Goal: Task Accomplishment & Management: Manage account settings

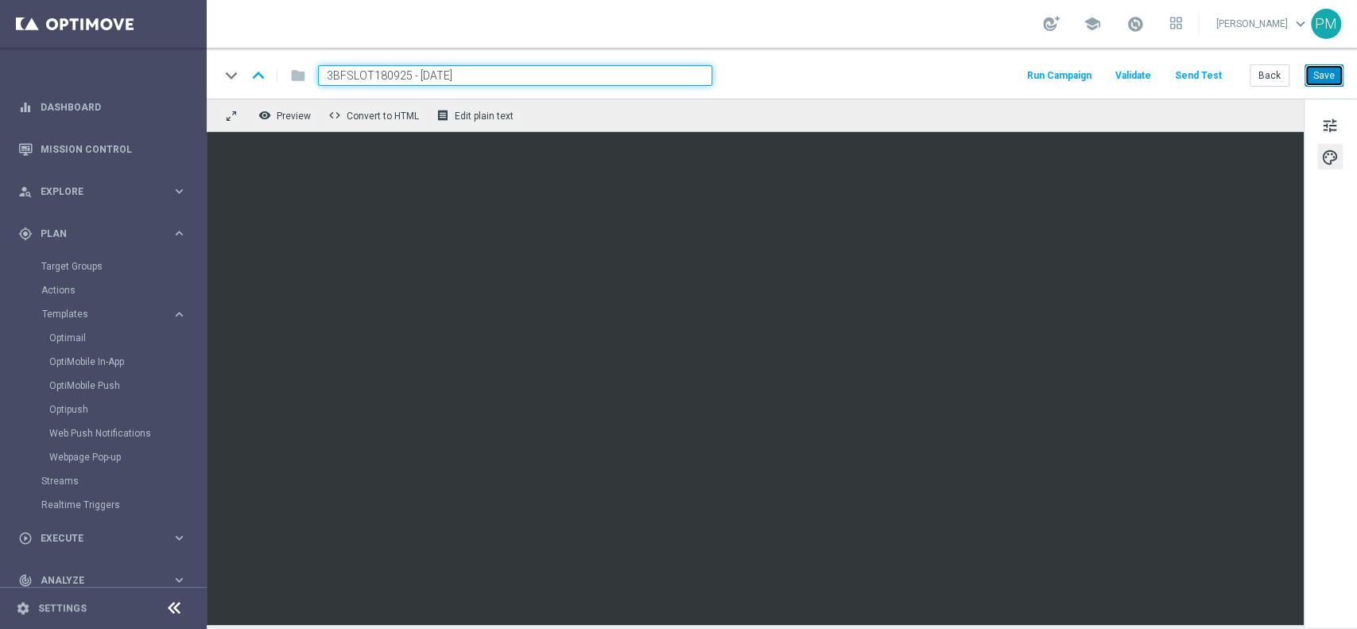
click at [1326, 73] on button "Save" at bounding box center [1323, 75] width 39 height 22
click at [1259, 81] on button "Back" at bounding box center [1269, 75] width 40 height 22
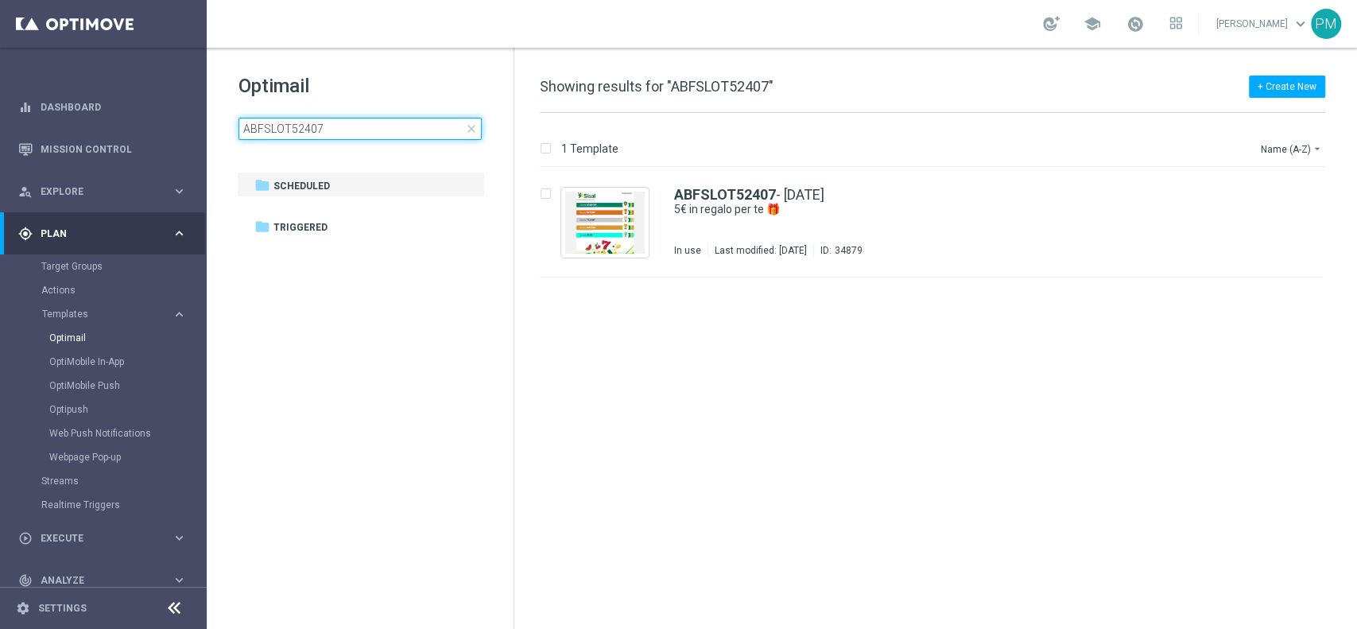
click at [401, 134] on input "ABFSLOT52407" at bounding box center [359, 129] width 243 height 22
type input "3BFSLOT180925 - [DATE]"
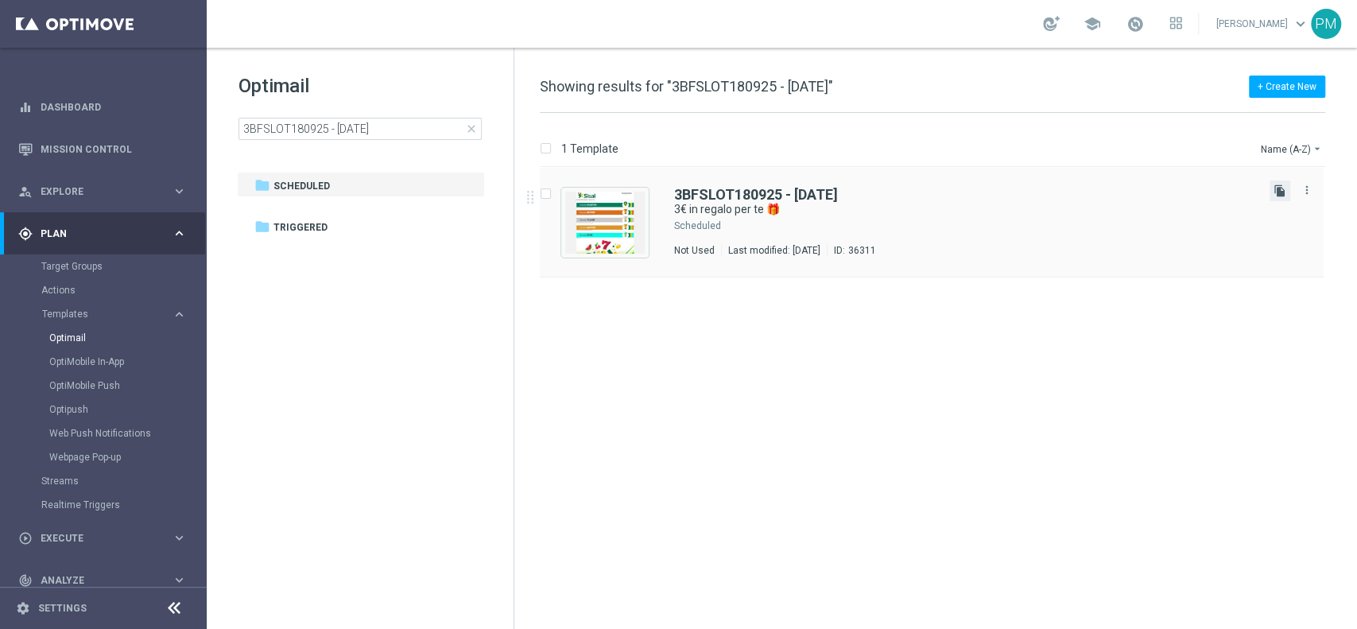
click at [1280, 194] on icon "file_copy" at bounding box center [1279, 190] width 13 height 13
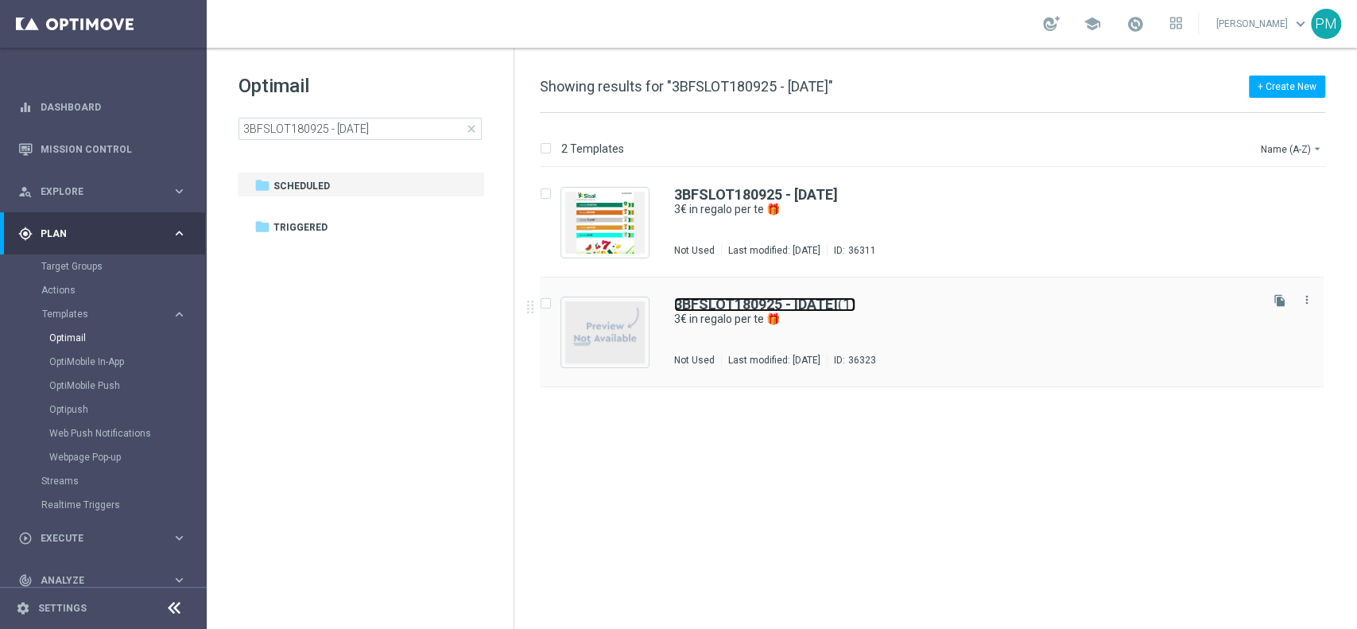
click at [737, 300] on b "3BFSLOT180925 - [DATE]" at bounding box center [756, 304] width 164 height 17
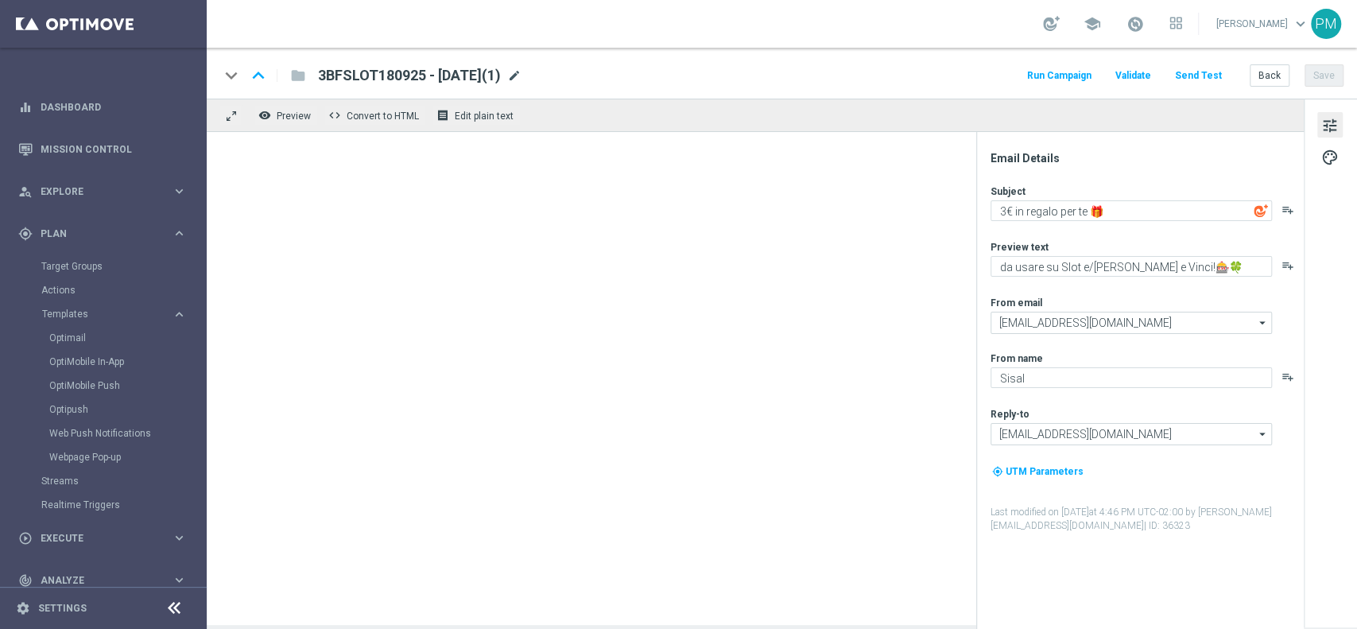
click at [521, 76] on span "mode_edit" at bounding box center [514, 75] width 14 height 14
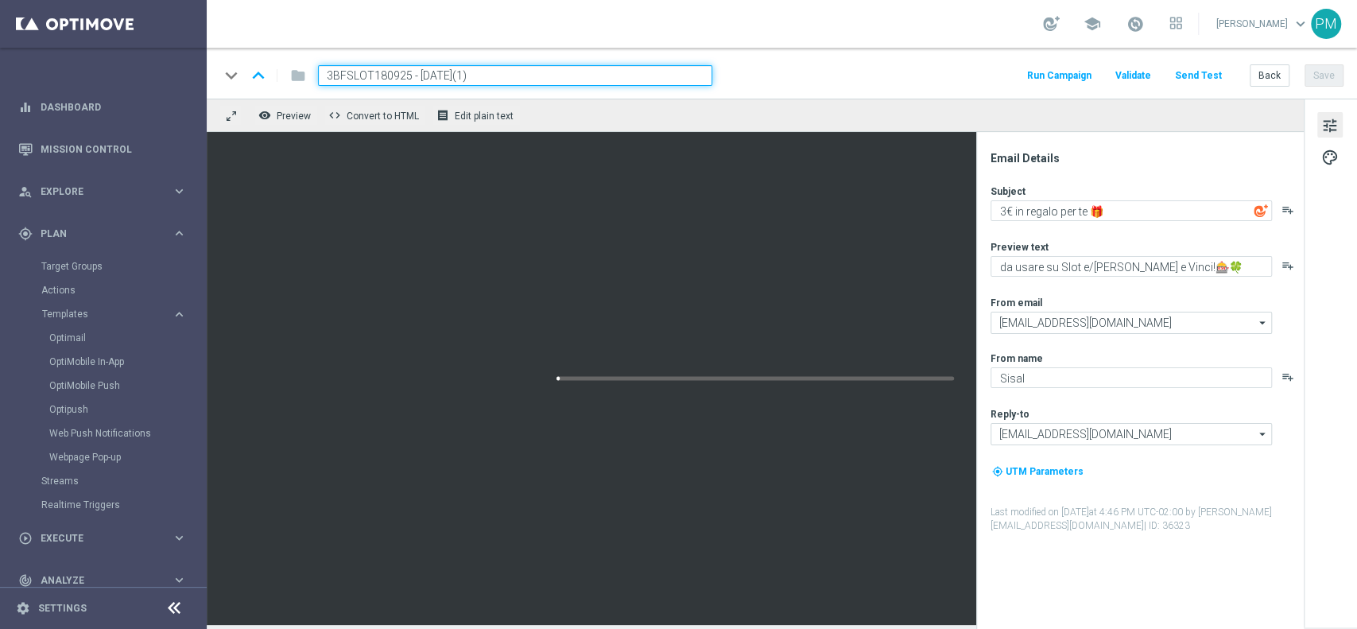
click at [372, 76] on input "3BFSLOT180925 - [DATE](1)" at bounding box center [515, 75] width 394 height 21
paste input "2BFSLOT1809"
click at [505, 73] on input "2BFSLOT1809 - [DATE](1)" at bounding box center [515, 75] width 394 height 21
type input "2BFSLOT1809 - [DATE]"
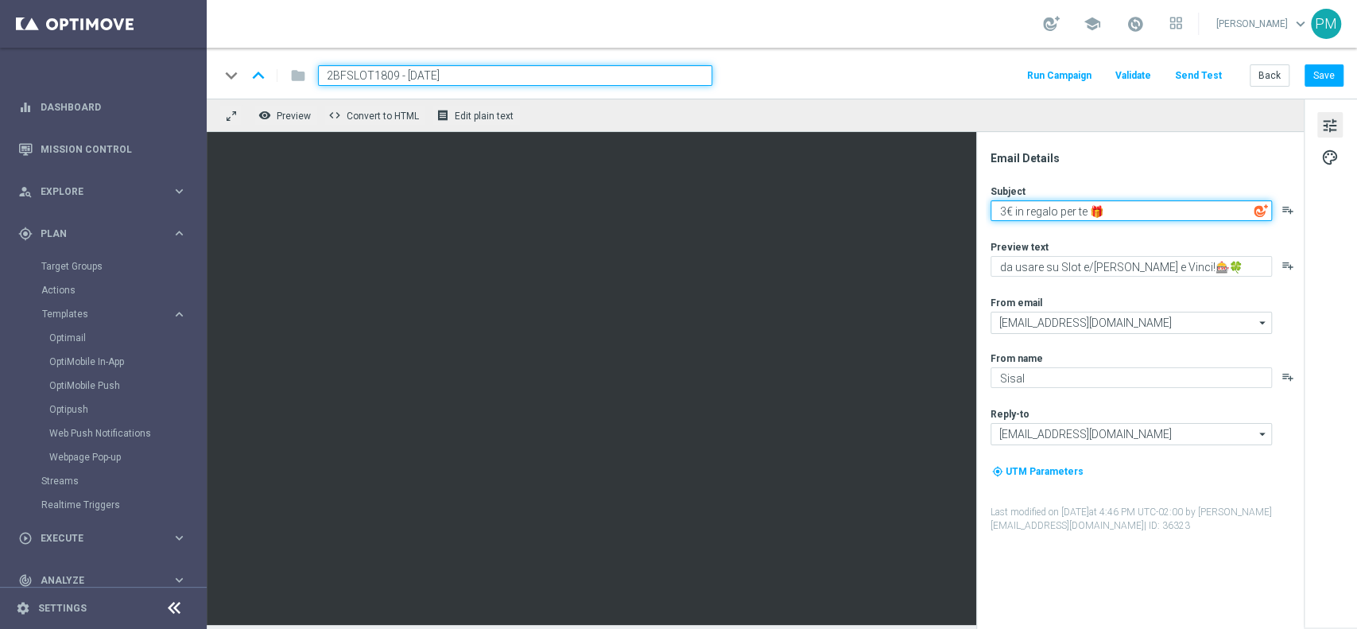
click at [1005, 214] on textarea "3€ in regalo per te 🎁" at bounding box center [1130, 210] width 281 height 21
type textarea "2€ in regalo per te 🎁"
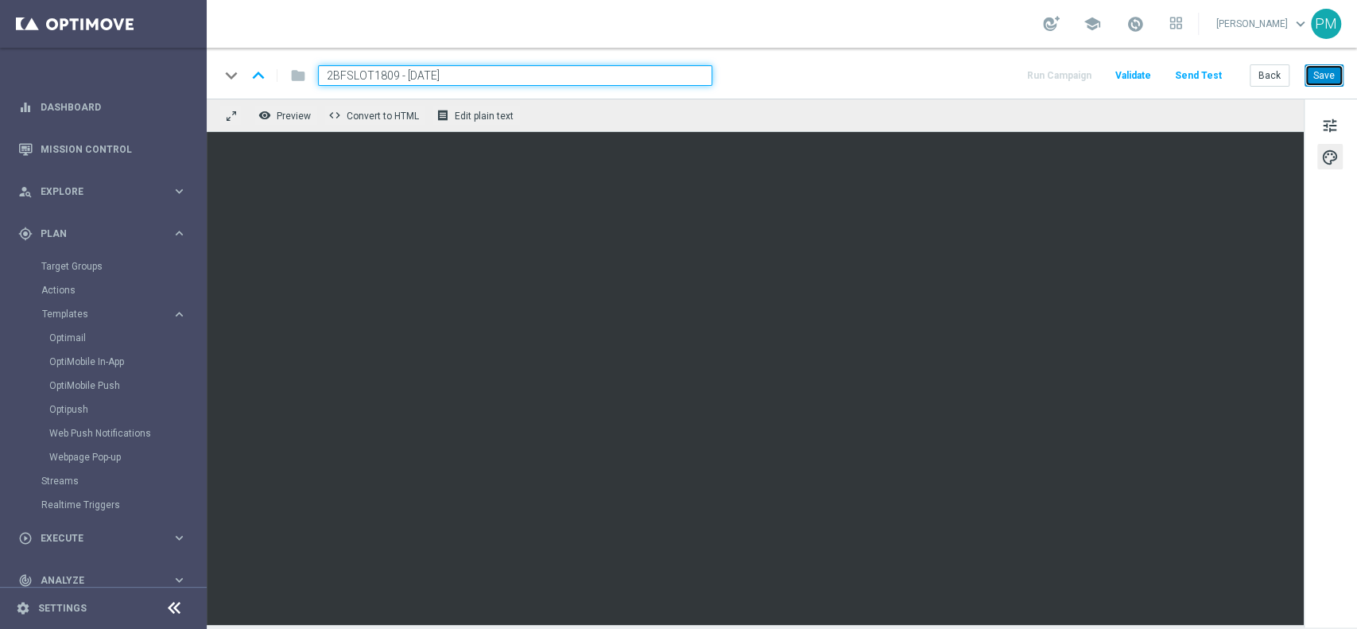
click at [1330, 80] on button "Save" at bounding box center [1323, 75] width 39 height 22
click at [467, 76] on input "2BFSLOT1809 - [DATE]" at bounding box center [515, 75] width 394 height 21
click at [1266, 72] on button "Back" at bounding box center [1269, 75] width 40 height 22
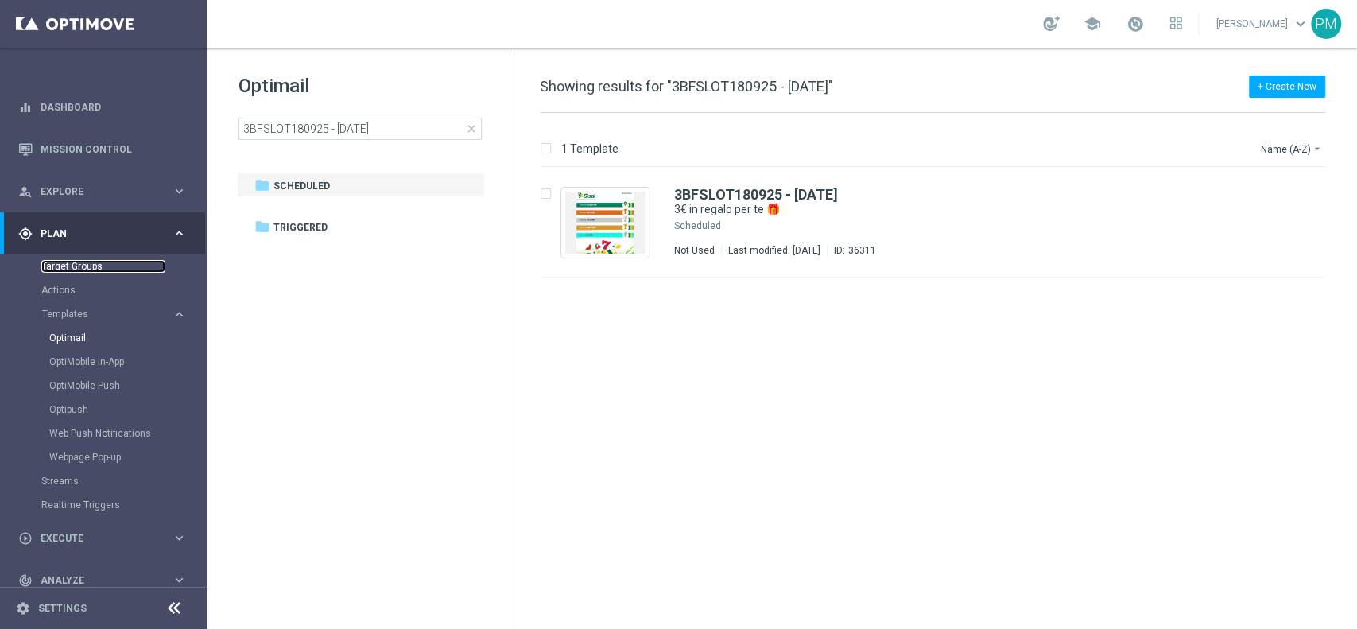
click at [86, 269] on link "Target Groups" at bounding box center [103, 266] width 124 height 13
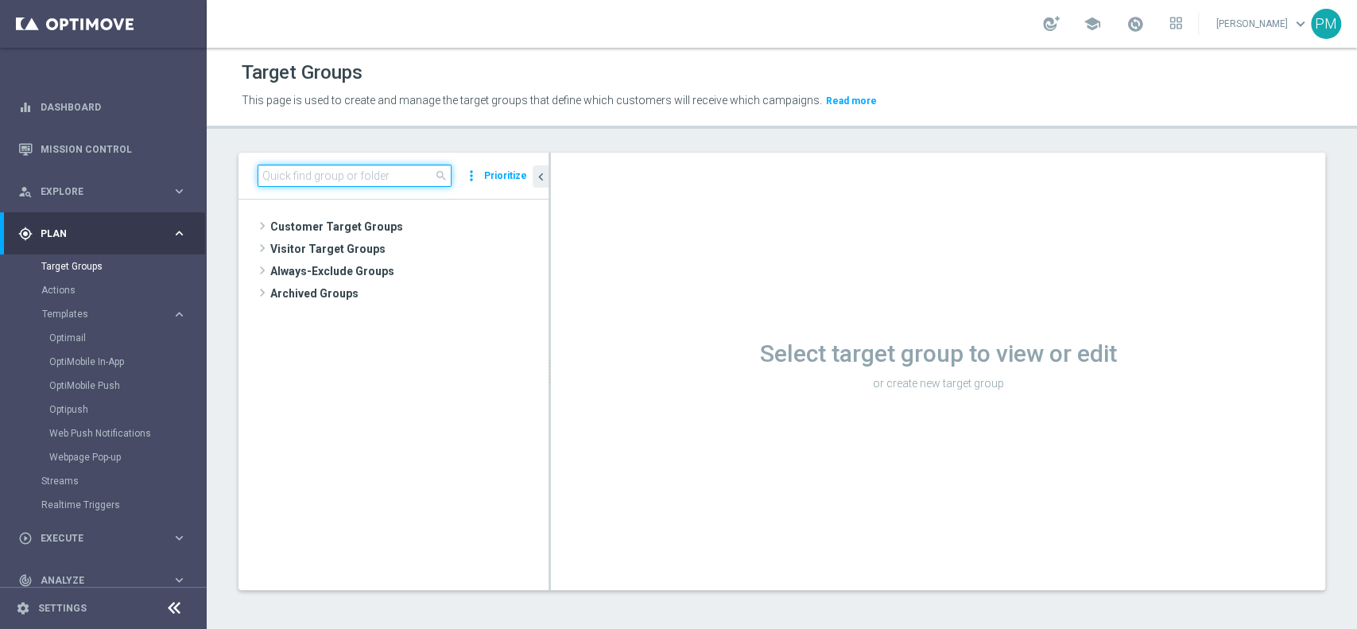
click at [385, 170] on input at bounding box center [355, 176] width 194 height 22
paste input "Churn 0-12M Talent ggr nb > 1500 NO Sport lftime"
type input "Churn 0-12M Talent ggr nb > 1500 NO Sport lftime"
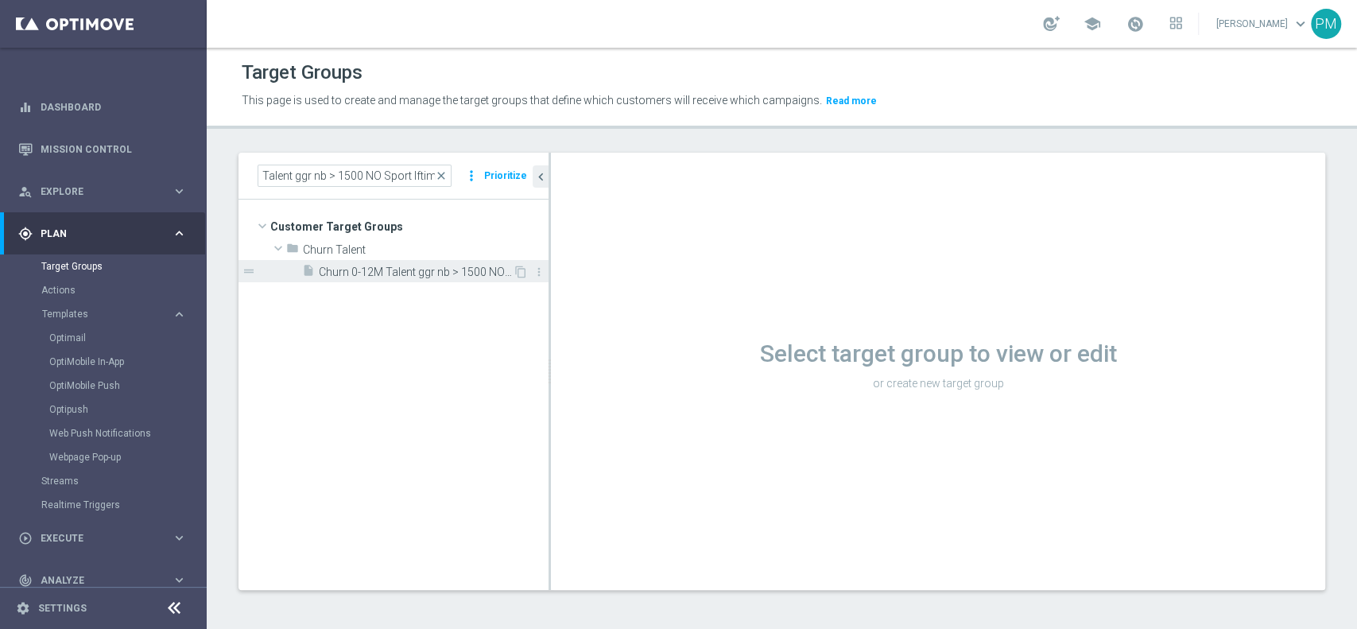
click at [439, 272] on span "Churn 0-12M Talent ggr nb > 1500 NO Sport lftime" at bounding box center [416, 272] width 194 height 14
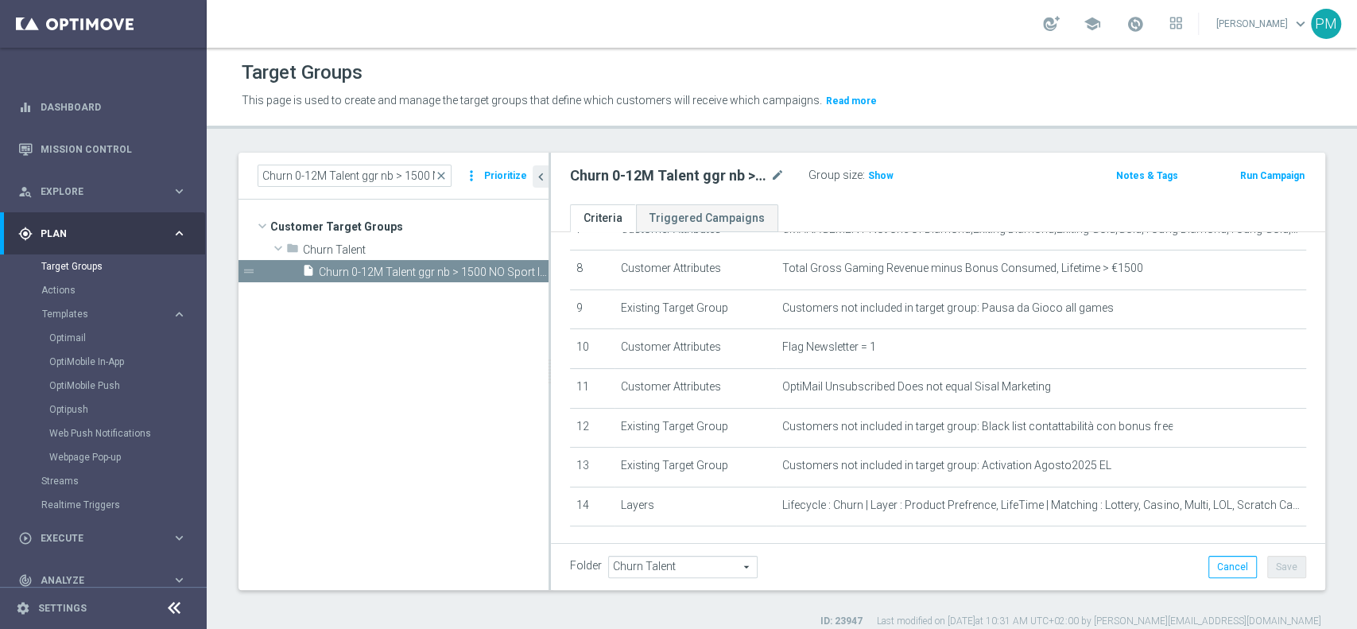
scroll to position [285, 0]
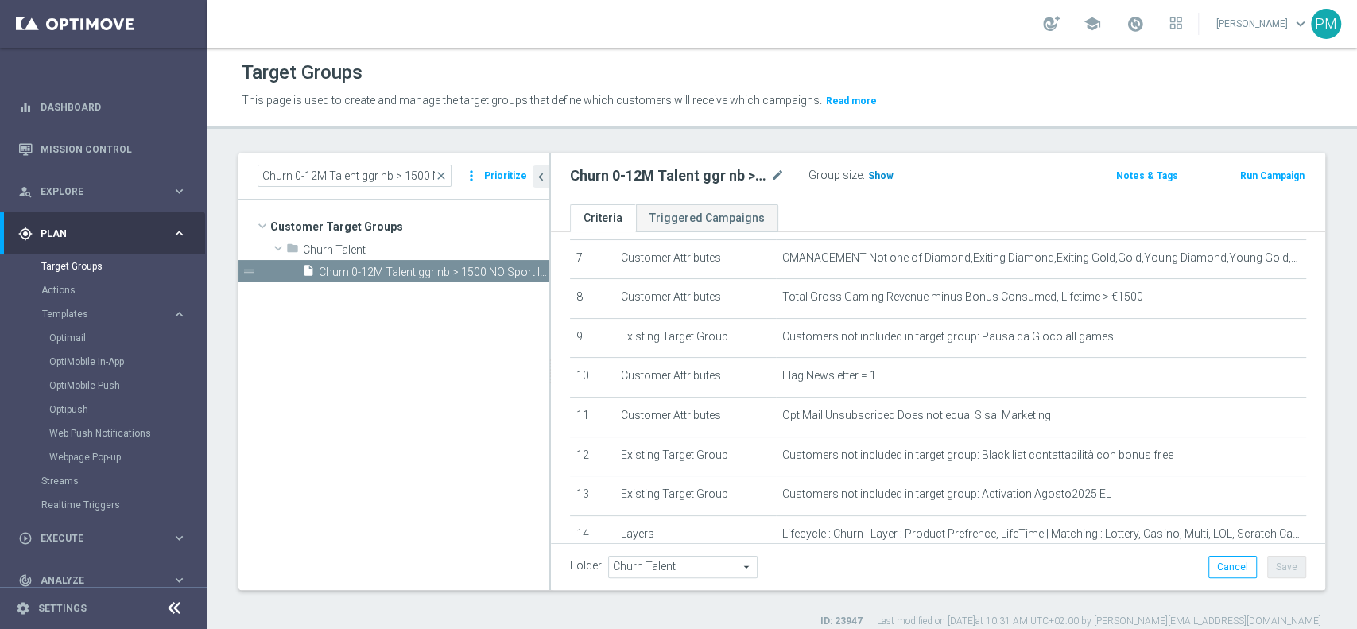
click at [877, 175] on span "Show" at bounding box center [880, 175] width 25 height 11
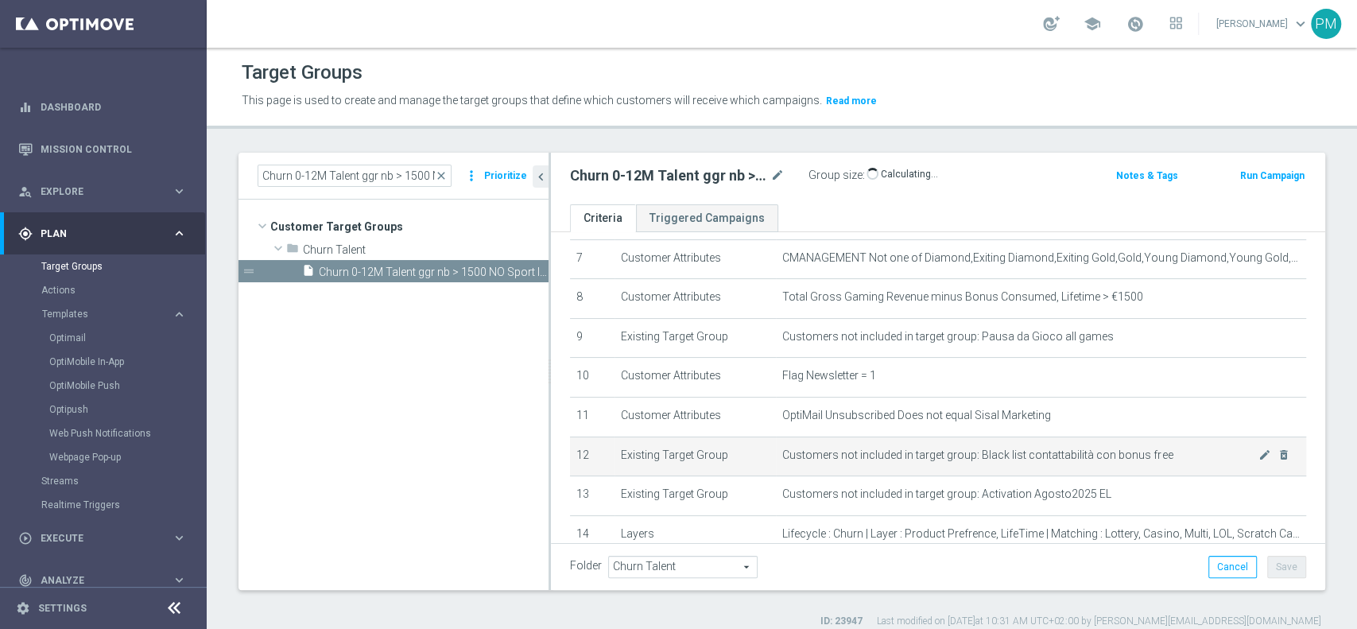
scroll to position [179, 0]
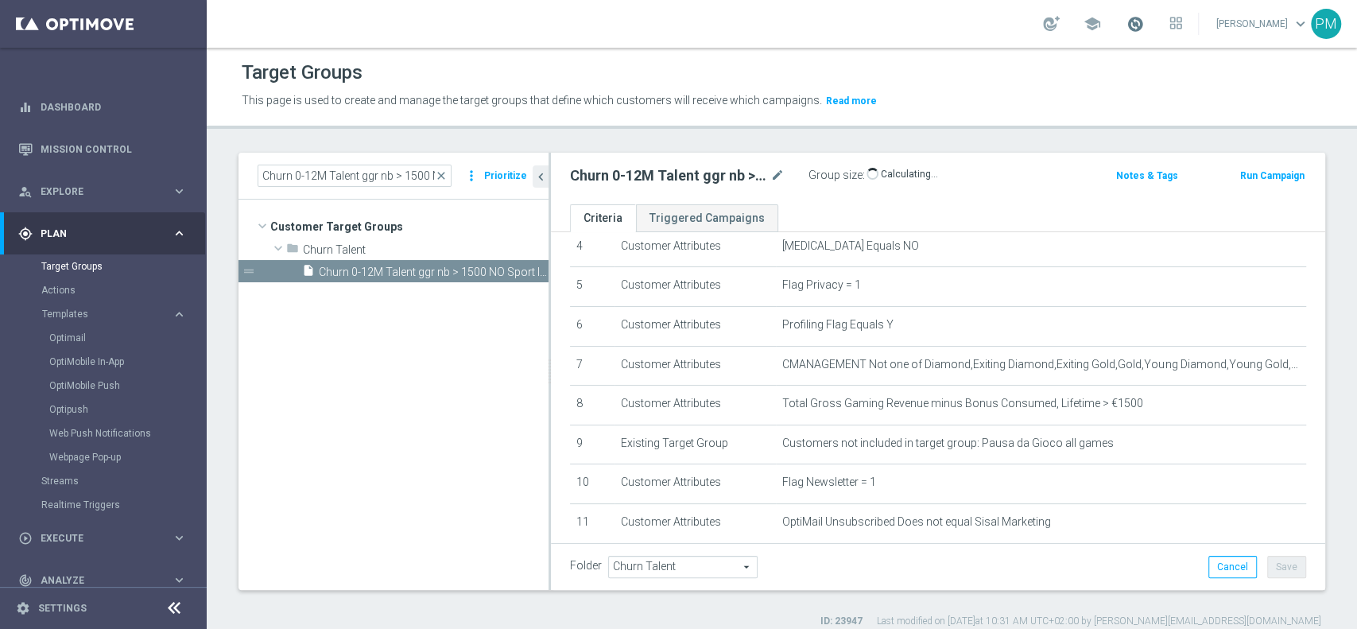
click at [1128, 26] on span at bounding box center [1134, 23] width 17 height 17
click at [941, 21] on div "school Last available data: [DATE] Batch process completed with errors check_ci…" at bounding box center [782, 24] width 1150 height 48
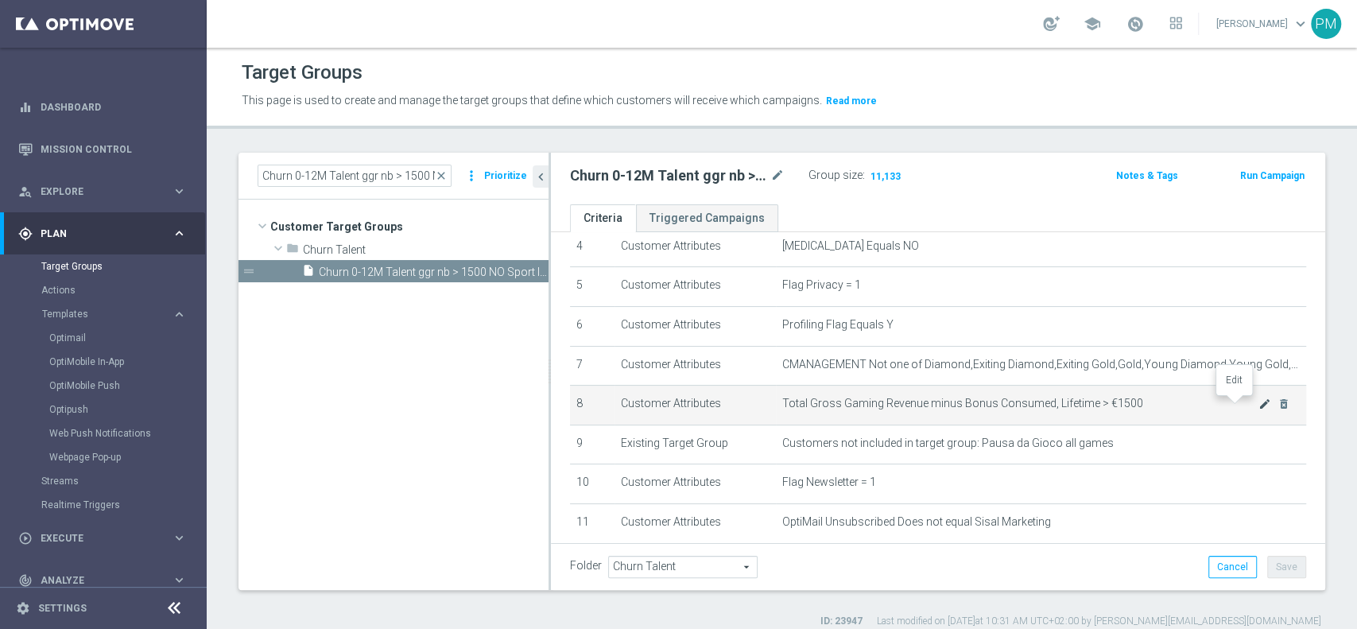
click at [1258, 406] on icon "mode_edit" at bounding box center [1264, 403] width 13 height 13
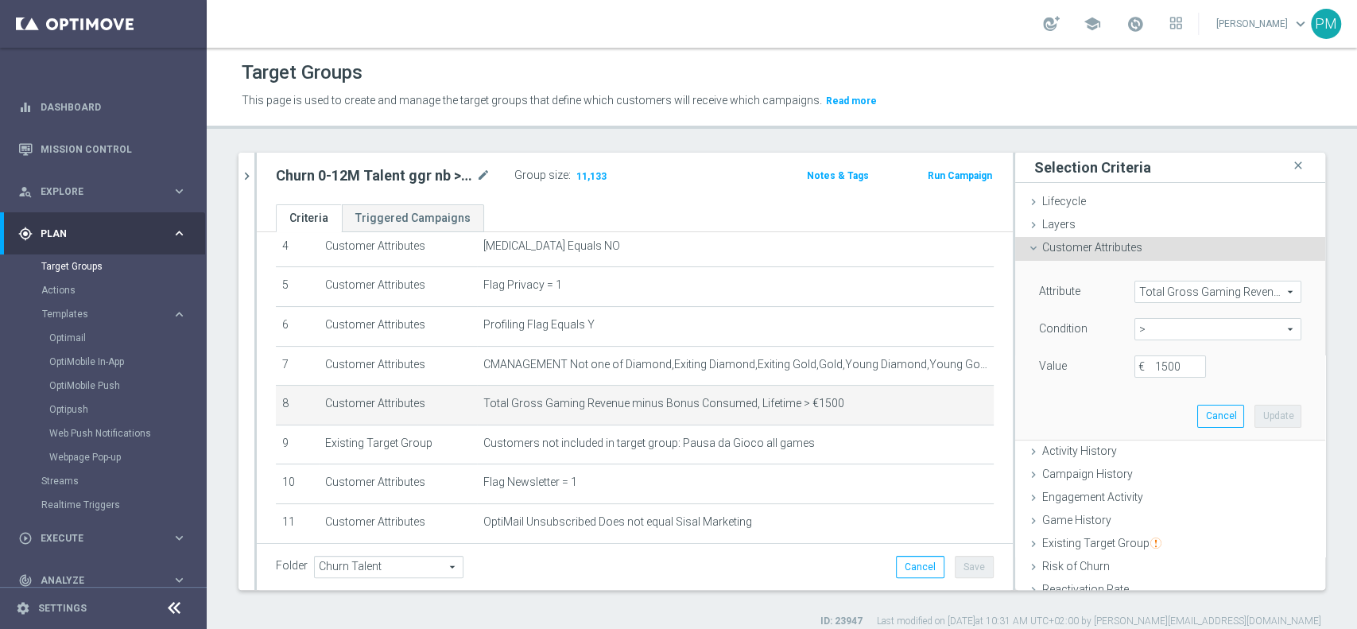
click at [1164, 295] on span "Total Gross Gaming Revenue minus Bonus Consumed, Lifetime" at bounding box center [1217, 291] width 165 height 21
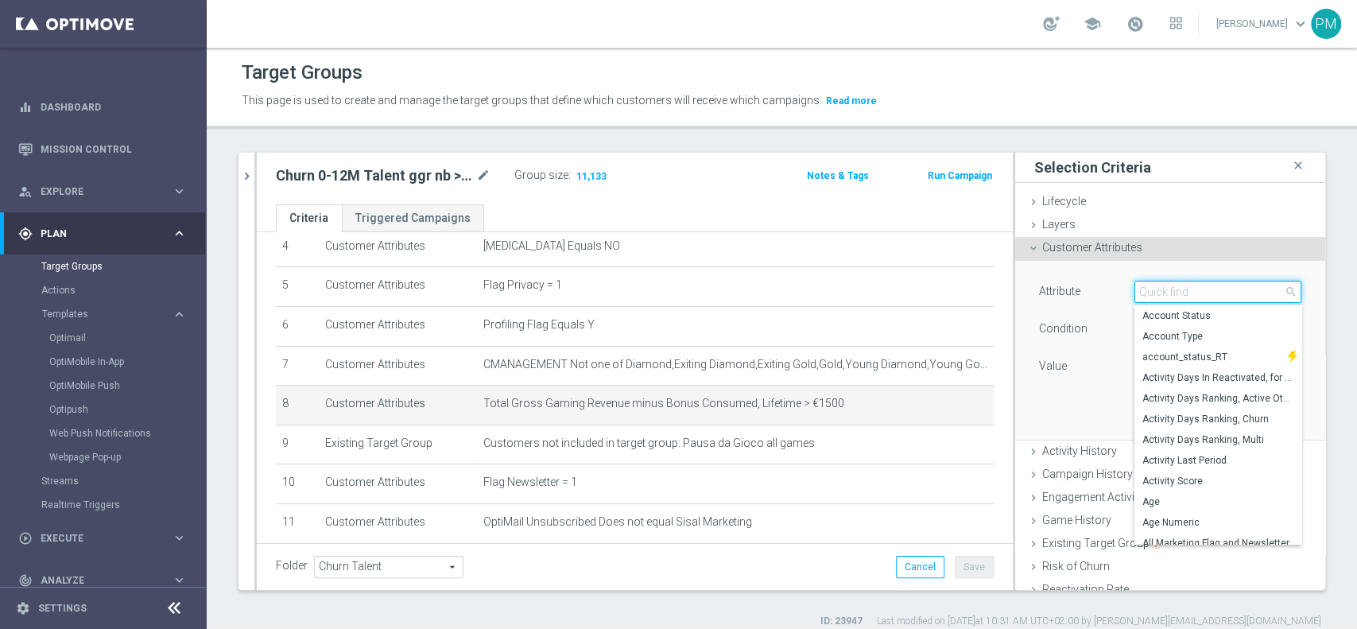
click at [1164, 295] on input "search" at bounding box center [1217, 292] width 167 height 22
paste input "Total Gross Gaming Revenue Minus Bonus Wagared"
type input "Total Gross Gaming Revenue Minus Bonus Wagared"
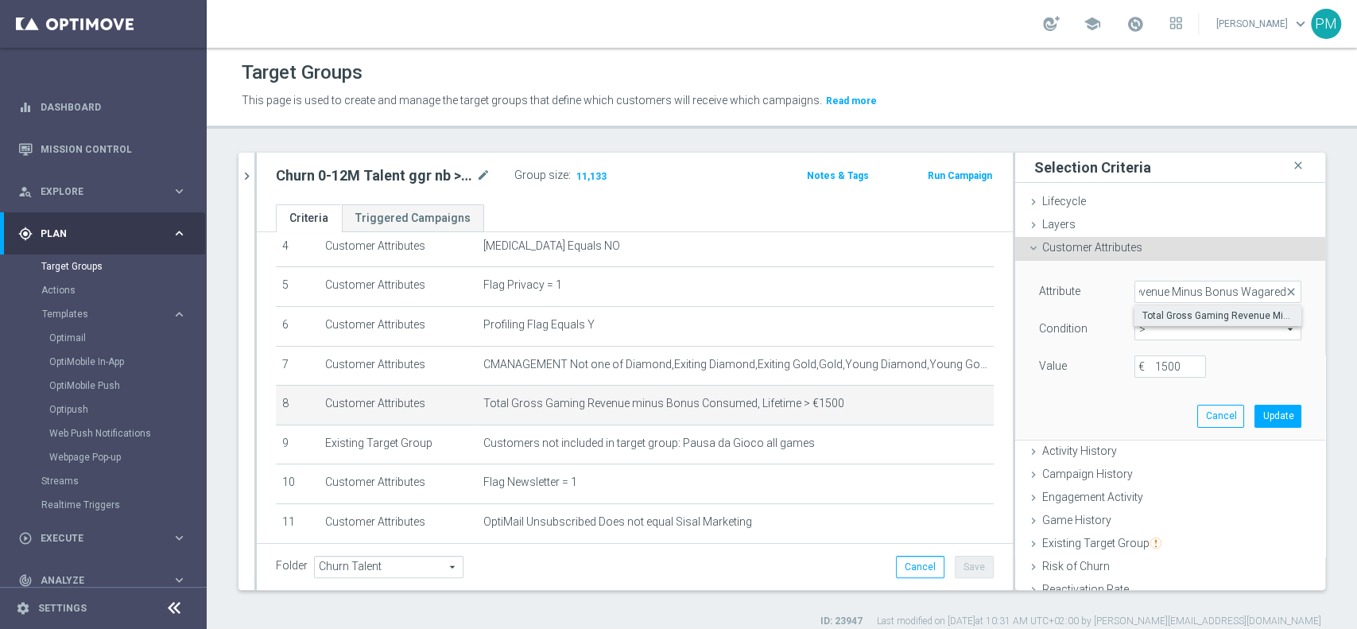
click at [1165, 312] on span "Total Gross Gaming Revenue Minus Bonus Wagared" at bounding box center [1217, 315] width 151 height 13
type input "Total Gross Gaming Revenue Minus Bonus Wagared"
type input "="
click at [1151, 325] on span "=" at bounding box center [1217, 329] width 165 height 21
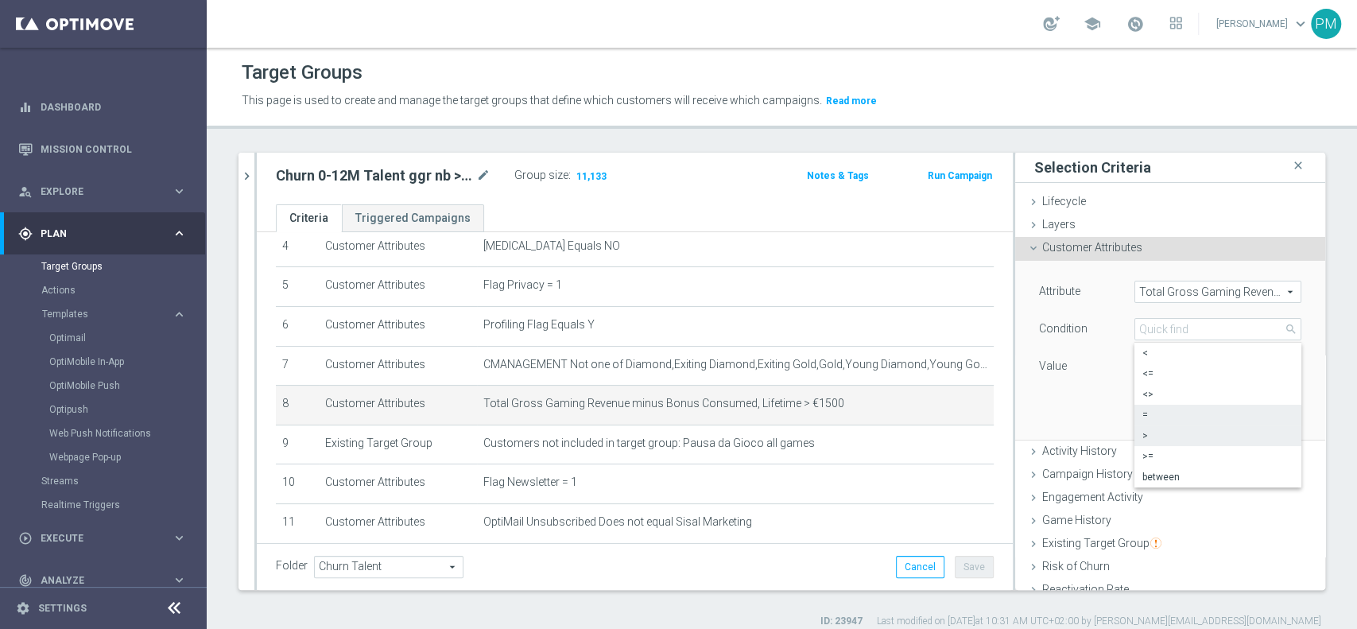
click at [1142, 430] on span ">" at bounding box center [1217, 435] width 151 height 13
type input ">"
click at [1148, 371] on input "number" at bounding box center [1170, 366] width 72 height 22
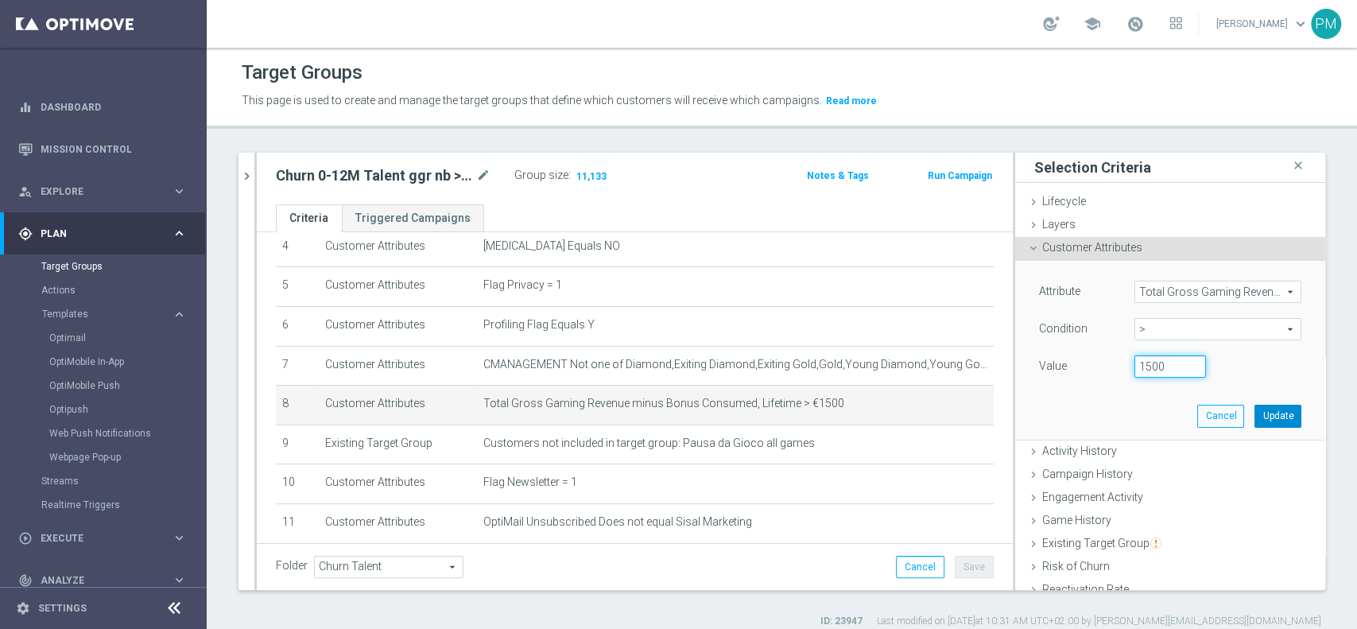
type input "1500"
click at [1254, 423] on button "Update" at bounding box center [1277, 416] width 47 height 22
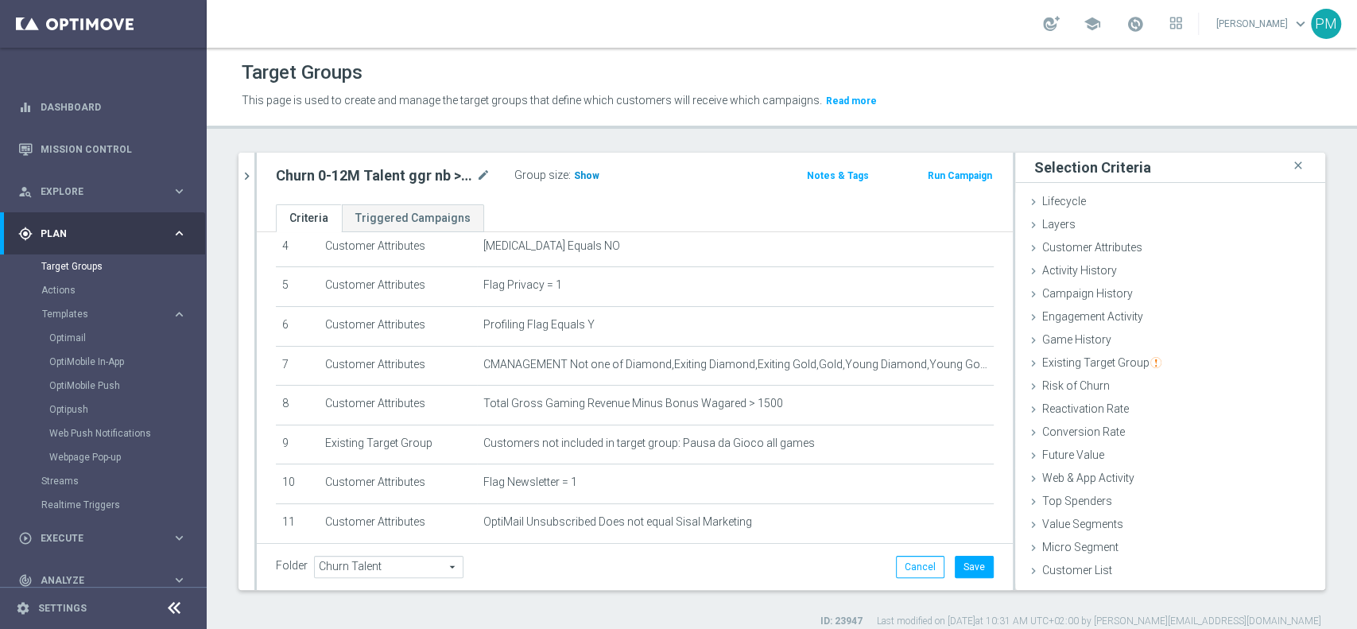
click at [592, 172] on span "Show" at bounding box center [586, 175] width 25 height 11
click at [974, 563] on button "Save" at bounding box center [974, 567] width 39 height 22
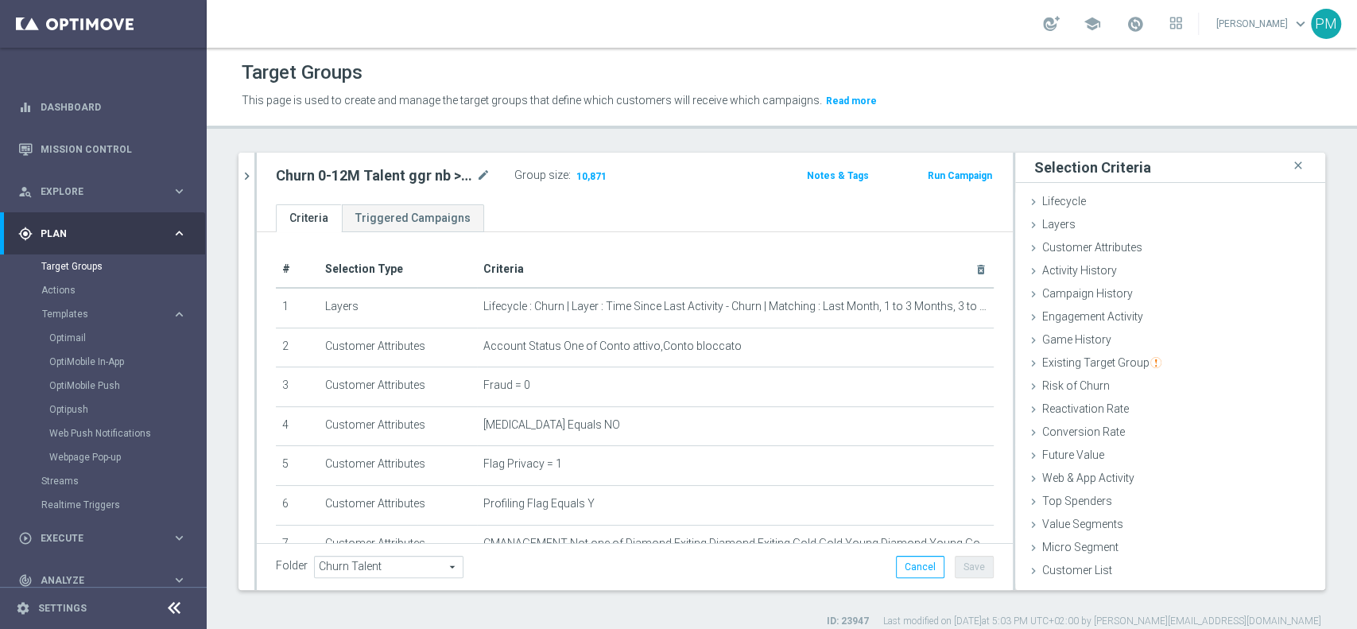
click at [936, 174] on button "Run Campaign" at bounding box center [960, 175] width 68 height 17
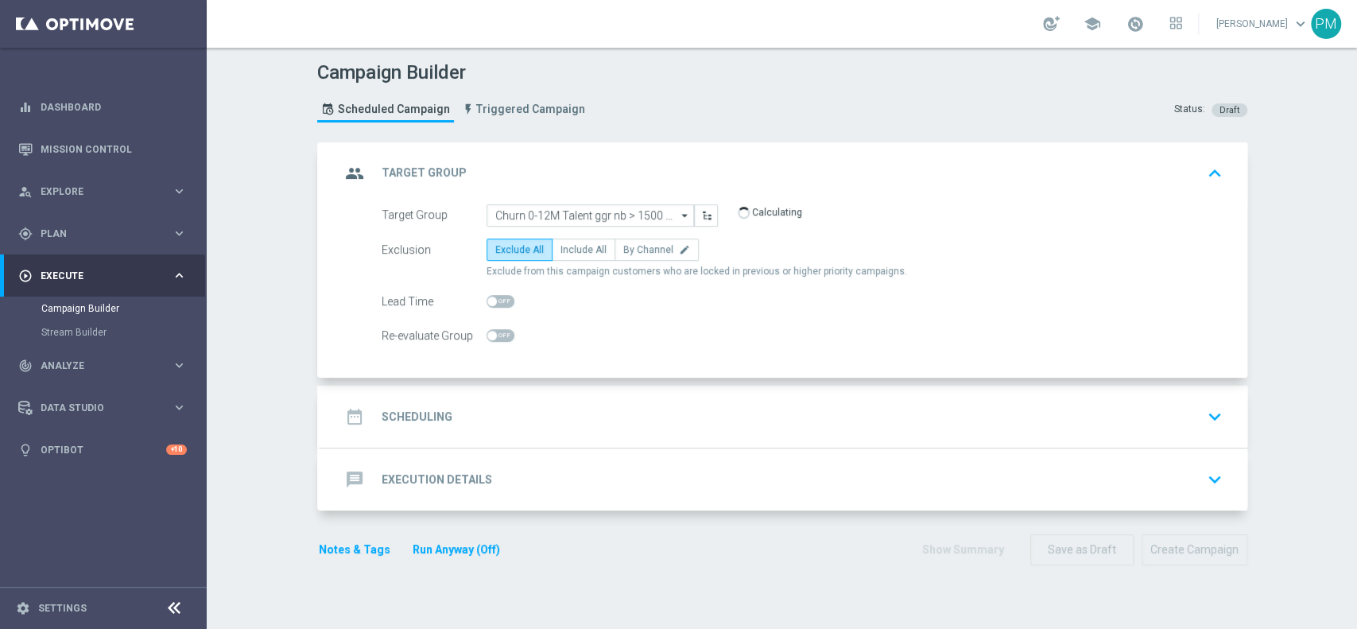
click at [612, 405] on div "date_range Scheduling keyboard_arrow_down" at bounding box center [784, 416] width 888 height 30
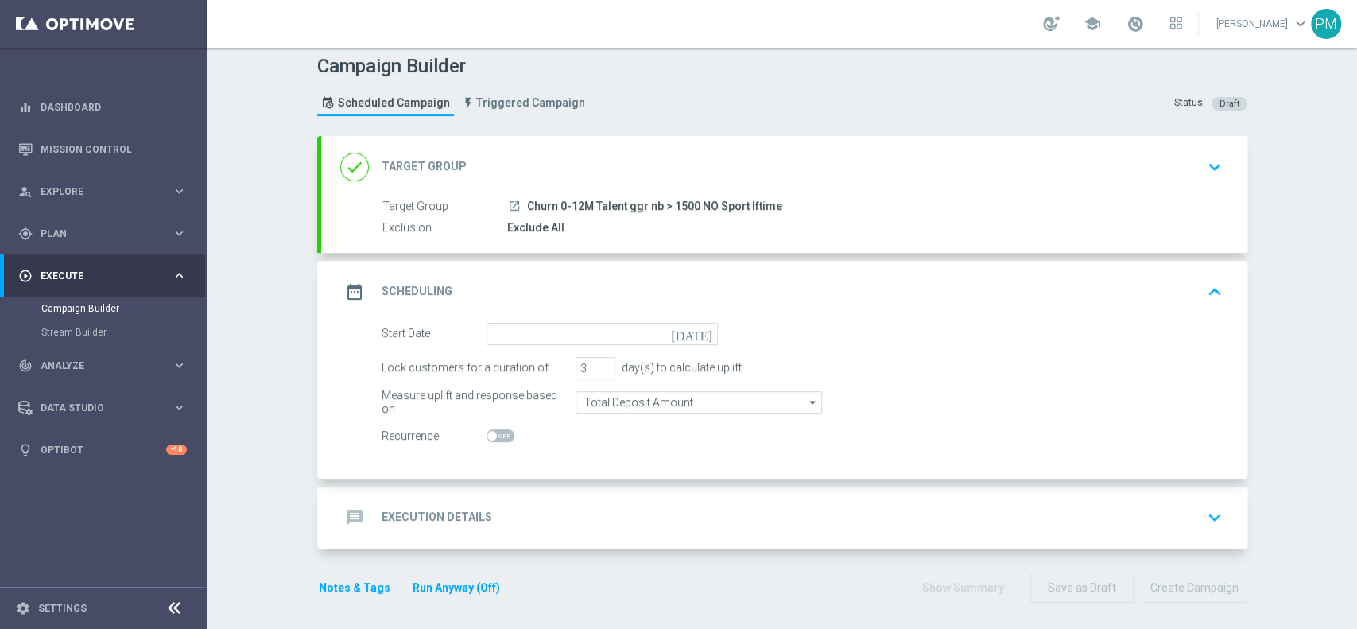
scroll to position [9, 0]
type input "4"
click at [597, 360] on input "4" at bounding box center [595, 365] width 40 height 22
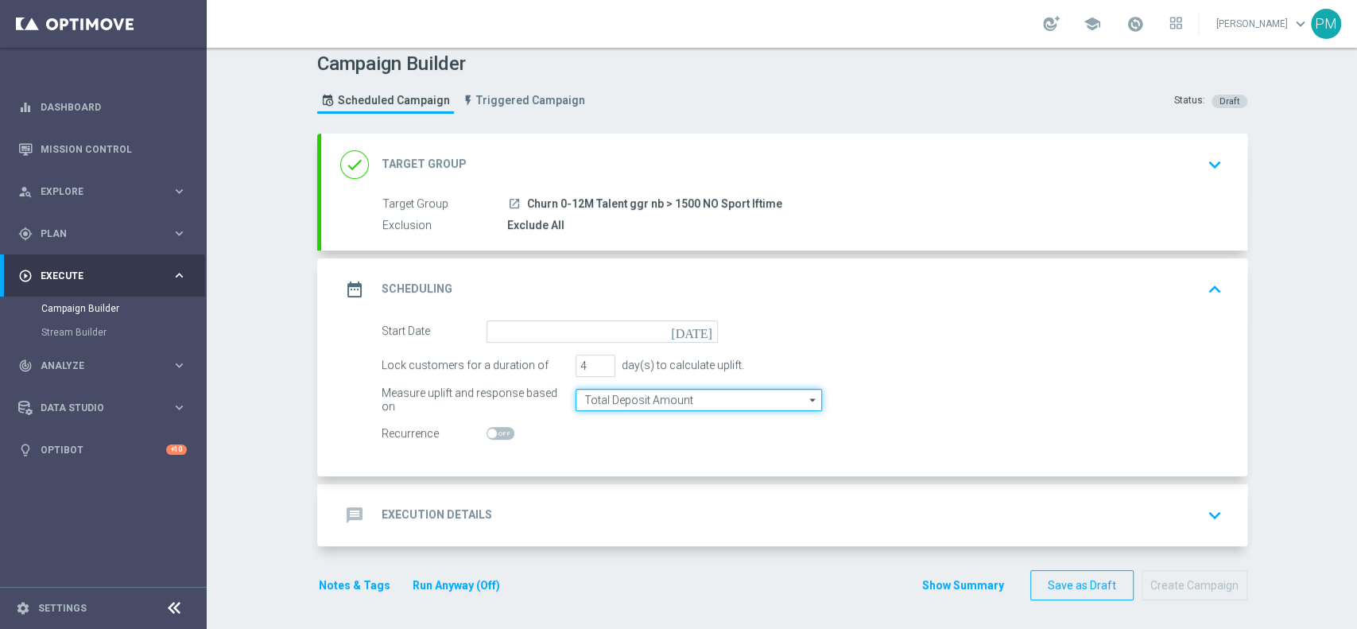
click at [606, 394] on input "Total Deposit Amount" at bounding box center [698, 400] width 246 height 22
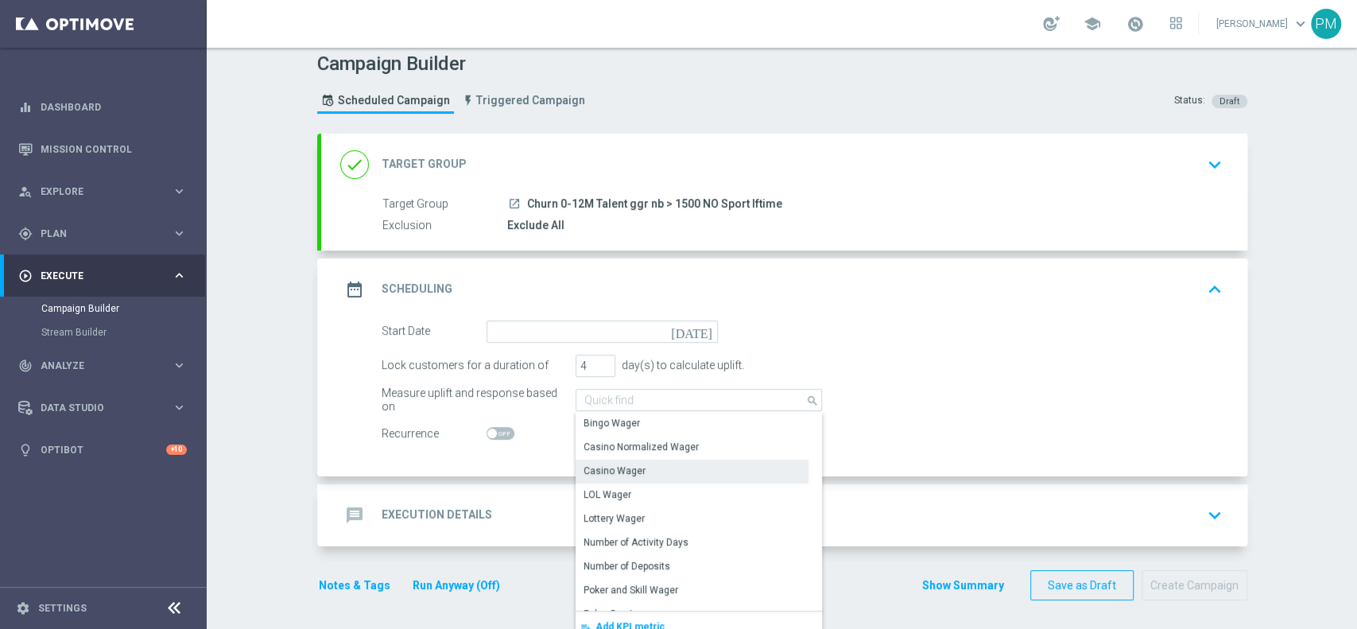
click at [614, 474] on div "Casino Wager" at bounding box center [614, 470] width 62 height 14
type input "Casino Wager"
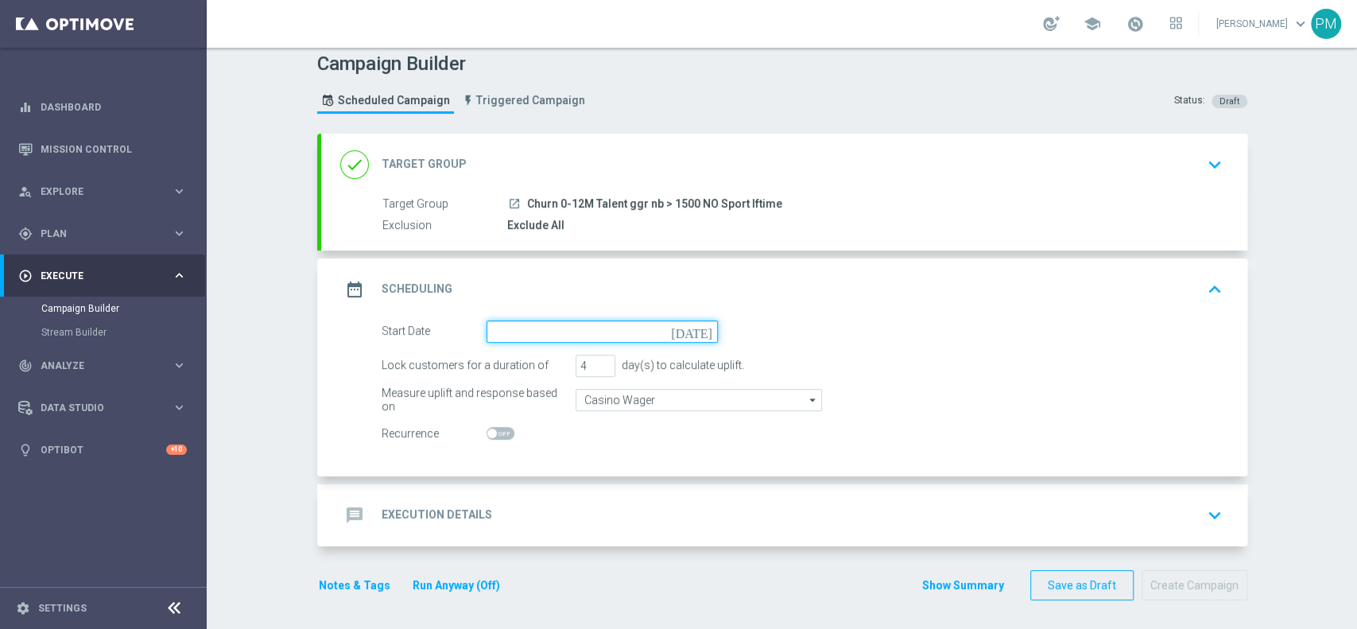
click at [577, 324] on input at bounding box center [601, 331] width 231 height 22
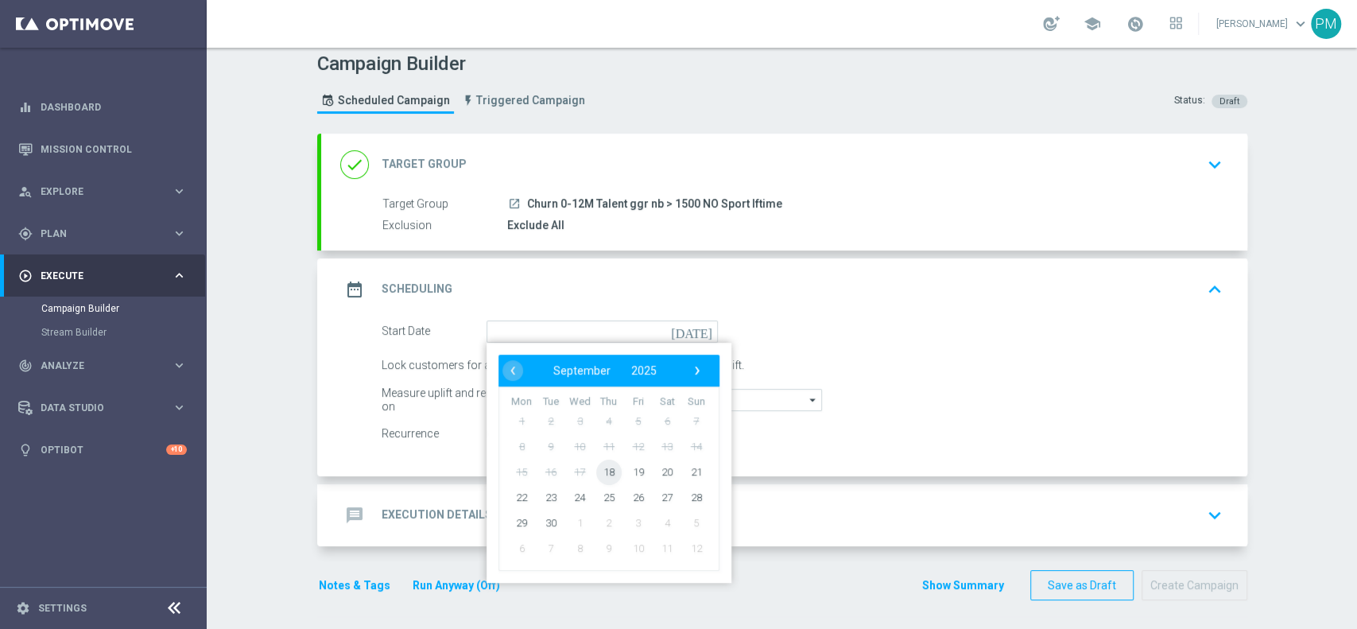
click at [599, 470] on span "18" at bounding box center [607, 471] width 25 height 25
type input "[DATE]"
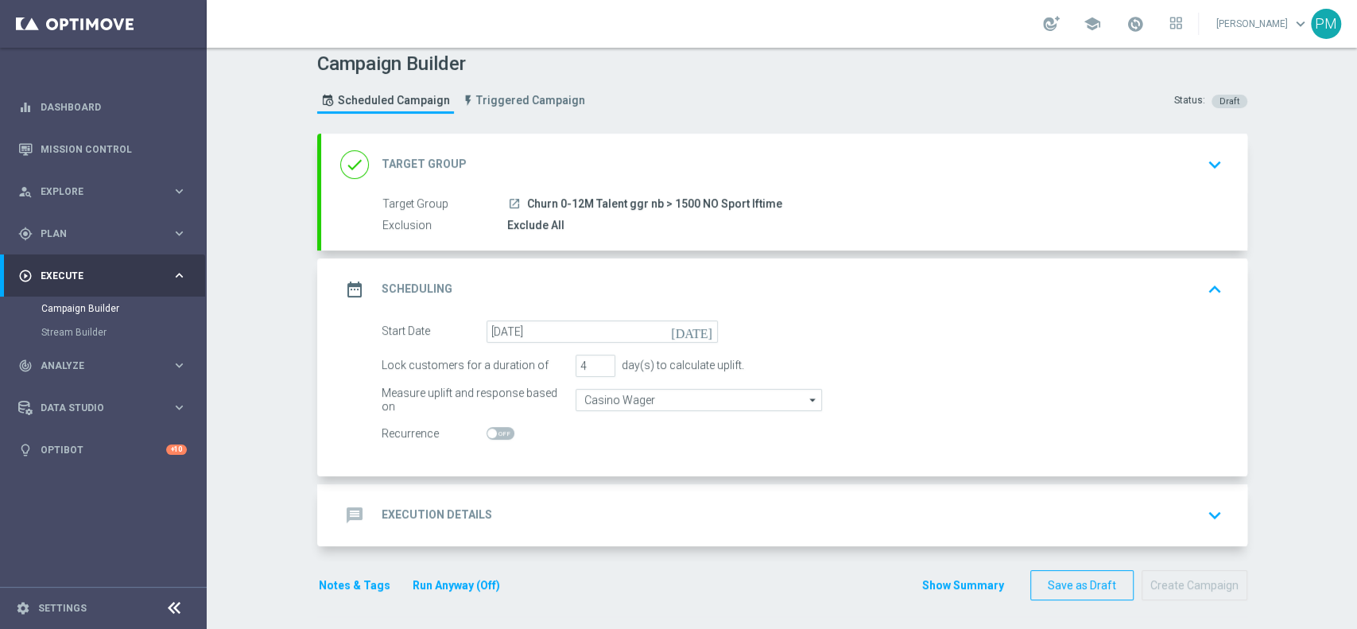
click at [572, 509] on div "message Execution Details keyboard_arrow_down" at bounding box center [784, 515] width 888 height 30
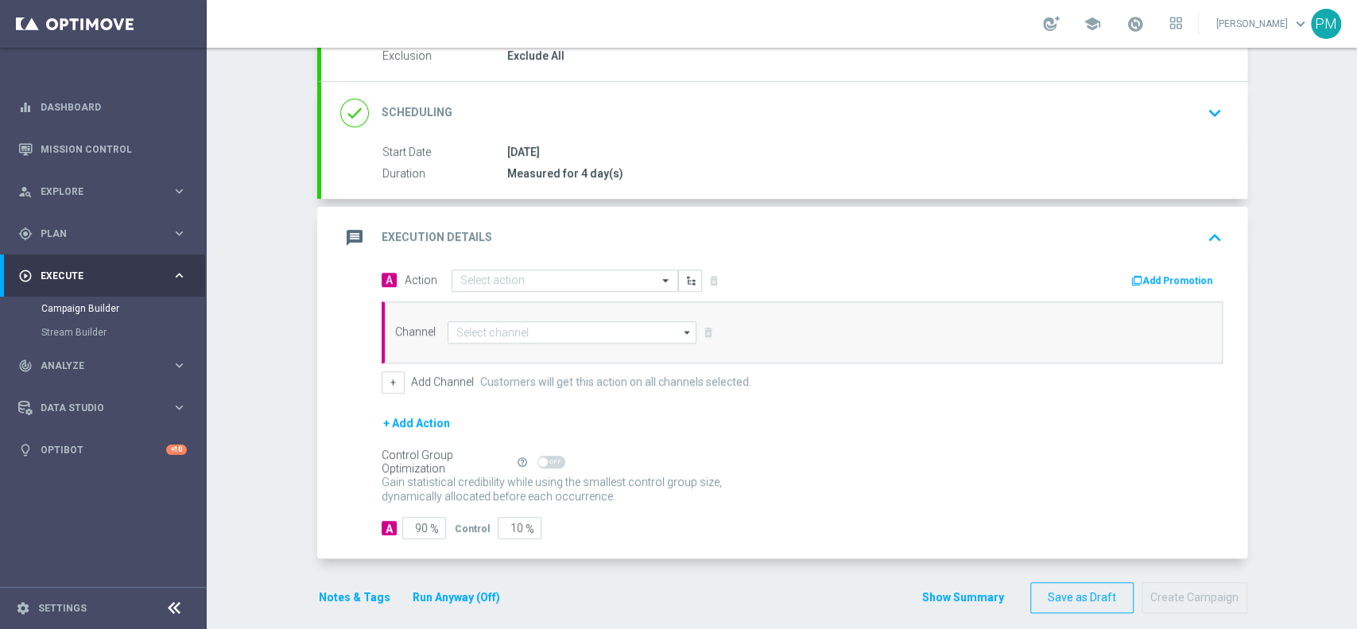
scroll to position [191, 0]
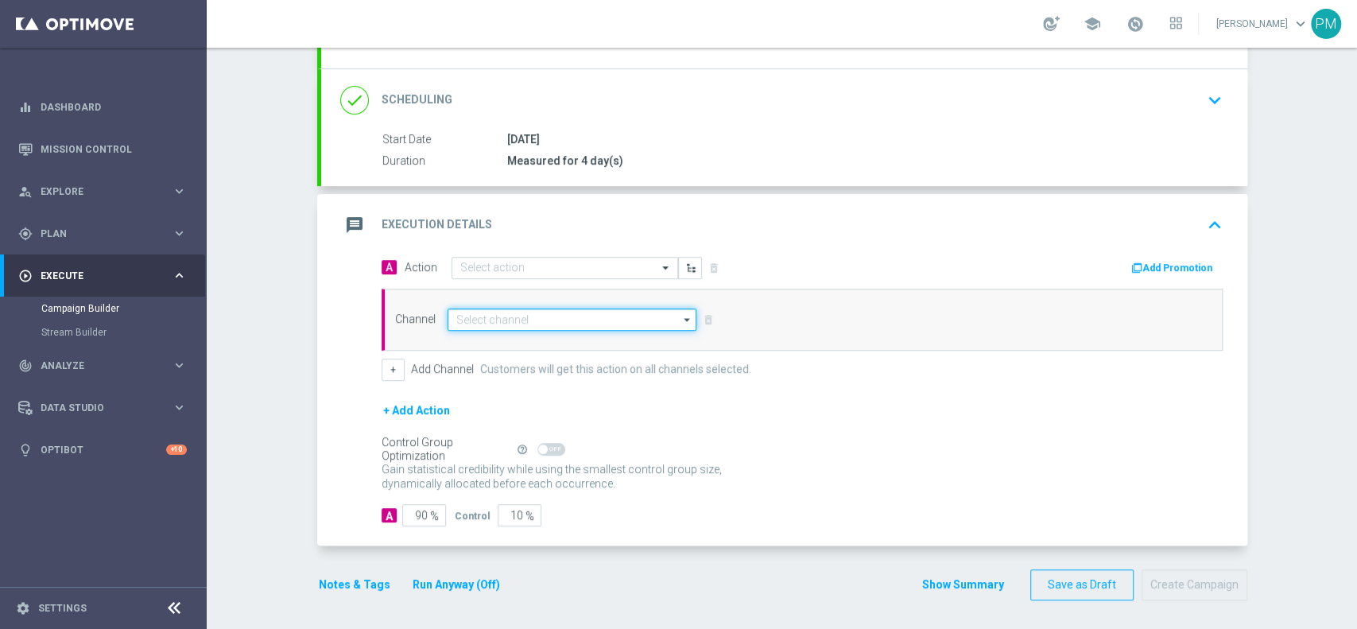
click at [549, 316] on input at bounding box center [572, 319] width 250 height 22
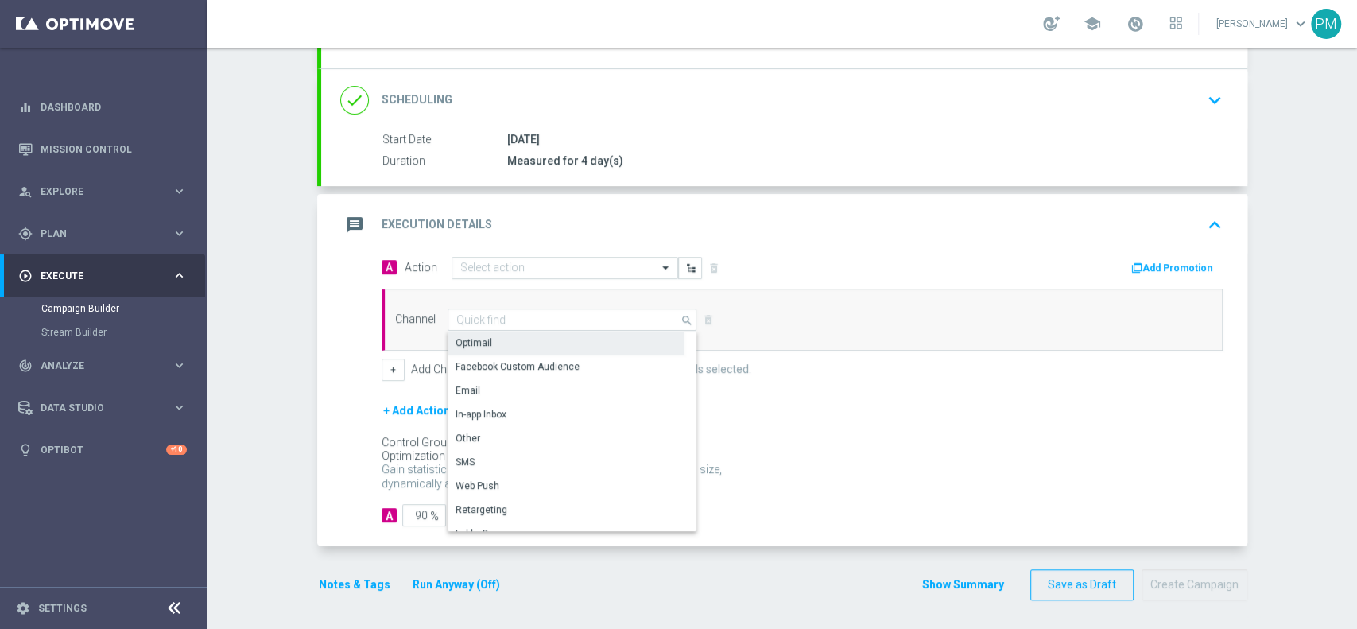
click at [544, 336] on div "Optimail" at bounding box center [565, 342] width 237 height 22
type input "Optimail"
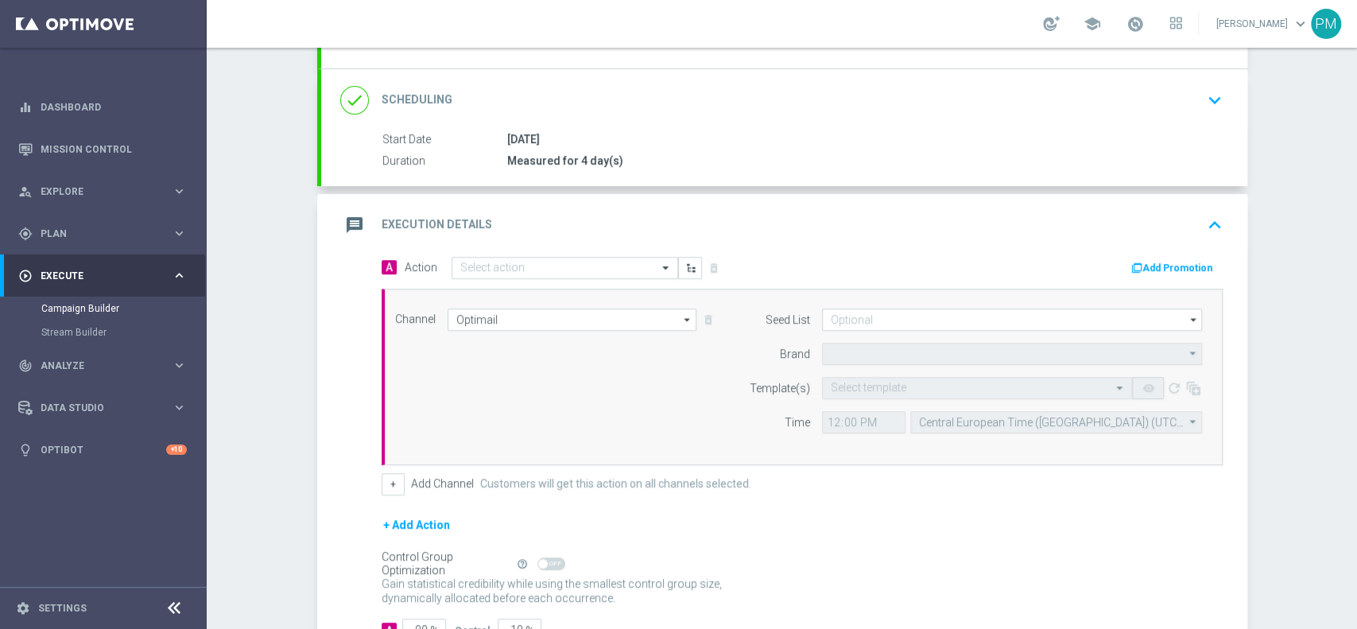
type input "Sisal Marketing"
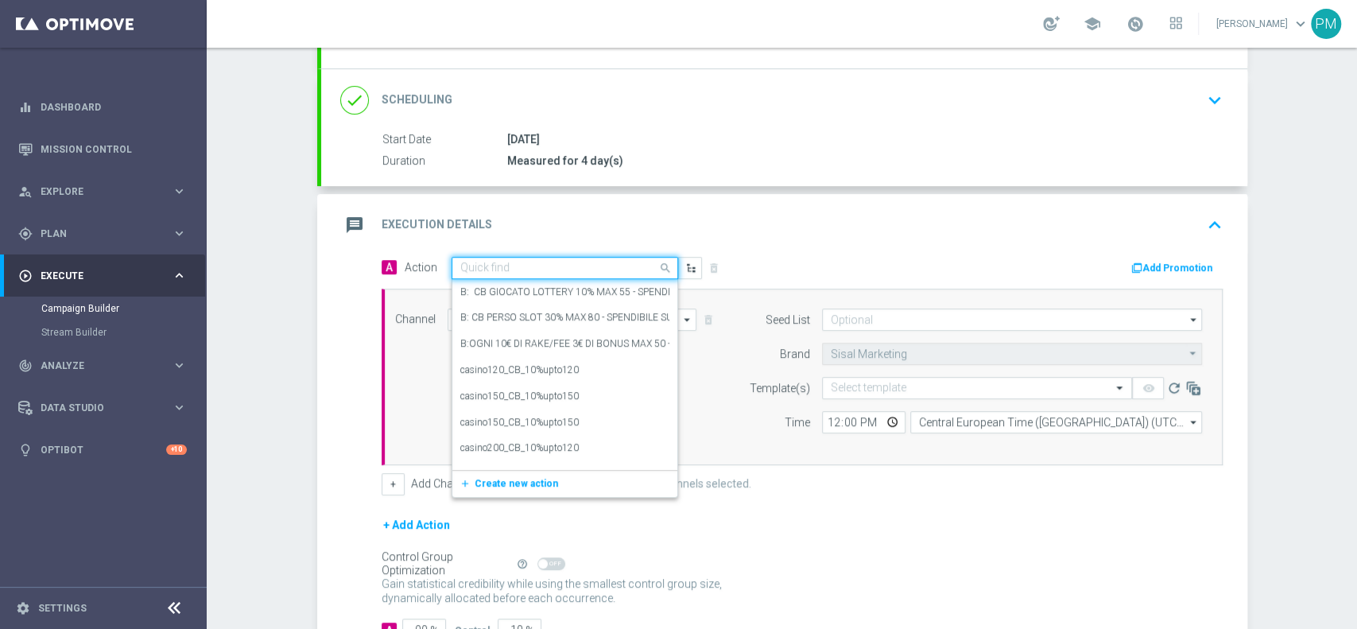
click at [509, 258] on div "Quick find" at bounding box center [564, 268] width 227 height 22
paste input "BF 3€ SLOT GEV"
type input "BF 3€ SLOT GEV"
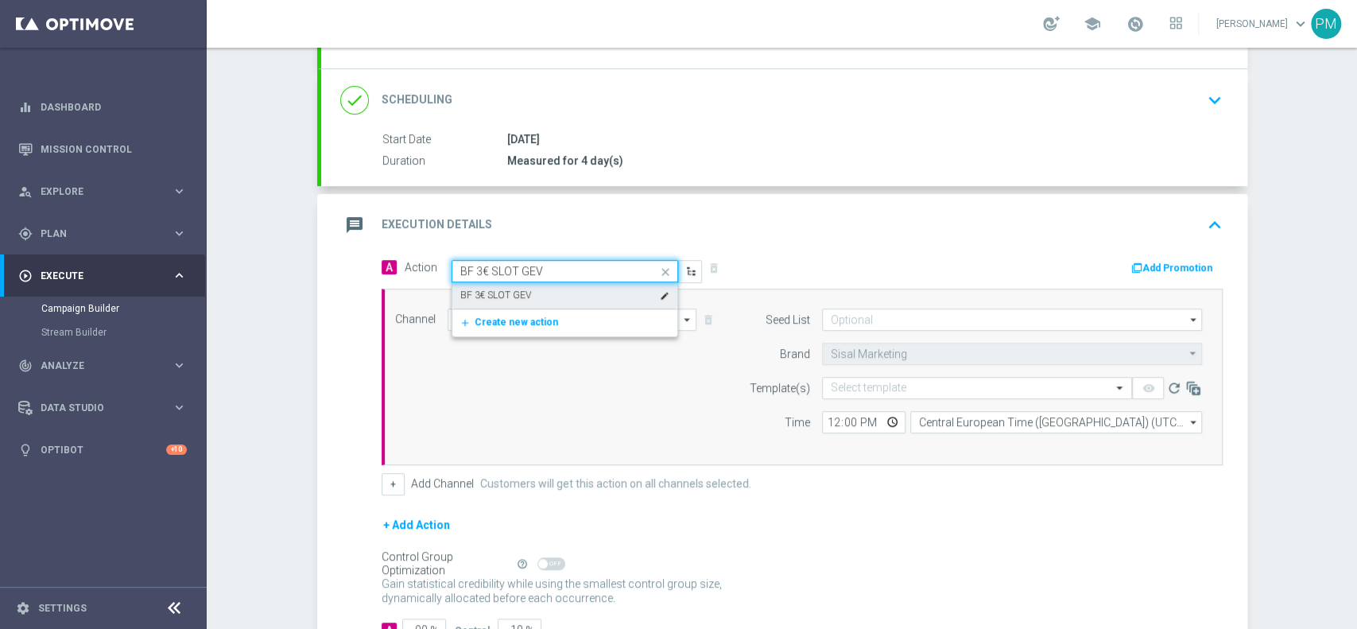
click at [514, 282] on div "BF 3€ SLOT GEV edit" at bounding box center [564, 295] width 209 height 26
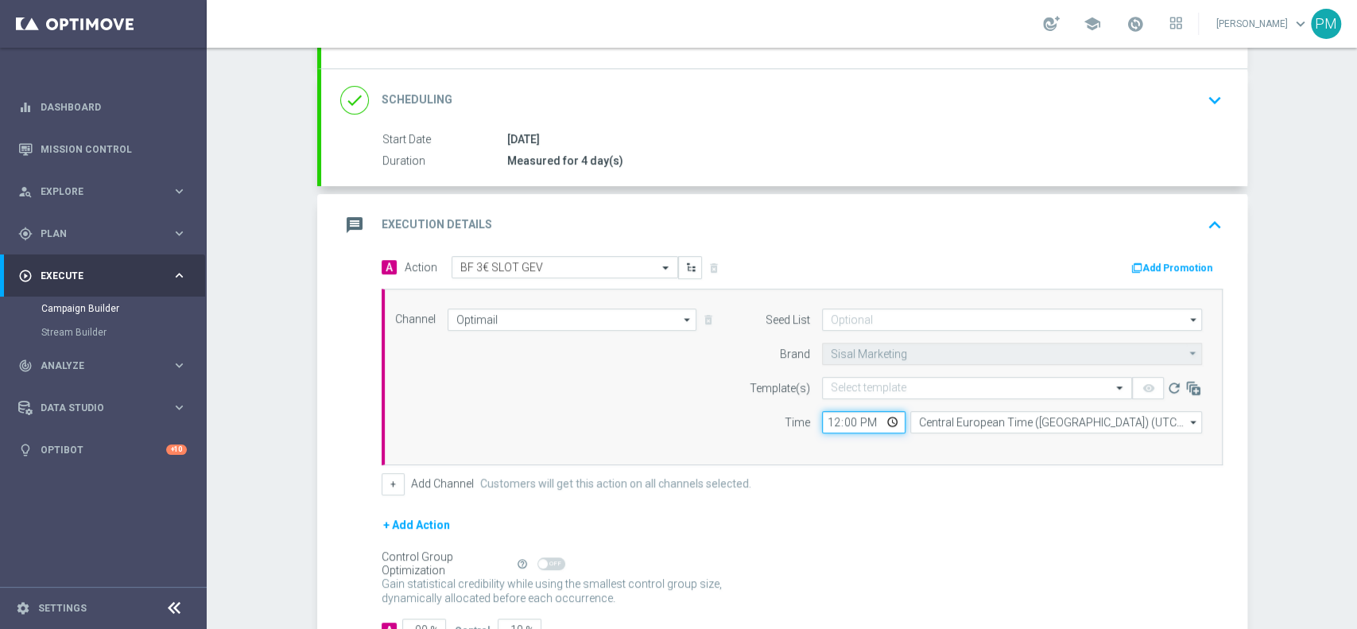
click at [827, 419] on input "12:00" at bounding box center [863, 422] width 83 height 22
type input "19:30"
click at [880, 382] on input "text" at bounding box center [961, 389] width 261 height 14
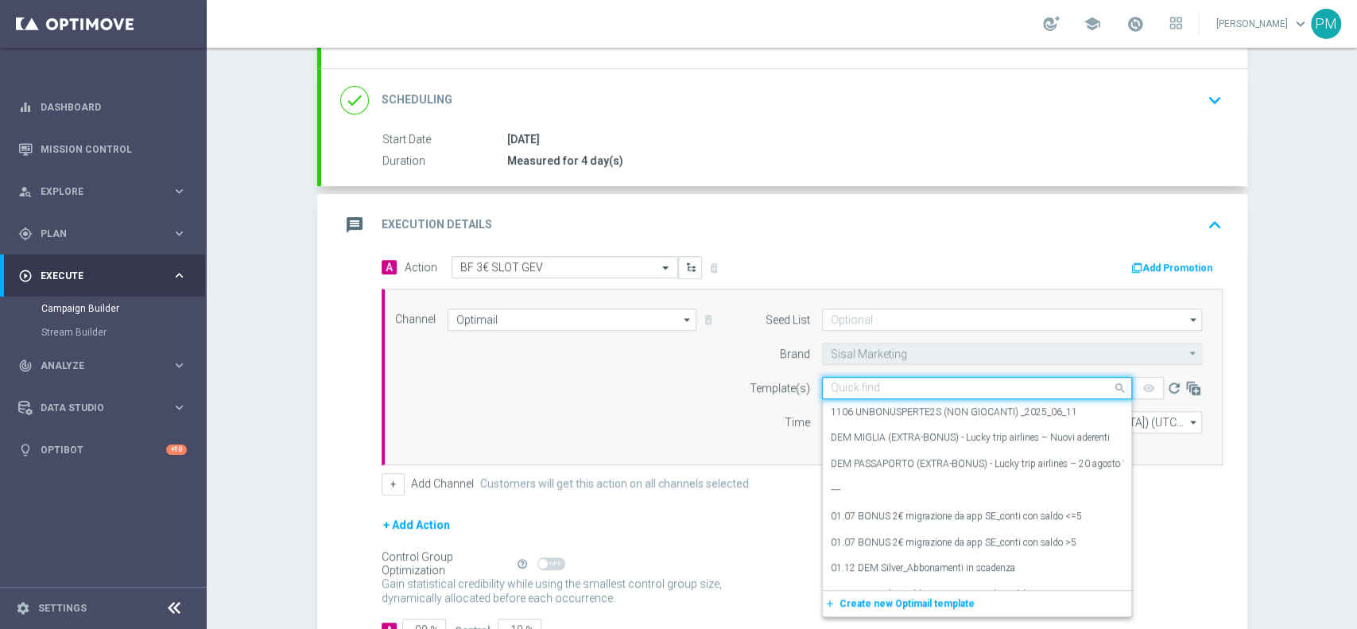
paste input "3BFSLOT180925"
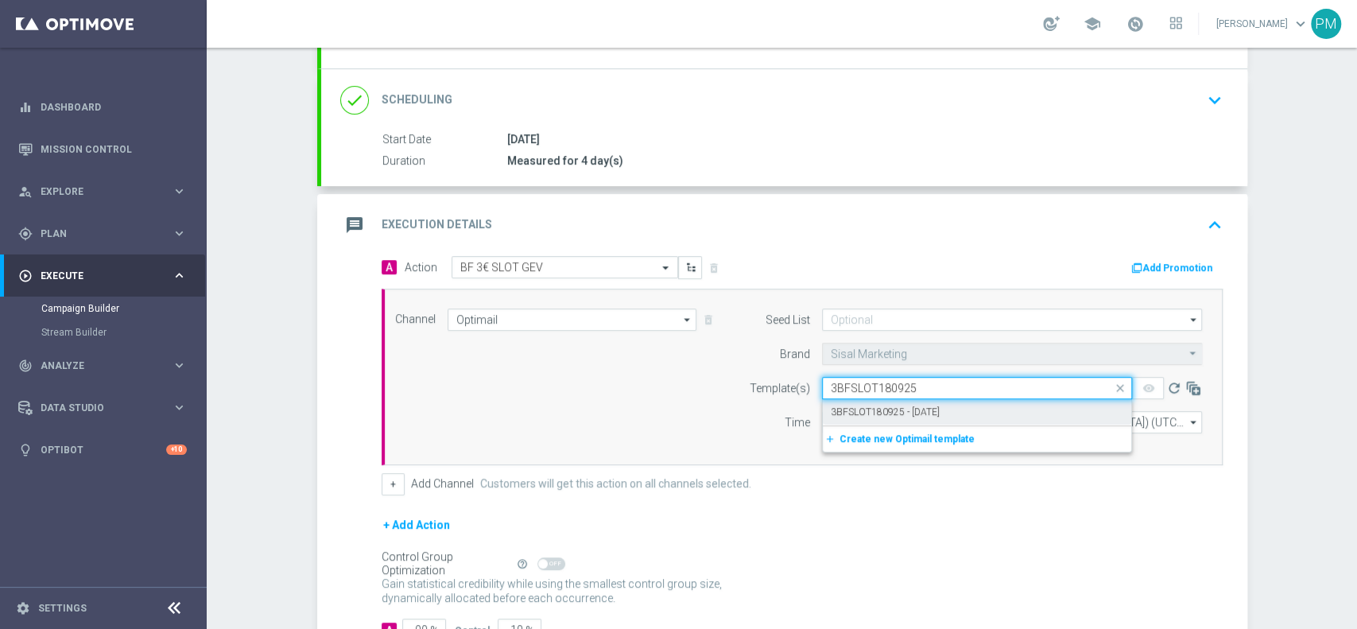
click at [885, 405] on label "3BFSLOT180925 - [DATE]" at bounding box center [885, 412] width 109 height 14
type input "3BFSLOT180925"
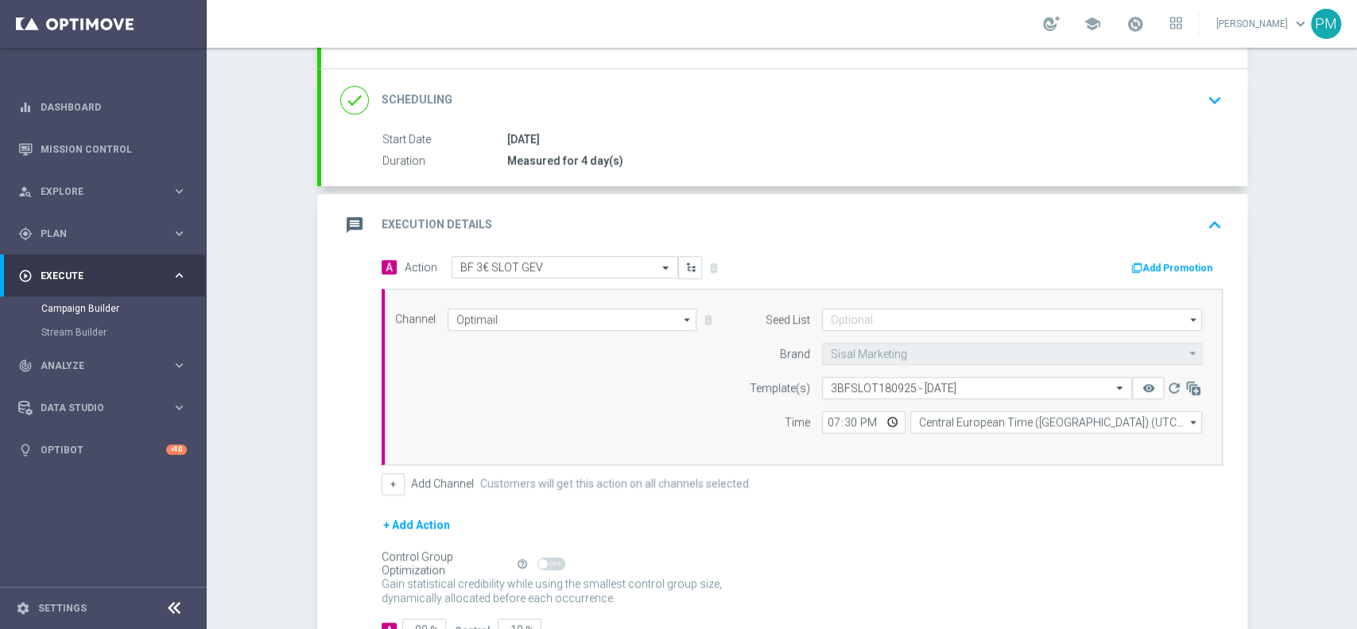
click at [1149, 258] on div "Add Promotion" at bounding box center [1175, 267] width 93 height 19
click at [1151, 260] on button "Add Promotion" at bounding box center [1173, 267] width 88 height 17
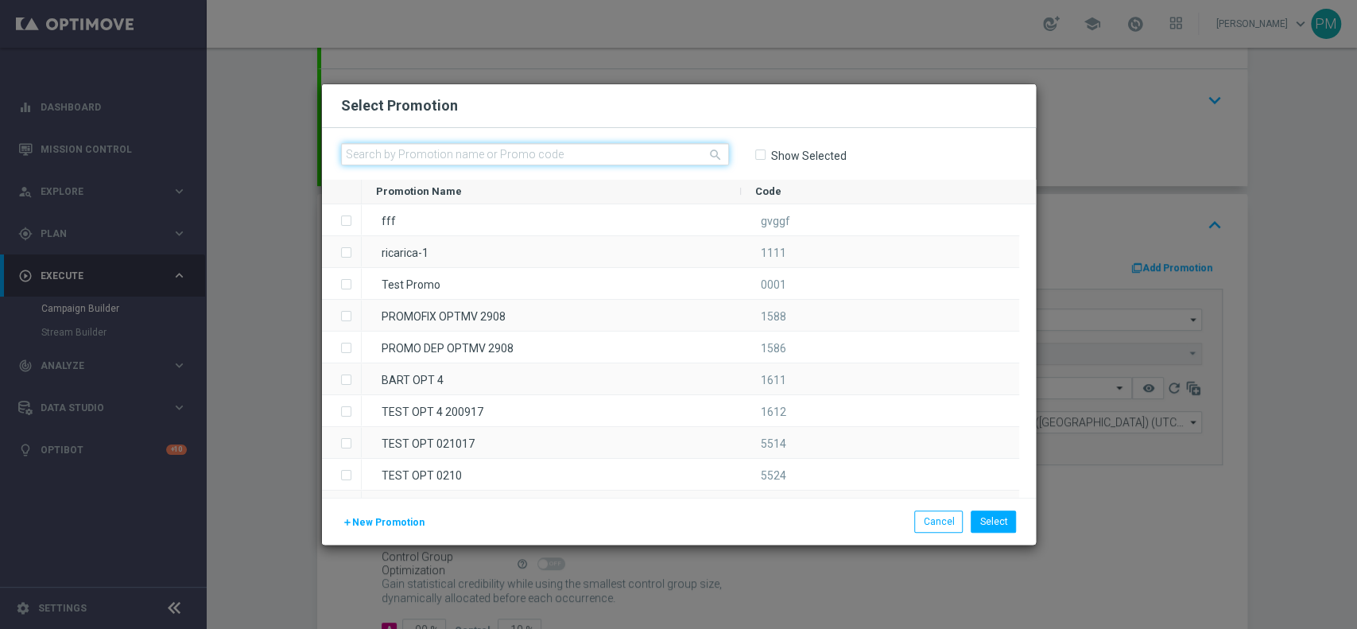
click at [585, 157] on input "text" at bounding box center [535, 154] width 388 height 22
paste input "236114"
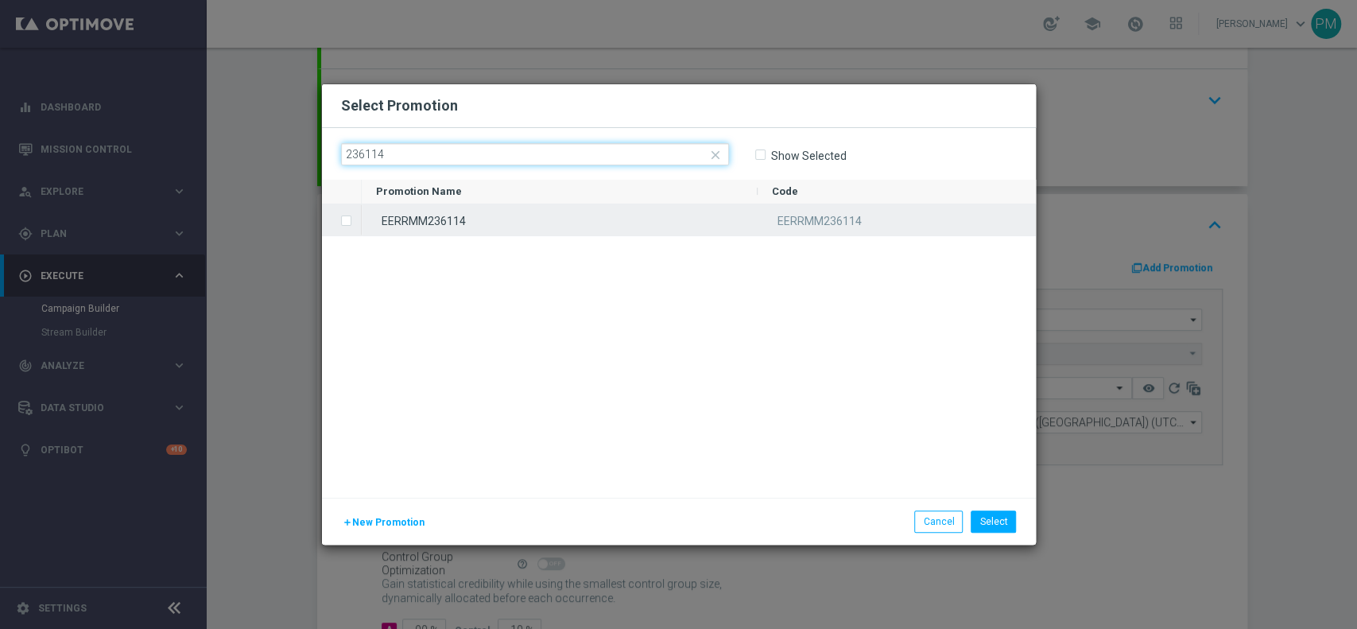
type input "236114"
click at [566, 230] on div "EERRMM236114" at bounding box center [560, 219] width 396 height 31
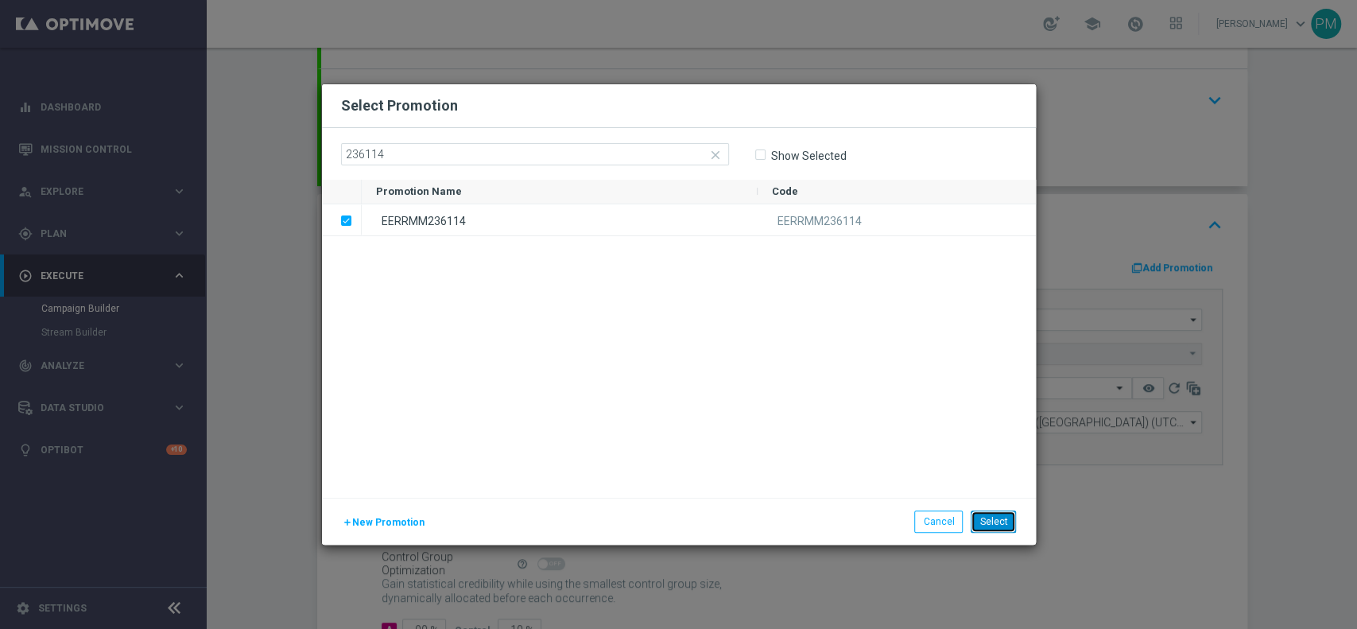
click at [994, 513] on button "Select" at bounding box center [992, 521] width 45 height 22
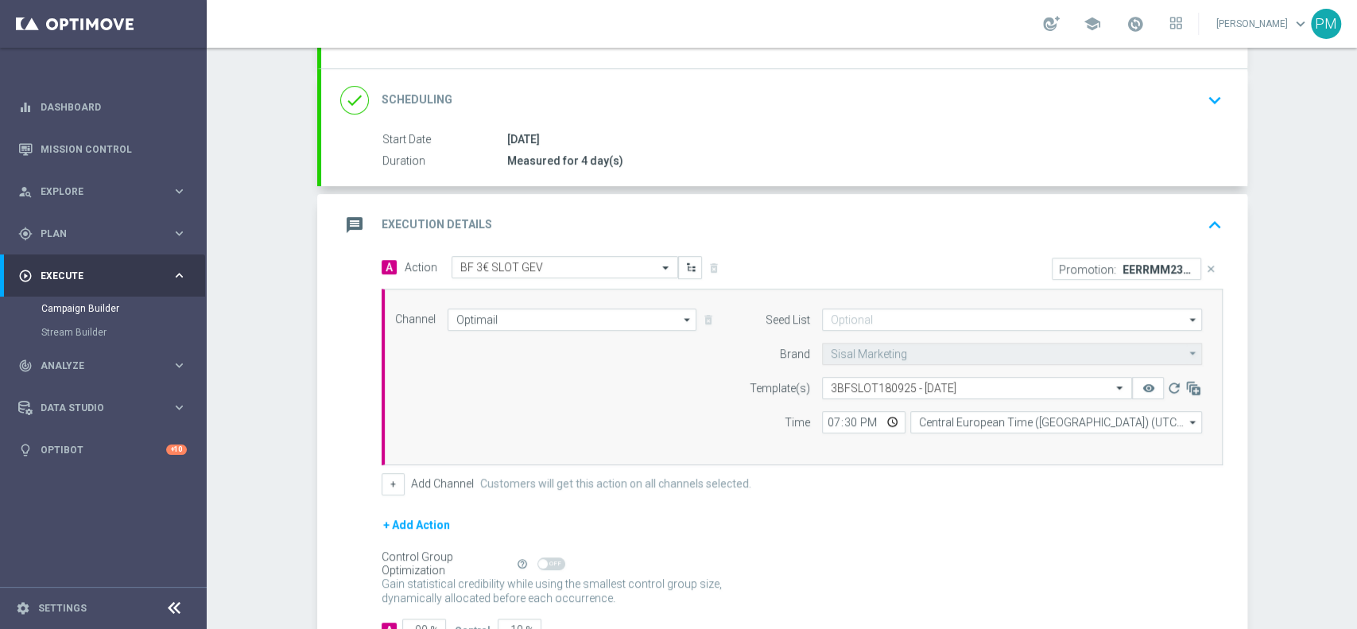
click at [1060, 206] on div "message Execution Details keyboard_arrow_up" at bounding box center [784, 225] width 926 height 62
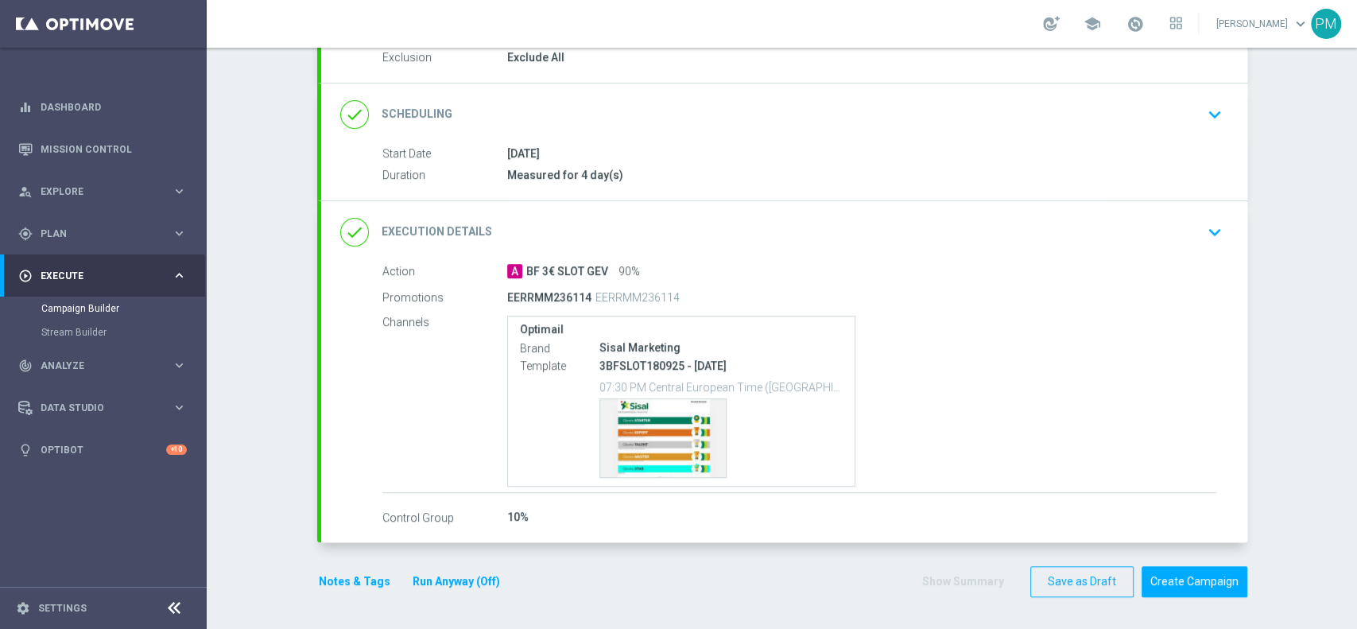
scroll to position [174, 0]
click at [344, 576] on button "Notes & Tags" at bounding box center [354, 584] width 75 height 20
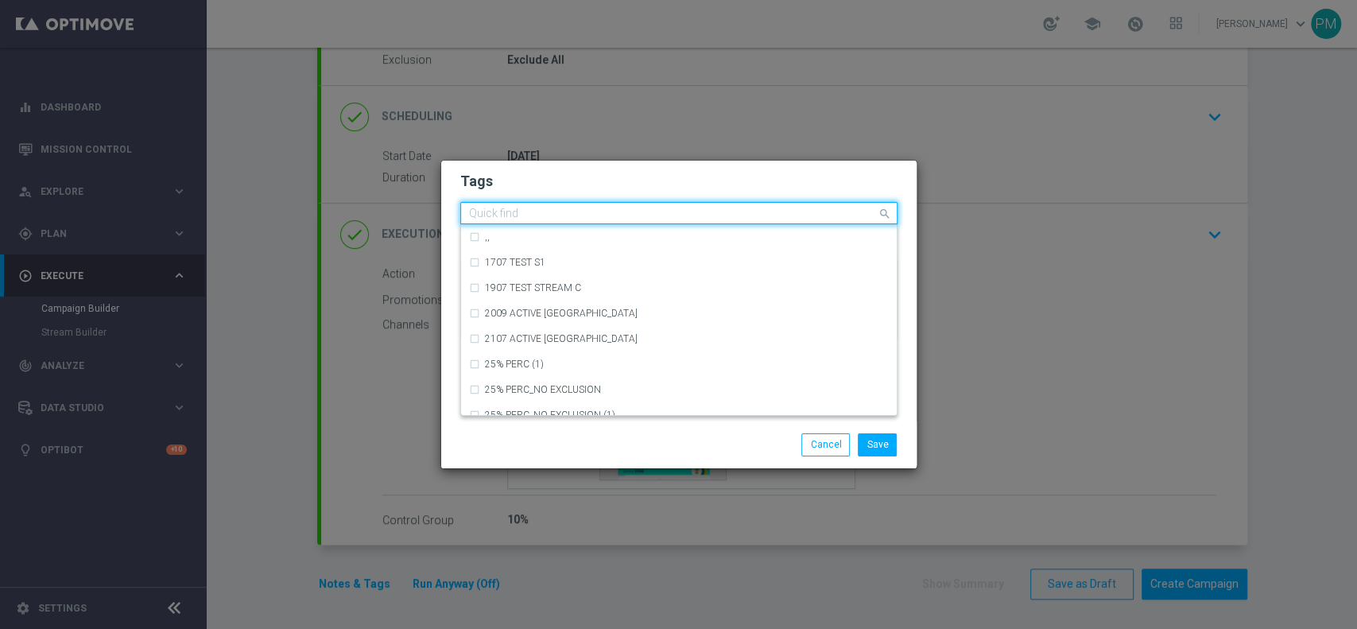
click at [536, 211] on input "text" at bounding box center [673, 214] width 408 height 14
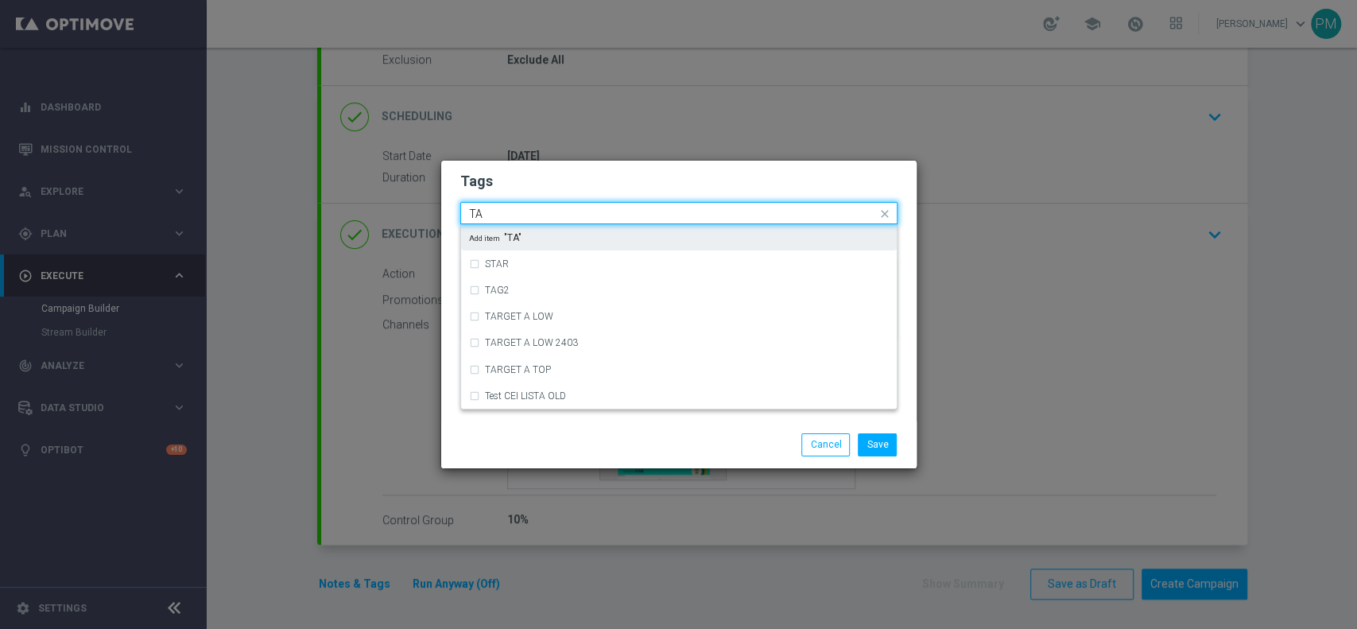
type input "T"
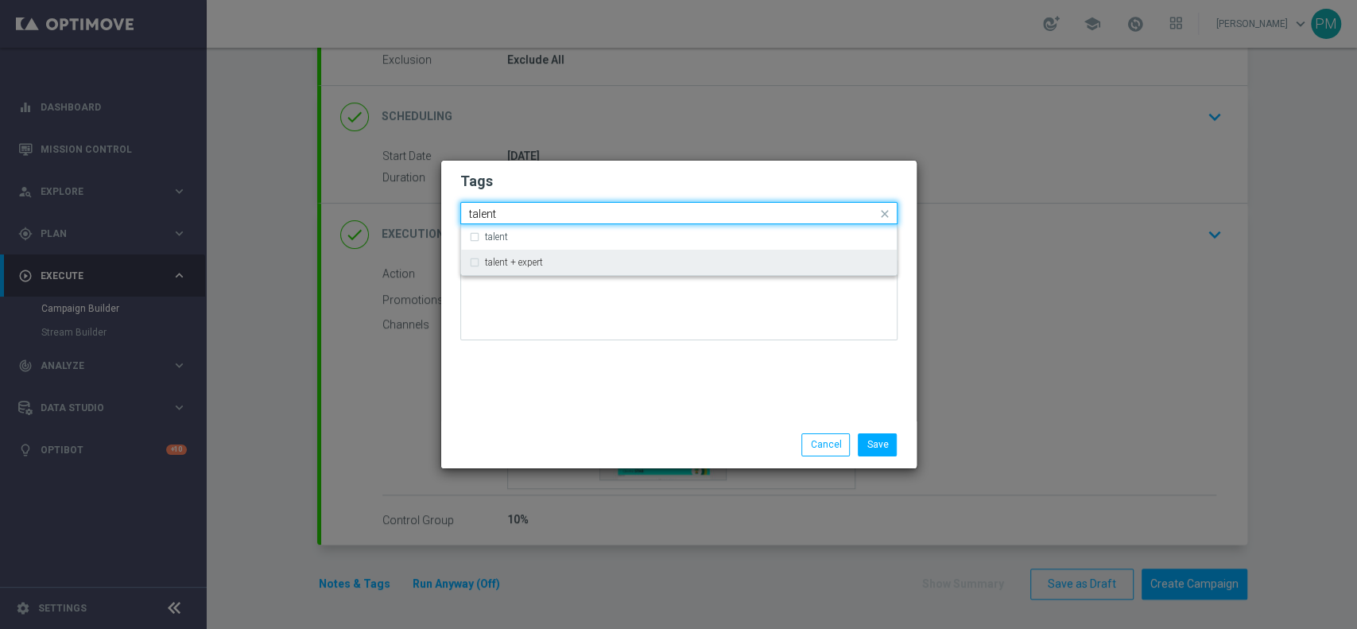
click at [510, 254] on div "talent + expert" at bounding box center [679, 262] width 420 height 25
type input "talent"
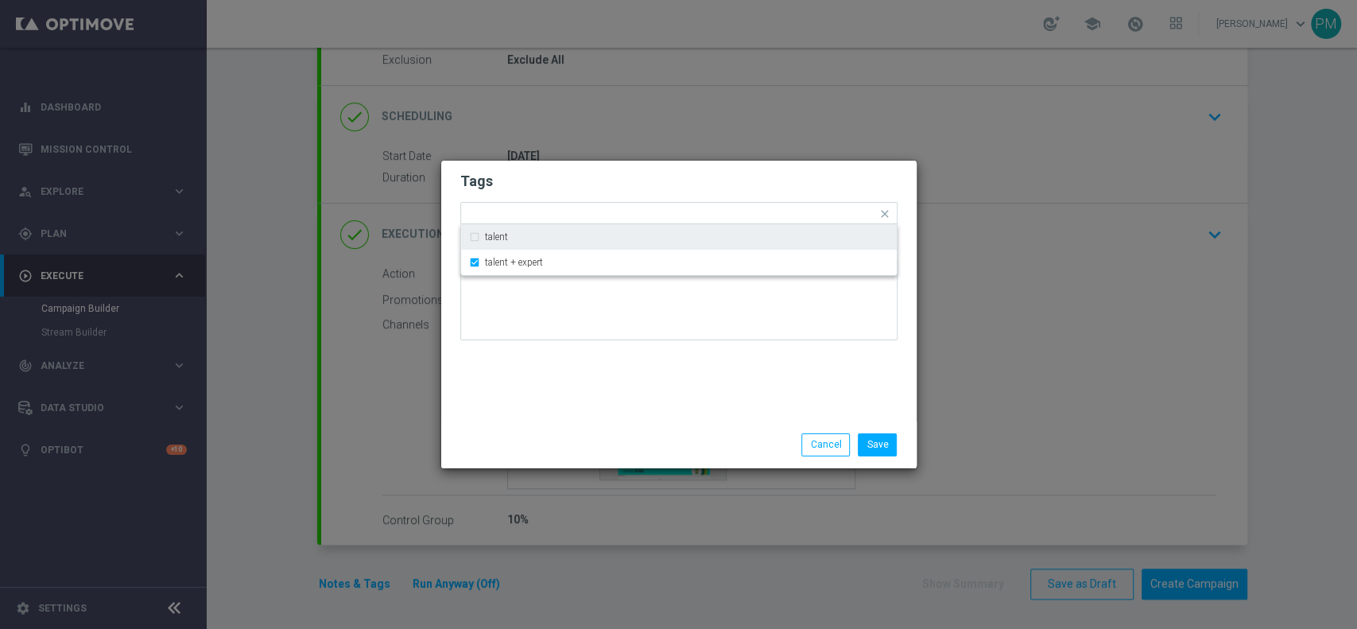
click at [586, 172] on h2 "Tags" at bounding box center [678, 181] width 437 height 19
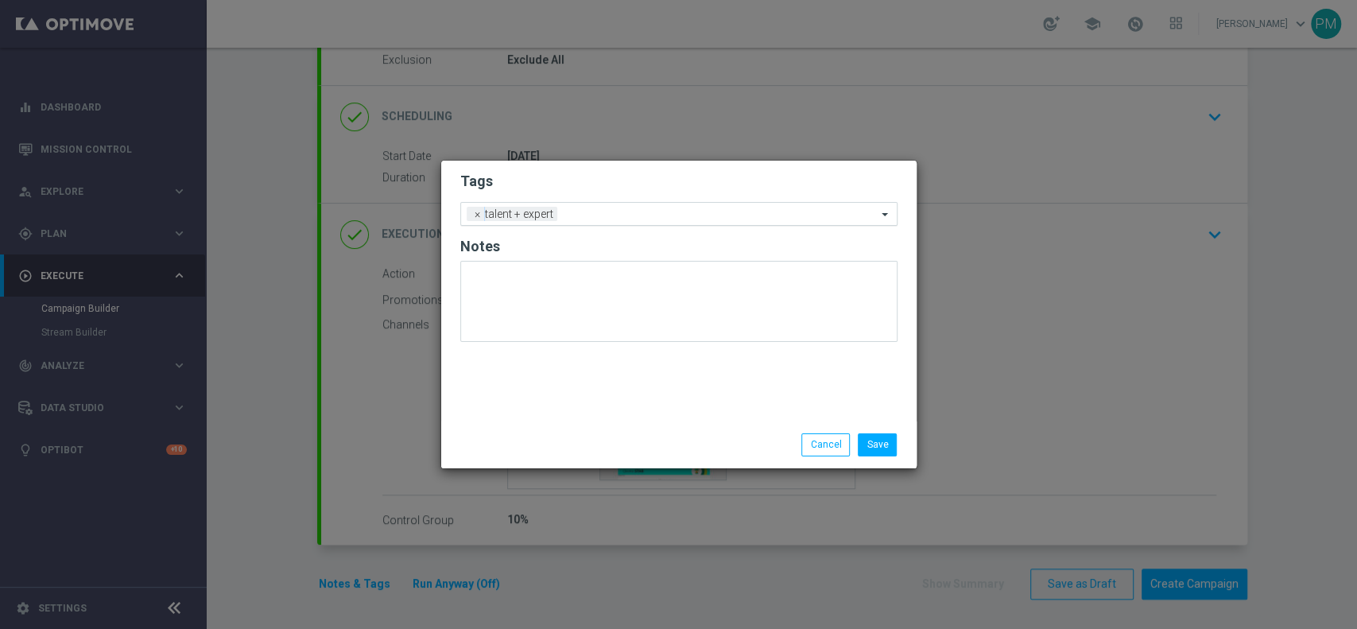
click at [588, 213] on input "text" at bounding box center [720, 215] width 313 height 14
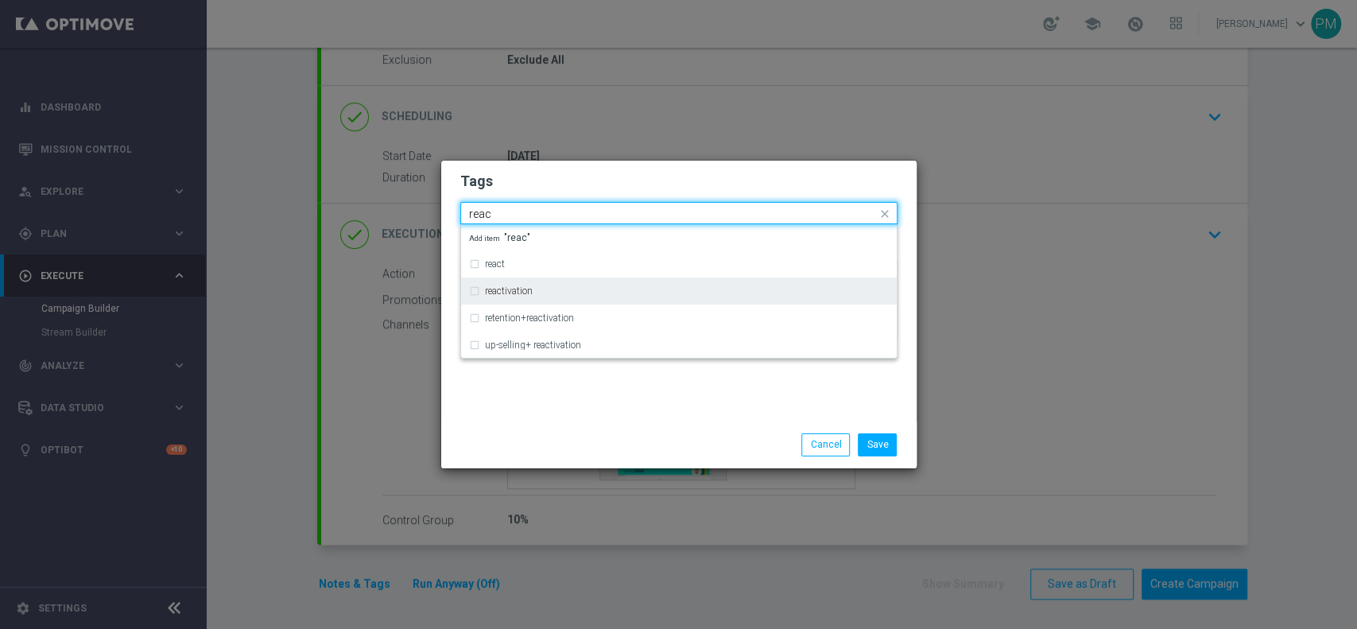
click at [551, 288] on div "reactivation" at bounding box center [687, 291] width 404 height 10
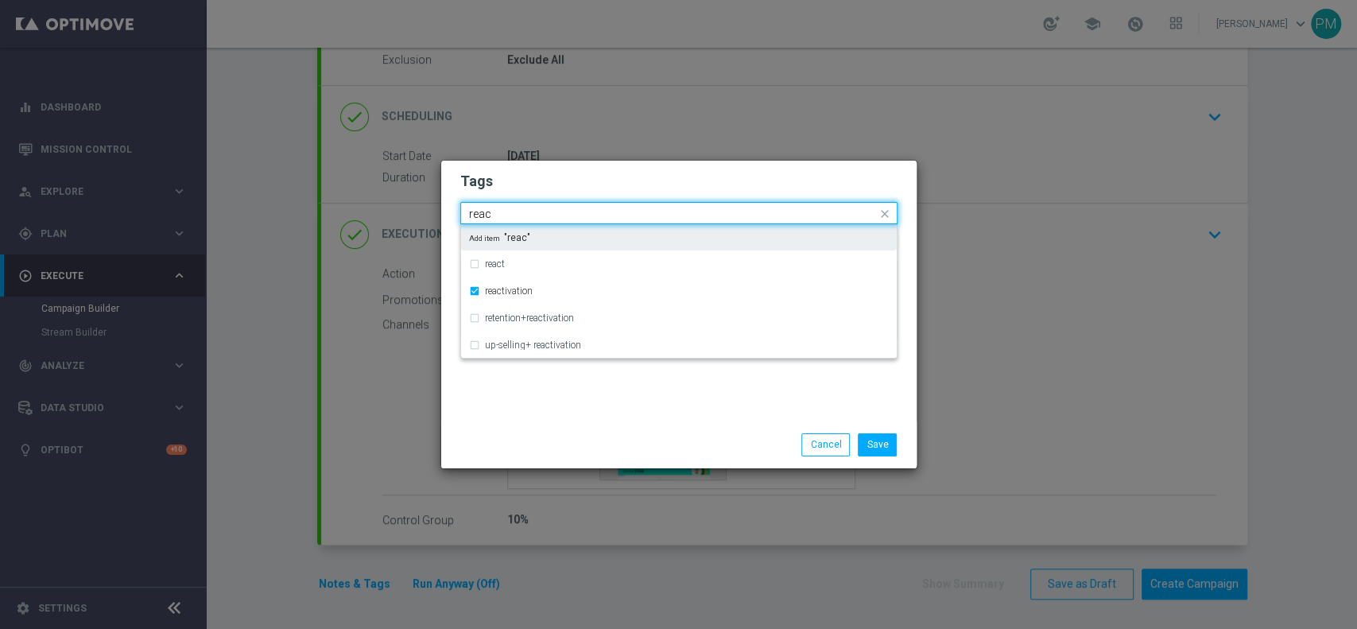
click at [481, 216] on input "reac" at bounding box center [673, 214] width 408 height 14
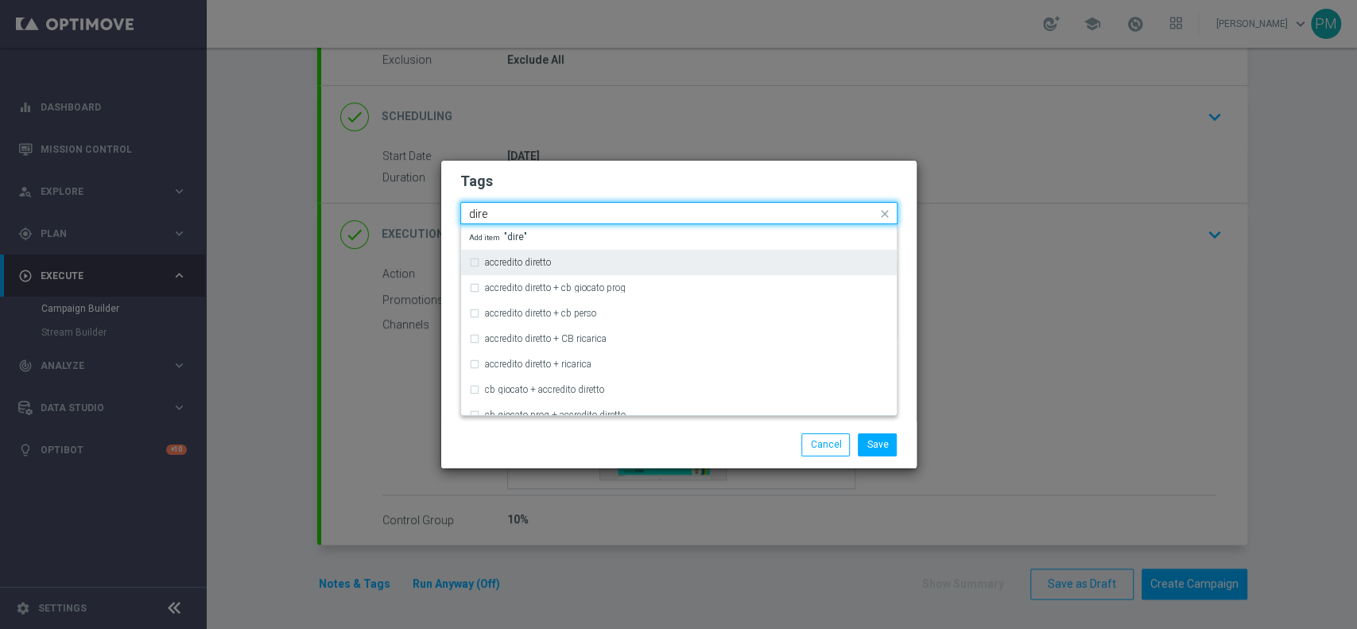
click at [497, 269] on div "accredito diretto" at bounding box center [679, 262] width 420 height 25
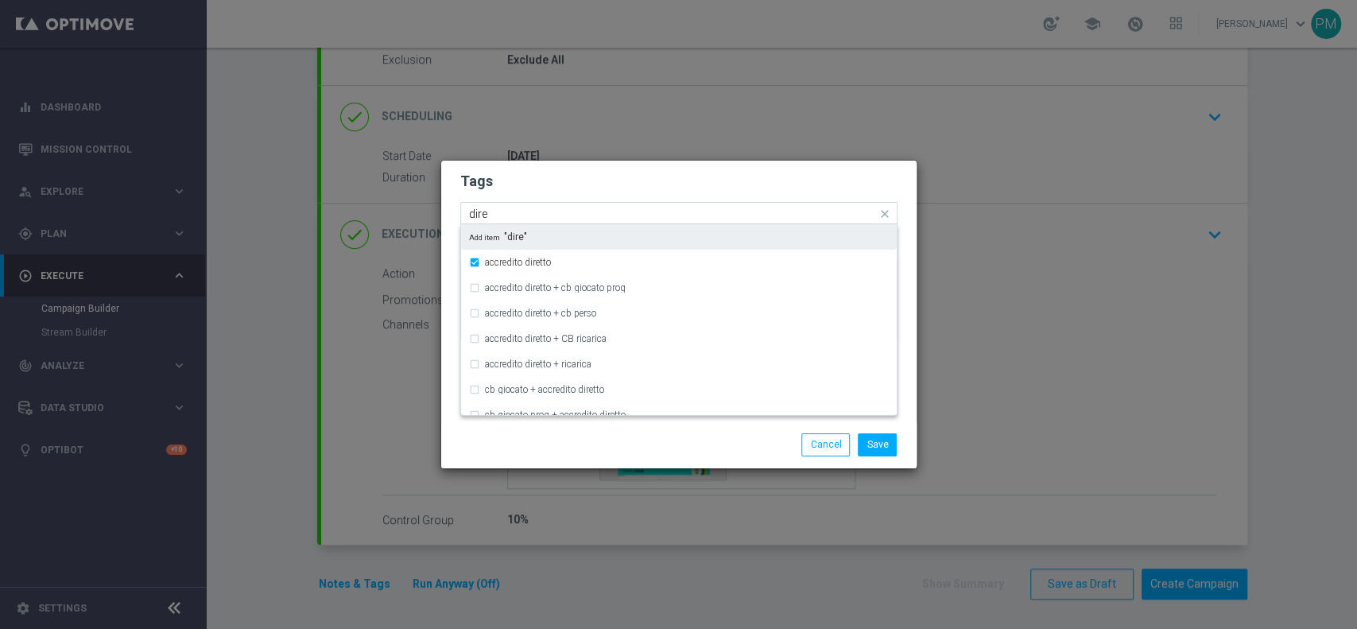
click at [483, 211] on input "dire" at bounding box center [673, 214] width 408 height 14
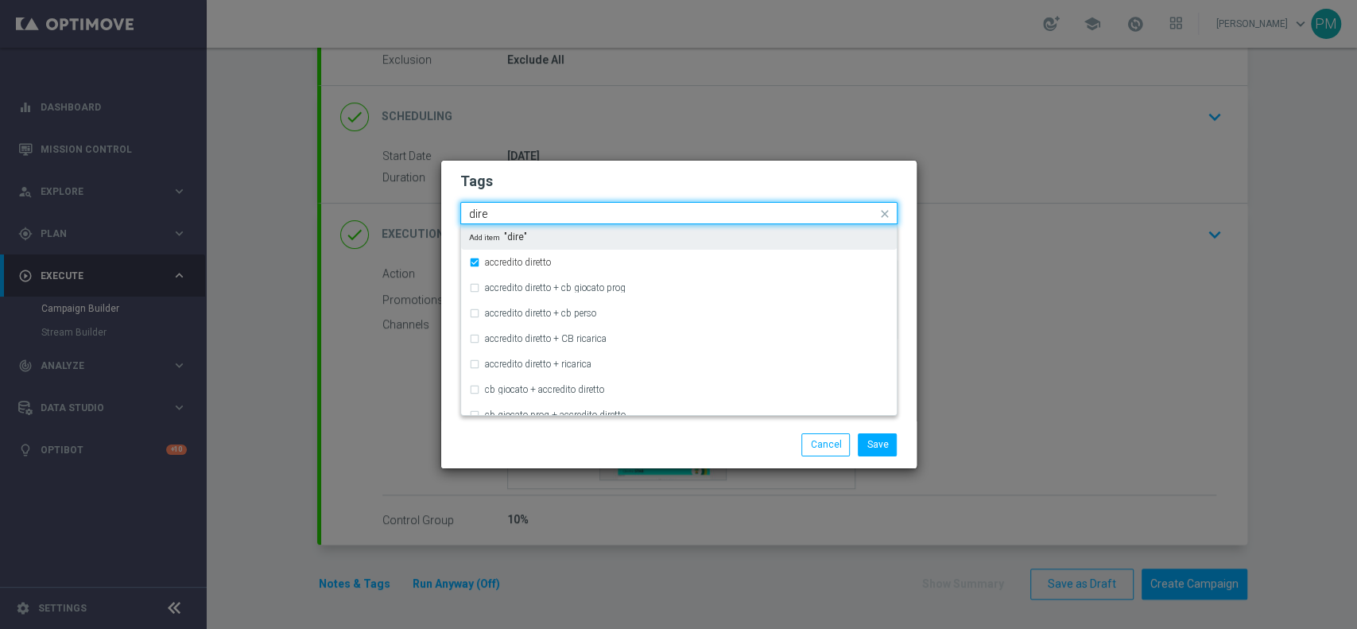
click at [483, 211] on input "dire" at bounding box center [673, 214] width 408 height 14
click at [502, 241] on div "all" at bounding box center [687, 237] width 404 height 10
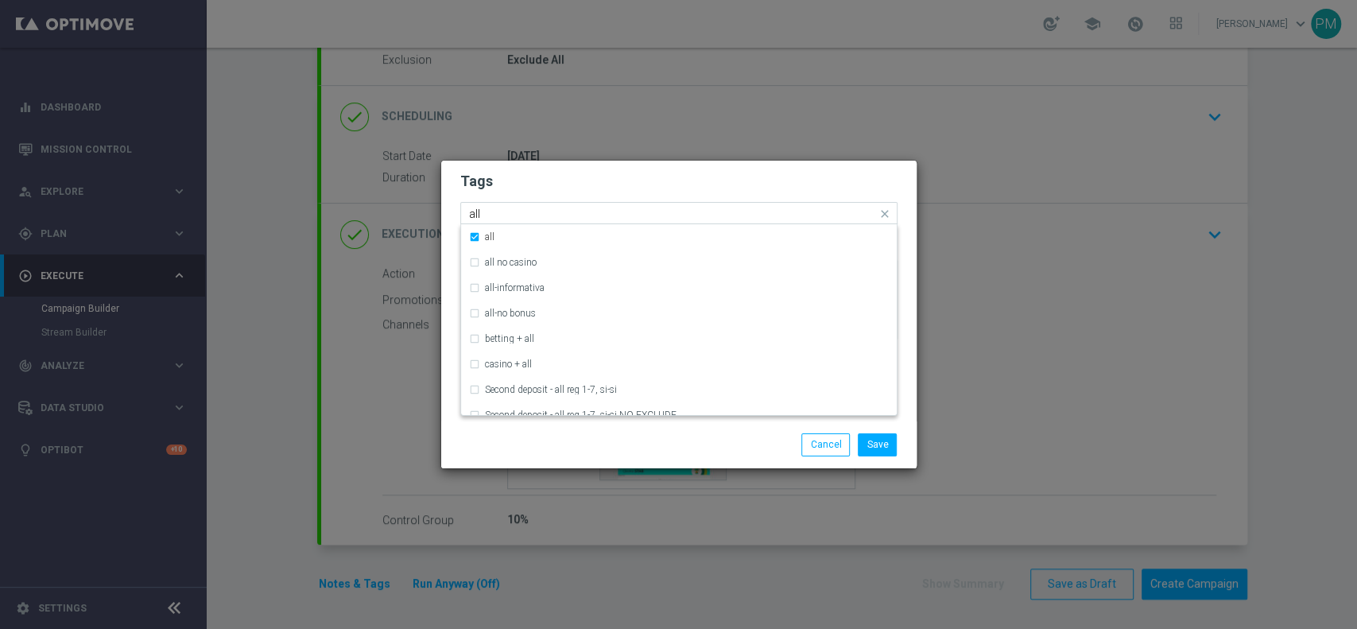
click at [475, 211] on input "all" at bounding box center [673, 214] width 408 height 14
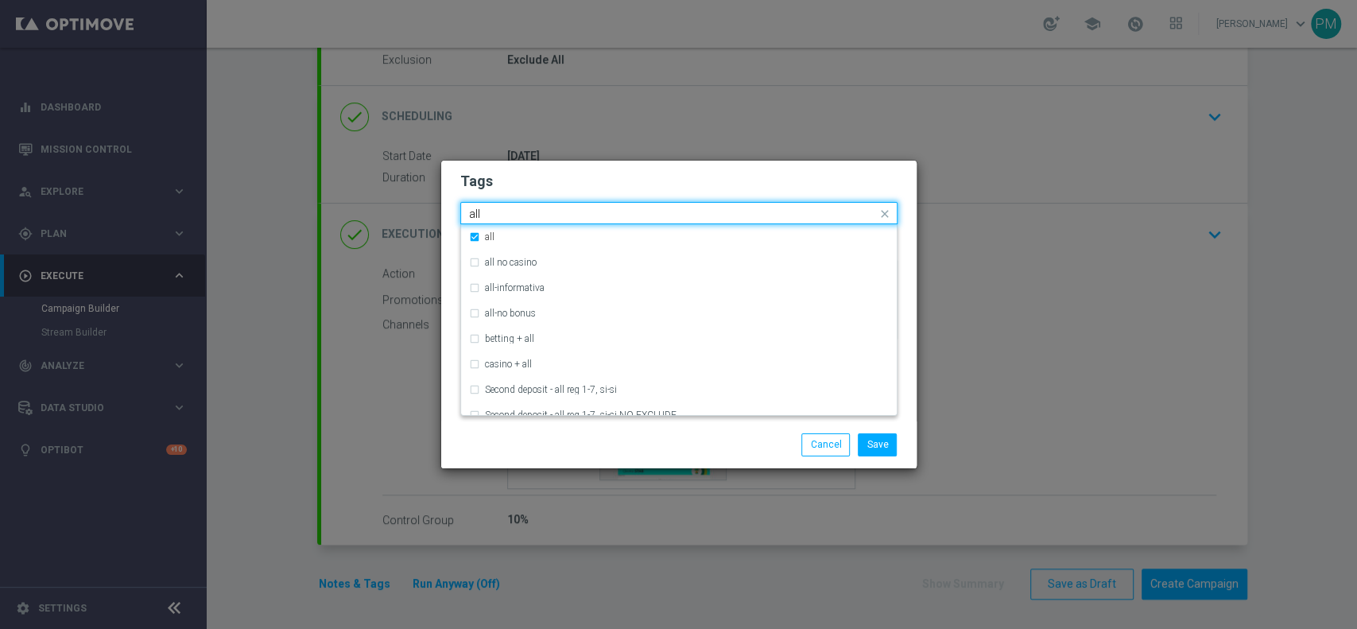
click at [475, 211] on input "all" at bounding box center [673, 214] width 408 height 14
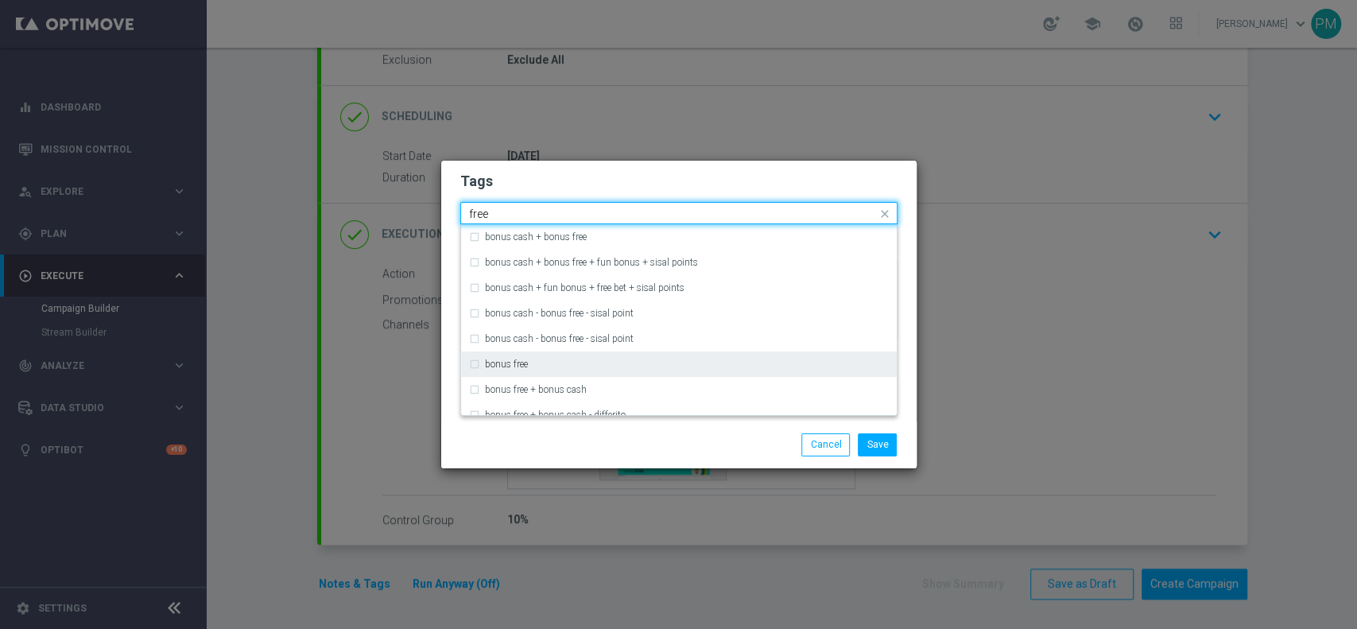
click at [529, 366] on div "bonus free" at bounding box center [687, 364] width 404 height 10
type input "free"
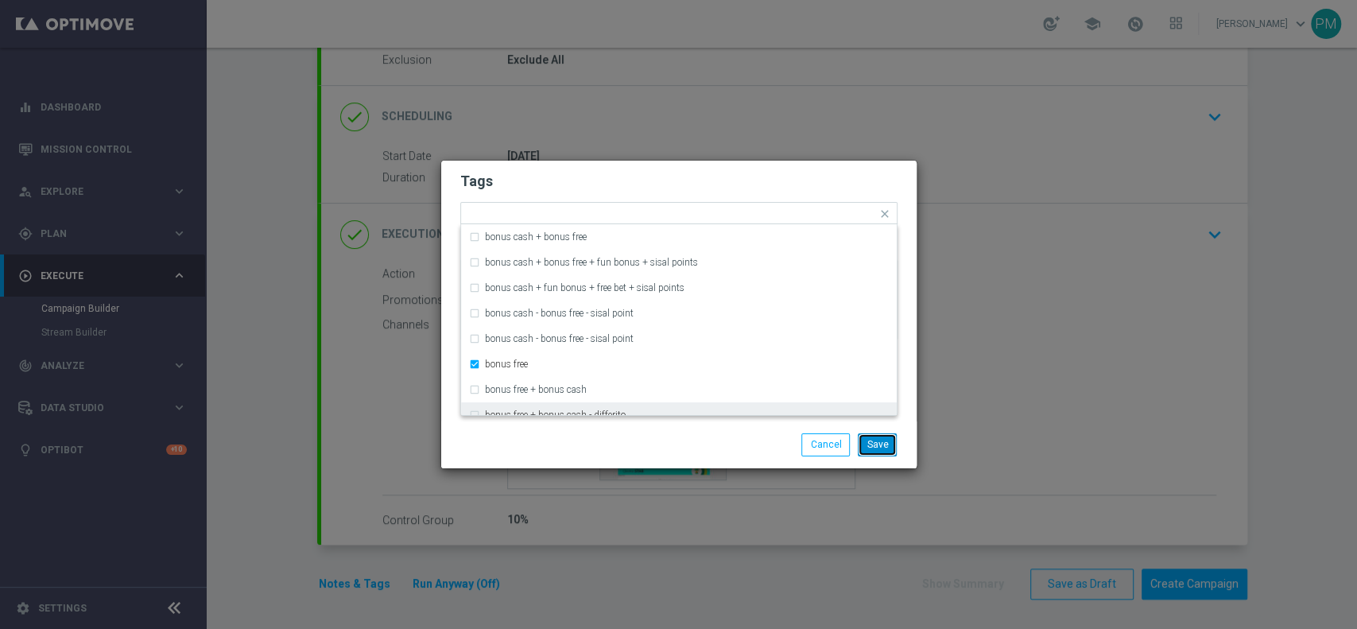
click at [881, 446] on button "Save" at bounding box center [877, 444] width 39 height 22
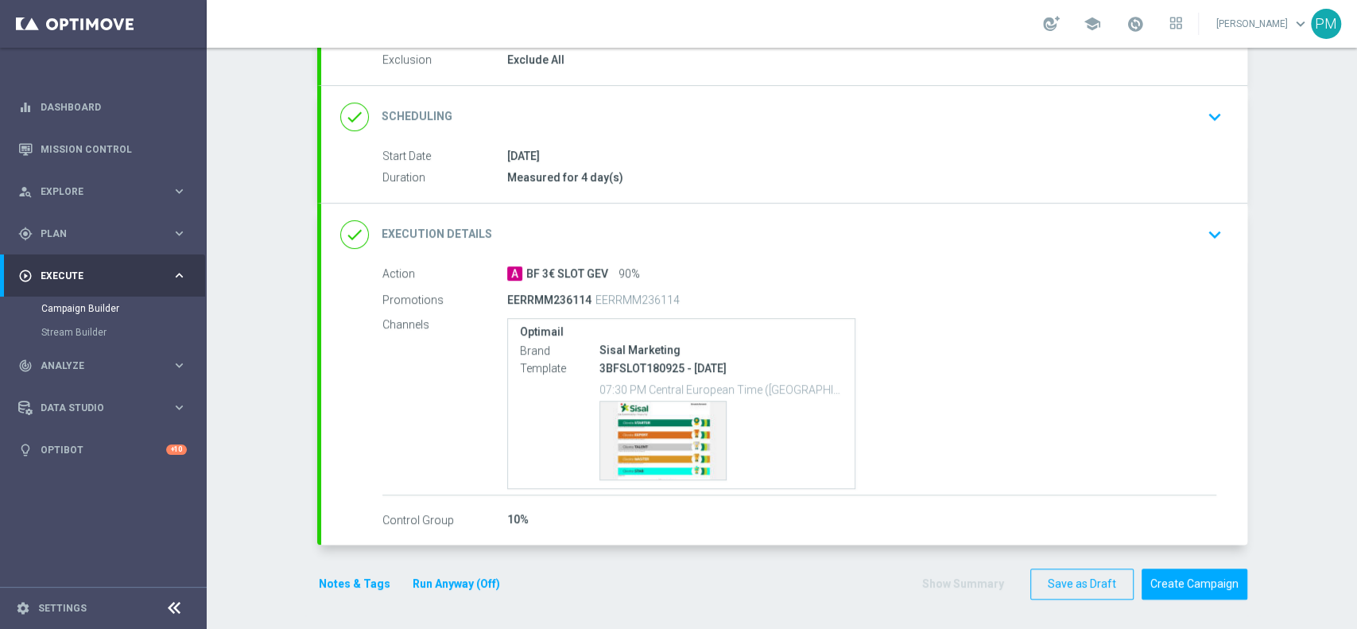
click at [351, 579] on button "Notes & Tags" at bounding box center [354, 584] width 75 height 20
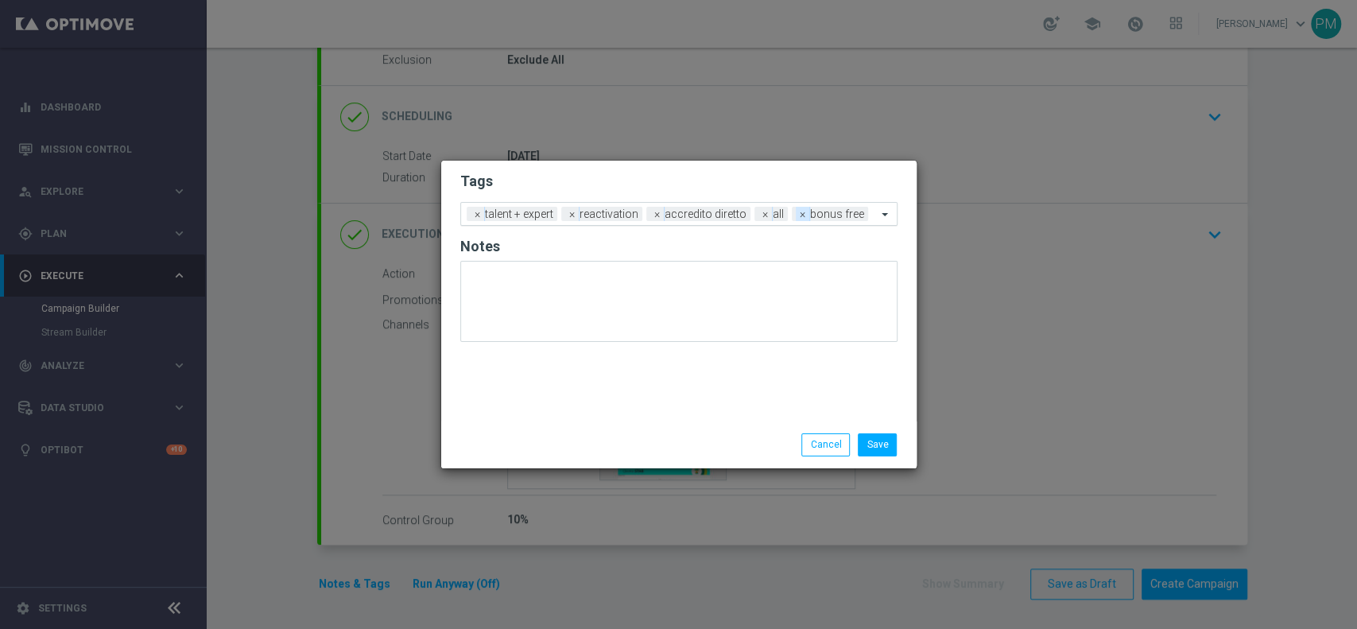
click at [803, 213] on span "×" at bounding box center [803, 214] width 14 height 14
click at [761, 213] on span "×" at bounding box center [765, 214] width 14 height 14
click at [793, 211] on input "text" at bounding box center [817, 215] width 120 height 14
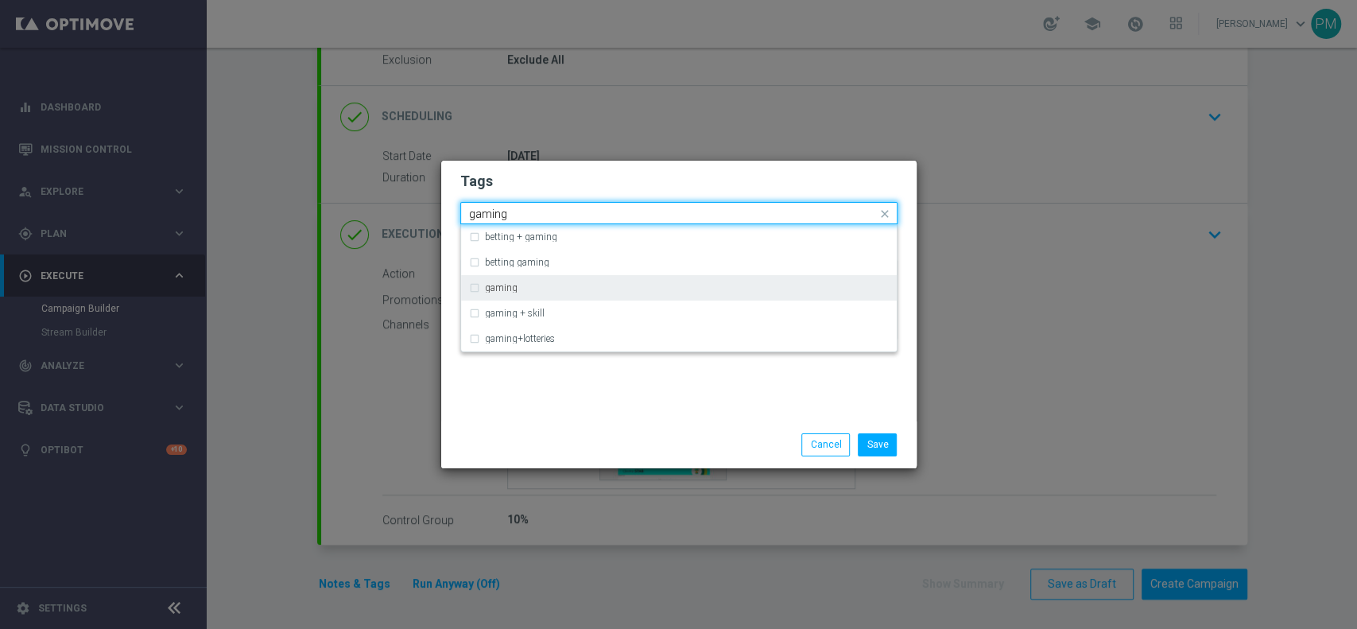
click at [495, 293] on div "gaming" at bounding box center [679, 287] width 420 height 25
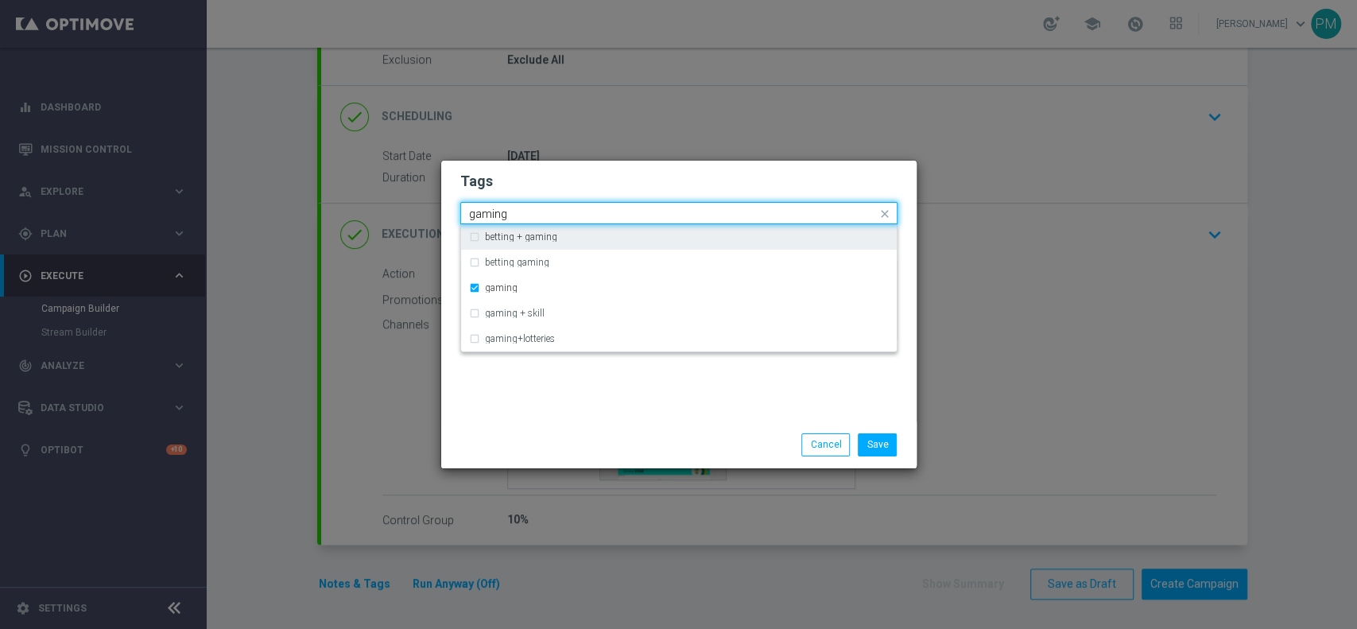
click at [482, 215] on input "gaming" at bounding box center [673, 214] width 408 height 14
click at [480, 215] on input "gaming" at bounding box center [673, 214] width 408 height 14
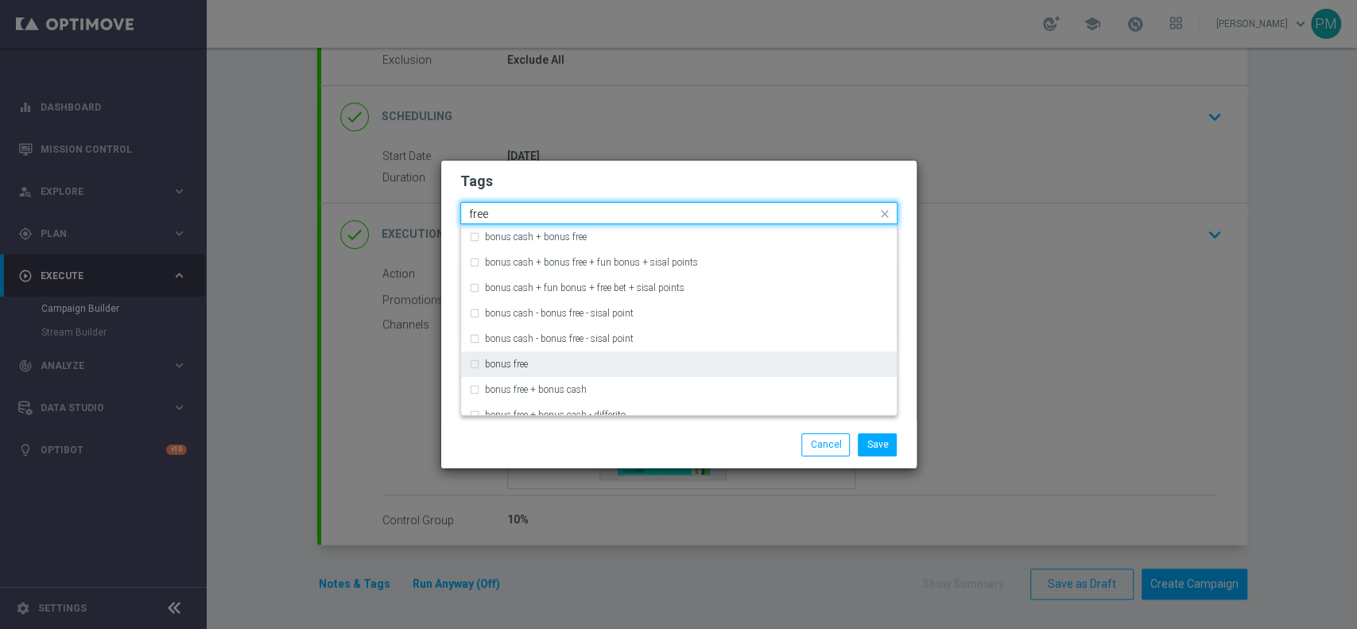
click at [514, 364] on label "bonus free" at bounding box center [506, 364] width 43 height 10
type input "free"
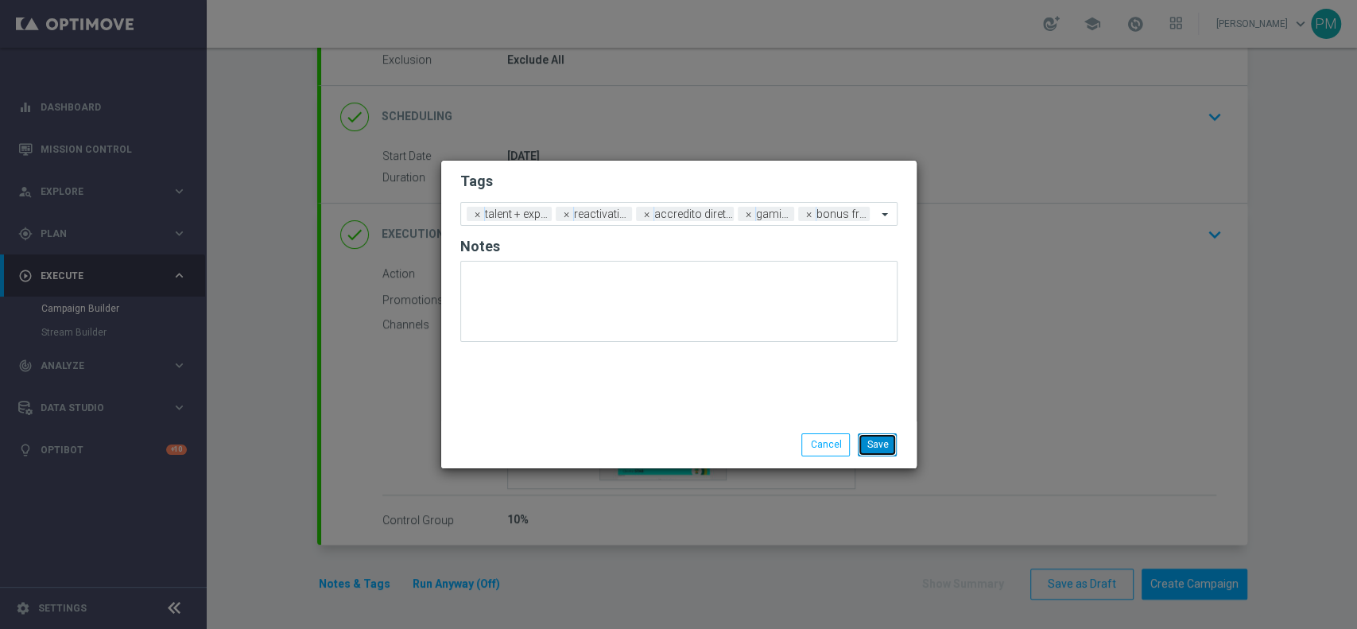
click at [866, 447] on button "Save" at bounding box center [877, 444] width 39 height 22
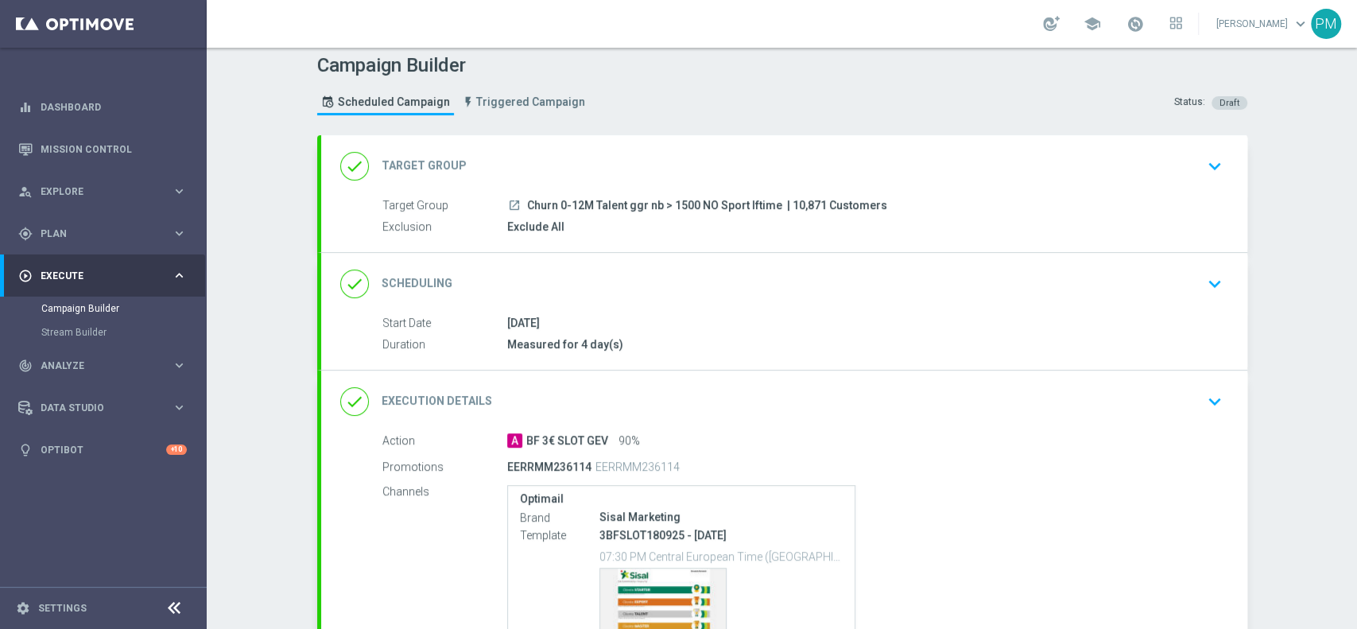
scroll to position [0, 0]
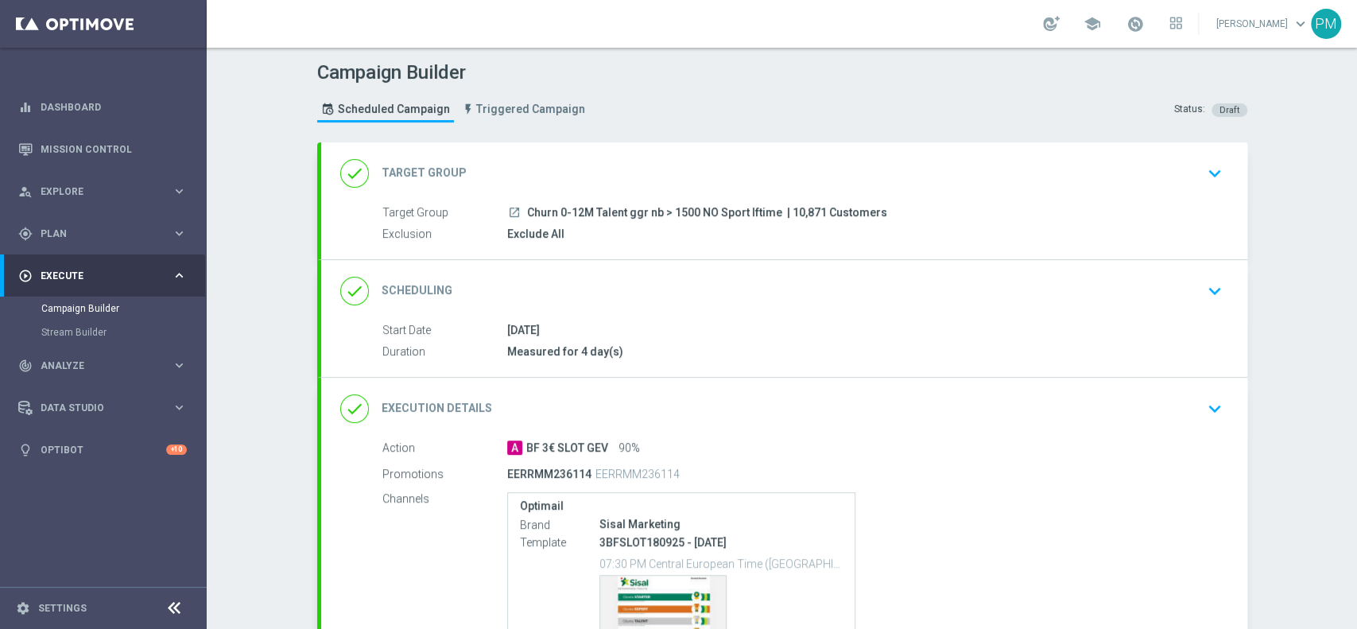
click at [774, 305] on div "done Scheduling keyboard_arrow_down" at bounding box center [784, 291] width 926 height 62
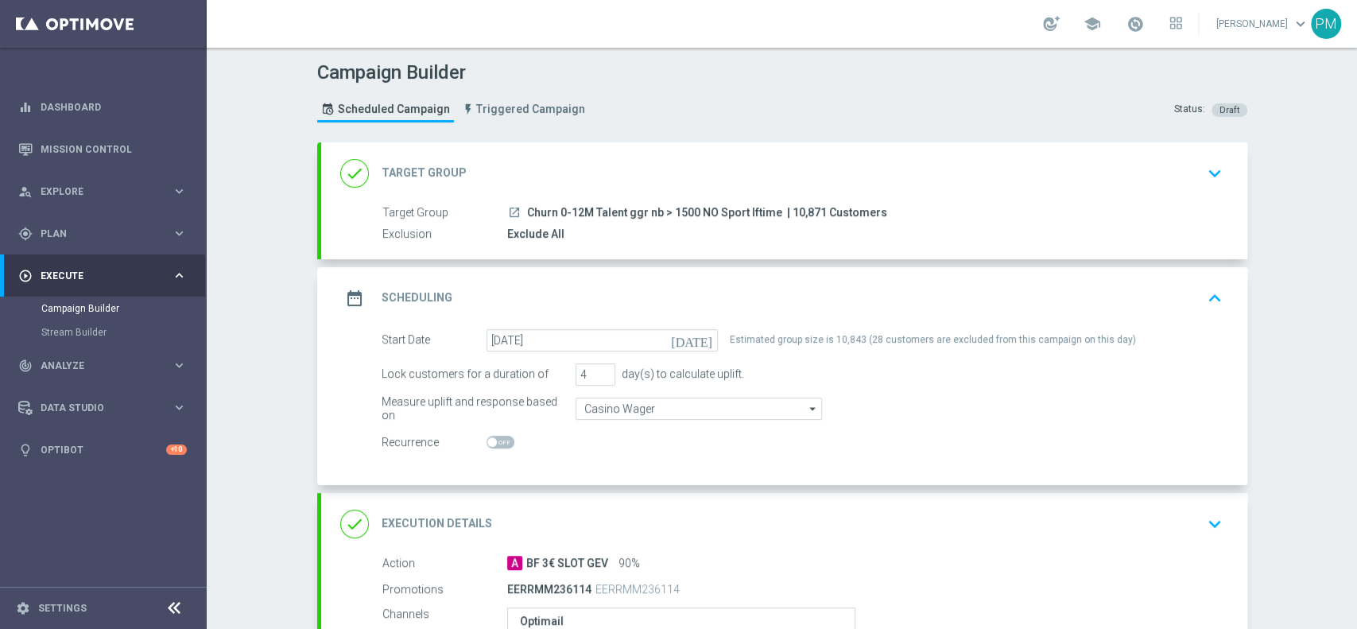
click at [799, 280] on div "date_range Scheduling keyboard_arrow_up" at bounding box center [784, 298] width 926 height 62
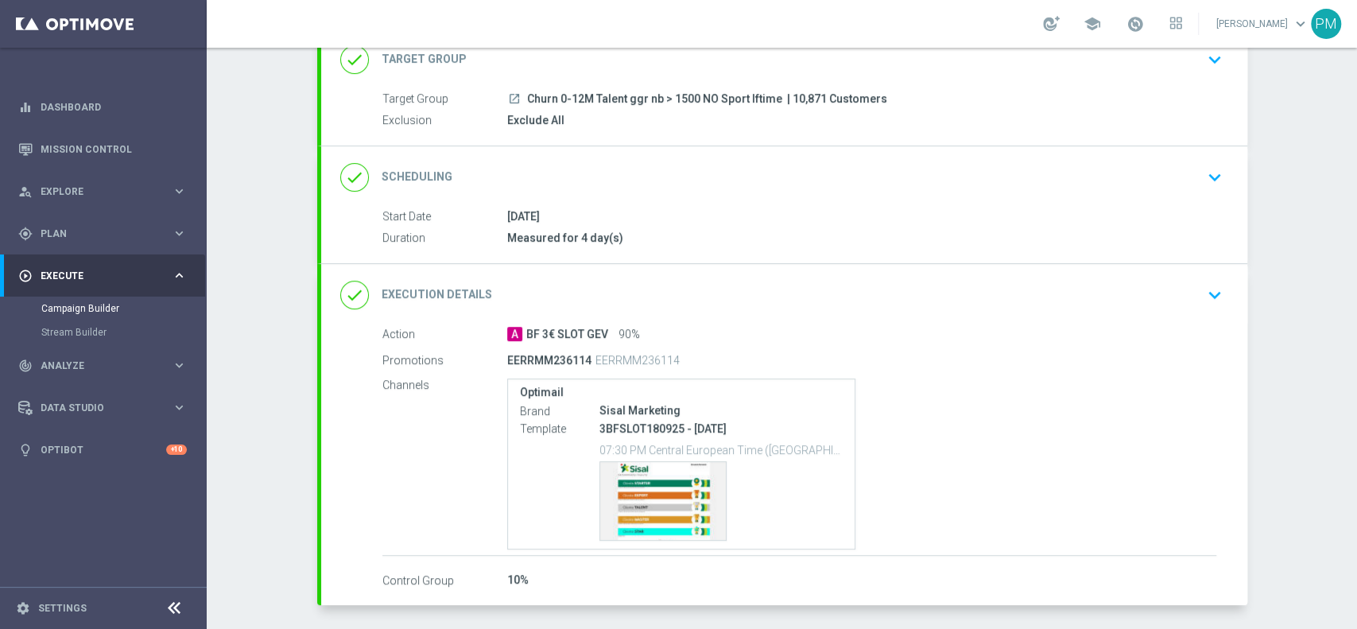
scroll to position [174, 0]
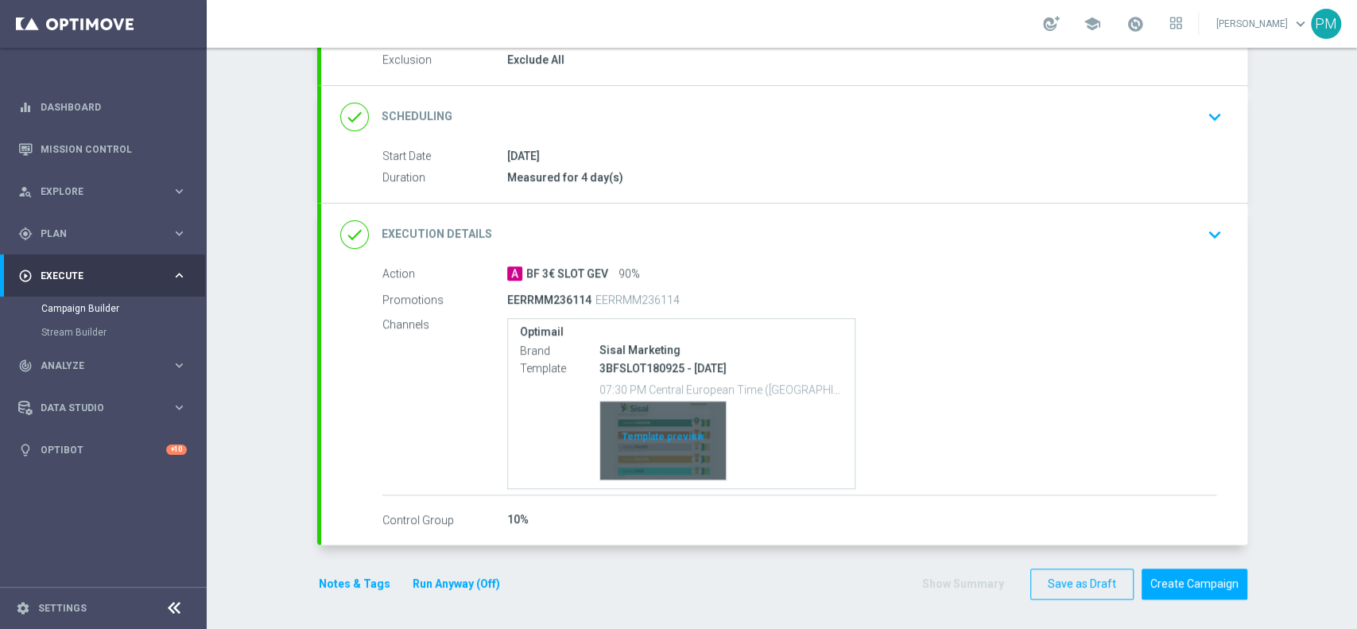
click at [644, 437] on div "Template preview" at bounding box center [663, 440] width 126 height 78
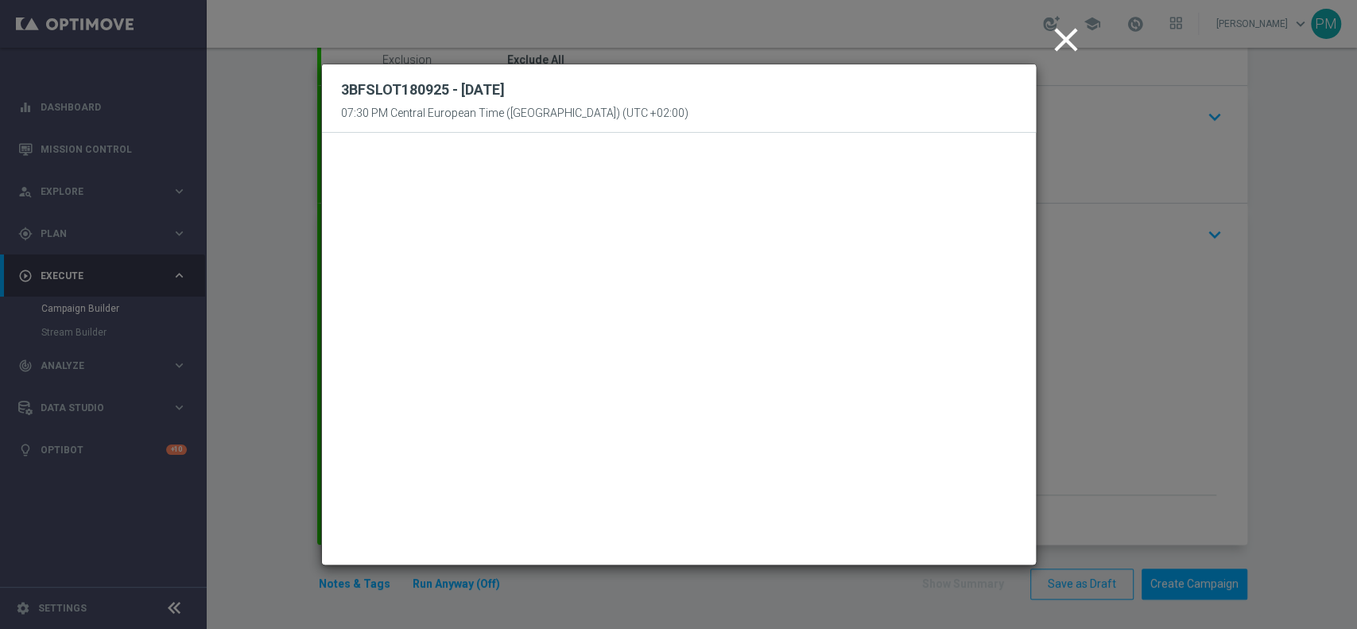
click at [1070, 38] on icon "close" at bounding box center [1066, 40] width 40 height 40
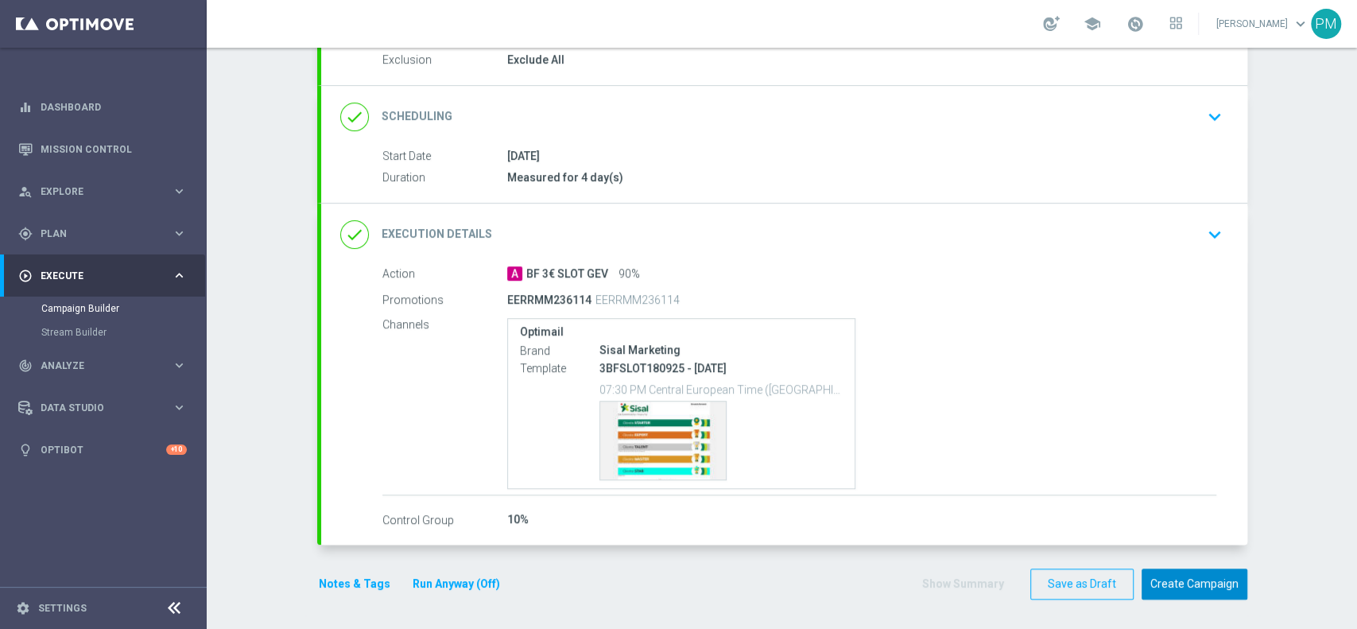
click at [1143, 577] on button "Create Campaign" at bounding box center [1194, 583] width 106 height 31
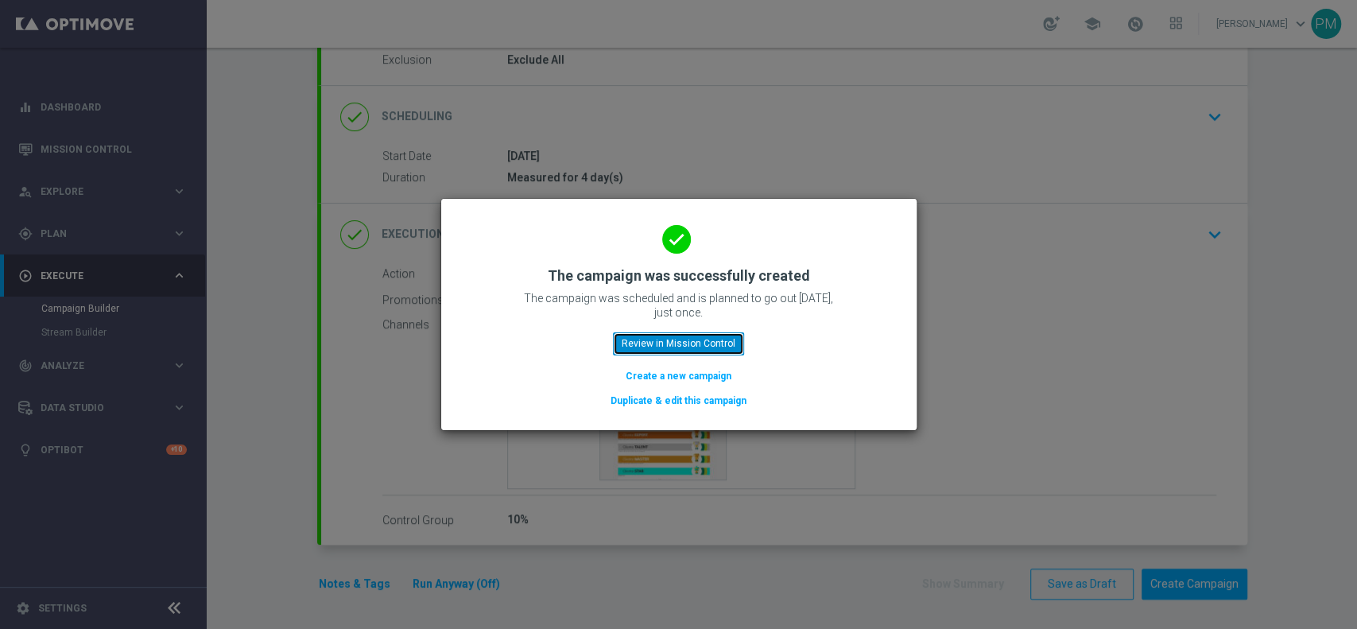
click at [653, 350] on button "Review in Mission Control" at bounding box center [678, 343] width 131 height 22
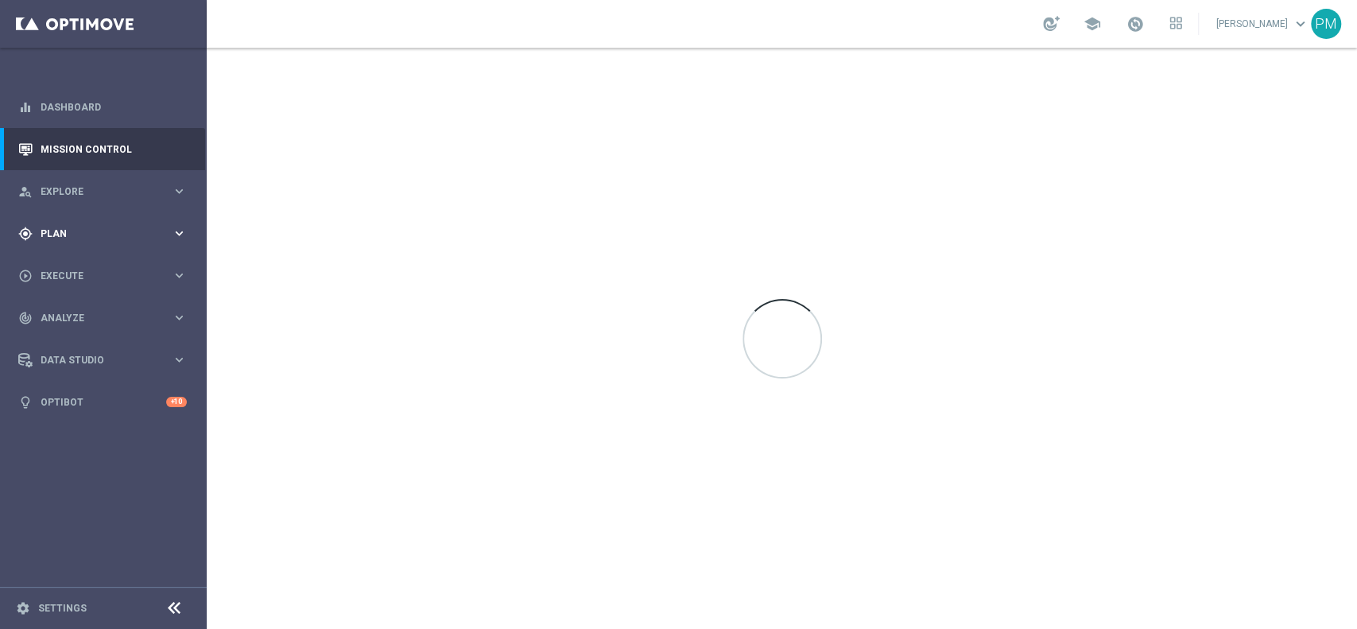
click at [69, 232] on span "Plan" at bounding box center [106, 234] width 131 height 10
click at [76, 266] on link "Target Groups" at bounding box center [103, 266] width 124 height 13
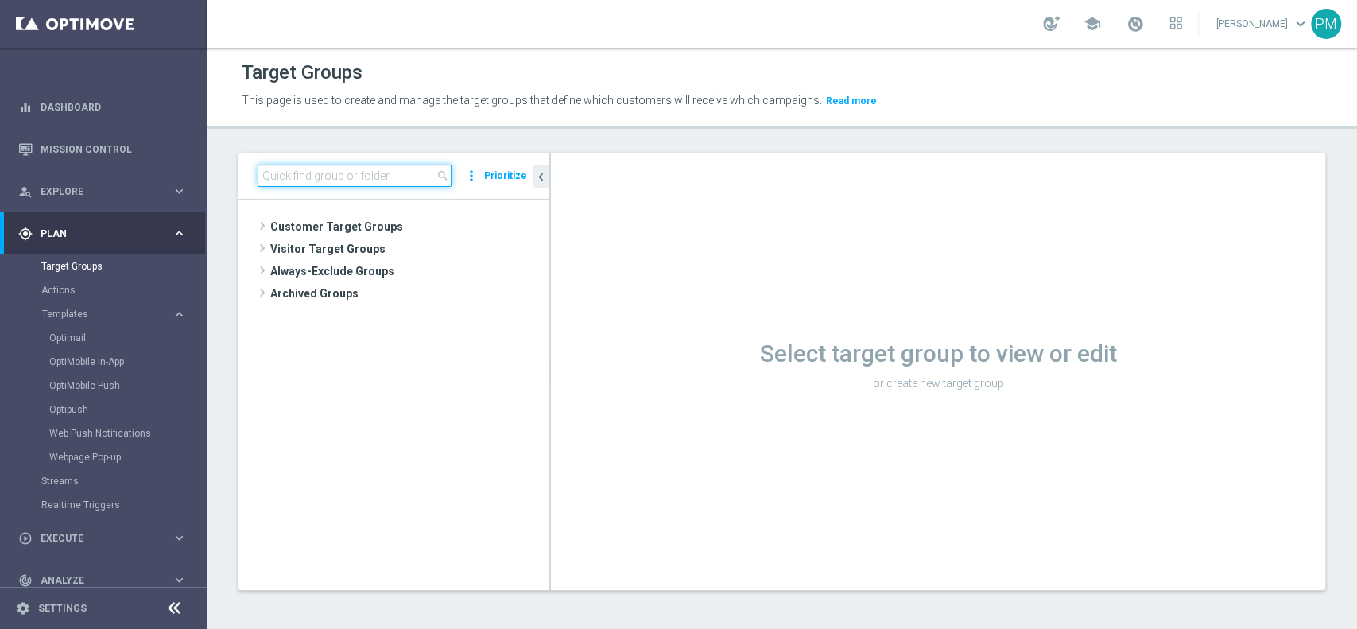
click at [385, 177] on input at bounding box center [355, 176] width 194 height 22
paste input "Churn 0-12M Talent ggr nb tra 500 e 1500 NO Sport lftime"
type input "Churn 0-12M Talent ggr nb tra 500 e 1500 NO Sport lftime"
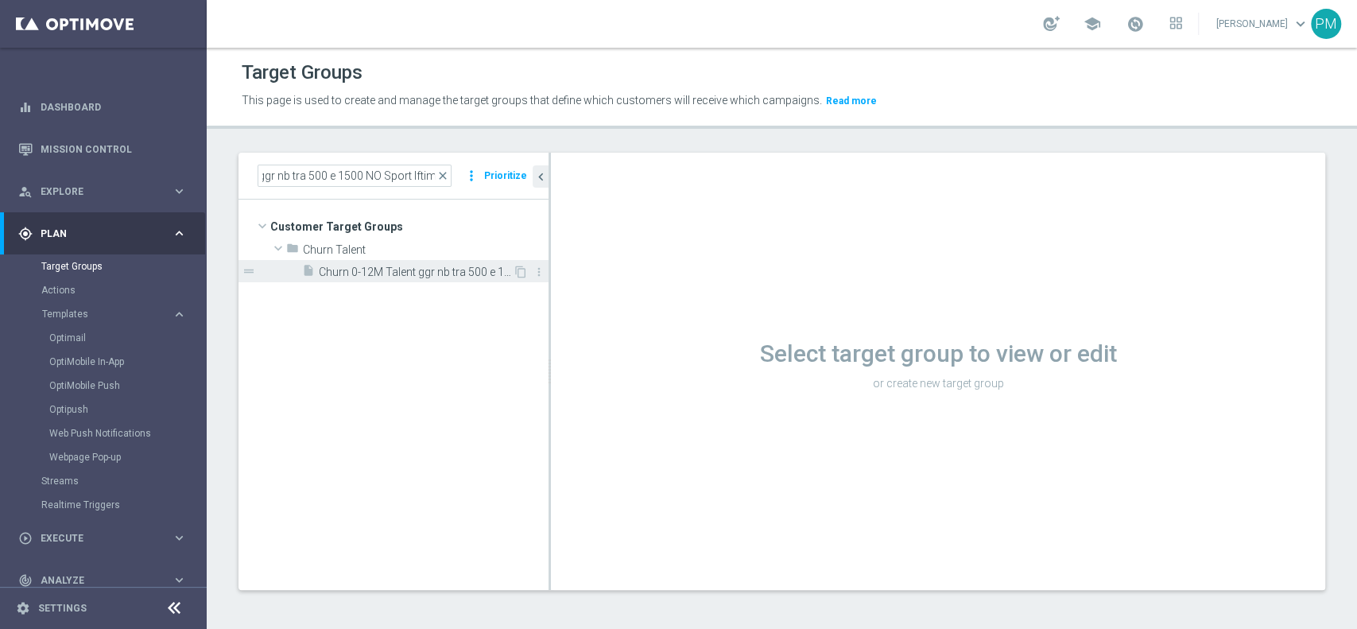
click at [401, 277] on span "Churn 0-12M Talent ggr nb tra 500 e 1500 NO Sport lftime" at bounding box center [416, 272] width 194 height 14
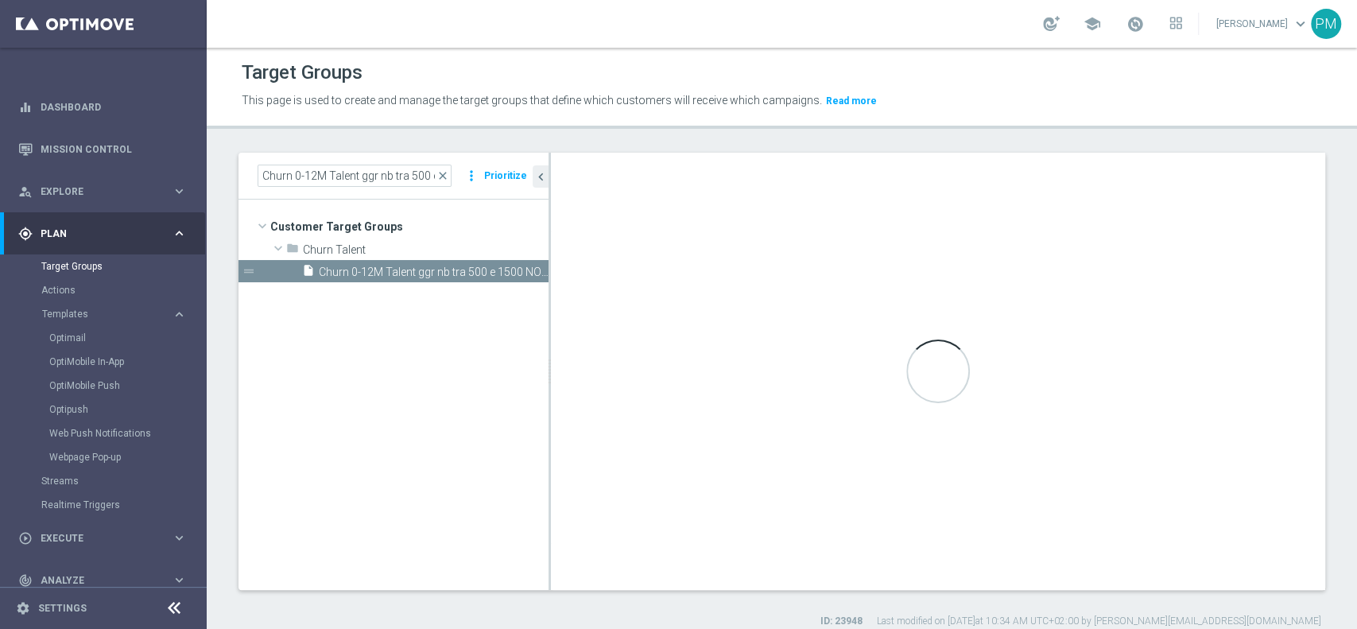
click at [1125, 24] on link at bounding box center [1135, 24] width 21 height 25
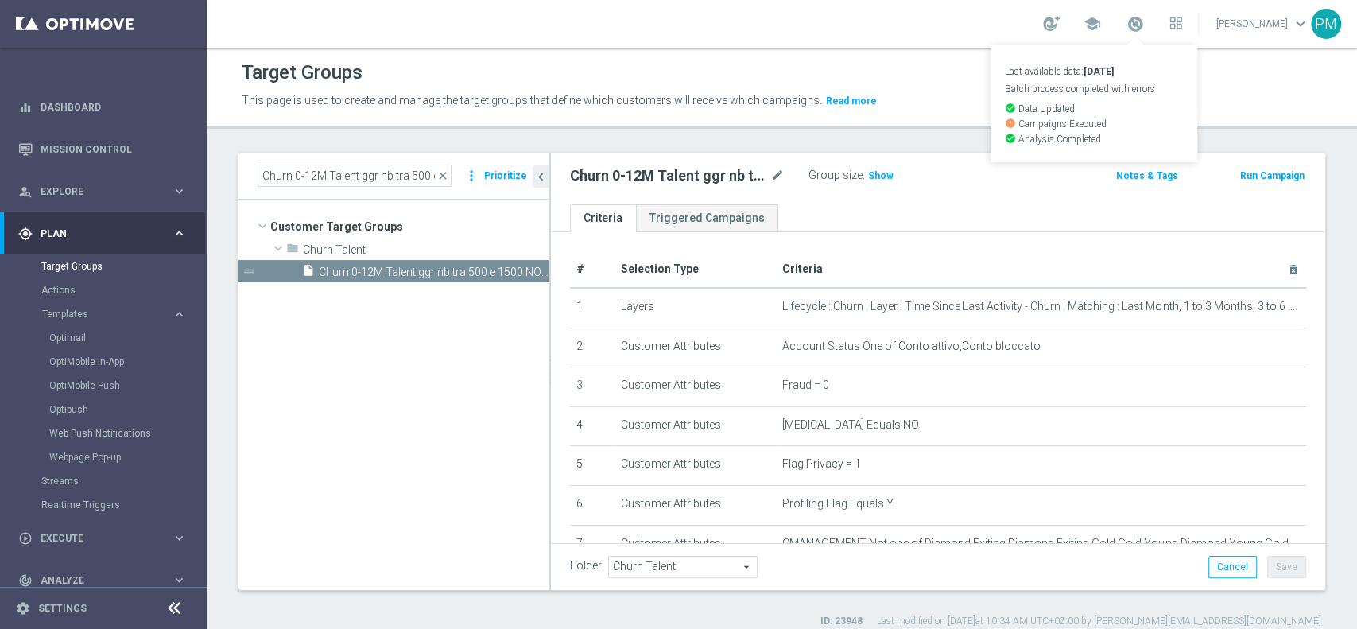
click at [956, 23] on div "school Last available data: [DATE] Batch process completed with errors check_ci…" at bounding box center [782, 24] width 1150 height 48
click at [877, 172] on span "Show" at bounding box center [880, 175] width 25 height 11
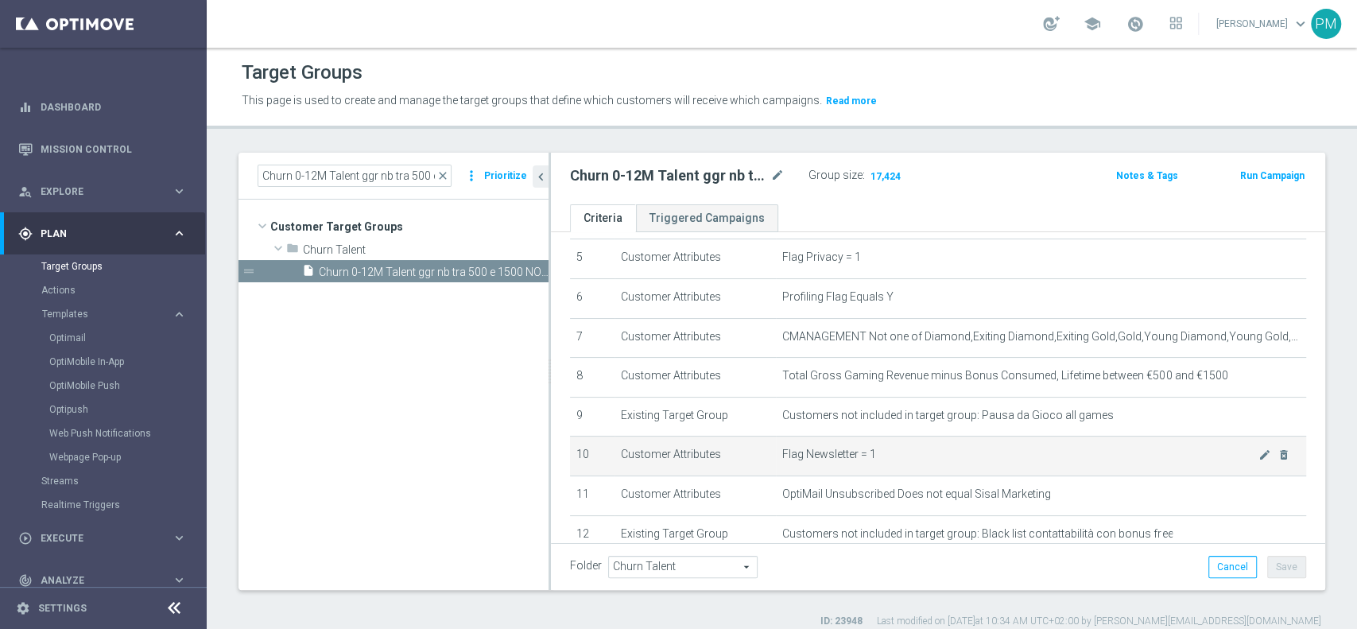
scroll to position [179, 0]
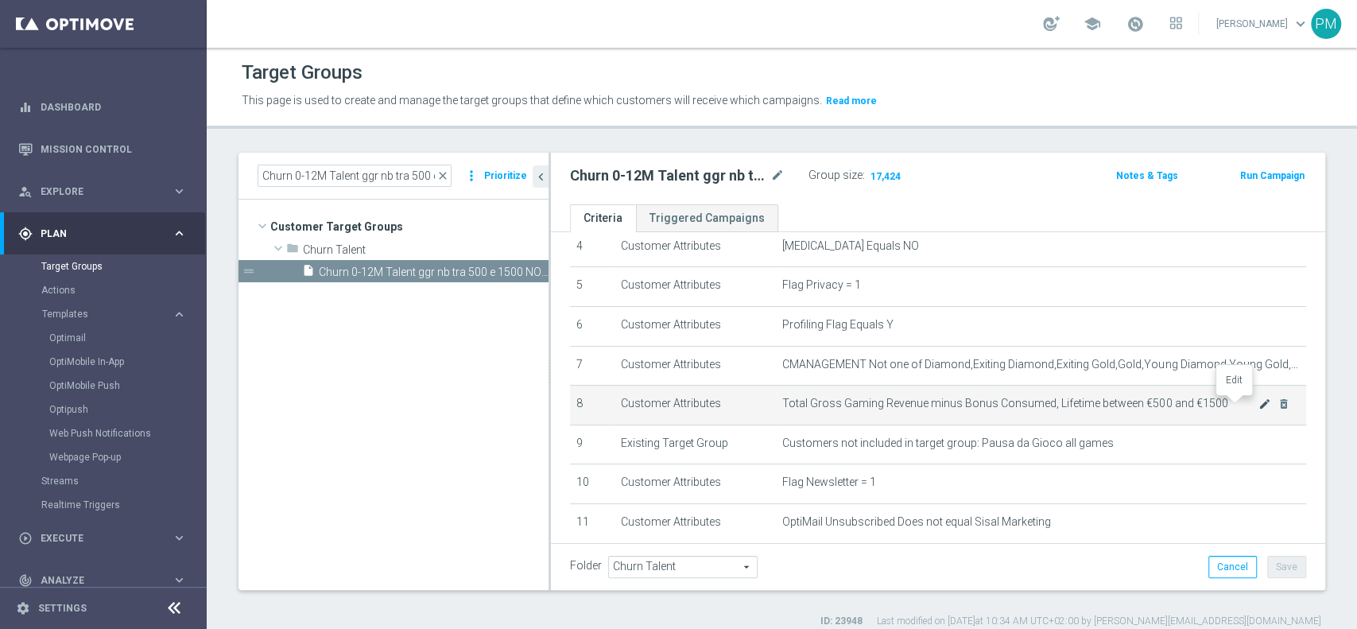
click at [1258, 410] on icon "mode_edit" at bounding box center [1264, 403] width 13 height 13
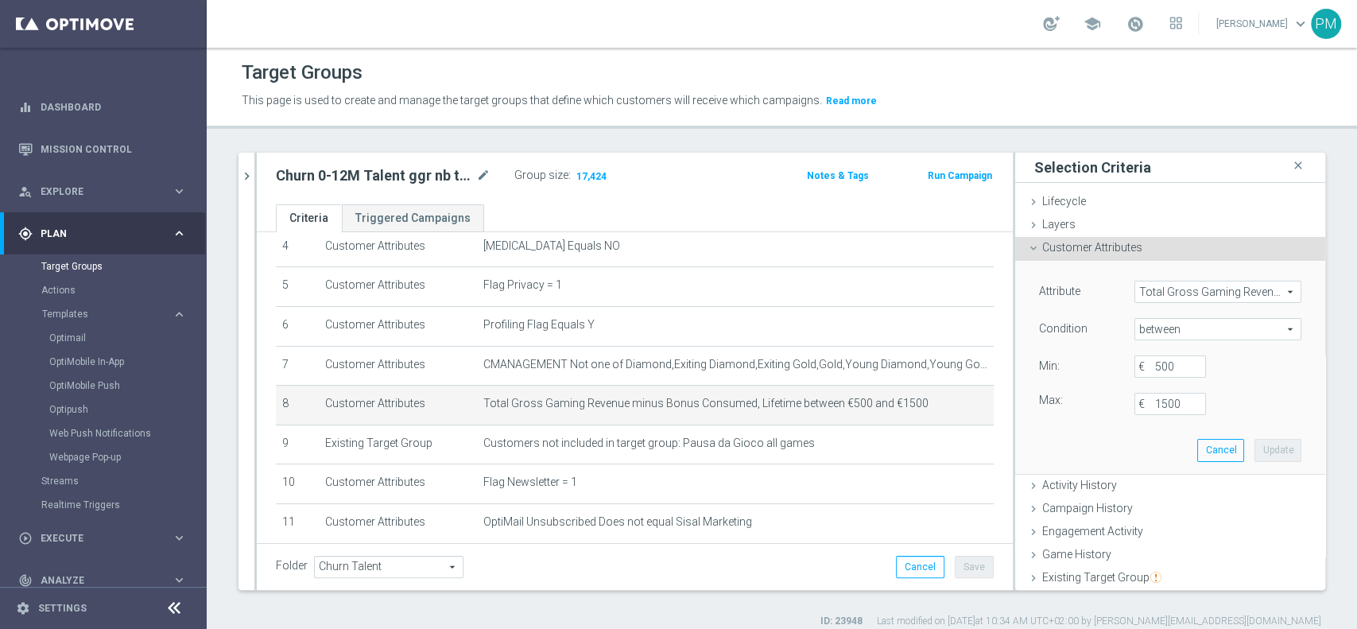
click at [1207, 289] on span "Total Gross Gaming Revenue minus Bonus Consumed, Lifetime" at bounding box center [1217, 291] width 165 height 21
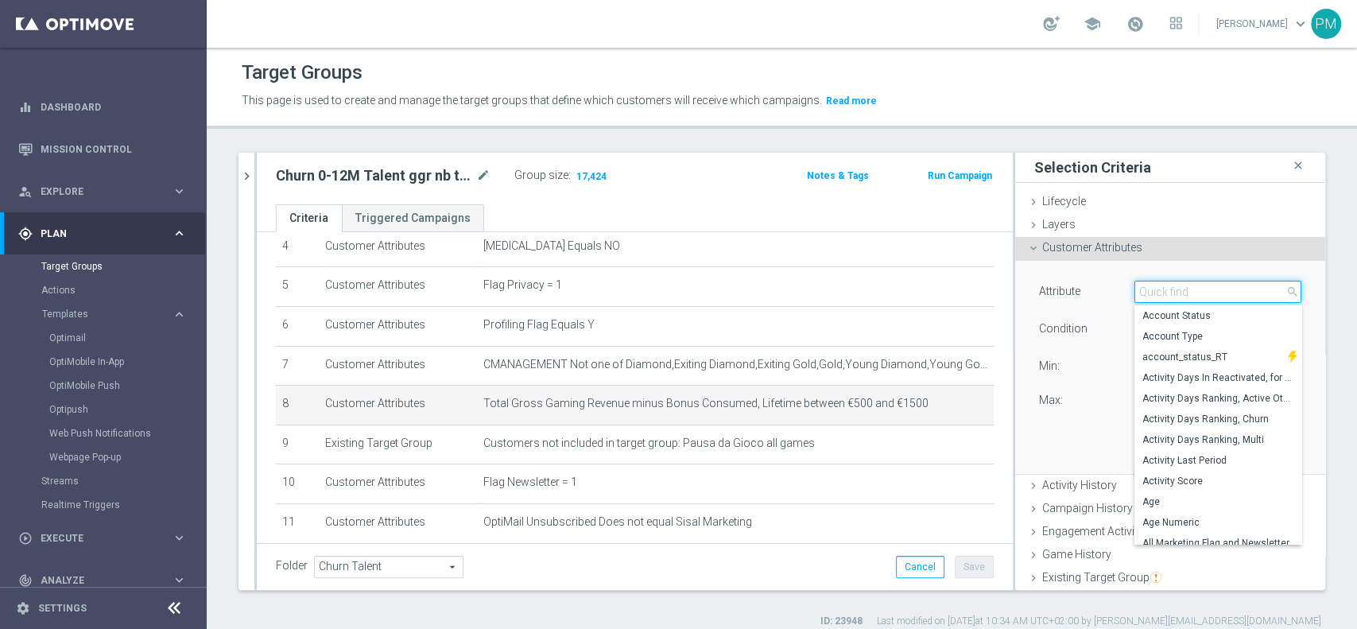
click at [1171, 293] on input "search" at bounding box center [1217, 292] width 167 height 22
paste input "Total Gross Gaming Revenue Minus Bonus Wagared"
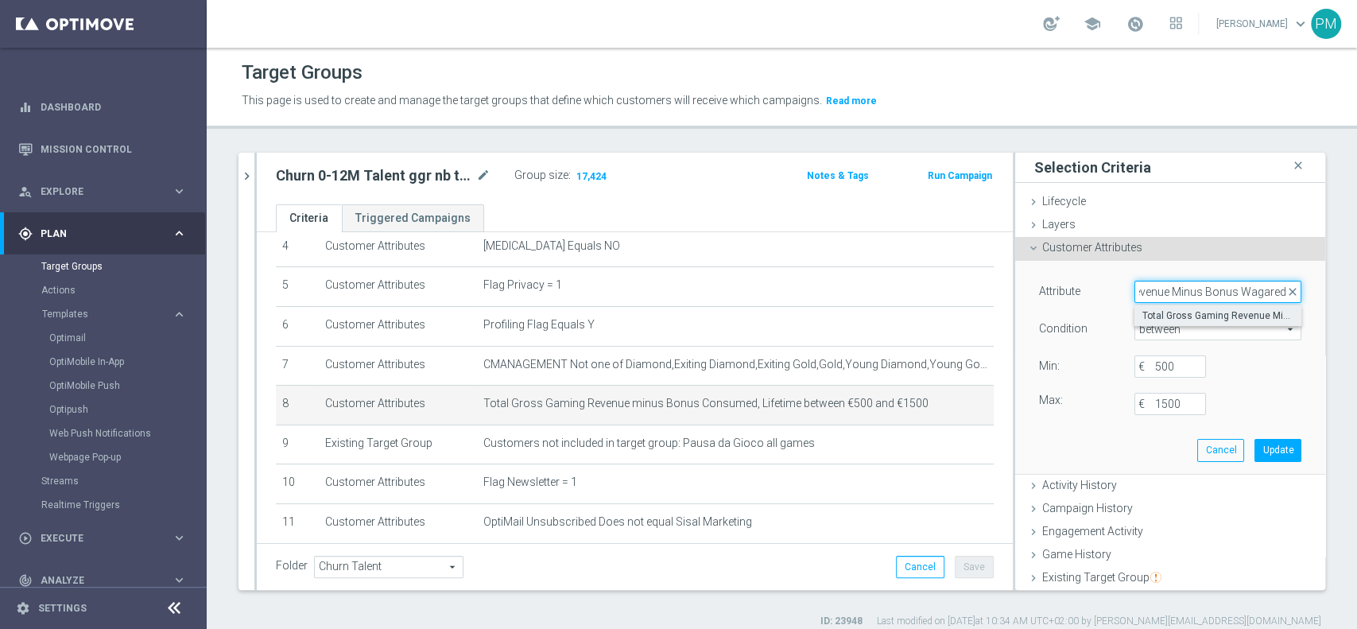
type input "Total Gross Gaming Revenue Minus Bonus Wagared"
click at [1175, 312] on span "Total Gross Gaming Revenue Minus Bonus Wagared" at bounding box center [1217, 315] width 151 height 13
type input "Total Gross Gaming Revenue Minus Bonus Wagared"
type input "="
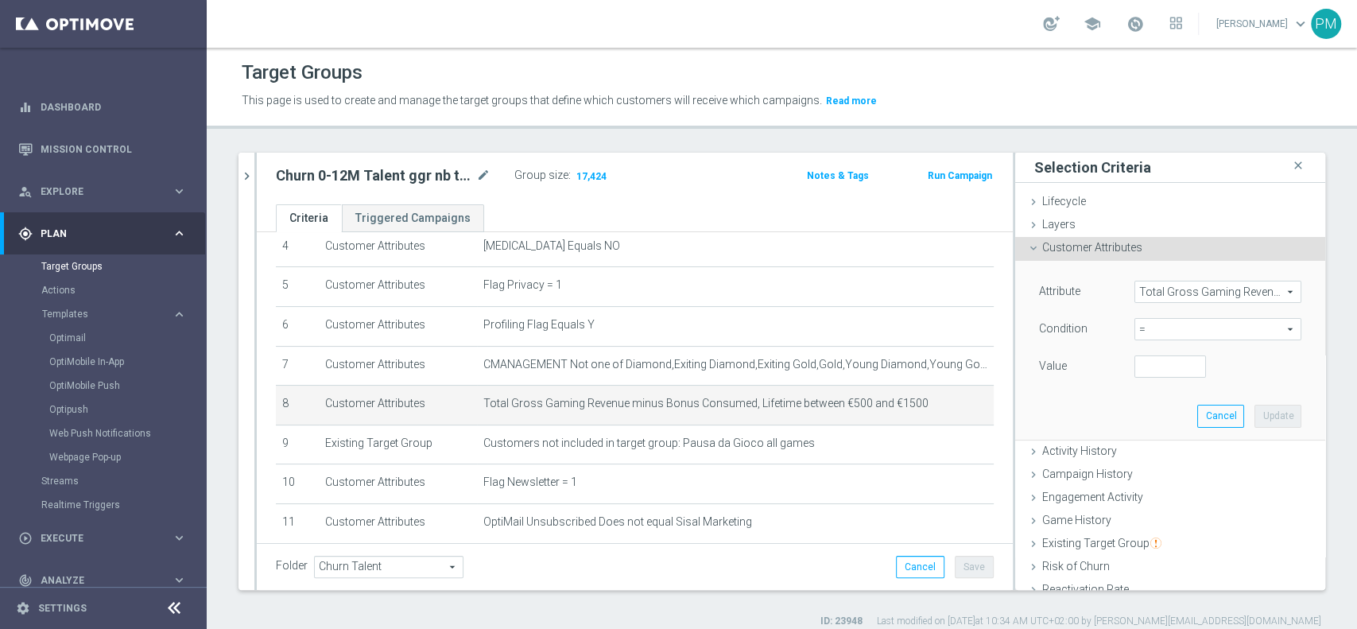
click at [1144, 325] on span "=" at bounding box center [1217, 329] width 165 height 21
click at [1142, 483] on label "between" at bounding box center [1217, 477] width 167 height 21
type input "between"
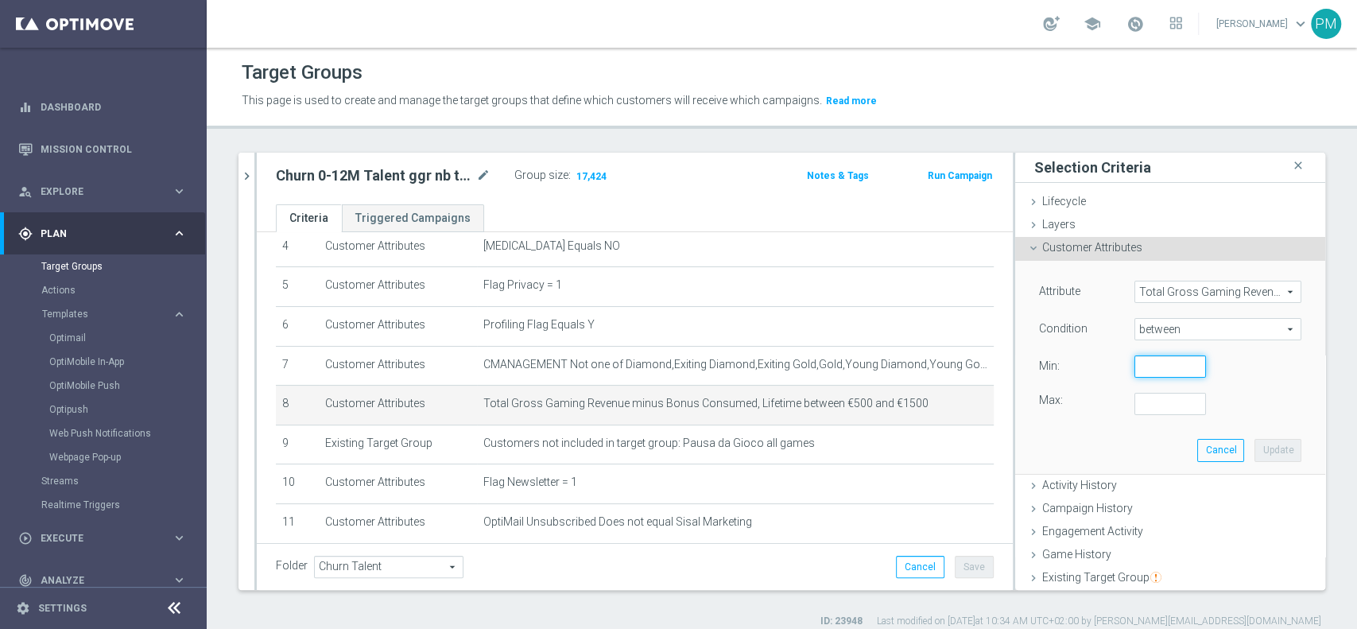
click at [1147, 367] on input "number" at bounding box center [1170, 366] width 72 height 22
type input "500"
type input "1500"
click at [1262, 440] on button "Update" at bounding box center [1277, 450] width 47 height 22
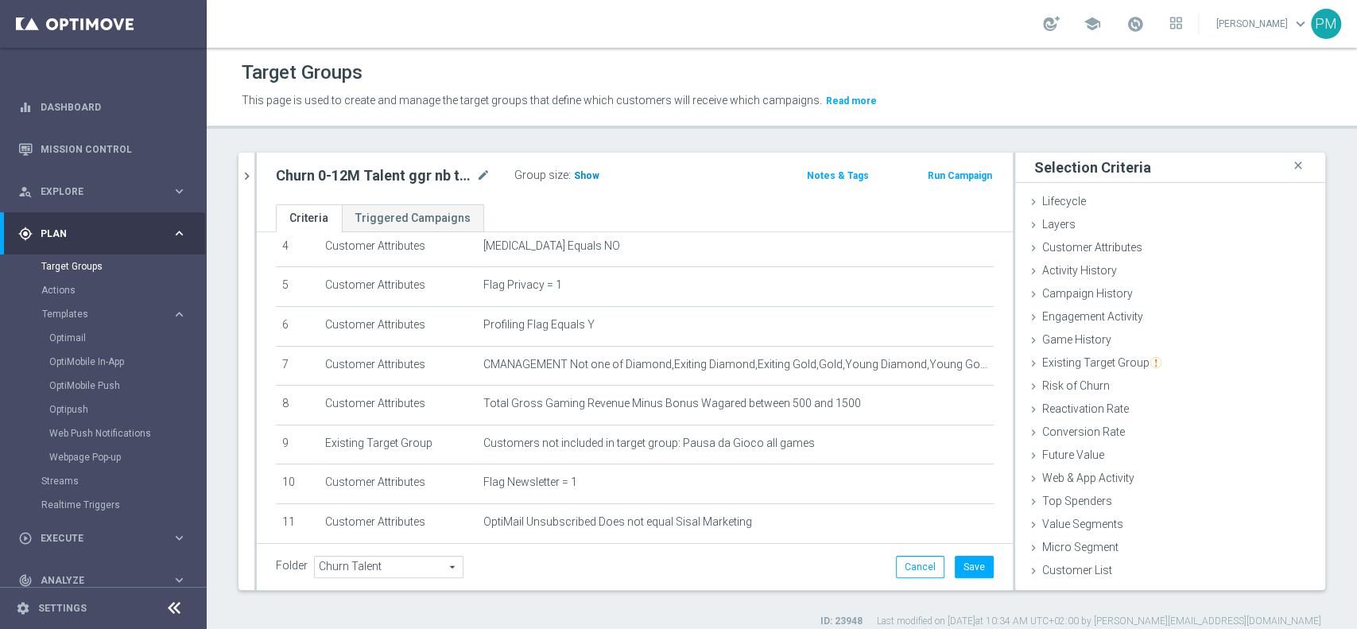
click at [588, 180] on span "Show" at bounding box center [586, 175] width 25 height 11
click at [968, 569] on button "Save" at bounding box center [974, 567] width 39 height 22
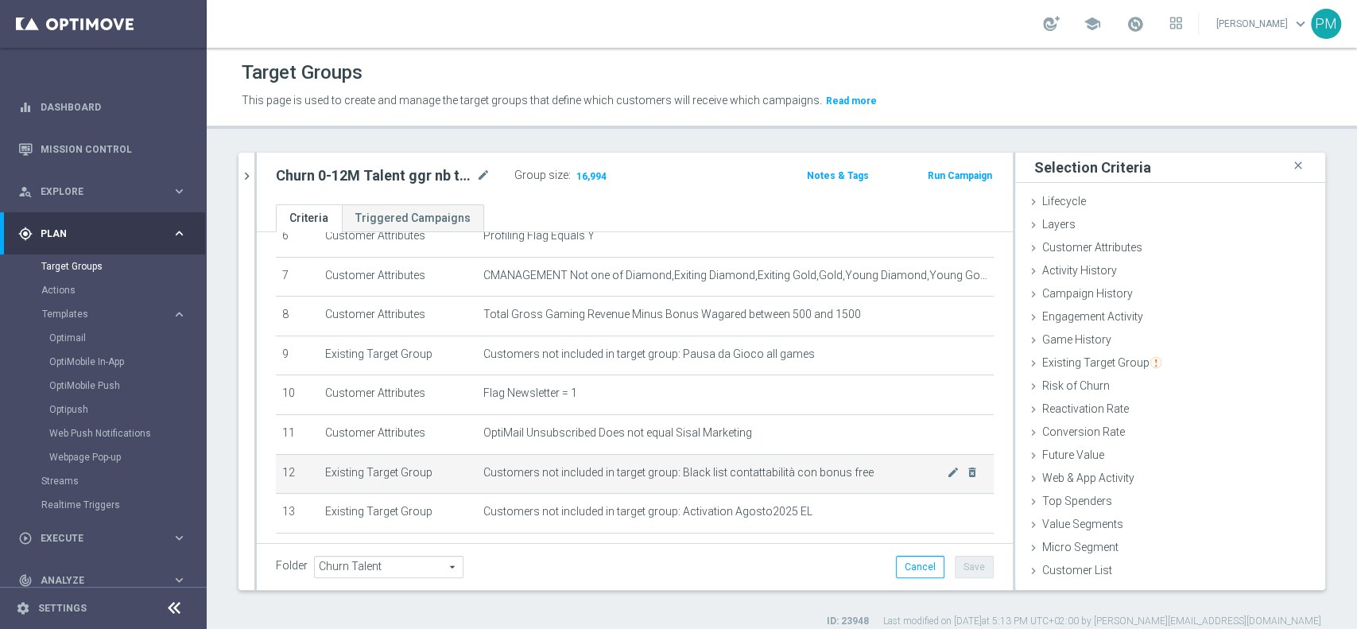
scroll to position [374, 0]
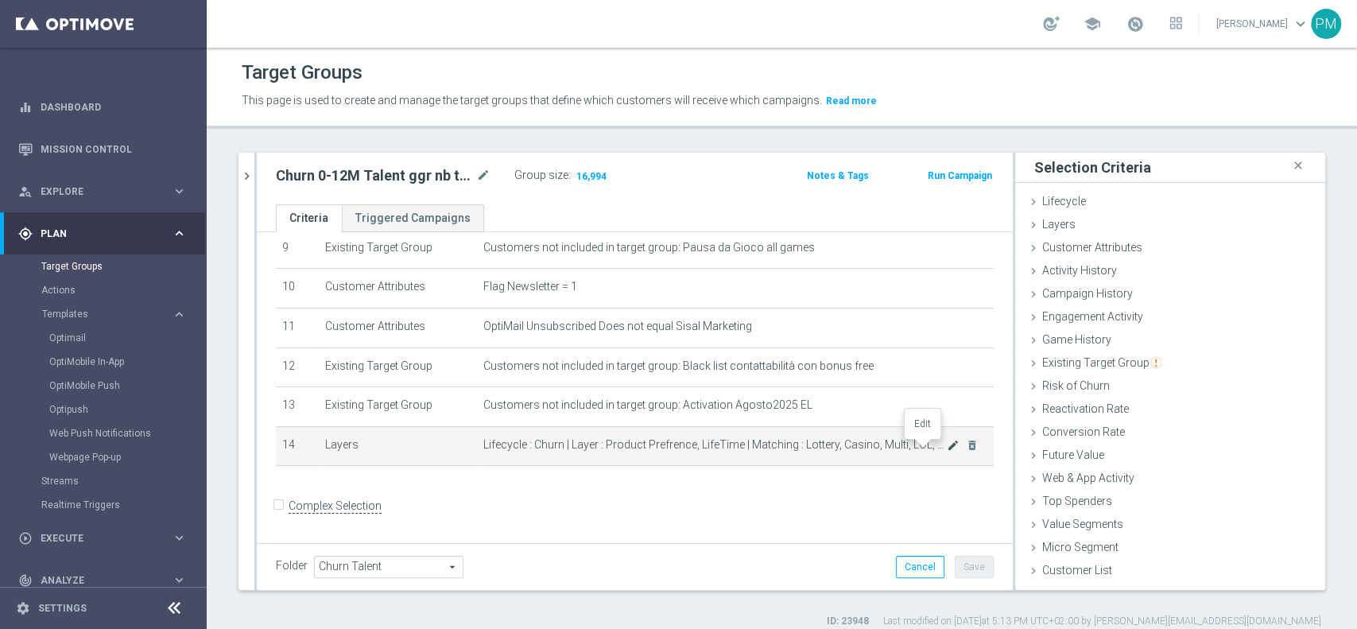
click at [947, 451] on icon "mode_edit" at bounding box center [953, 445] width 13 height 13
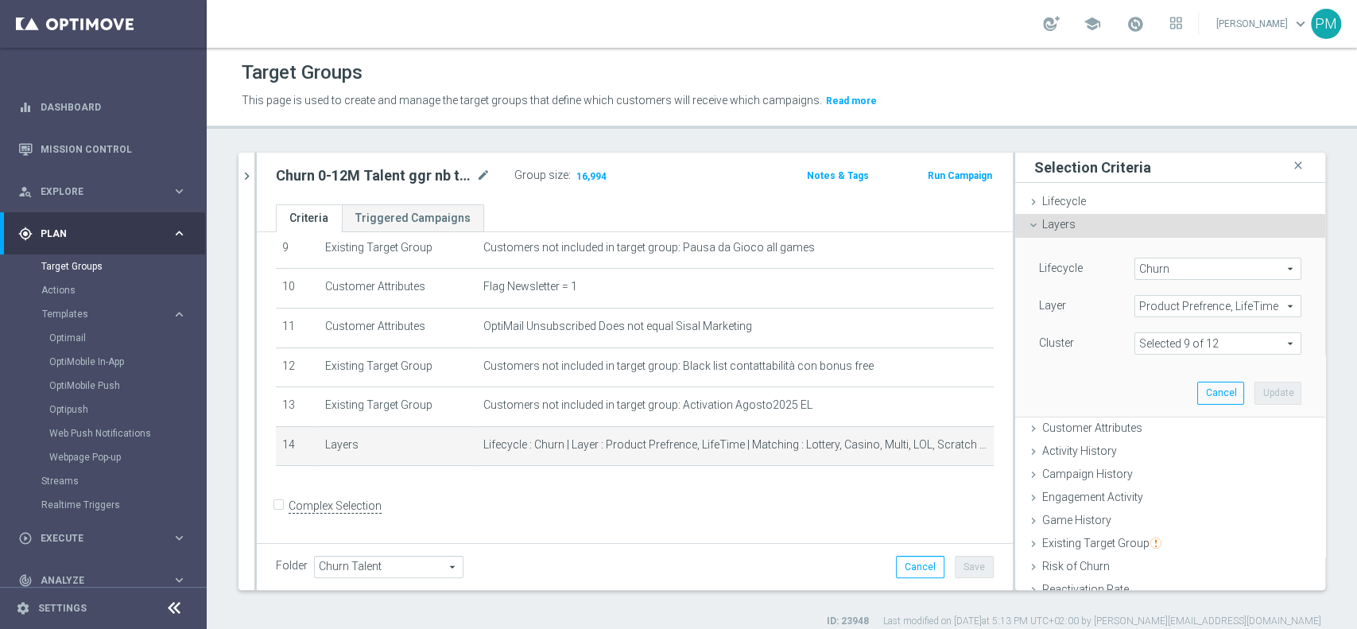
click at [1243, 347] on span at bounding box center [1217, 343] width 165 height 21
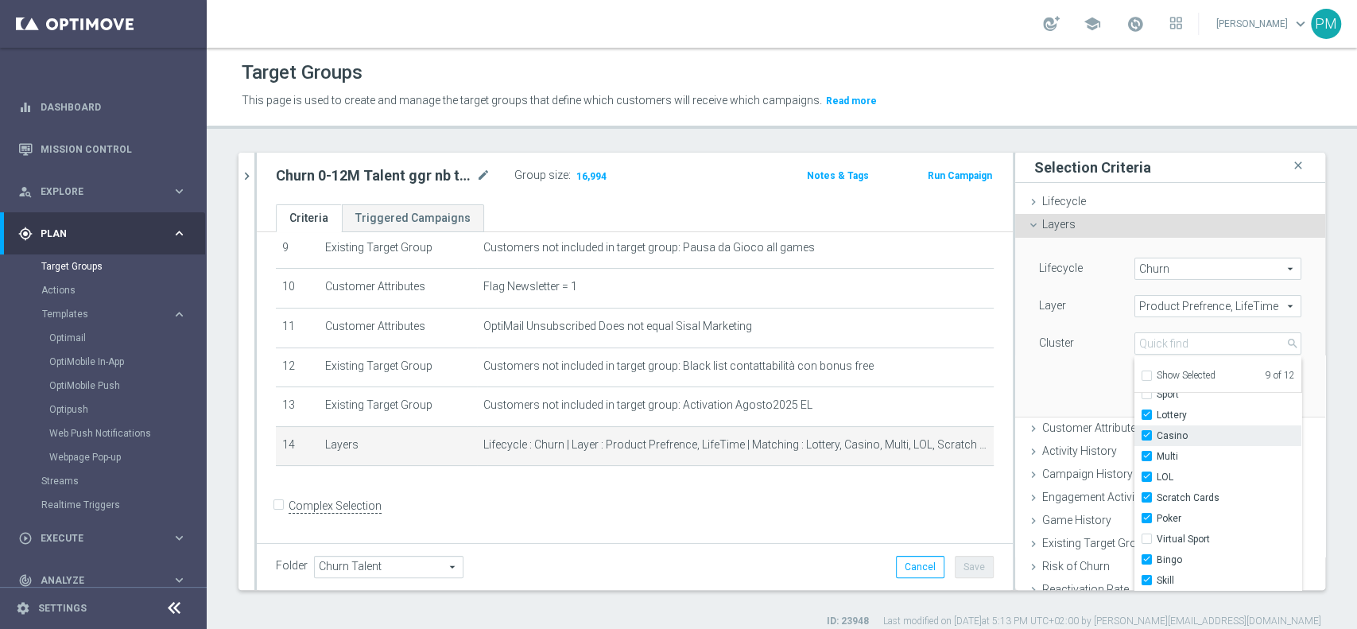
scroll to position [106, 0]
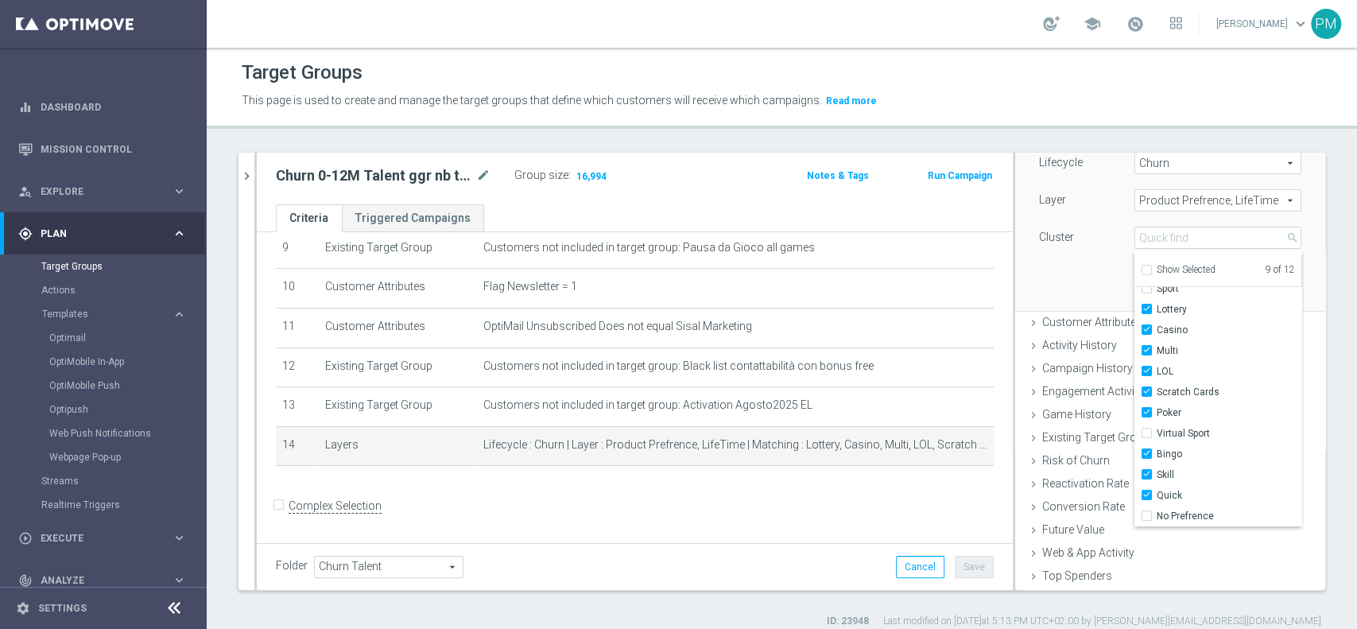
click at [1325, 268] on div "Churn 0-12M Talent ggr nb tra 500 e 1500 NO Sport lftime close more_vert Priori…" at bounding box center [782, 390] width 1150 height 475
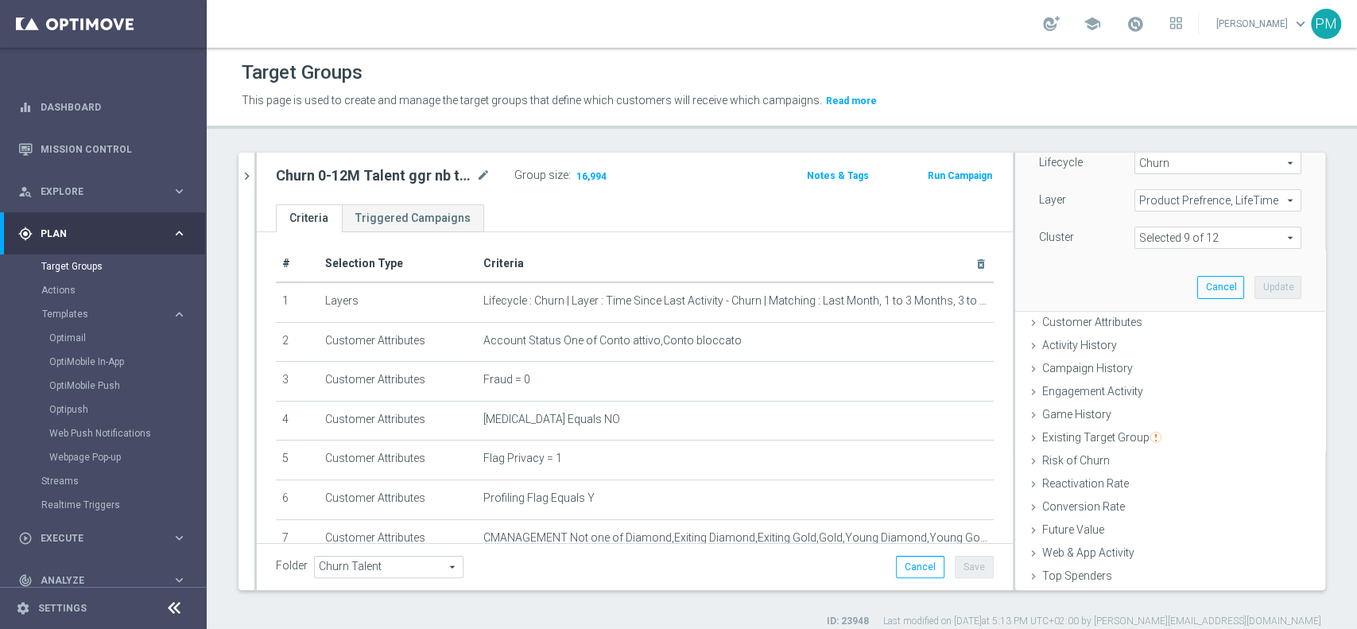
scroll to position [0, 0]
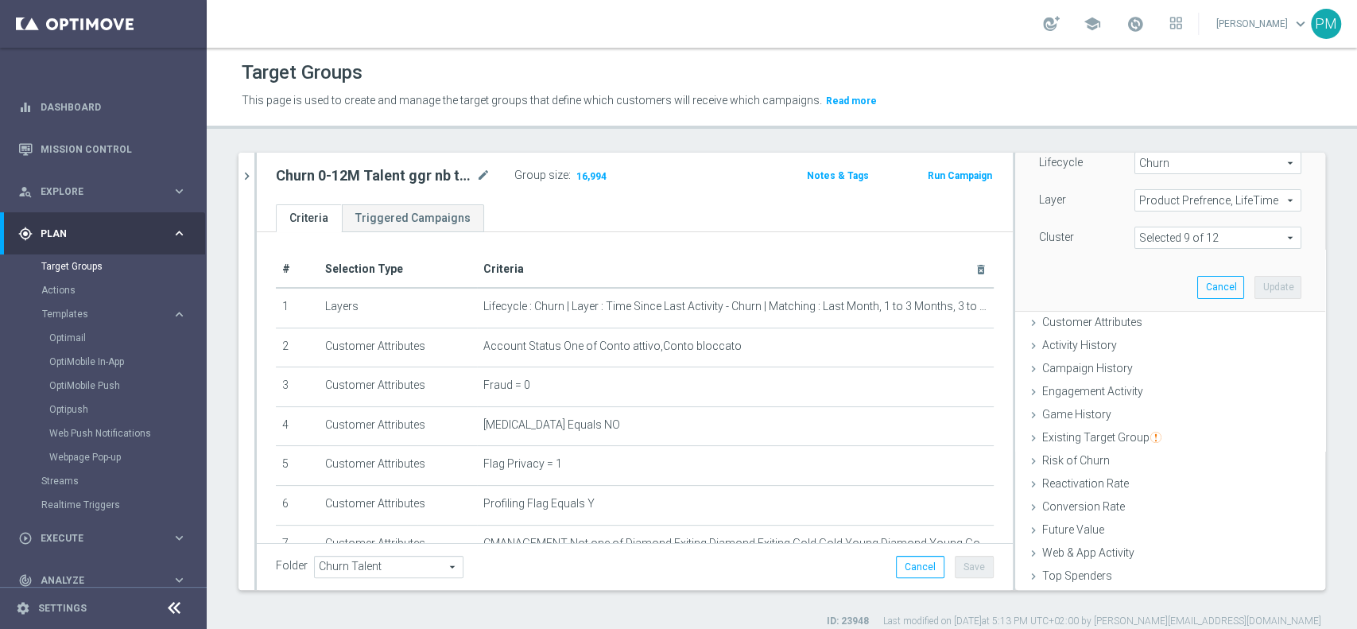
click at [958, 176] on button "Run Campaign" at bounding box center [960, 175] width 68 height 17
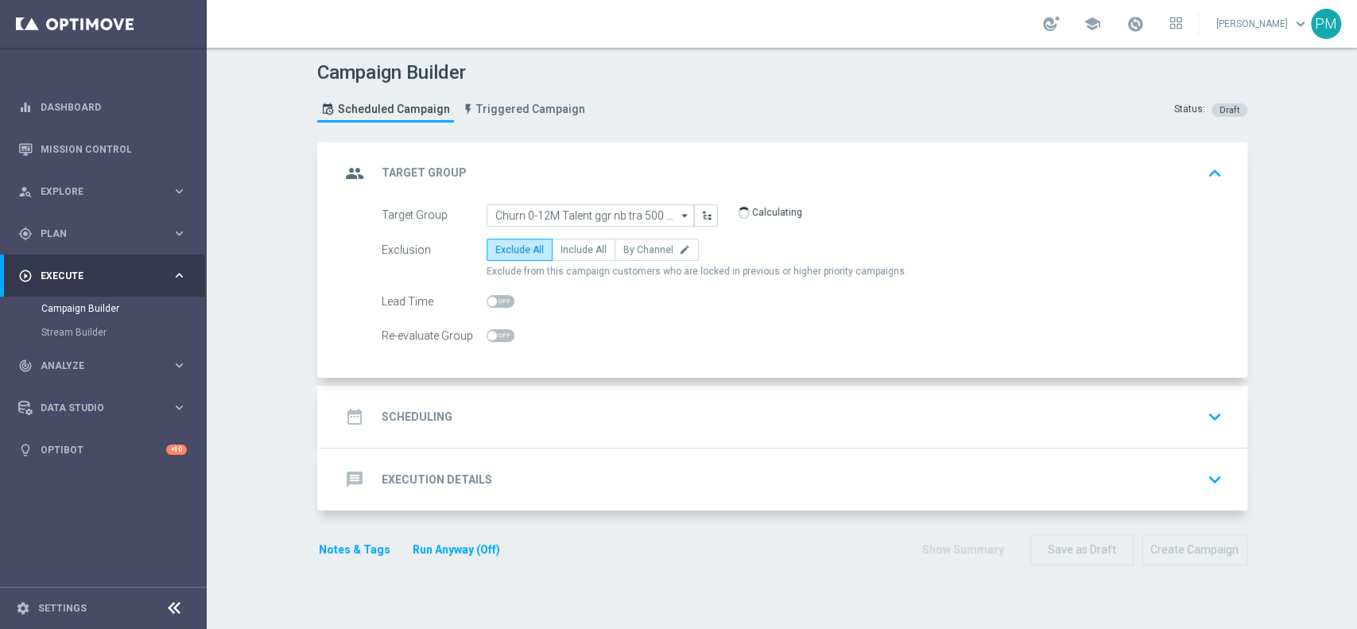
click at [621, 428] on div "date_range Scheduling keyboard_arrow_down" at bounding box center [784, 416] width 888 height 30
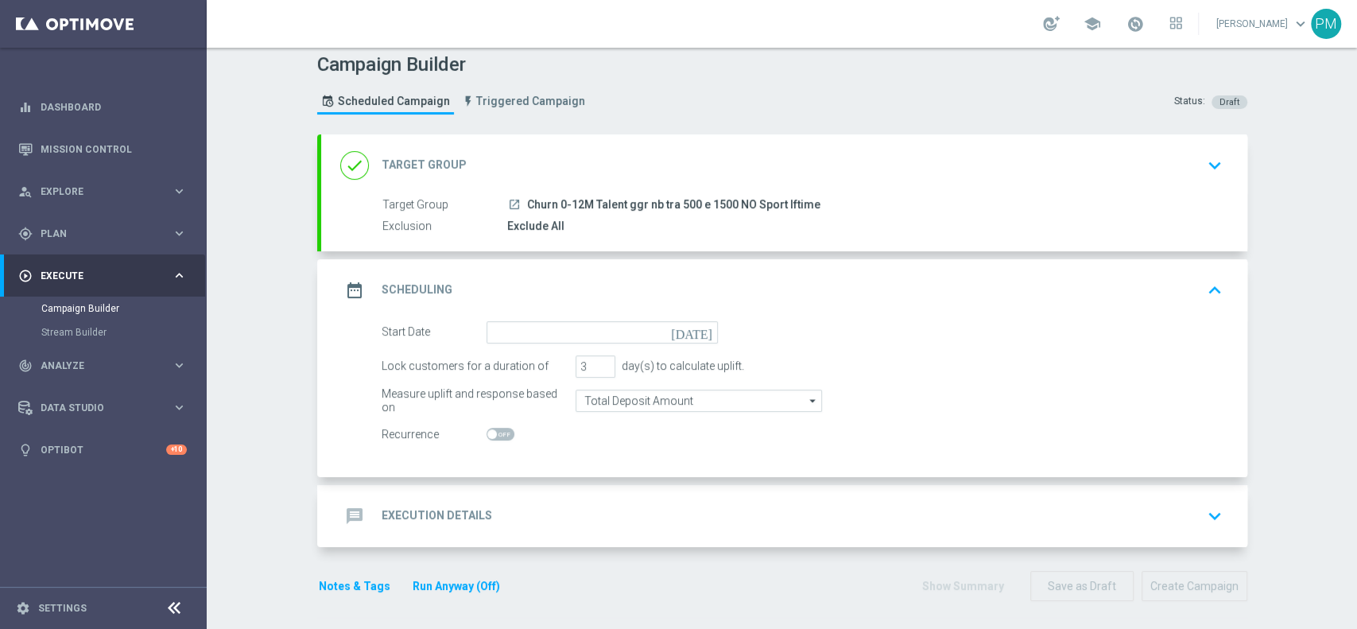
scroll to position [10, 0]
click at [571, 323] on input at bounding box center [601, 330] width 231 height 22
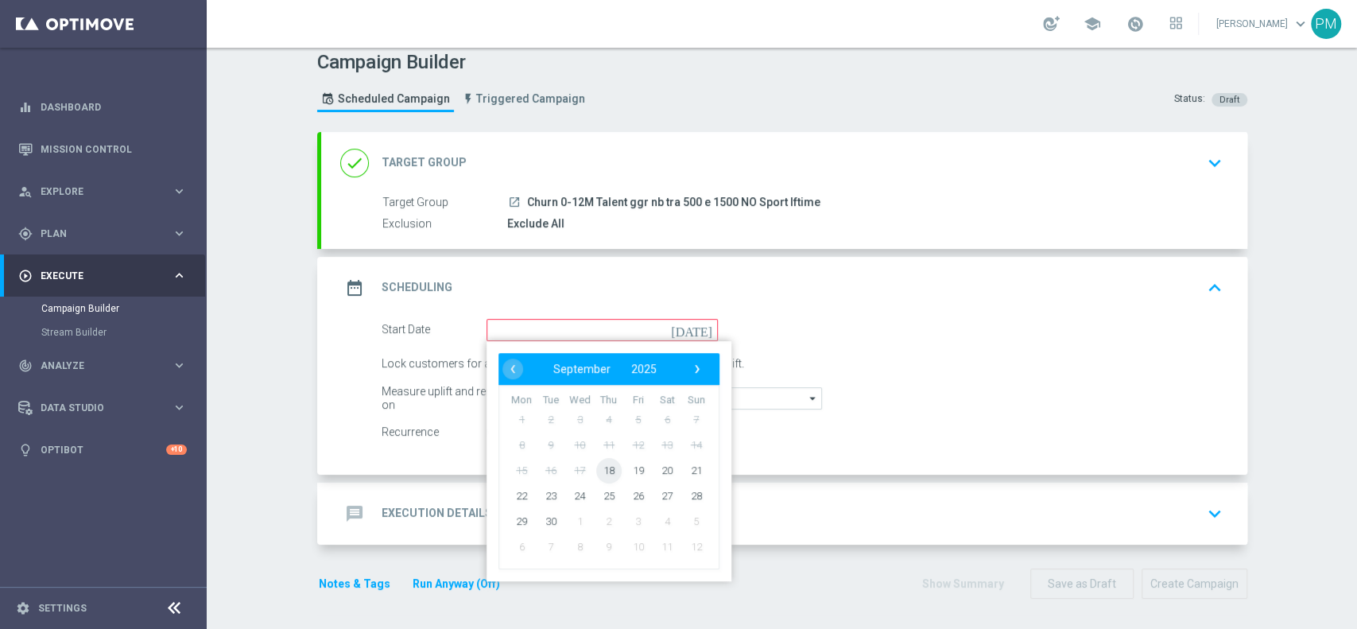
click at [595, 467] on span "18" at bounding box center [607, 469] width 25 height 25
type input "[DATE]"
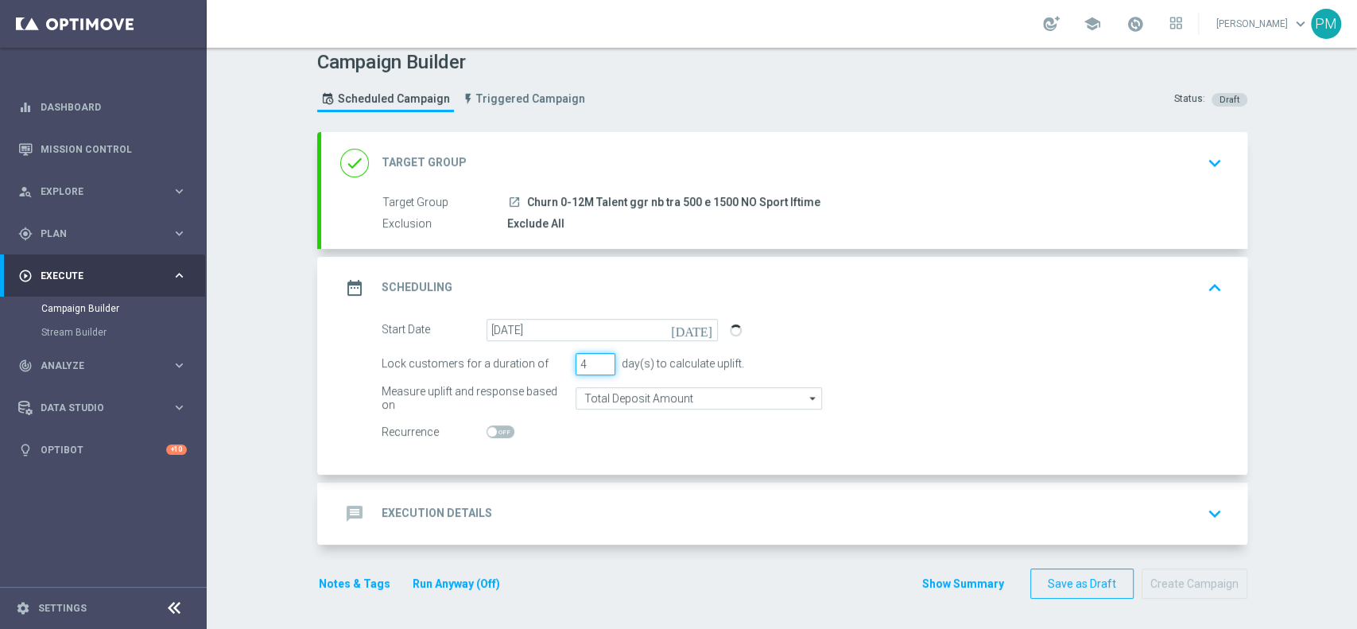
type input "4"
click at [597, 359] on input "4" at bounding box center [595, 364] width 40 height 22
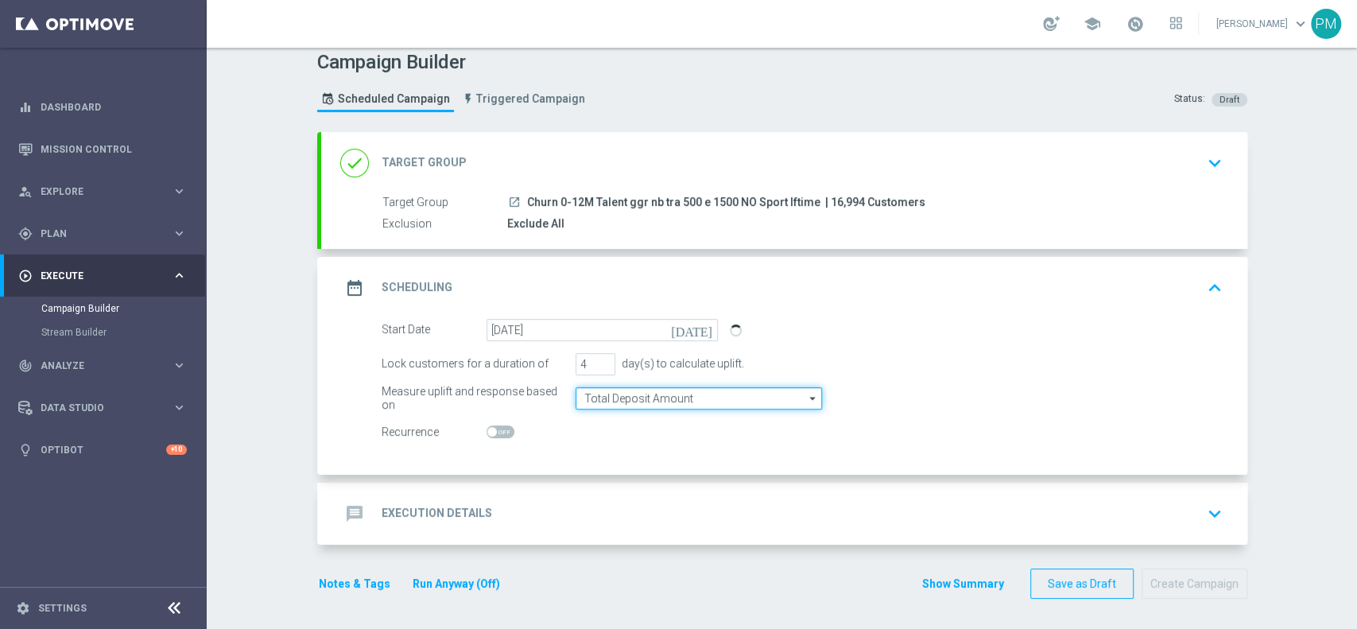
click at [628, 396] on input "Total Deposit Amount" at bounding box center [698, 398] width 246 height 22
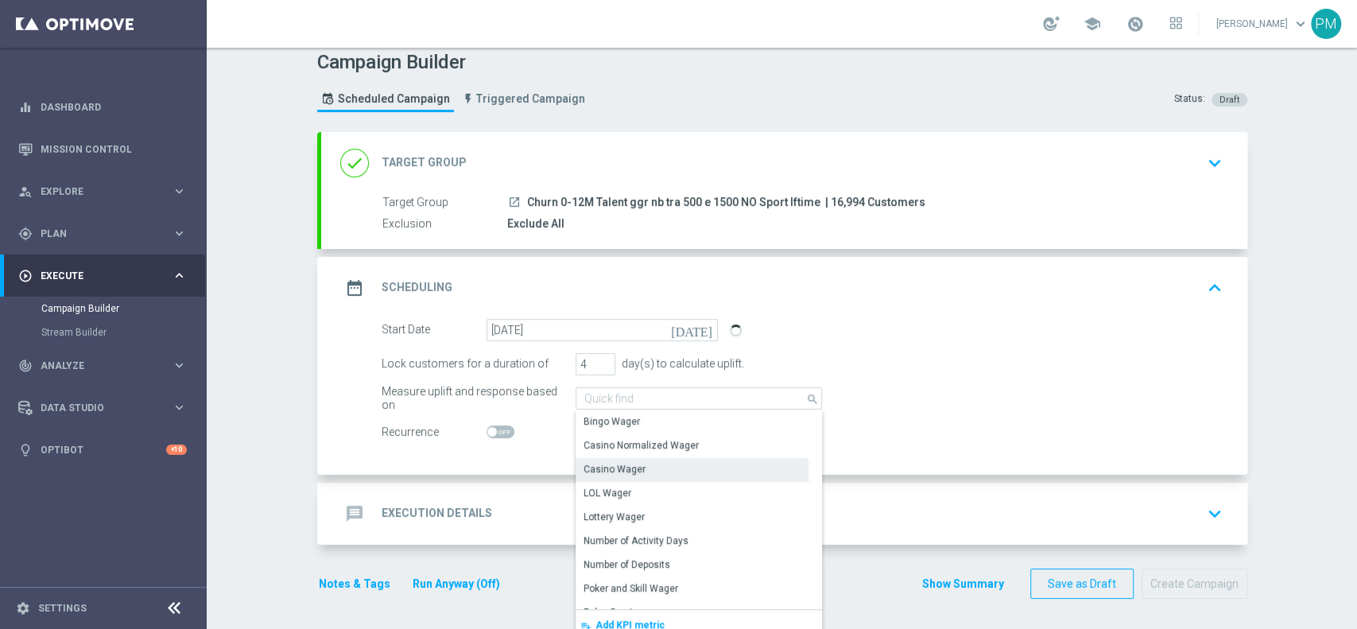
click at [626, 463] on div "Casino Wager" at bounding box center [614, 469] width 62 height 14
type input "Casino Wager"
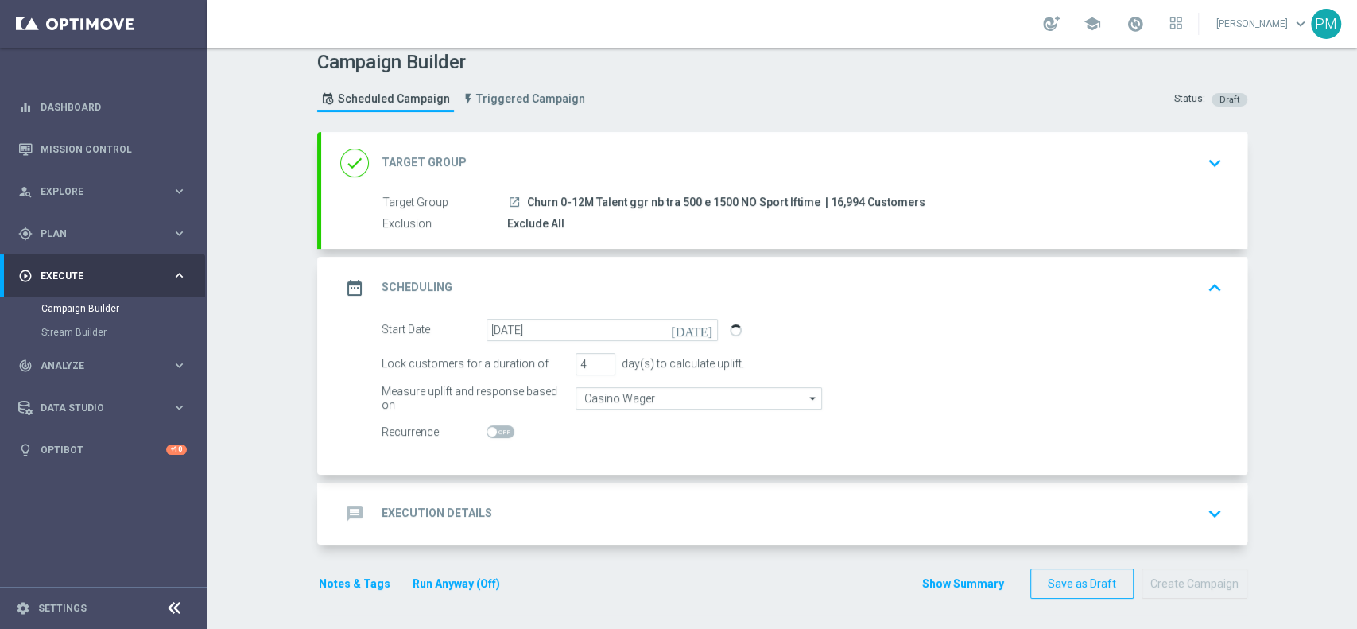
click at [571, 498] on div "message Execution Details keyboard_arrow_down" at bounding box center [784, 513] width 888 height 30
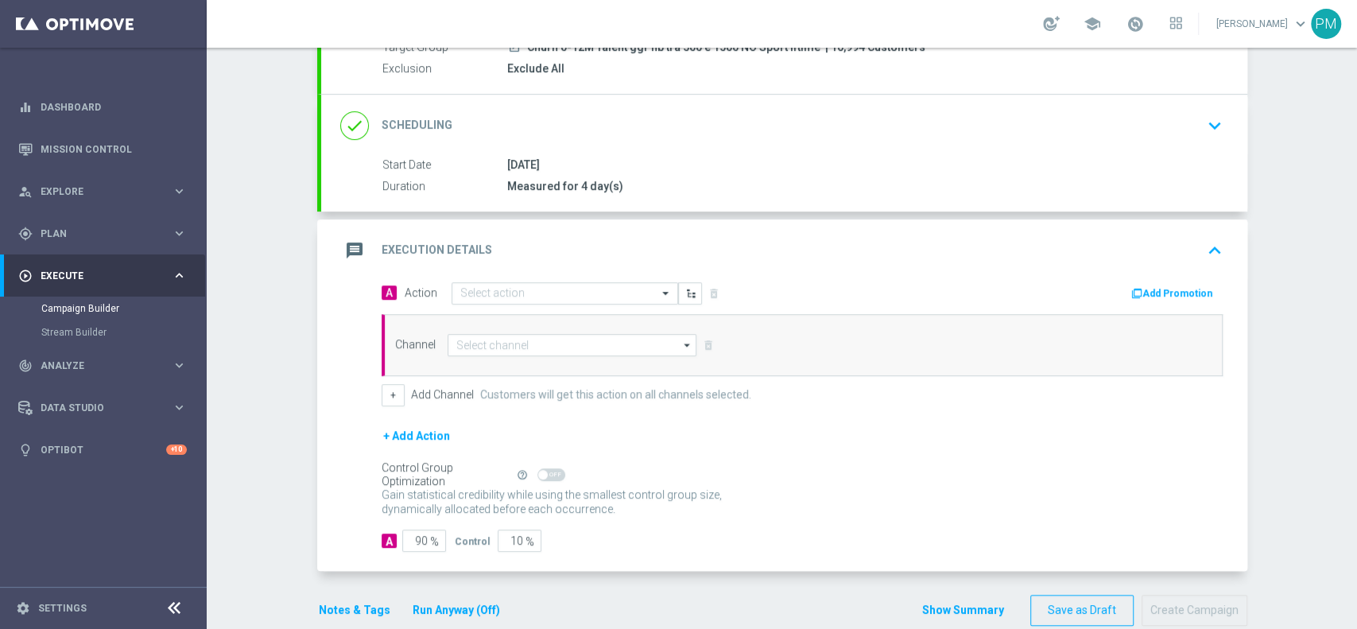
scroll to position [191, 0]
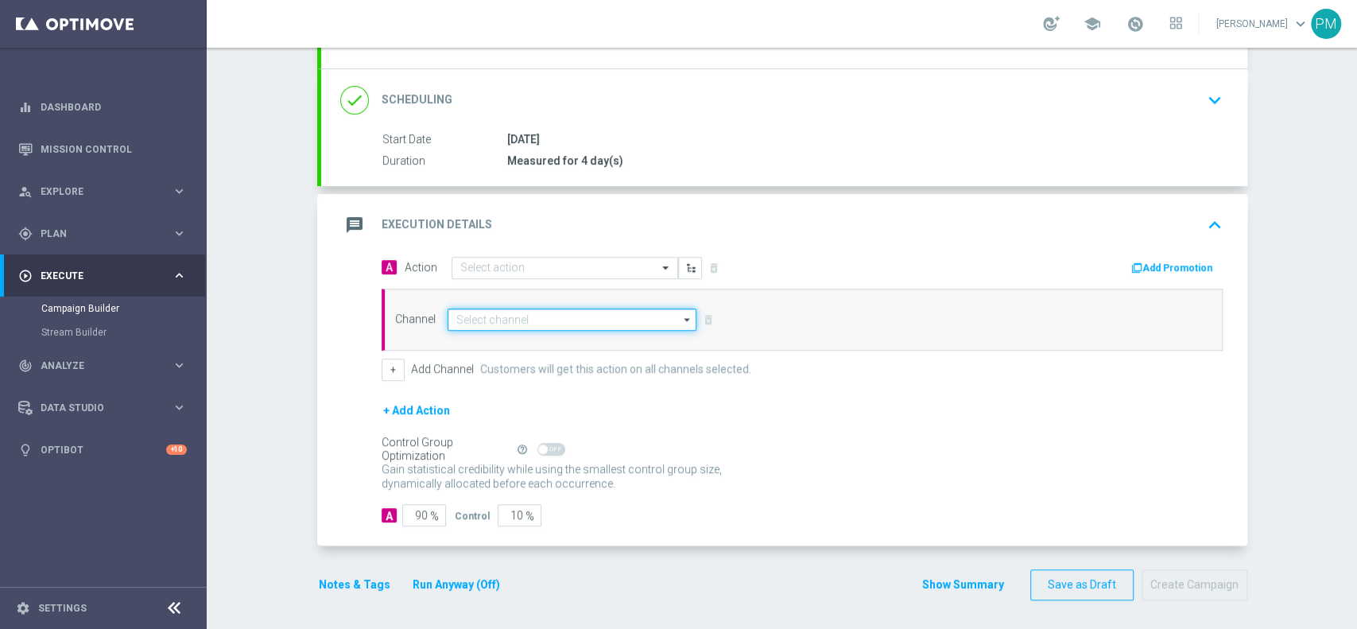
click at [529, 317] on input at bounding box center [572, 319] width 250 height 22
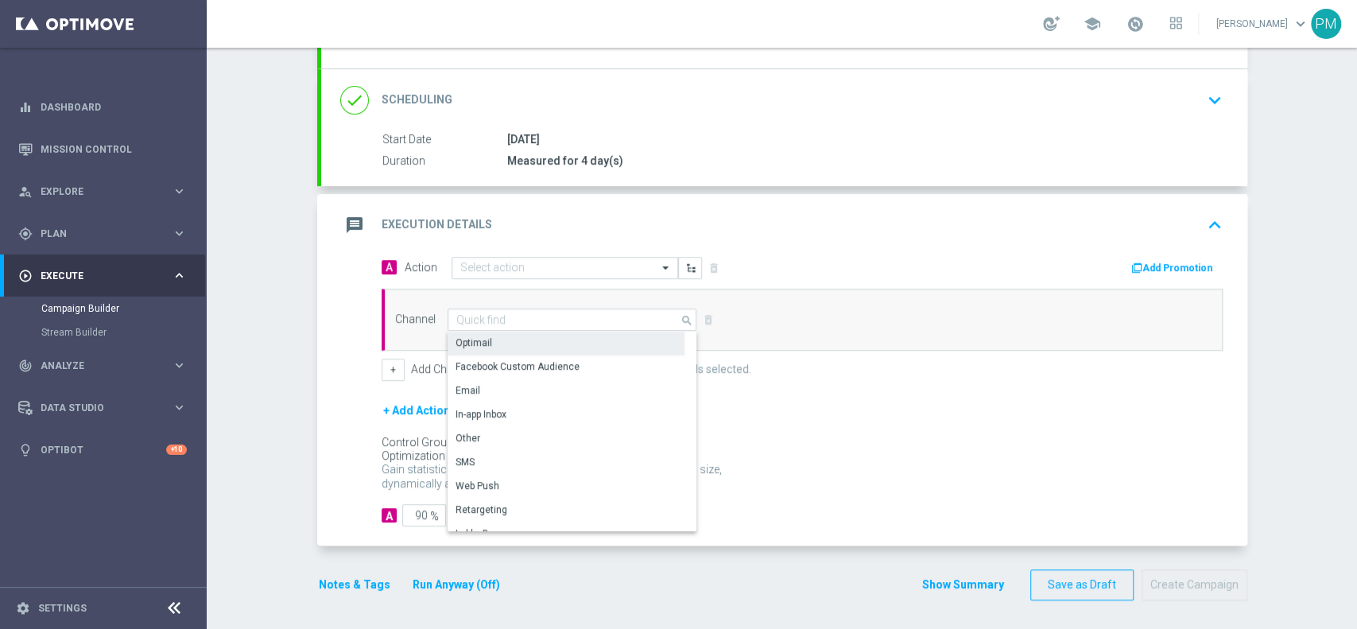
click at [529, 340] on div "Optimail" at bounding box center [565, 342] width 237 height 22
type input "Optimail"
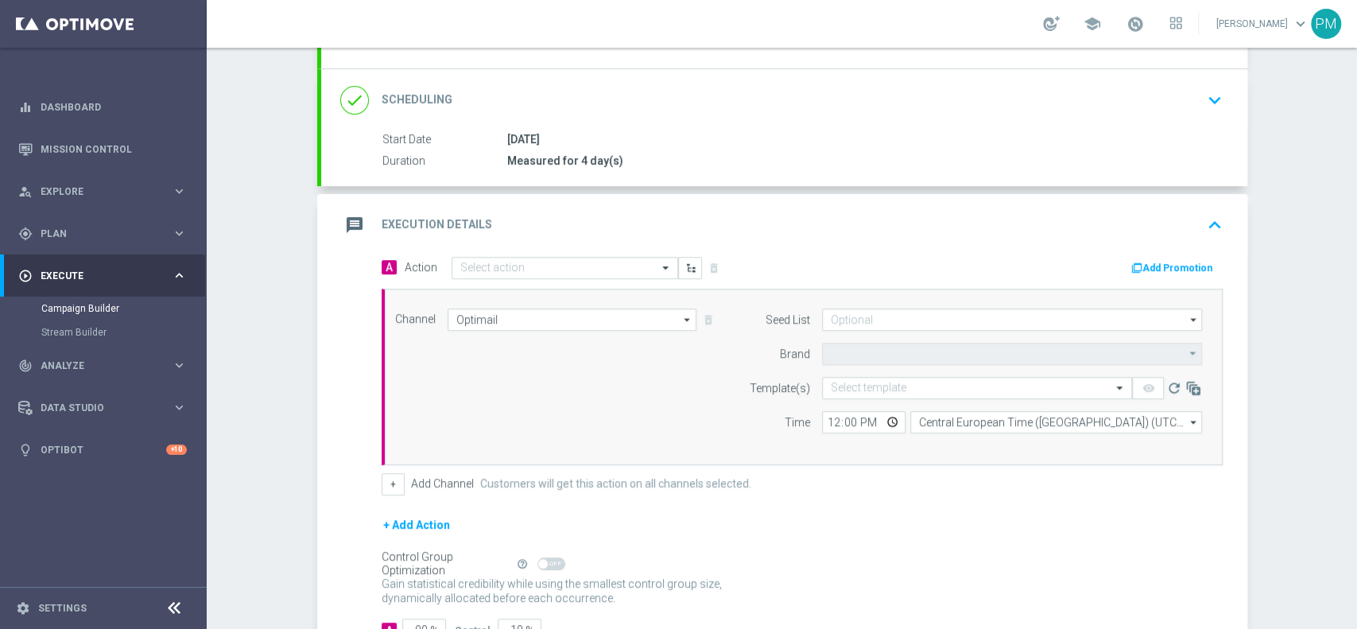
type input "Sisal Marketing"
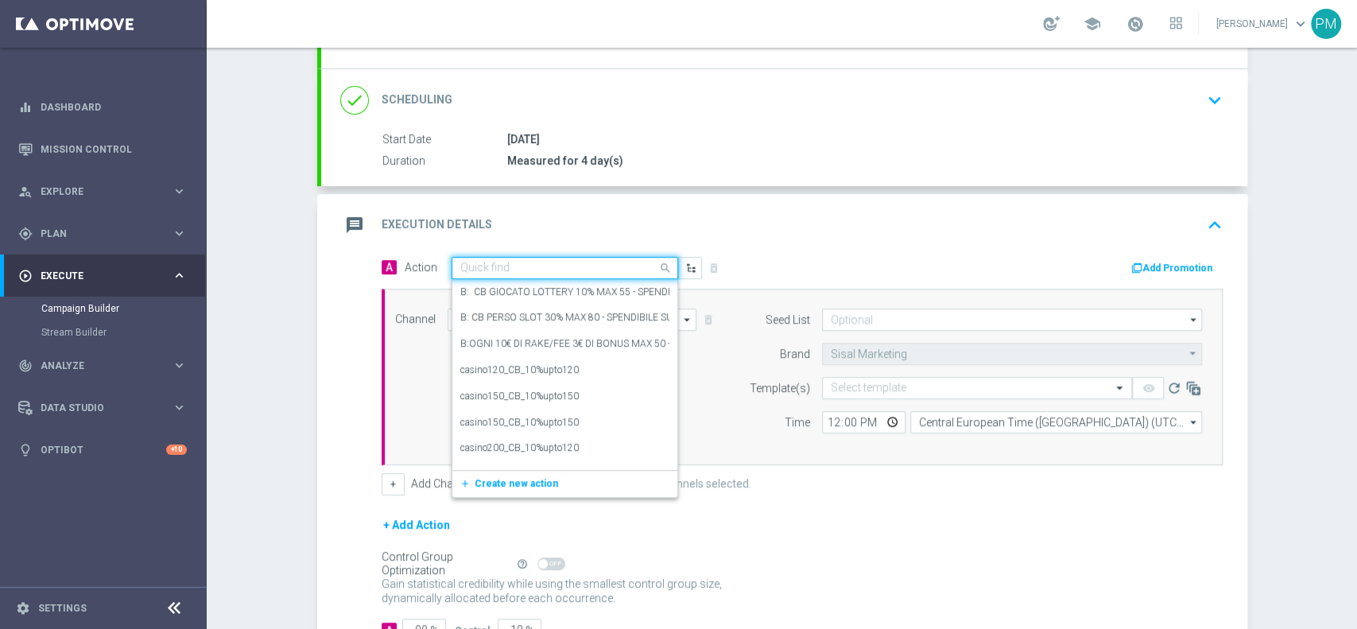
click at [506, 258] on div "Quick find" at bounding box center [564, 268] width 227 height 22
paste input "BF 2€ SLOT GEV"
type input "BF 2€ SLOT GEV"
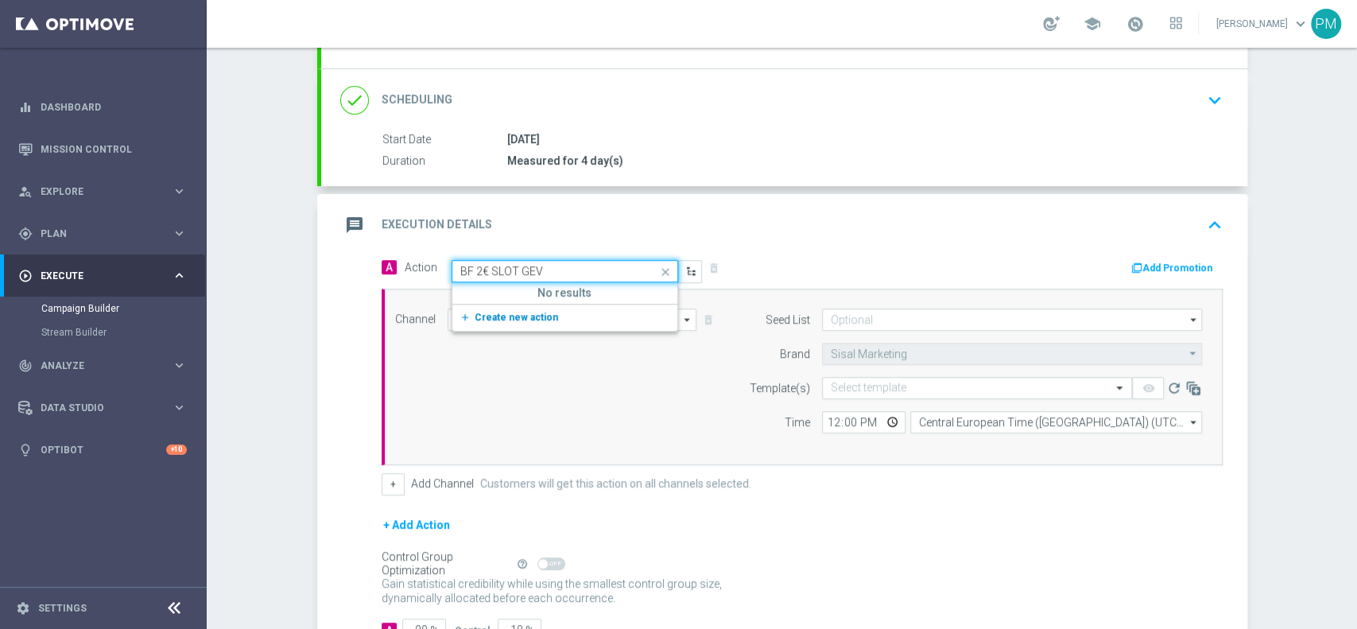
click at [520, 314] on span "Create new action" at bounding box center [516, 317] width 83 height 11
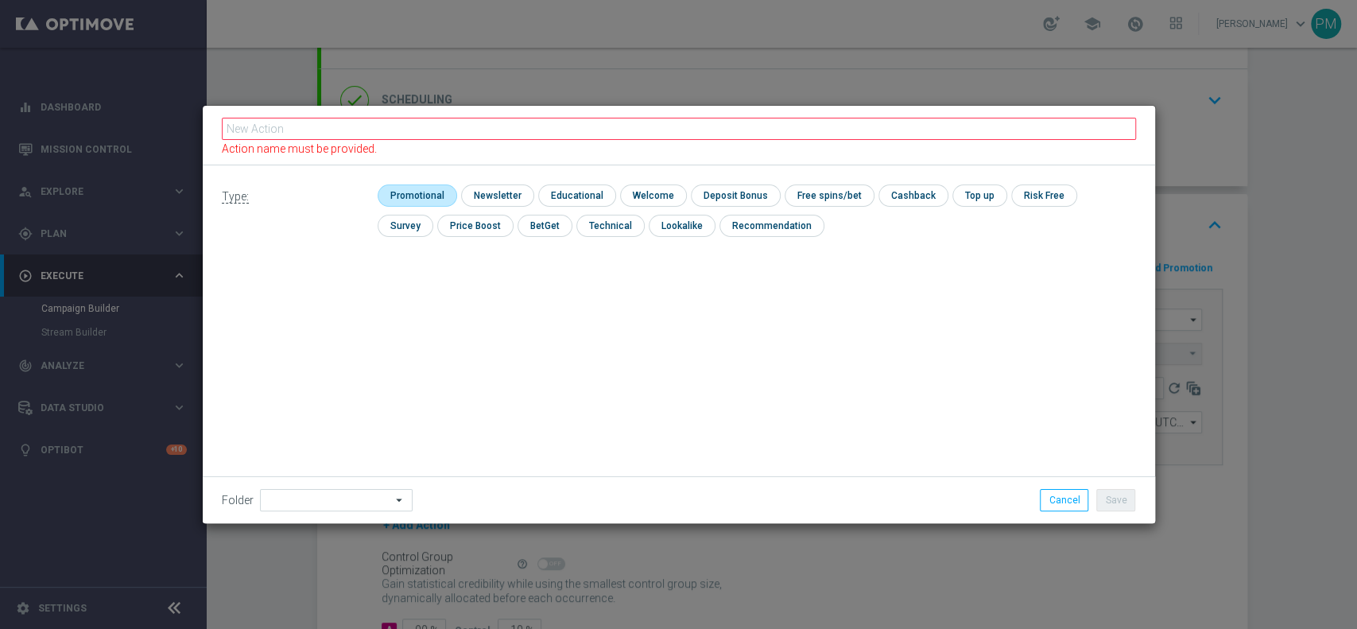
click at [406, 194] on input "checkbox" at bounding box center [416, 194] width 76 height 21
checkbox input "true"
click at [850, 194] on input "checkbox" at bounding box center [842, 194] width 85 height 21
checkbox input "true"
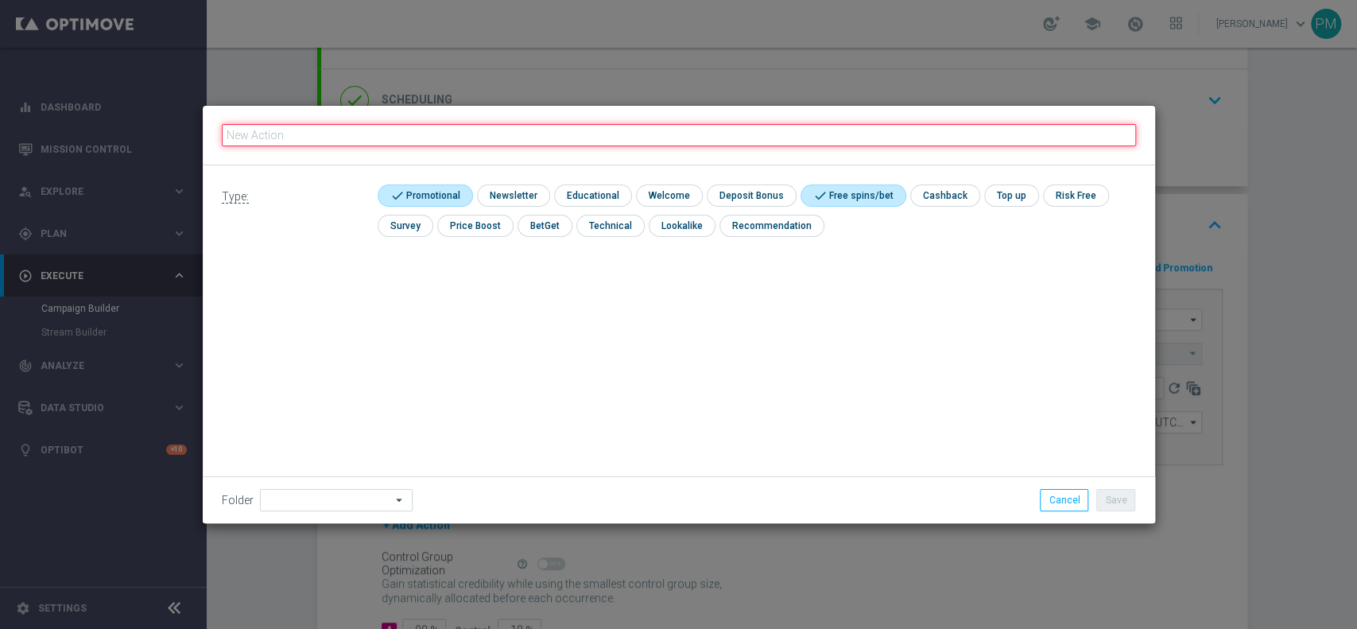
click at [660, 128] on input "text" at bounding box center [679, 135] width 914 height 22
paste input "BF 2€ SLOT GEV"
type input "BF 2€ SLOT GEV"
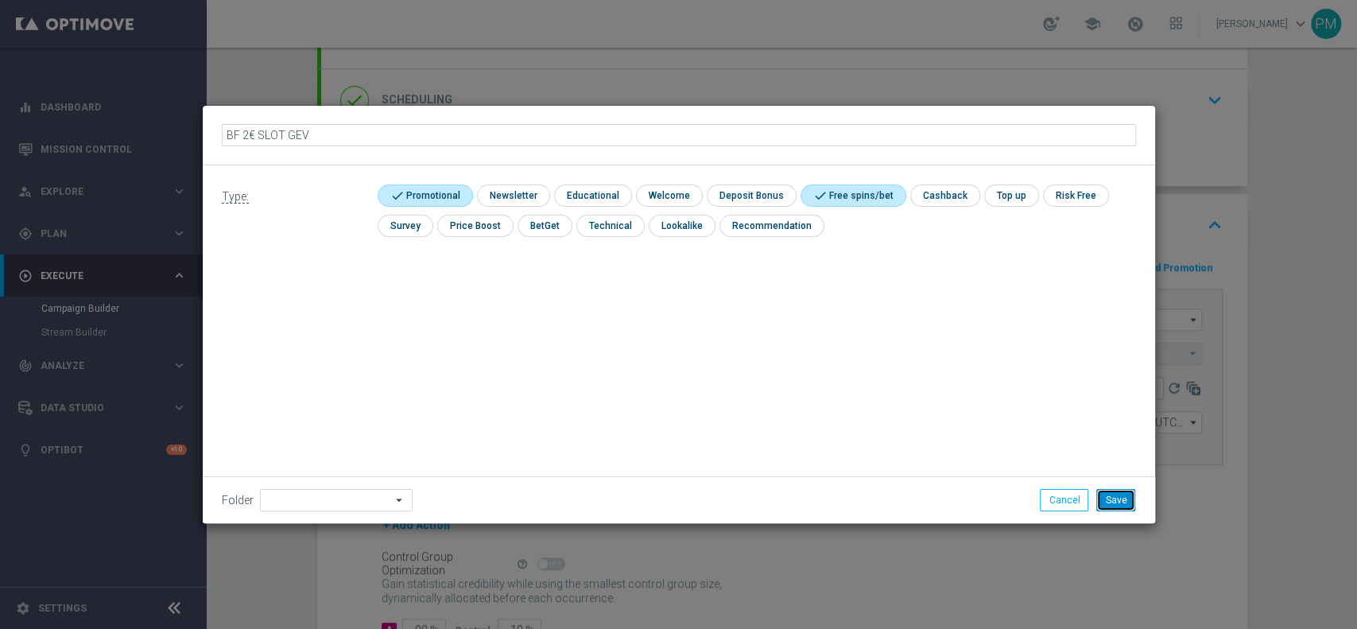
click at [1117, 499] on button "Save" at bounding box center [1115, 500] width 39 height 22
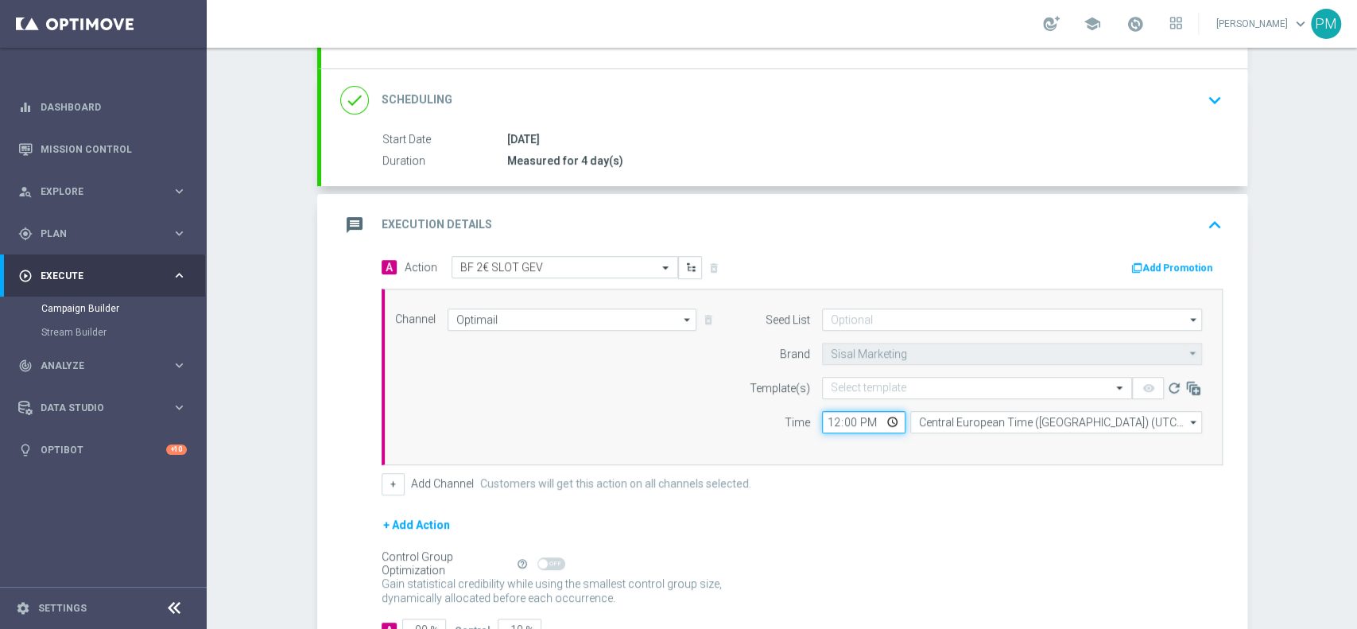
click at [828, 423] on input "12:00" at bounding box center [863, 422] width 83 height 22
type input "19:30"
click at [865, 391] on input "text" at bounding box center [961, 389] width 261 height 14
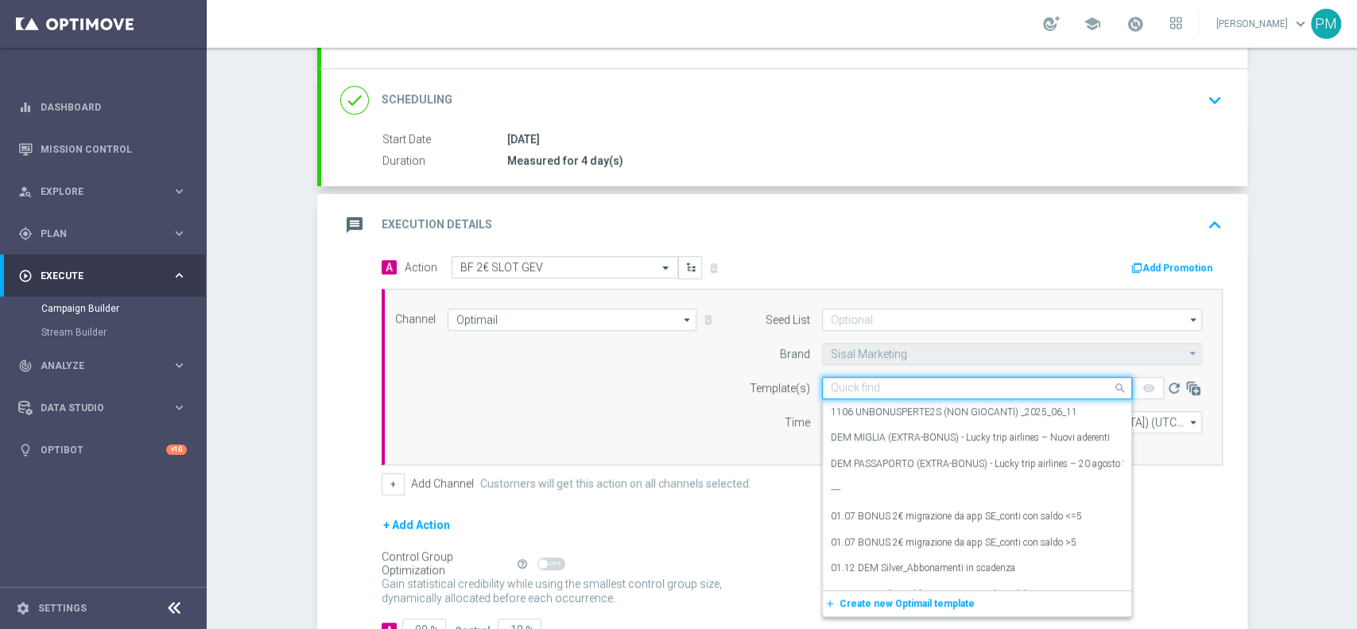
paste input "2BFSLOT1809 - [DATE]"
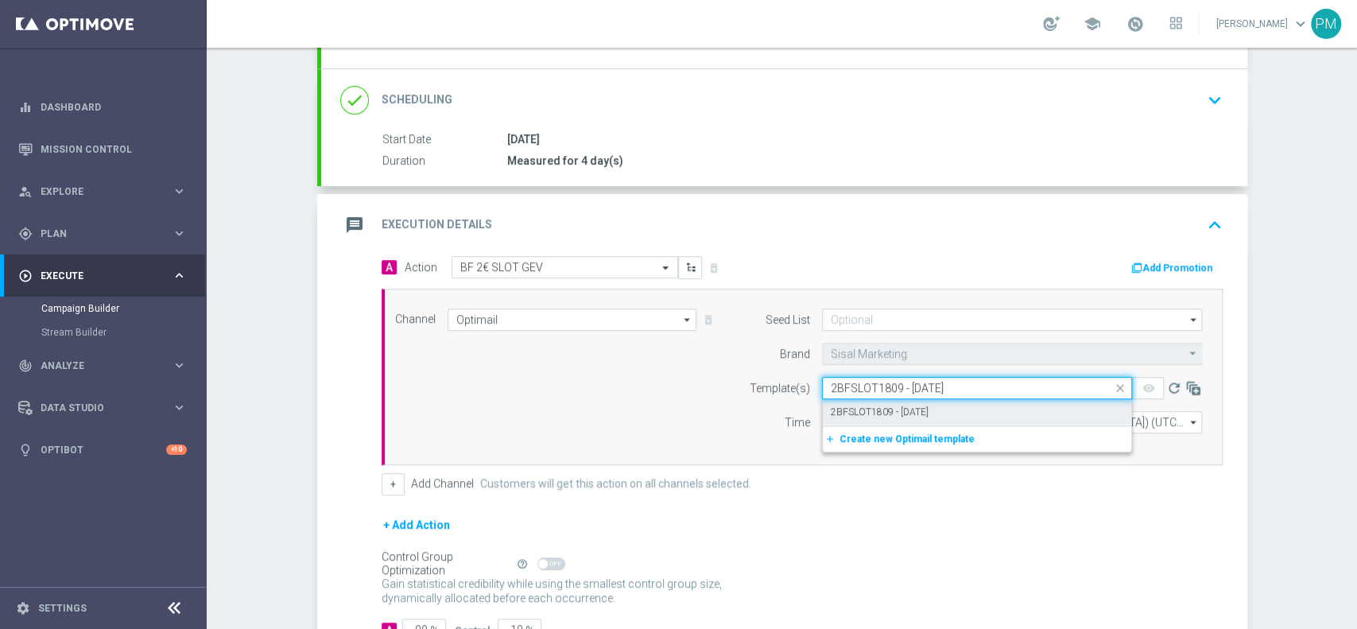
click at [877, 413] on label "2BFSLOT1809 - [DATE]" at bounding box center [880, 412] width 98 height 14
type input "2BFSLOT1809 - [DATE]"
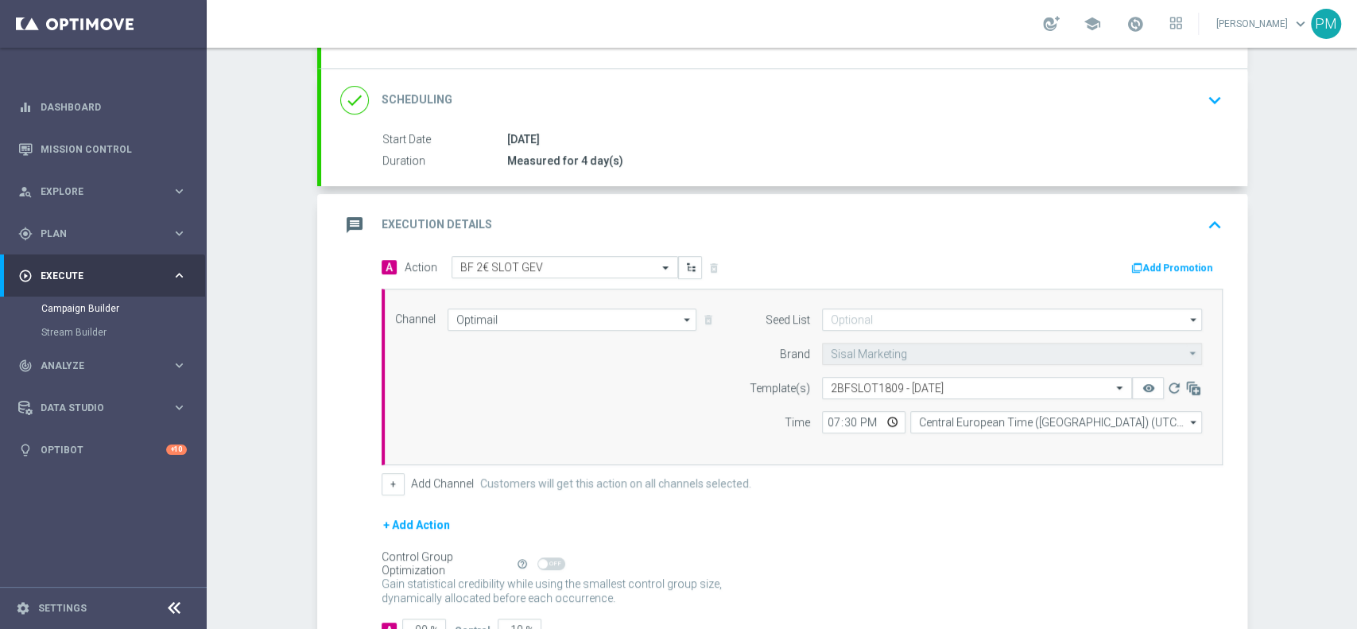
click at [1137, 262] on button "Add Promotion" at bounding box center [1173, 267] width 88 height 17
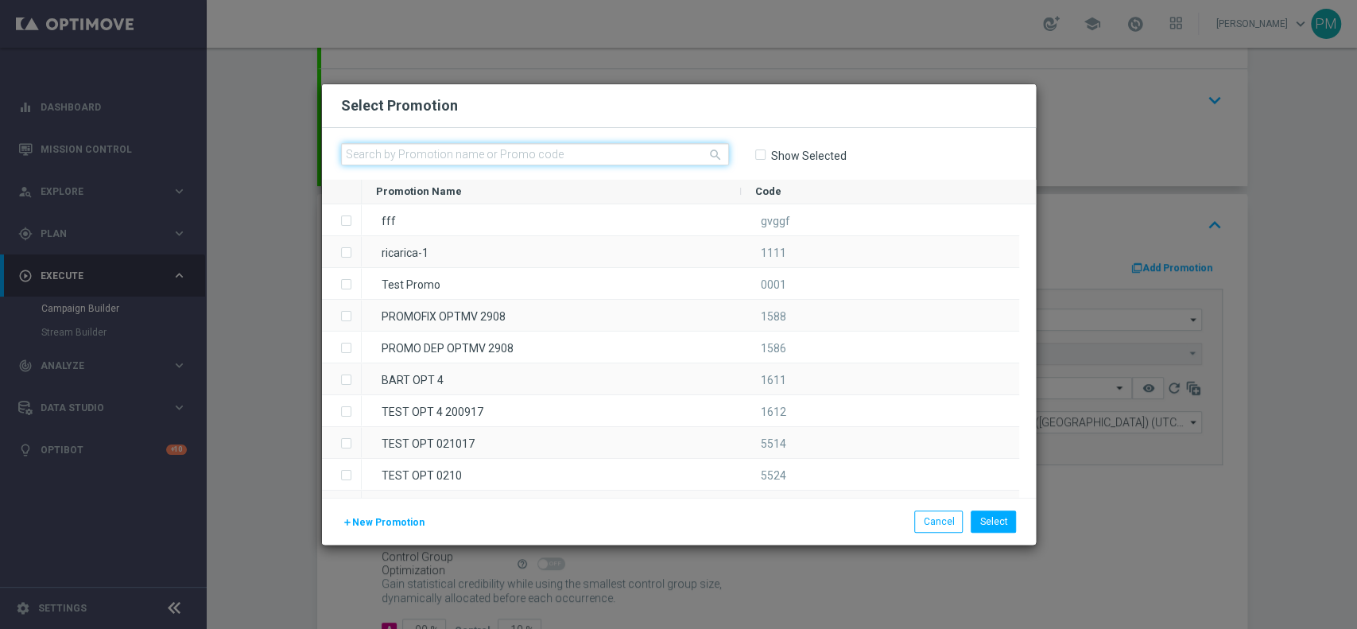
click at [641, 157] on input "text" at bounding box center [535, 154] width 388 height 22
paste input "236115"
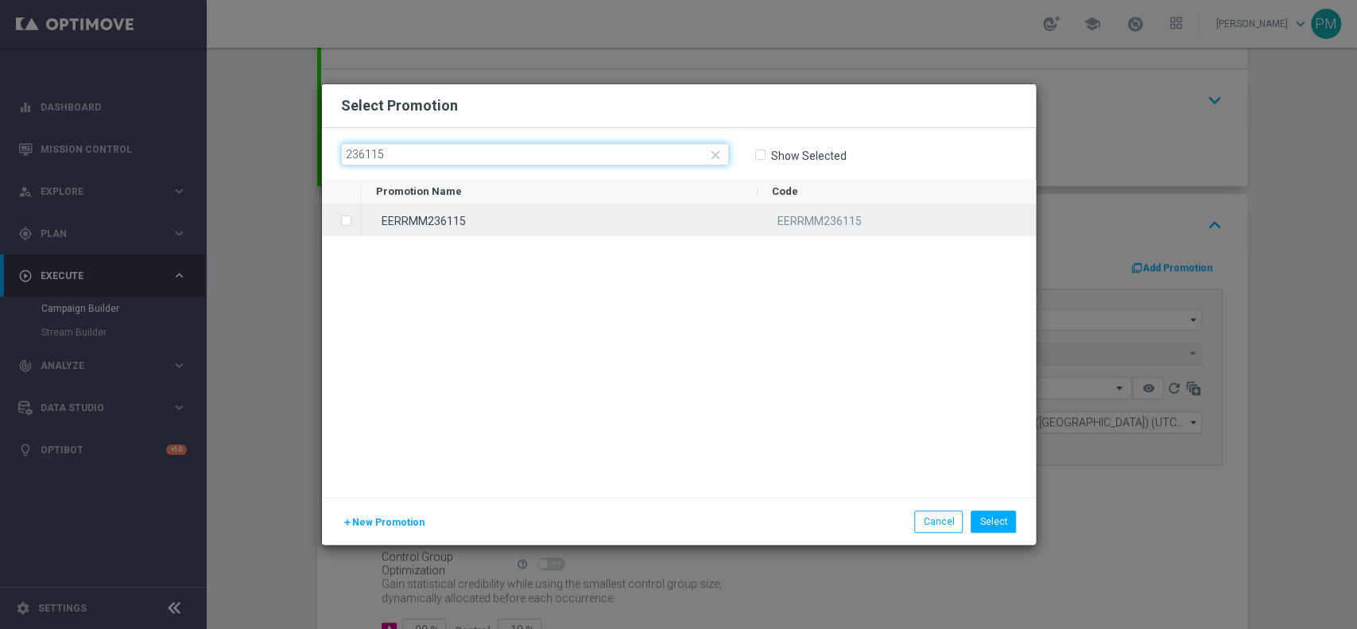
type input "236115"
click at [540, 215] on div "EERRMM236115" at bounding box center [560, 219] width 396 height 31
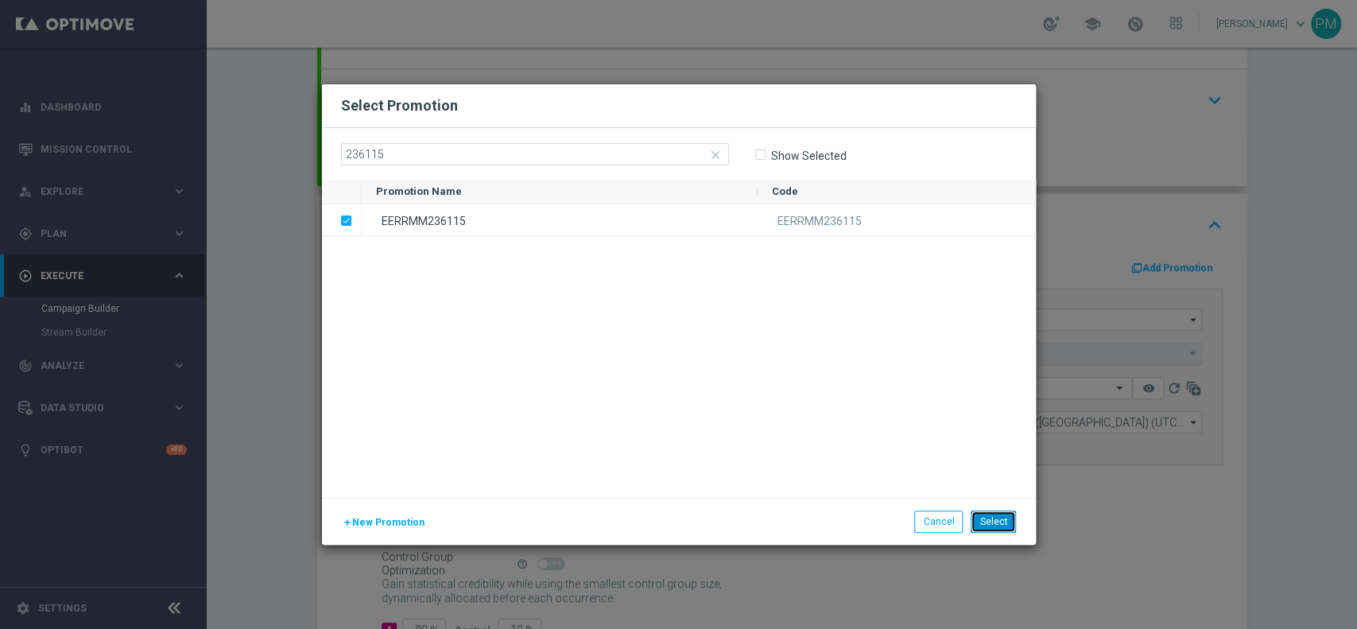
click at [988, 518] on button "Select" at bounding box center [992, 521] width 45 height 22
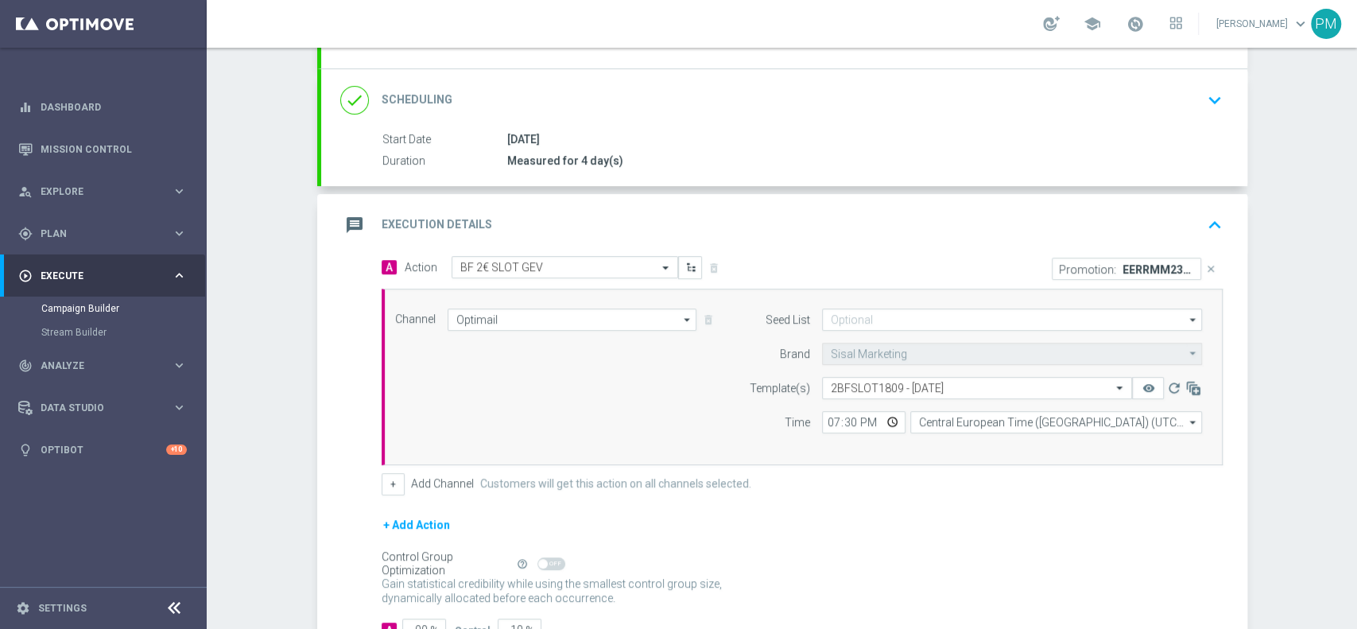
click at [1032, 215] on div "message Execution Details keyboard_arrow_up" at bounding box center [784, 225] width 888 height 30
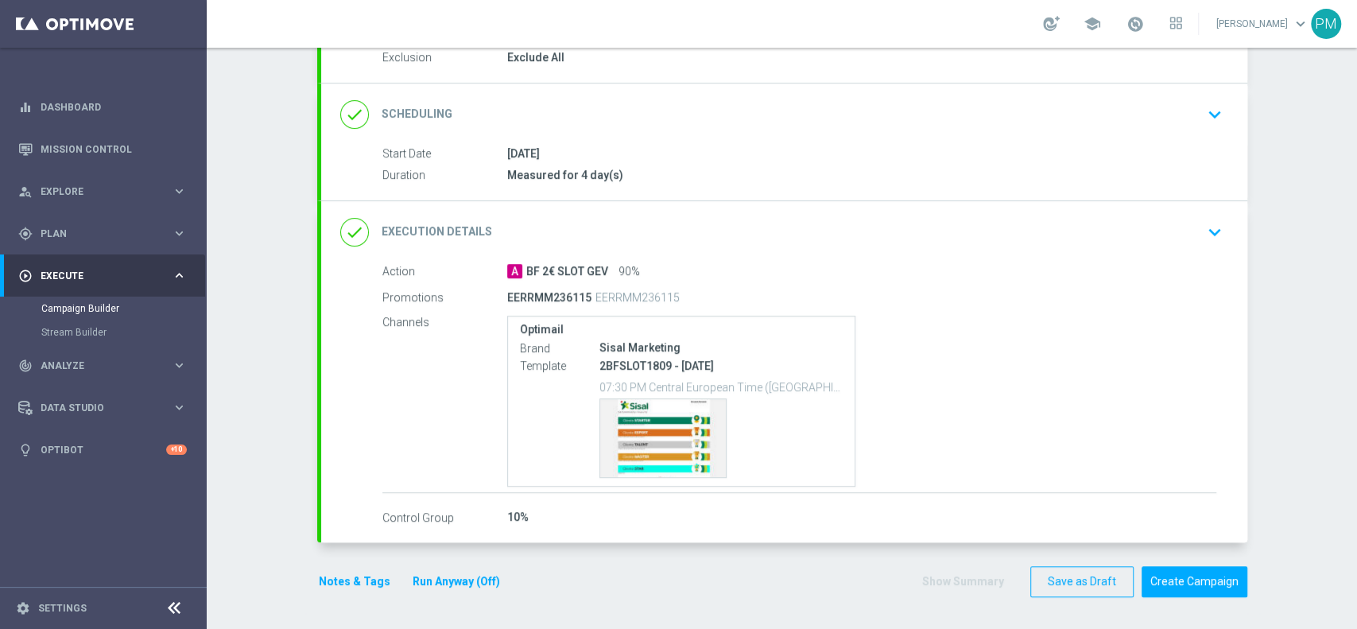
scroll to position [174, 0]
click at [335, 579] on button "Notes & Tags" at bounding box center [354, 584] width 75 height 20
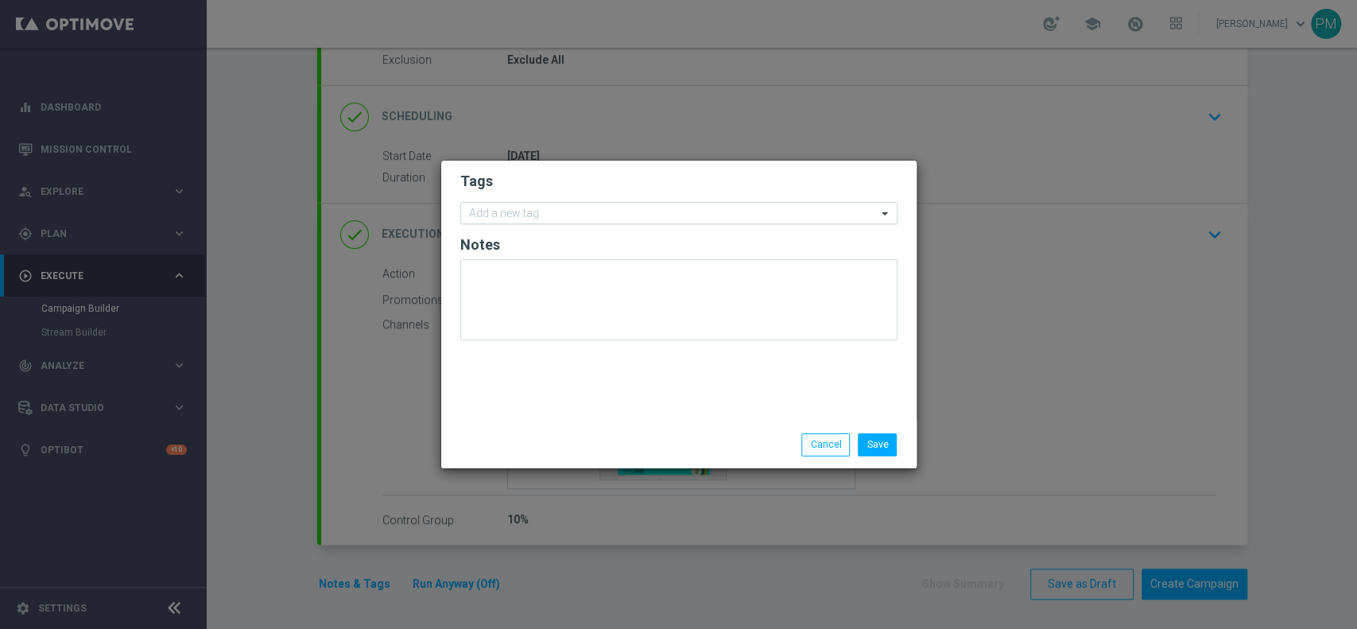
click at [553, 203] on div "Add a new tag" at bounding box center [669, 213] width 416 height 20
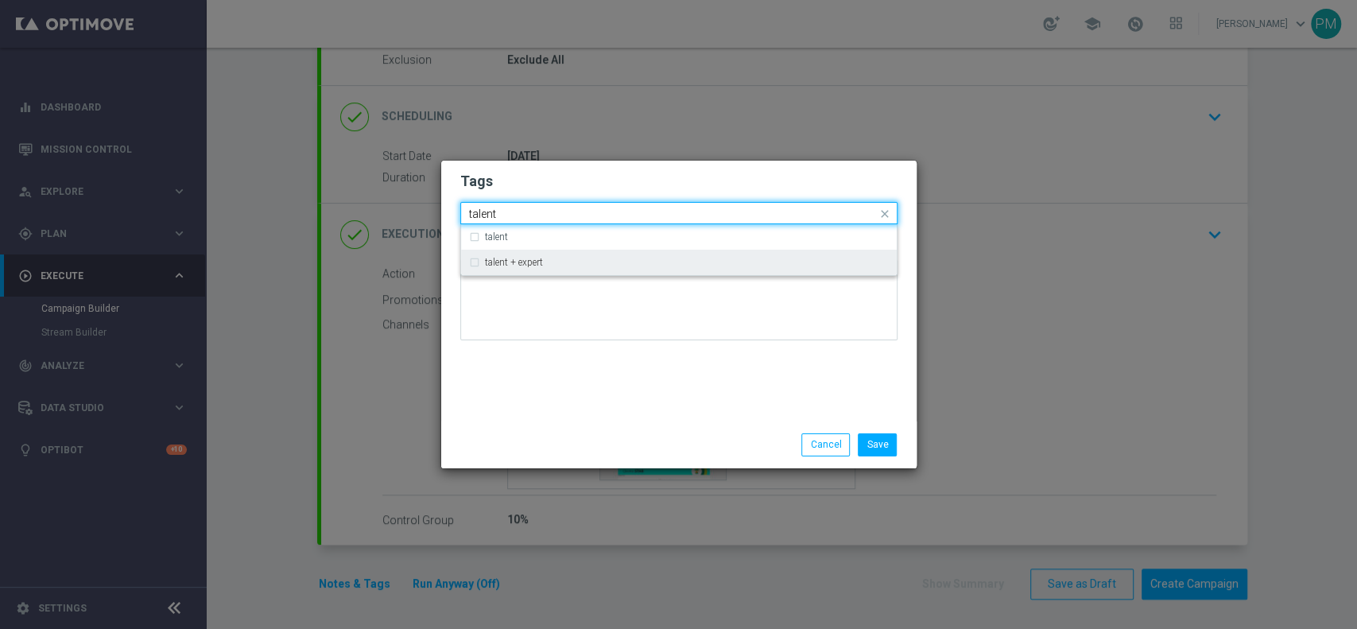
click at [544, 261] on div "talent + expert" at bounding box center [687, 263] width 404 height 10
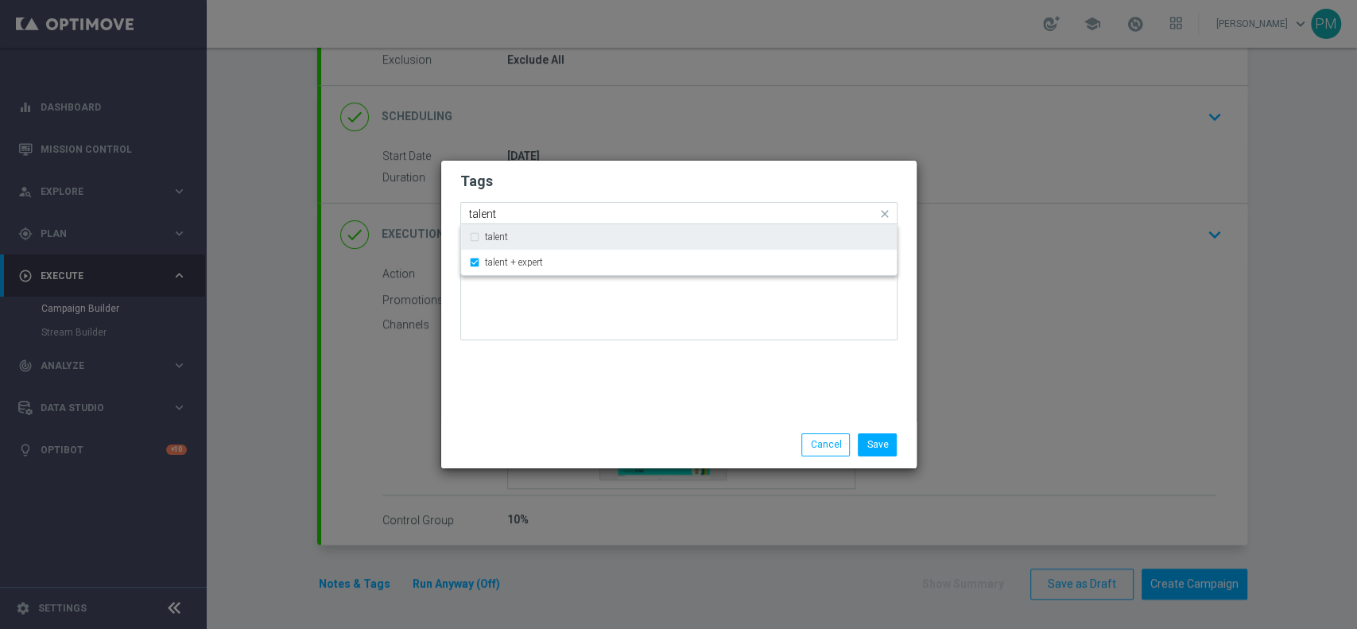
click at [481, 212] on input "talent" at bounding box center [673, 214] width 408 height 14
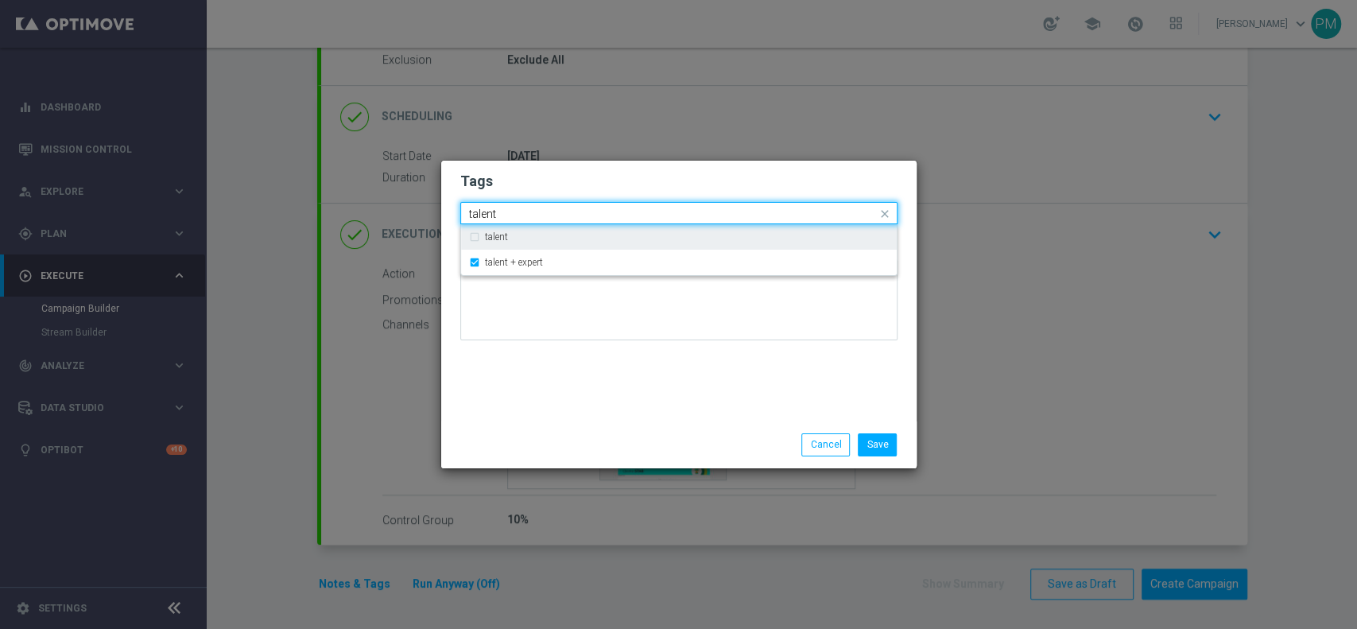
click at [481, 212] on input "talent" at bounding box center [673, 214] width 408 height 14
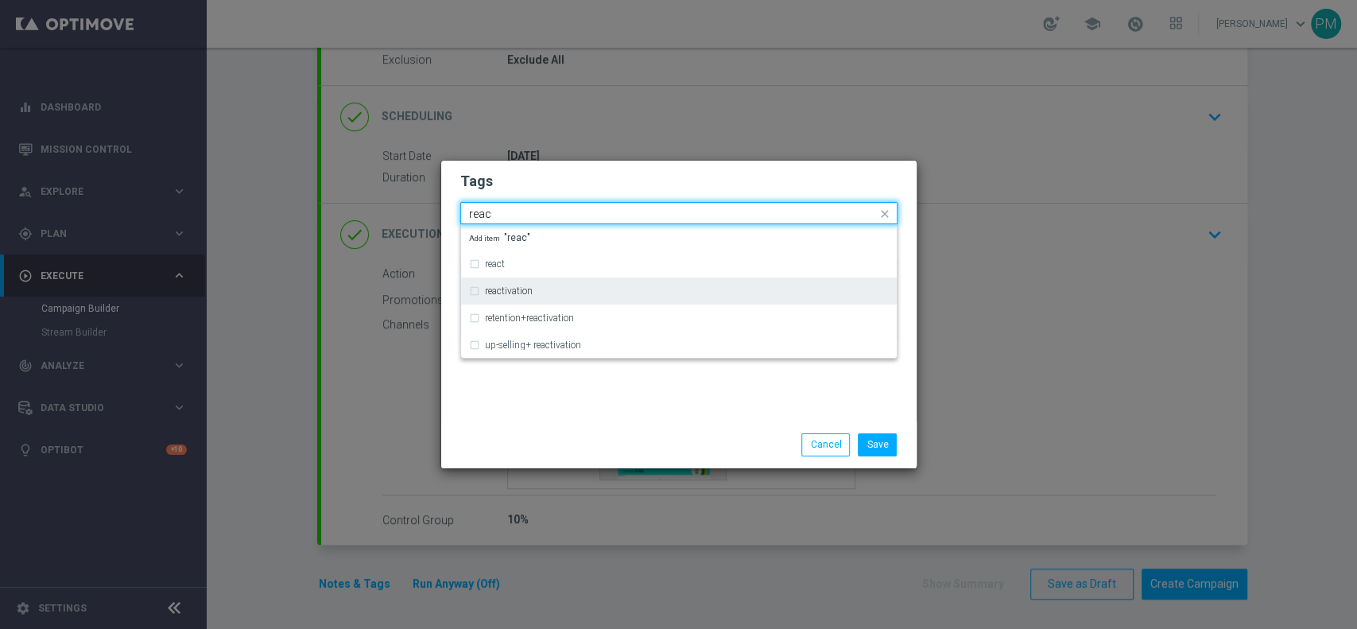
click at [504, 289] on label "reactivation" at bounding box center [509, 291] width 48 height 10
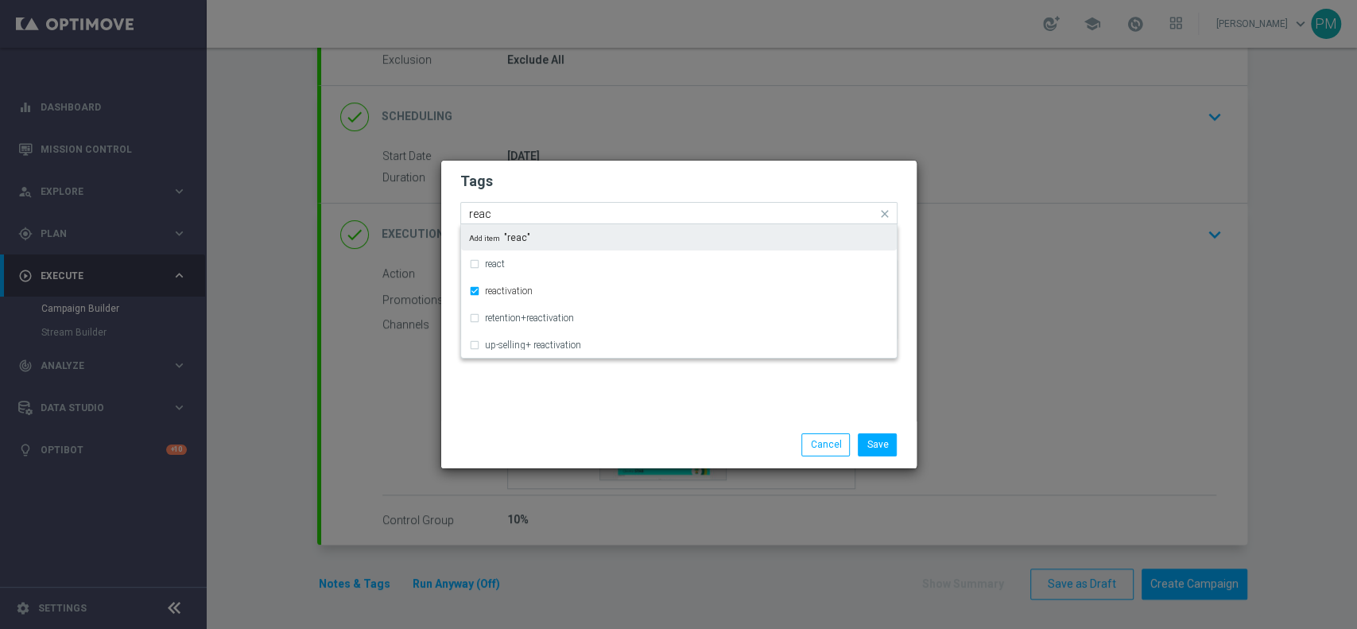
click at [483, 212] on input "reac" at bounding box center [673, 214] width 408 height 14
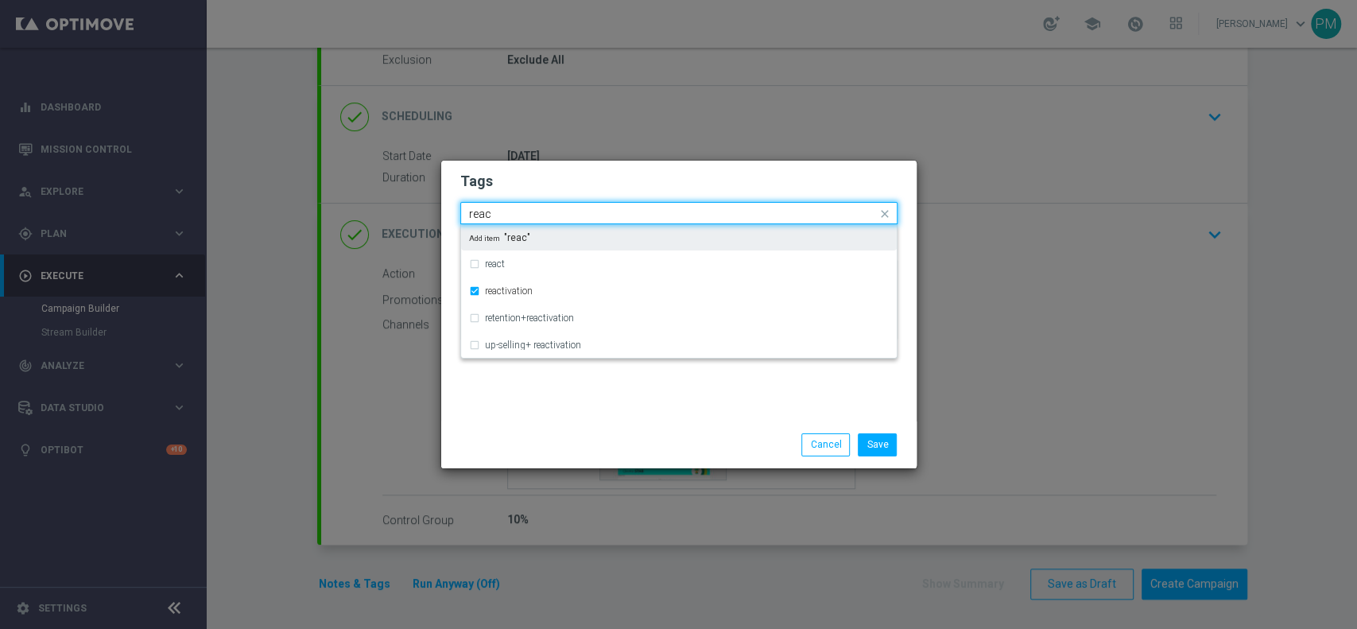
click at [483, 212] on input "reac" at bounding box center [673, 214] width 408 height 14
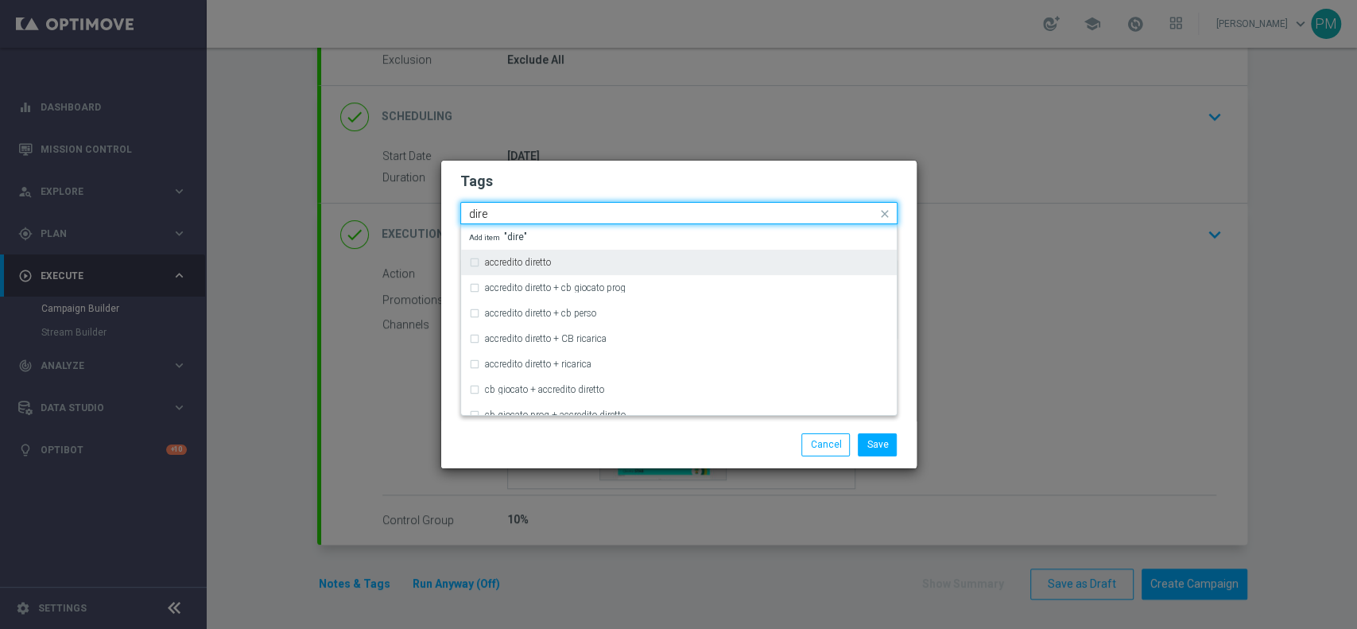
click at [502, 266] on label "accredito diretto" at bounding box center [518, 263] width 66 height 10
click at [478, 216] on input "dire" at bounding box center [673, 214] width 408 height 14
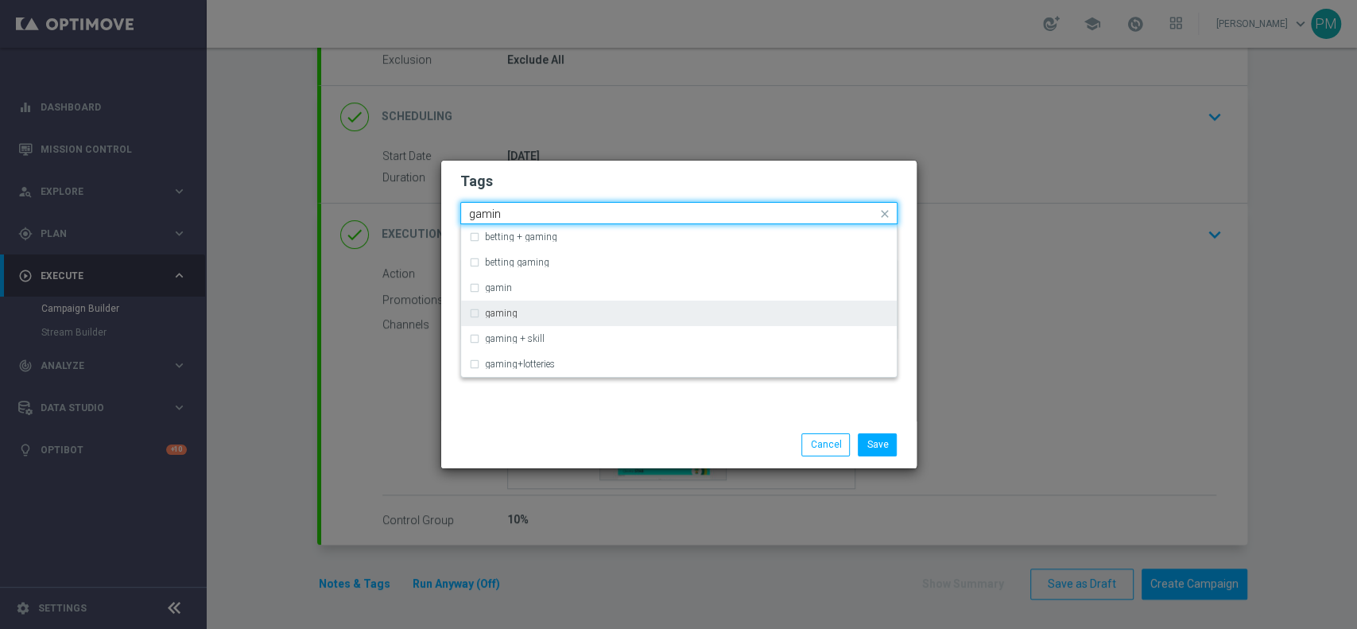
click at [542, 315] on div "gaming" at bounding box center [687, 313] width 404 height 10
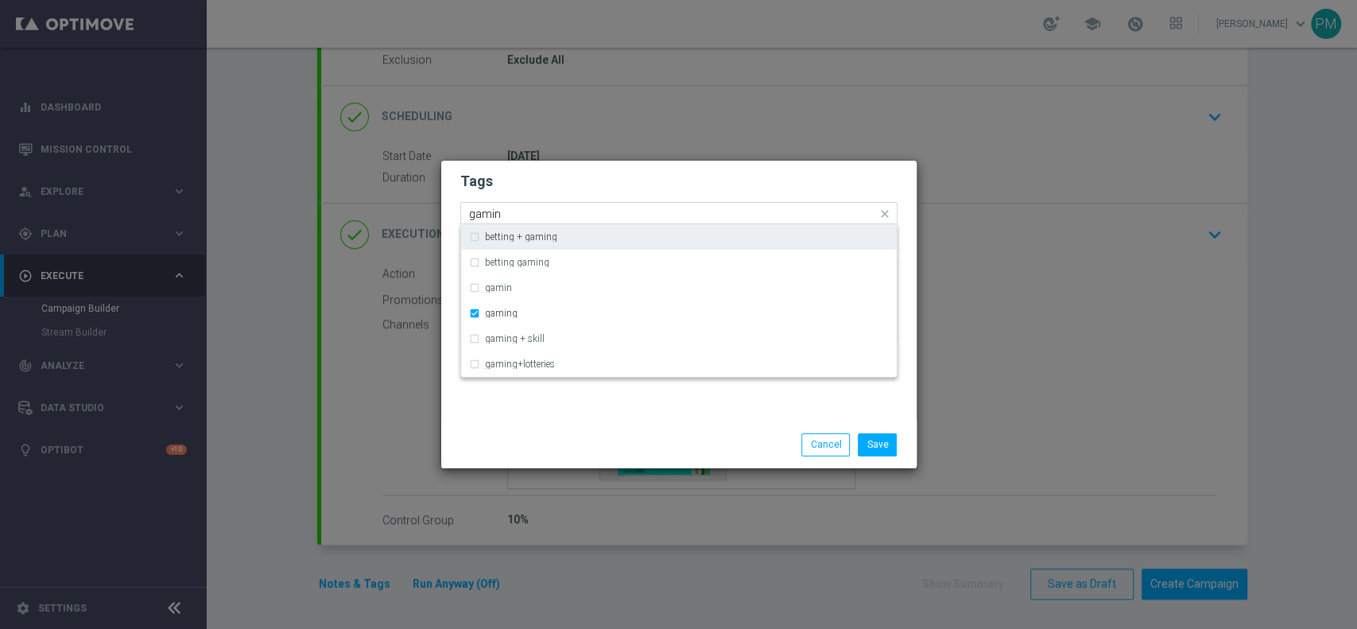
click at [486, 214] on input "gamin" at bounding box center [673, 214] width 408 height 14
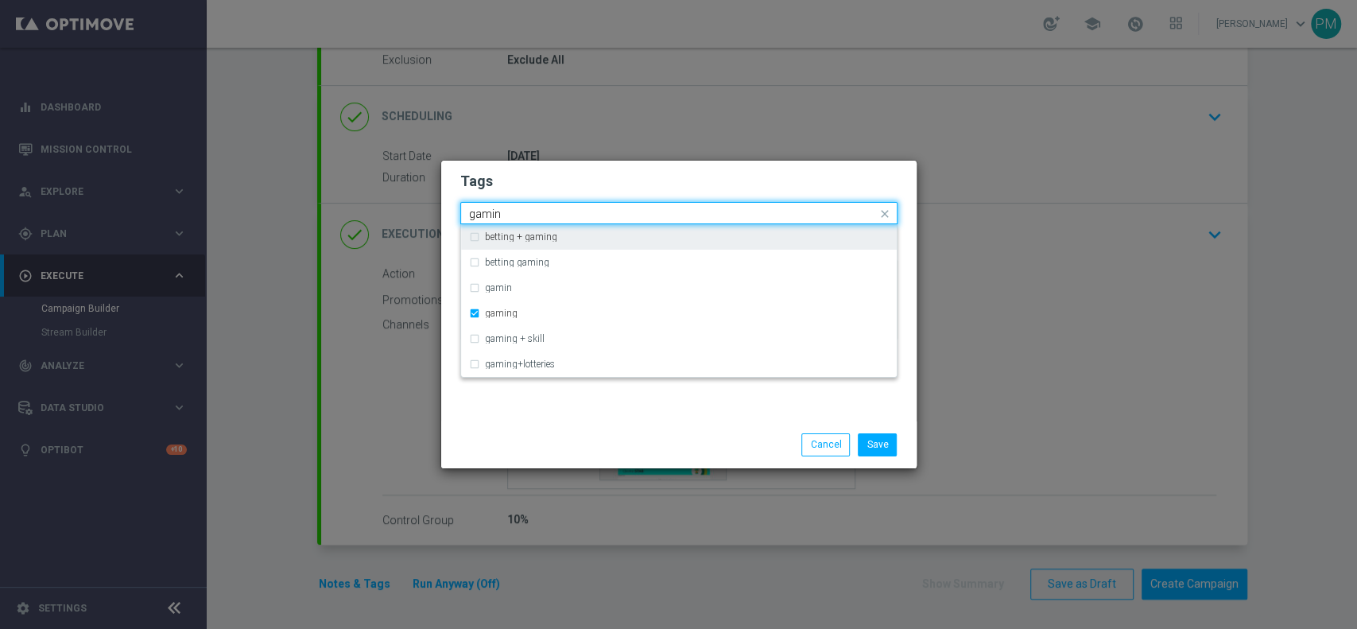
click at [486, 214] on input "gamin" at bounding box center [673, 214] width 408 height 14
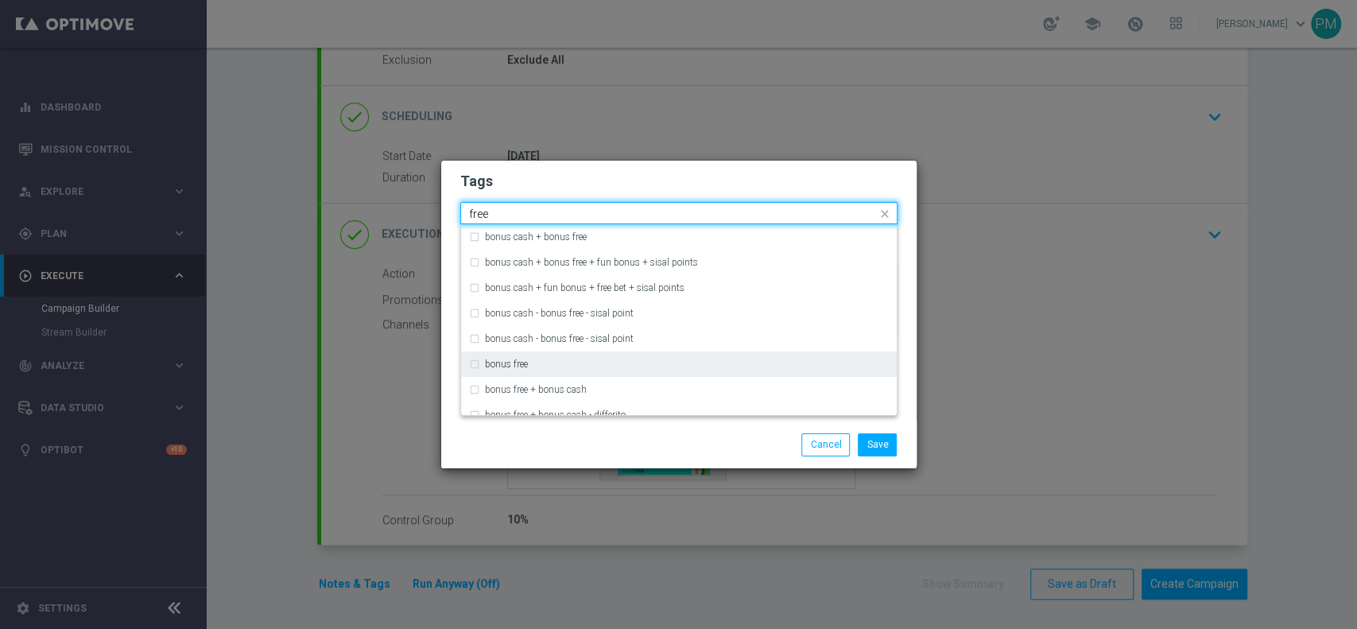
click at [546, 362] on div "bonus free" at bounding box center [687, 364] width 404 height 10
type input "free"
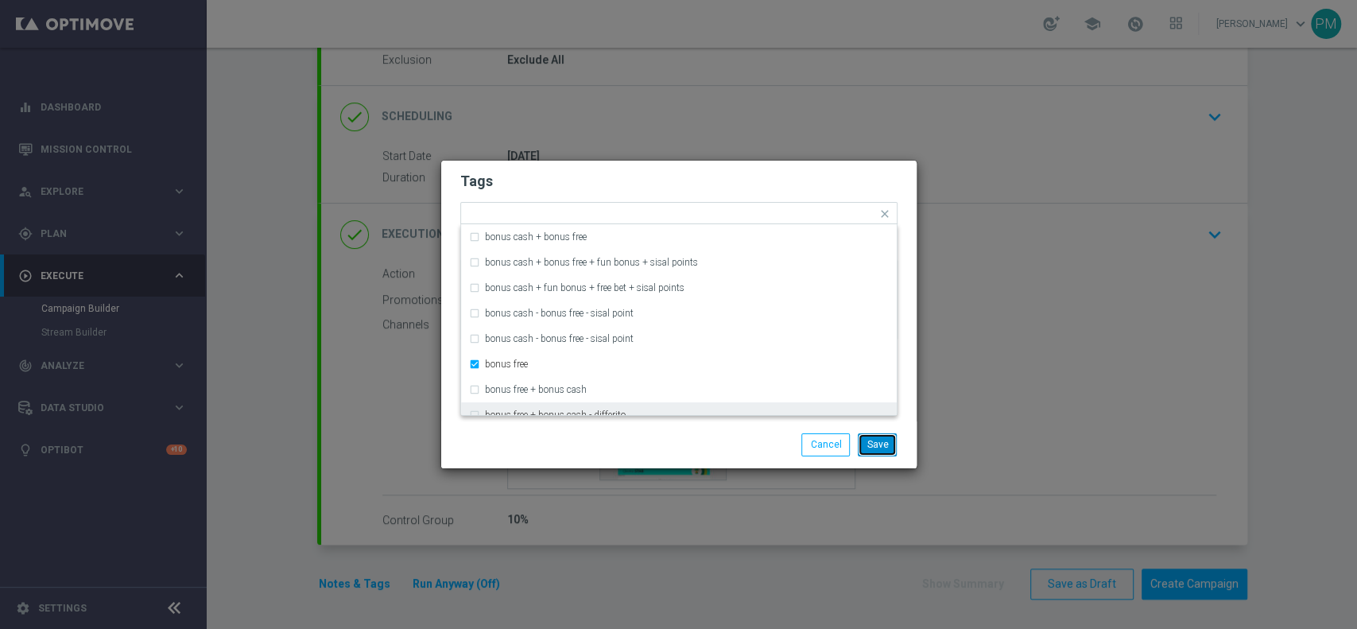
click at [881, 448] on button "Save" at bounding box center [877, 444] width 39 height 22
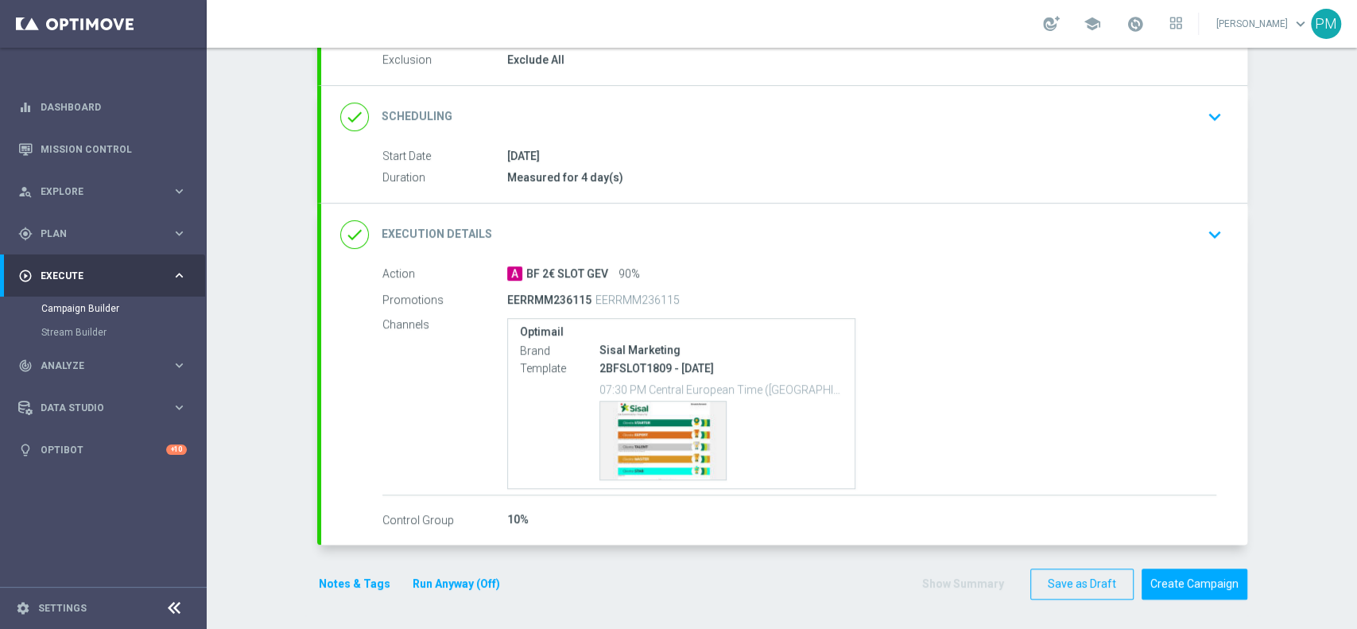
scroll to position [0, 0]
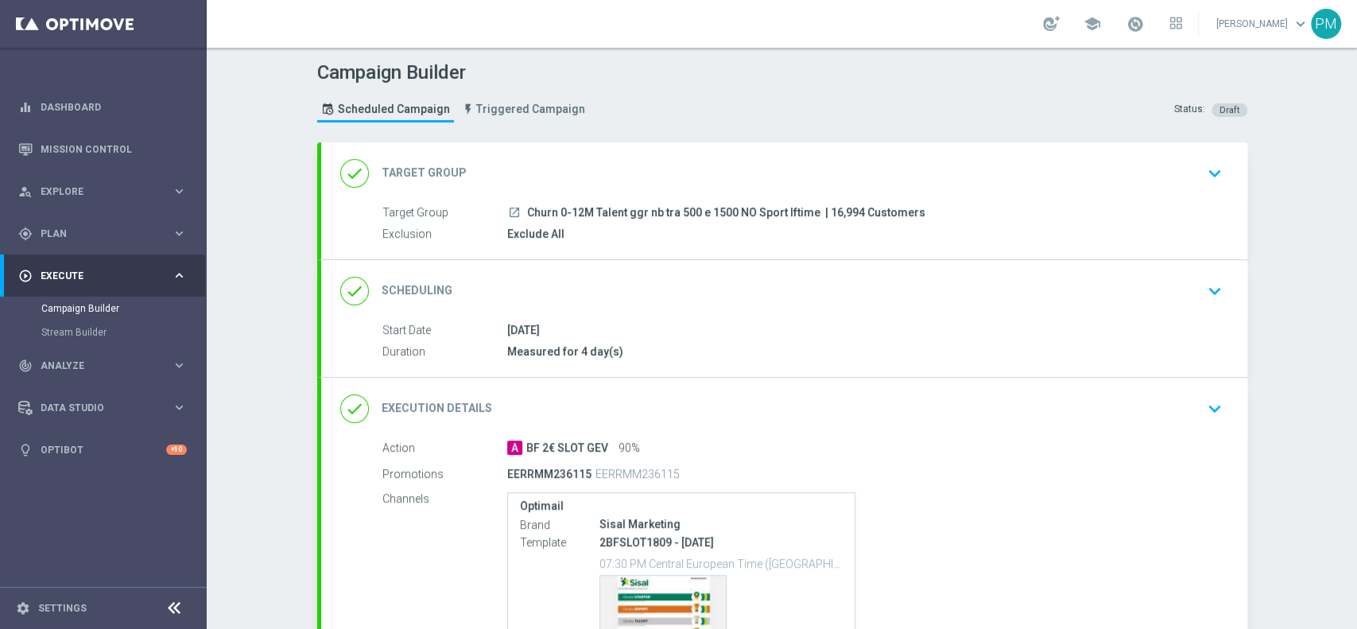
click at [782, 285] on div "done Scheduling keyboard_arrow_down" at bounding box center [784, 291] width 888 height 30
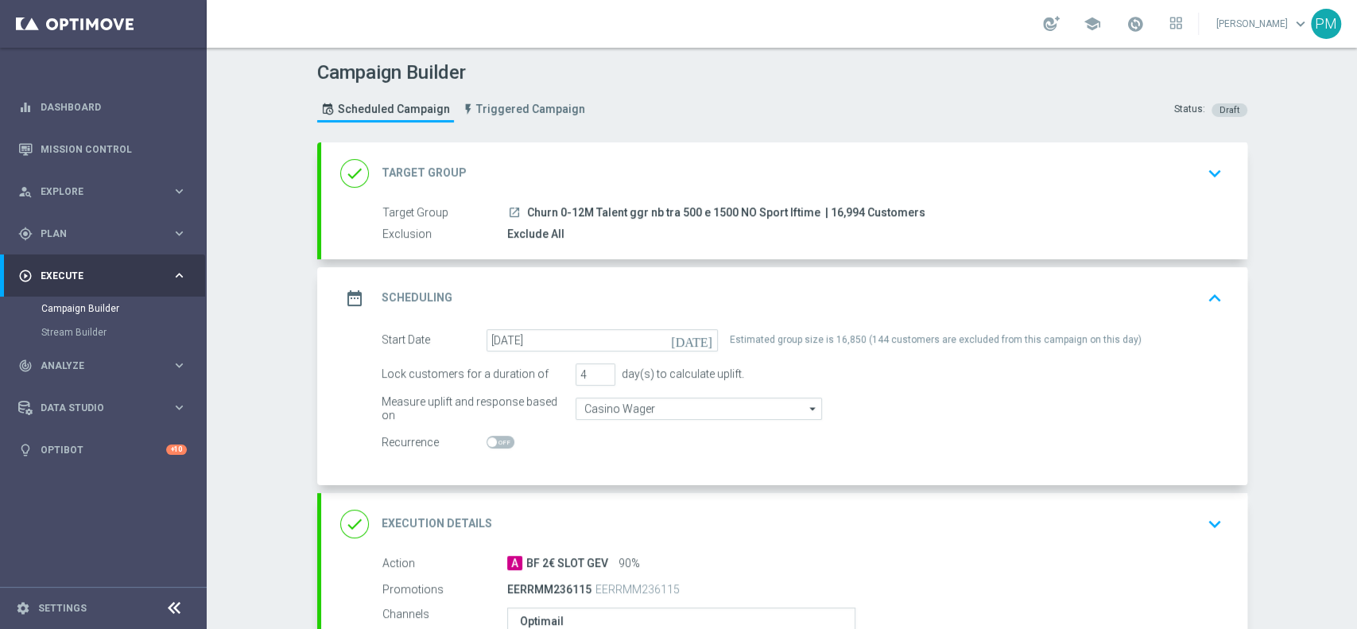
click at [778, 298] on div "date_range Scheduling keyboard_arrow_up" at bounding box center [784, 298] width 888 height 30
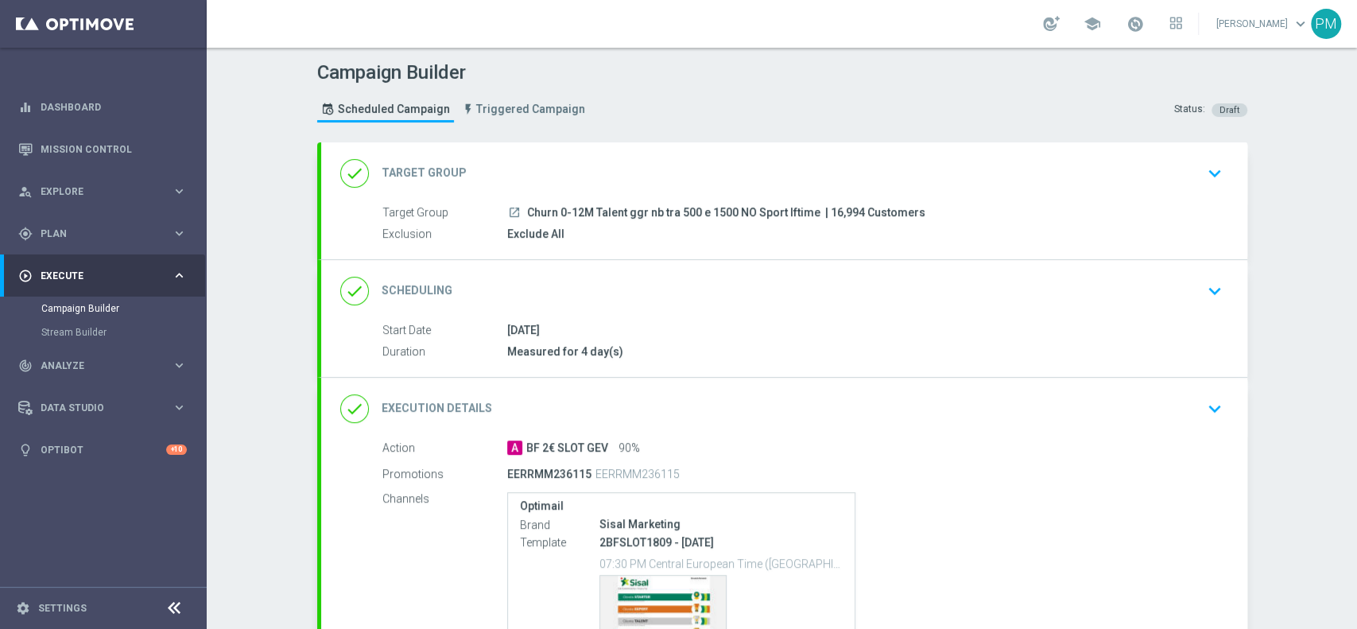
scroll to position [174, 0]
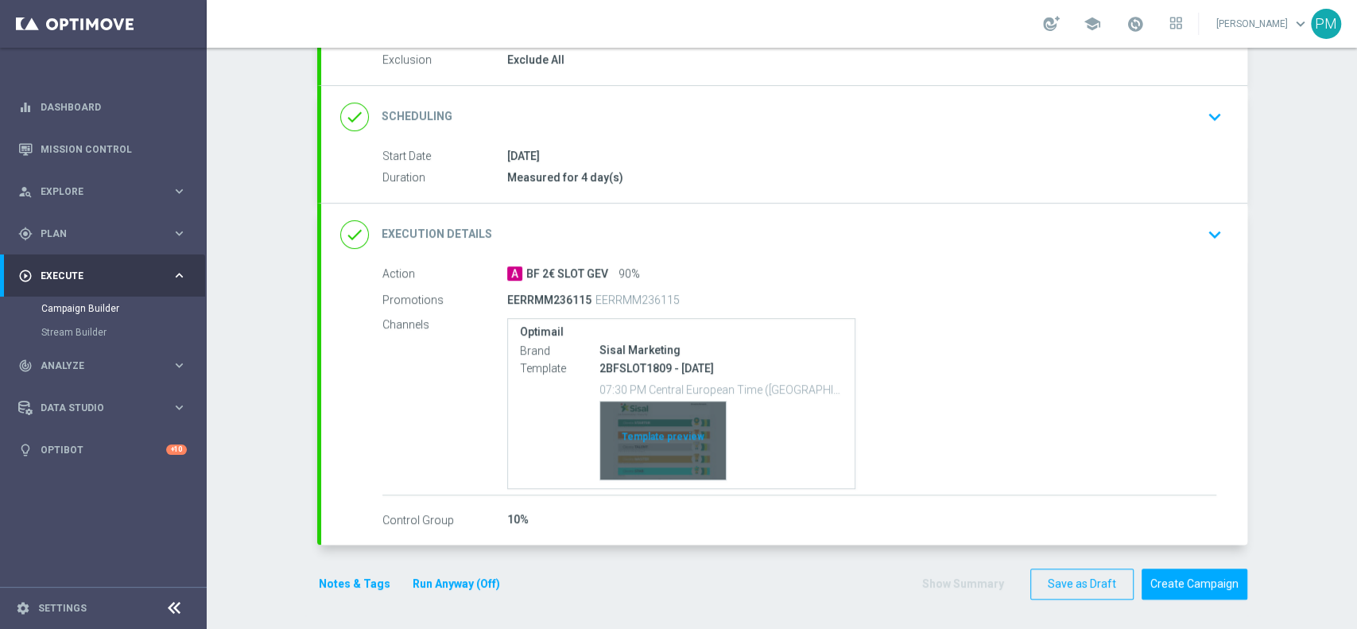
click at [637, 436] on div "Template preview" at bounding box center [663, 440] width 126 height 78
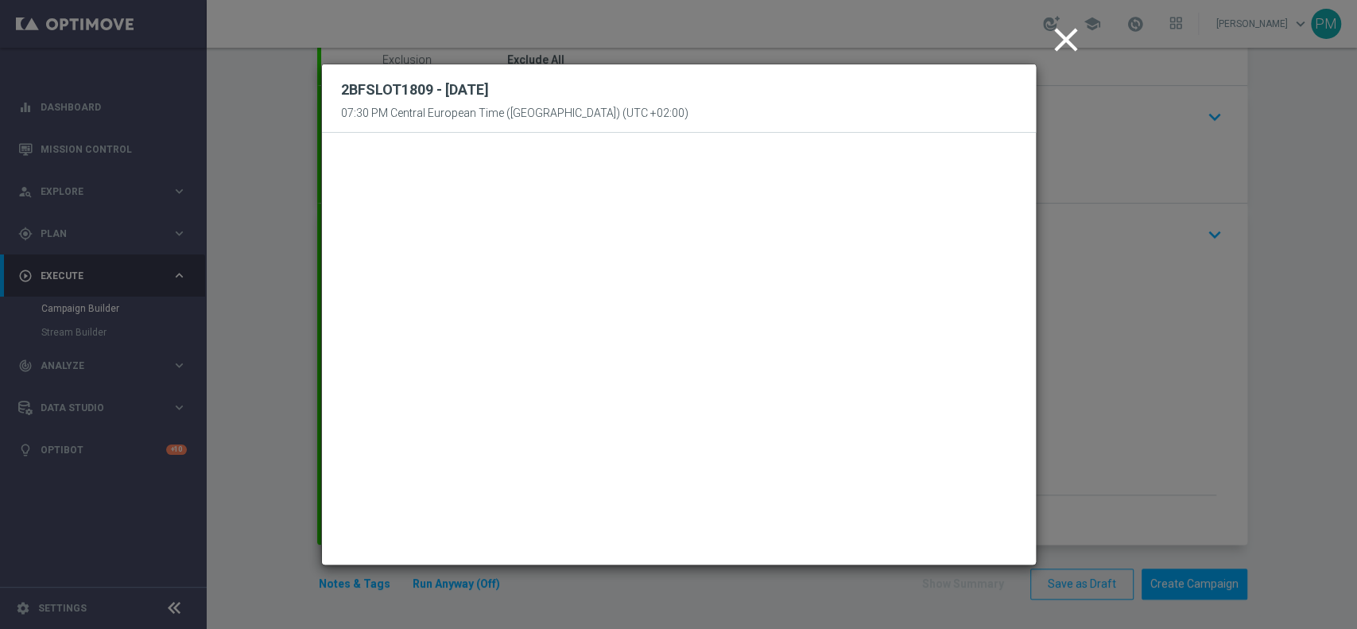
click at [1071, 42] on icon "close" at bounding box center [1066, 40] width 40 height 40
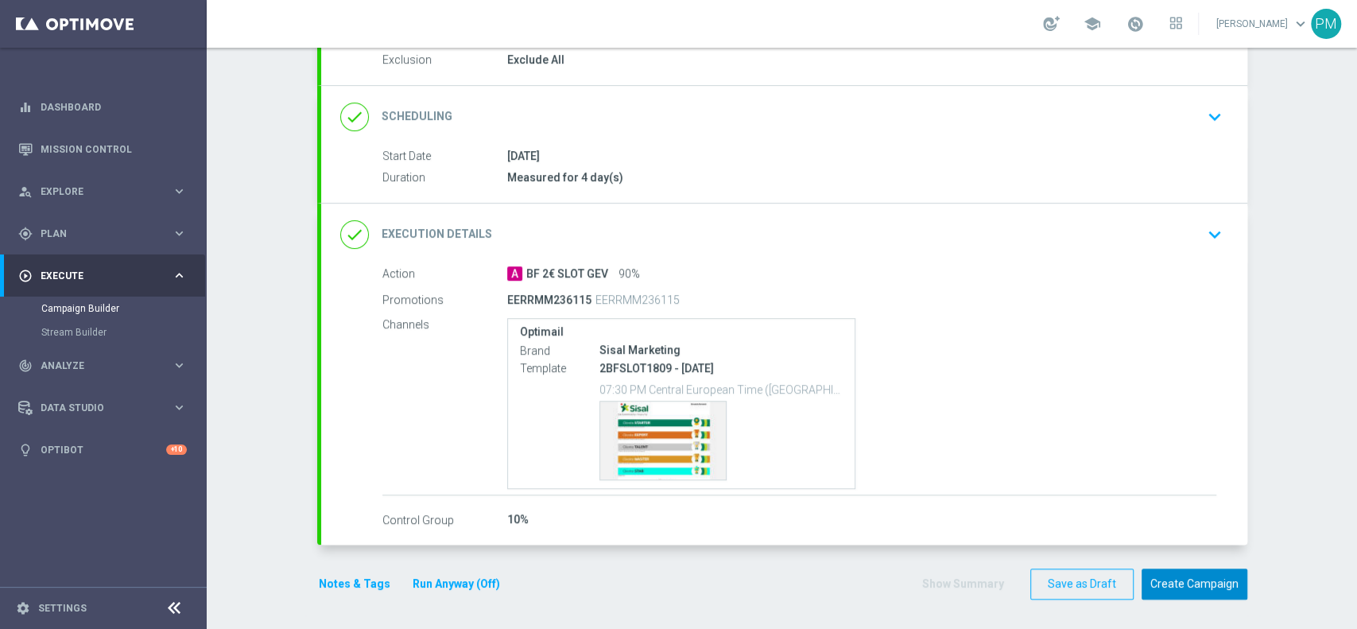
click at [1199, 580] on button "Create Campaign" at bounding box center [1194, 583] width 106 height 31
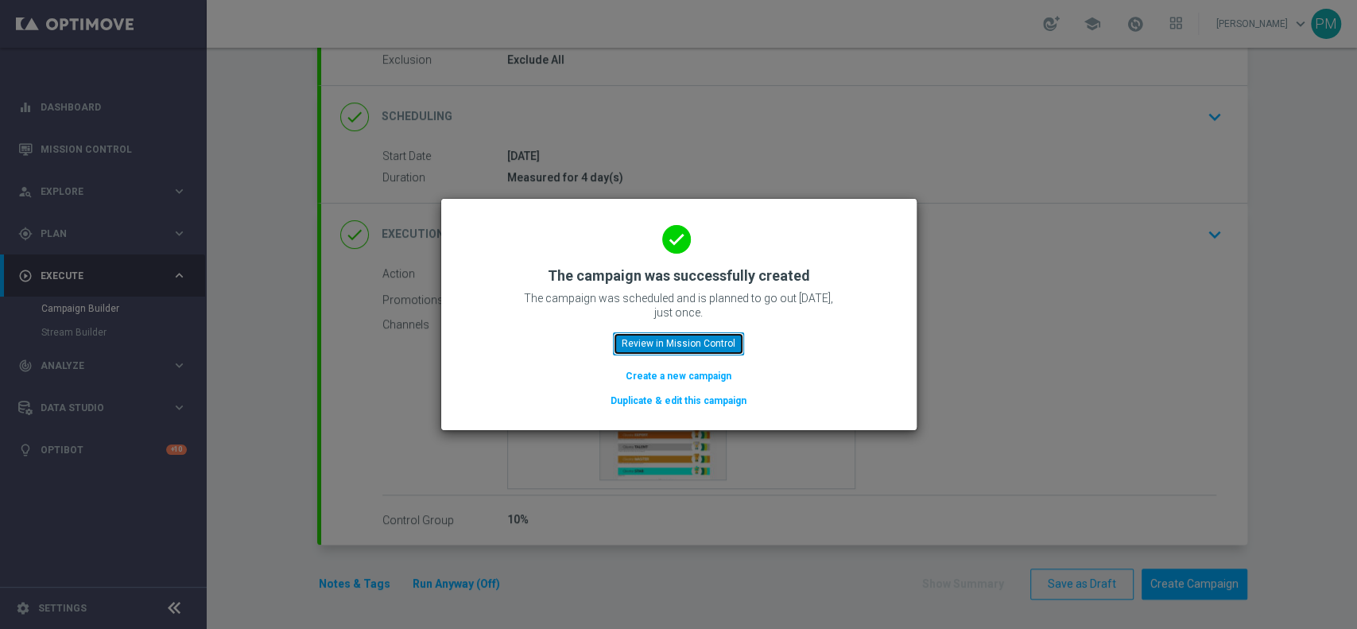
click at [702, 335] on button "Review in Mission Control" at bounding box center [678, 343] width 131 height 22
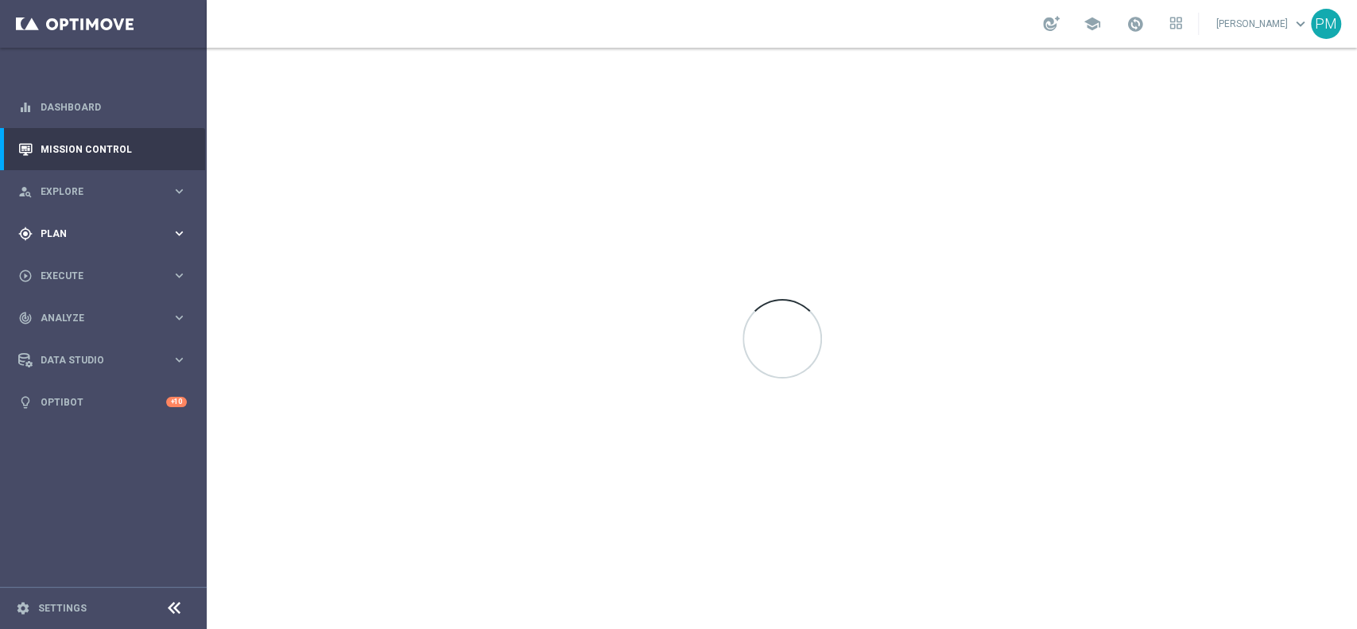
click at [76, 237] on span "Plan" at bounding box center [106, 234] width 131 height 10
click at [76, 261] on link "Target Groups" at bounding box center [103, 266] width 124 height 13
click at [76, 262] on link "Target Groups" at bounding box center [103, 266] width 124 height 13
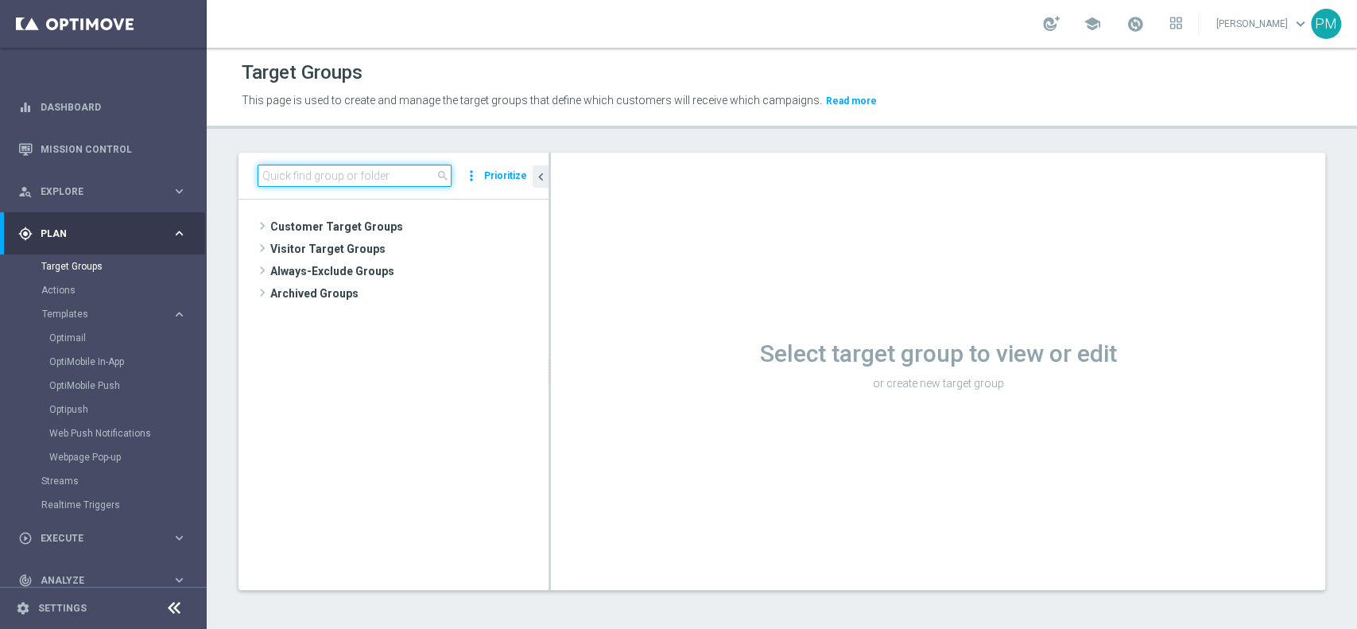
click at [385, 181] on input at bounding box center [355, 176] width 194 height 22
paste input "Giocanti Talent M-1 non Active mtd"
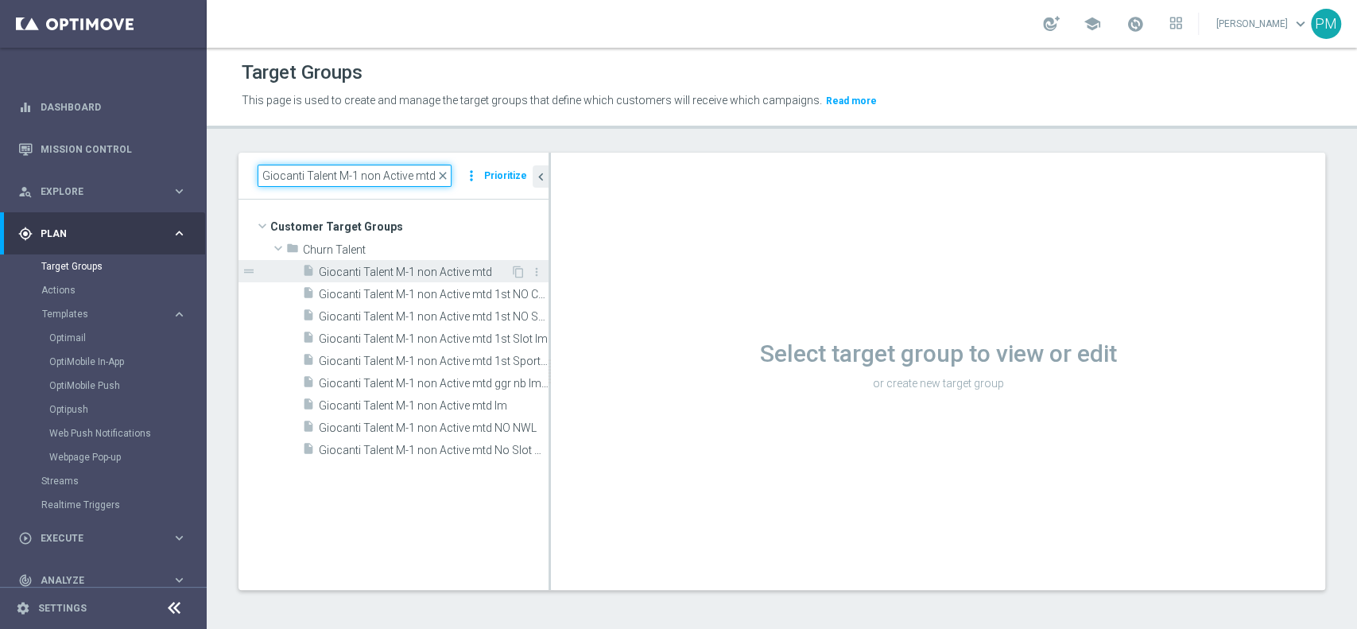
type input "Giocanti Talent M-1 non Active mtd"
click at [413, 276] on span "Giocanti Talent M-1 non Active mtd" at bounding box center [415, 272] width 192 height 14
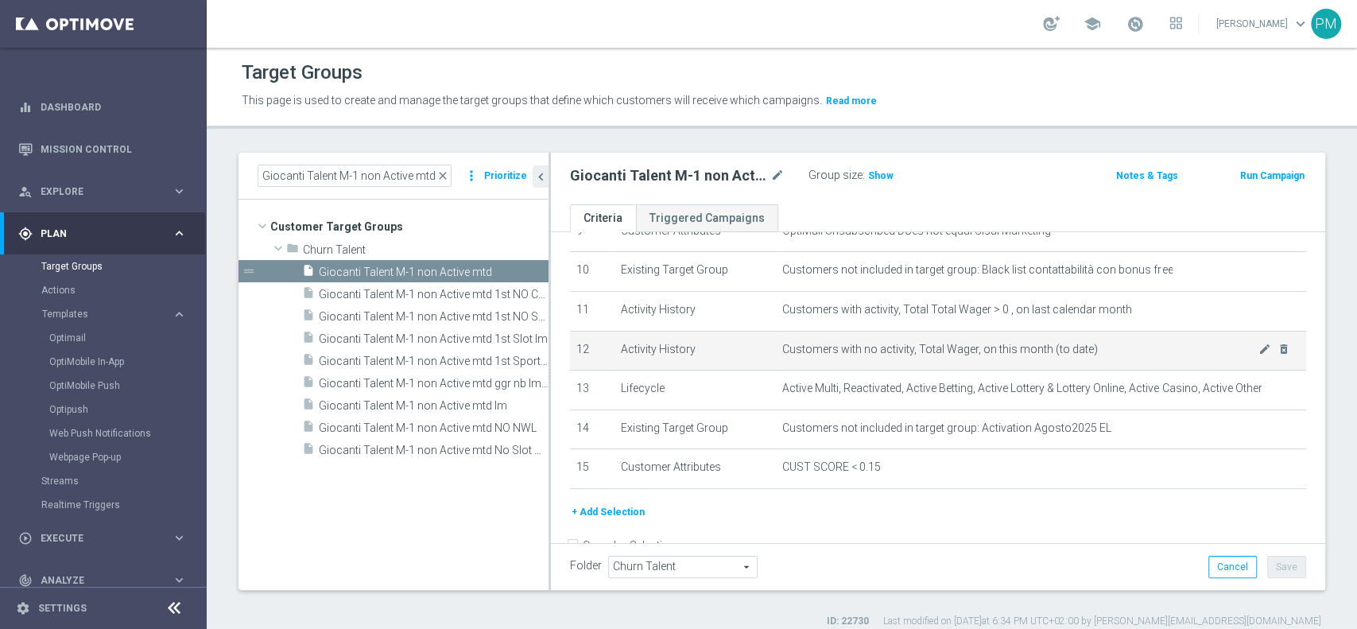
scroll to position [424, 0]
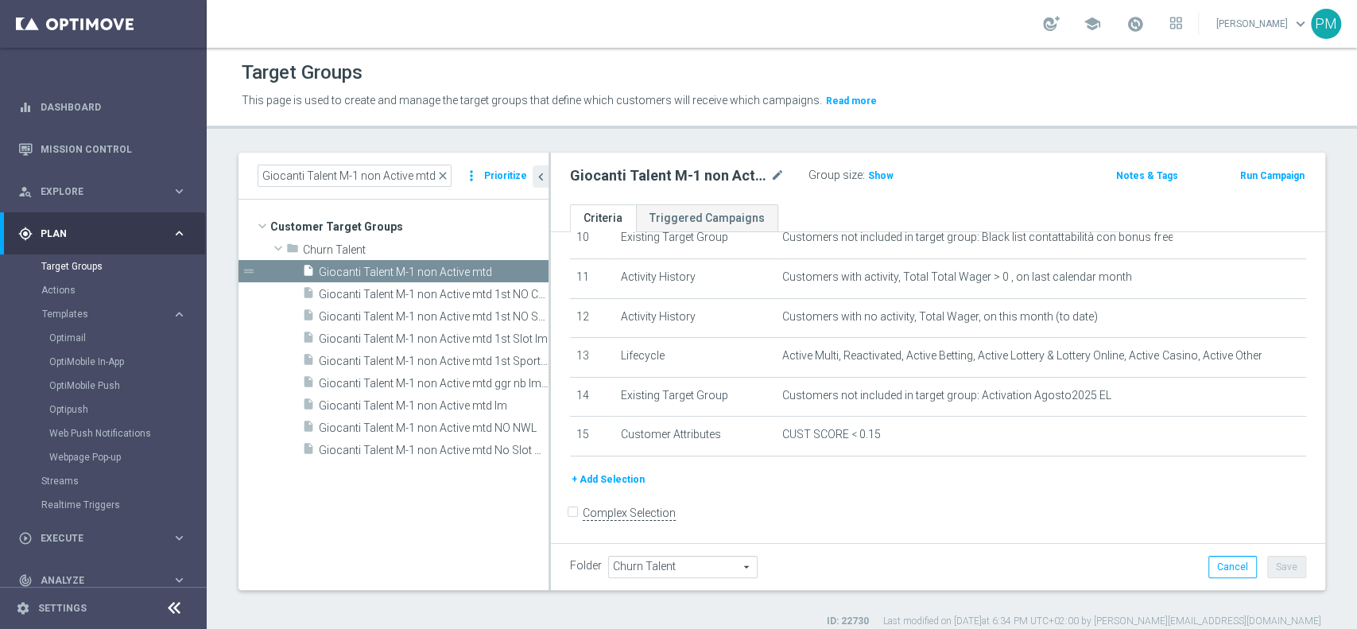
click at [1242, 181] on button "Run Campaign" at bounding box center [1272, 175] width 68 height 17
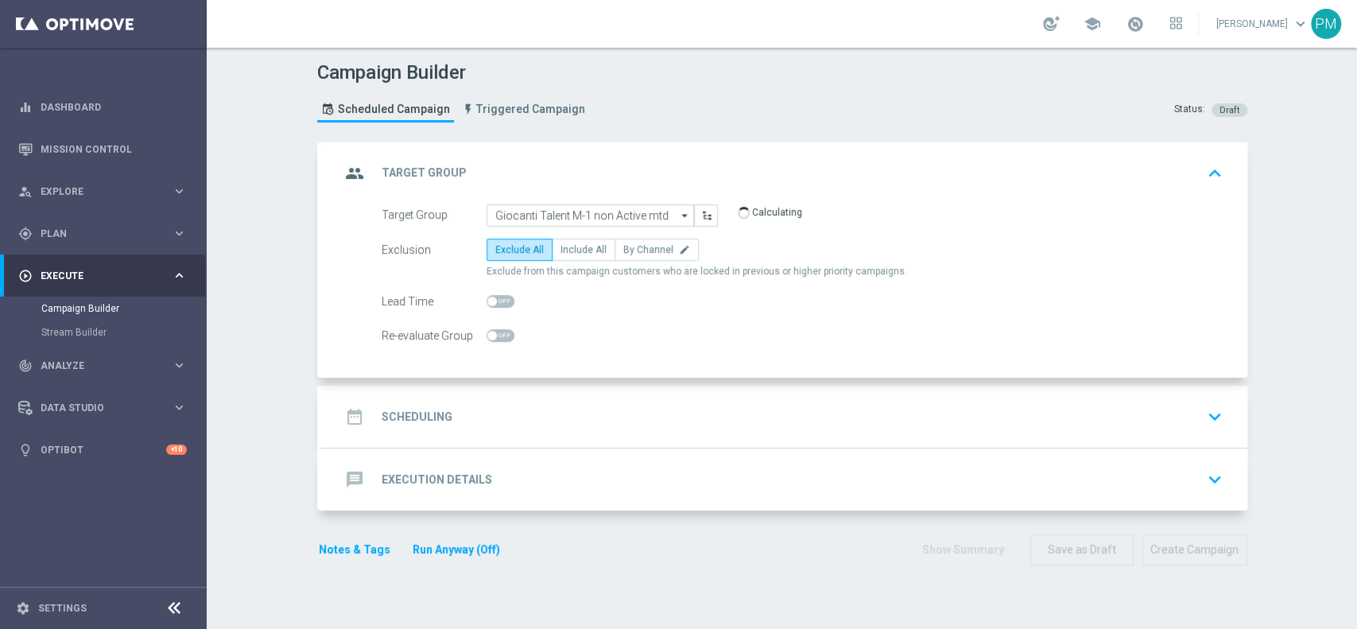
click at [568, 405] on div "date_range Scheduling keyboard_arrow_down" at bounding box center [784, 416] width 888 height 30
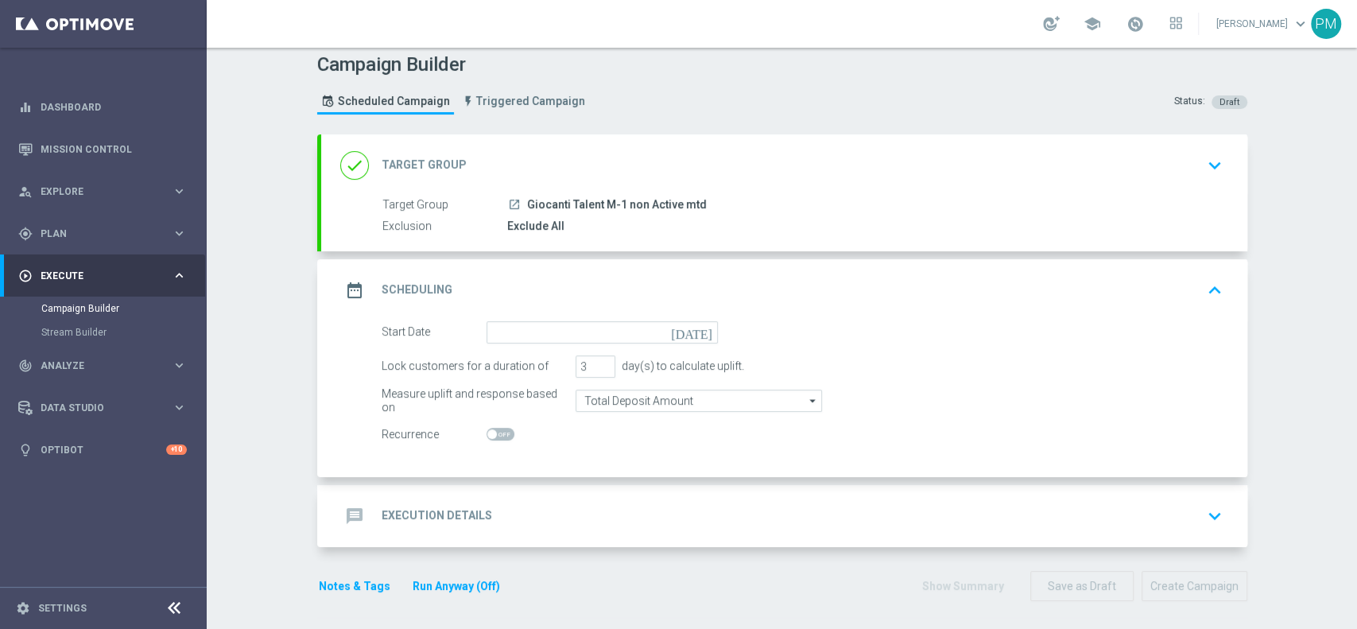
scroll to position [10, 0]
type input "4"
click at [595, 358] on input "4" at bounding box center [595, 364] width 40 height 22
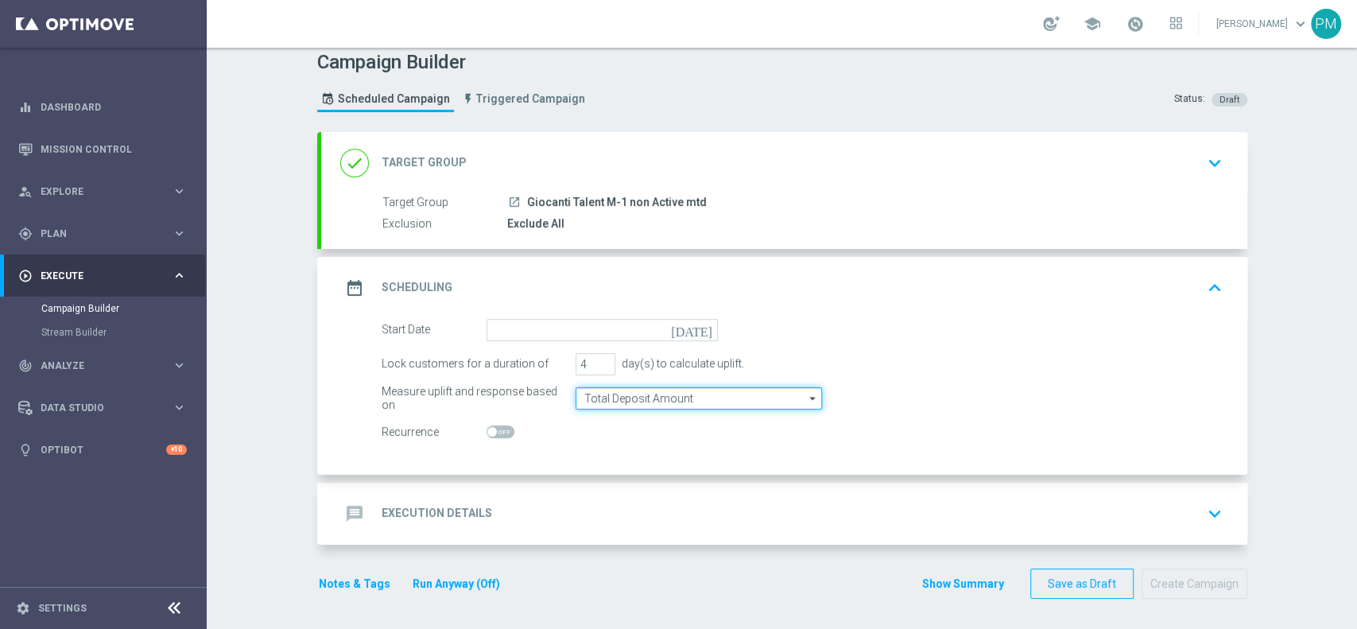
click at [602, 388] on input "Total Deposit Amount" at bounding box center [698, 398] width 246 height 22
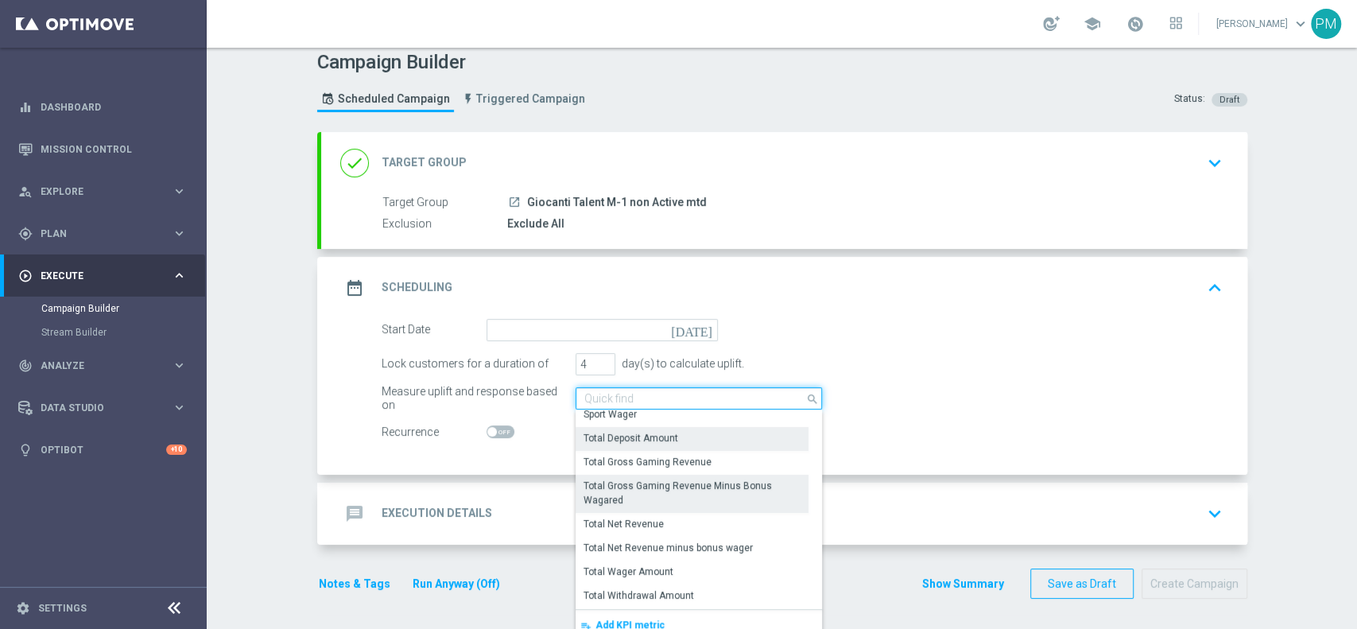
scroll to position [347, 0]
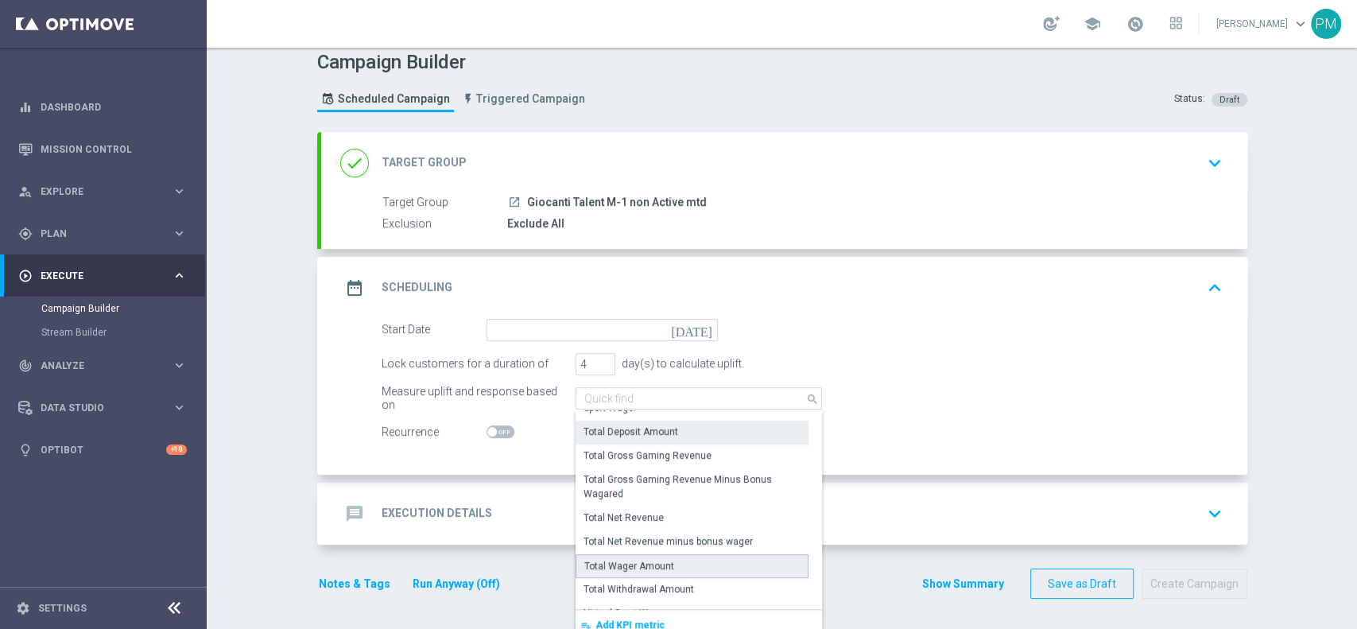
click at [661, 562] on div "Total Wager Amount" at bounding box center [691, 566] width 233 height 24
type input "Total Wager Amount"
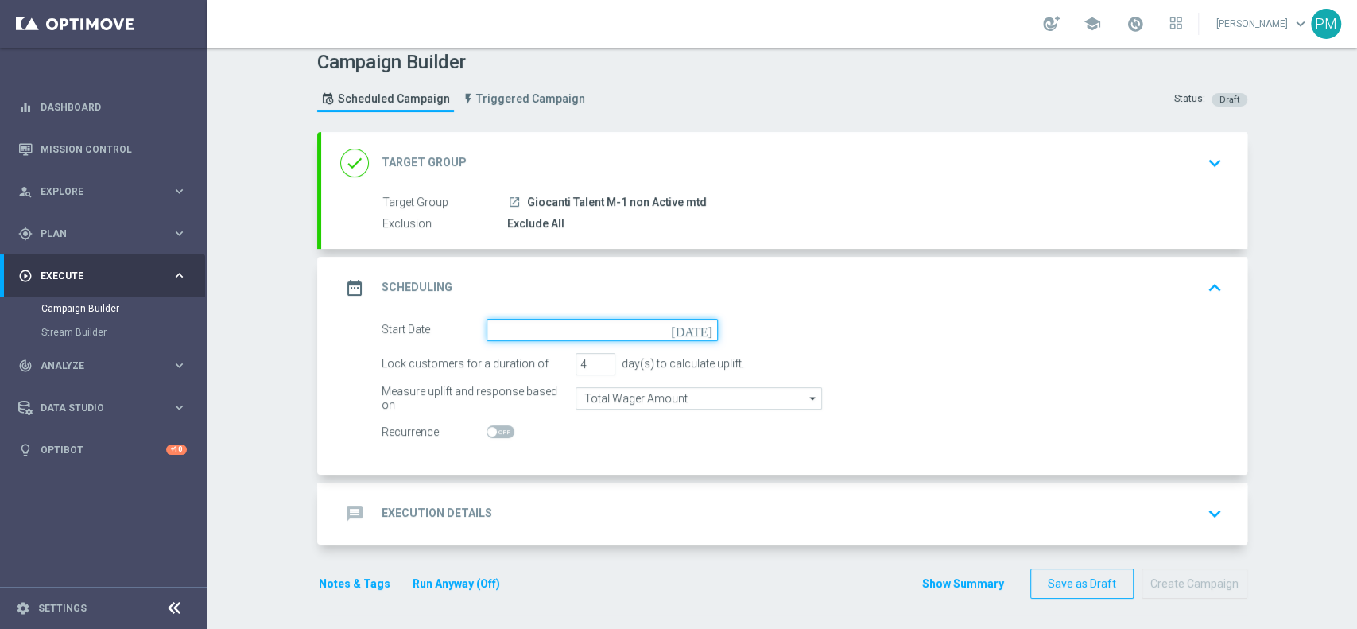
click at [513, 335] on input at bounding box center [601, 330] width 231 height 22
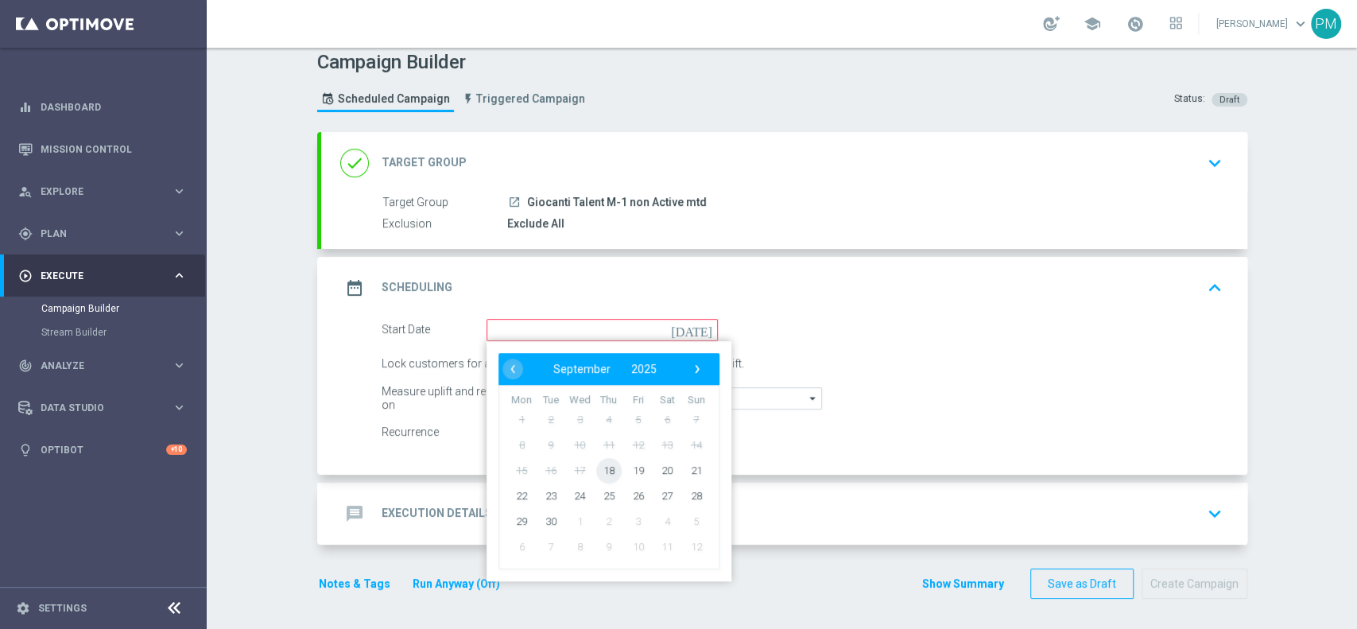
click at [598, 467] on span "18" at bounding box center [607, 469] width 25 height 25
type input "[DATE]"
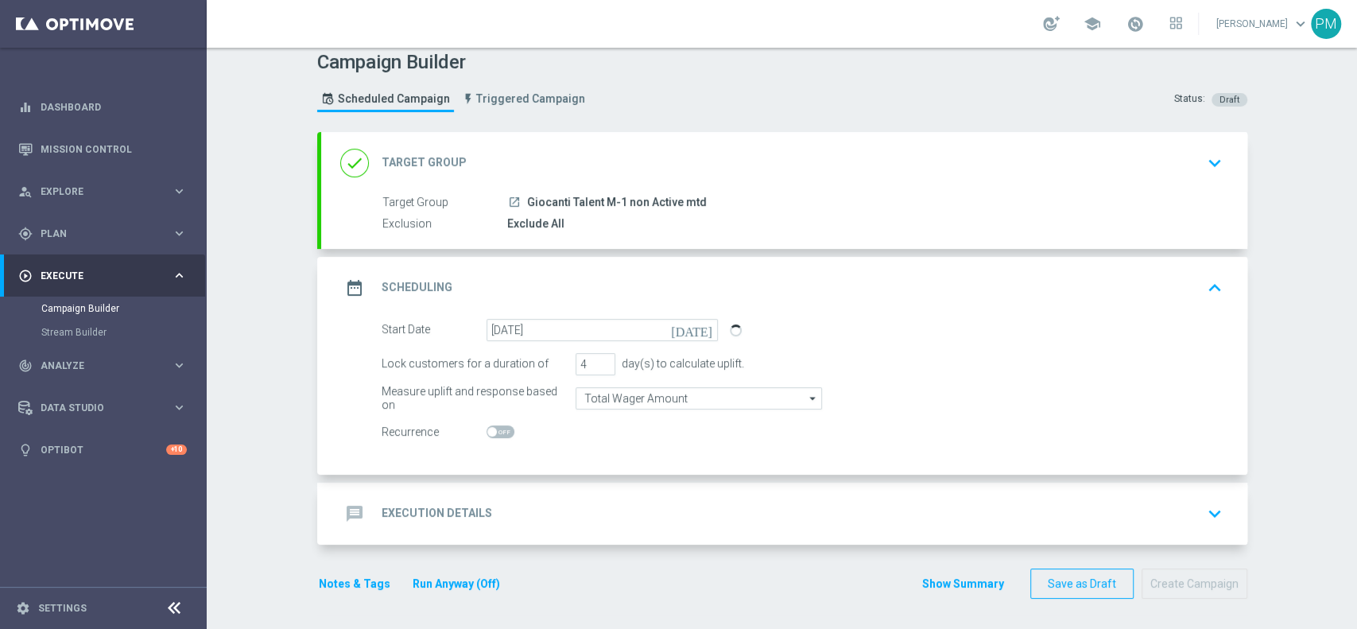
click at [569, 513] on div "message Execution Details keyboard_arrow_down" at bounding box center [784, 513] width 888 height 30
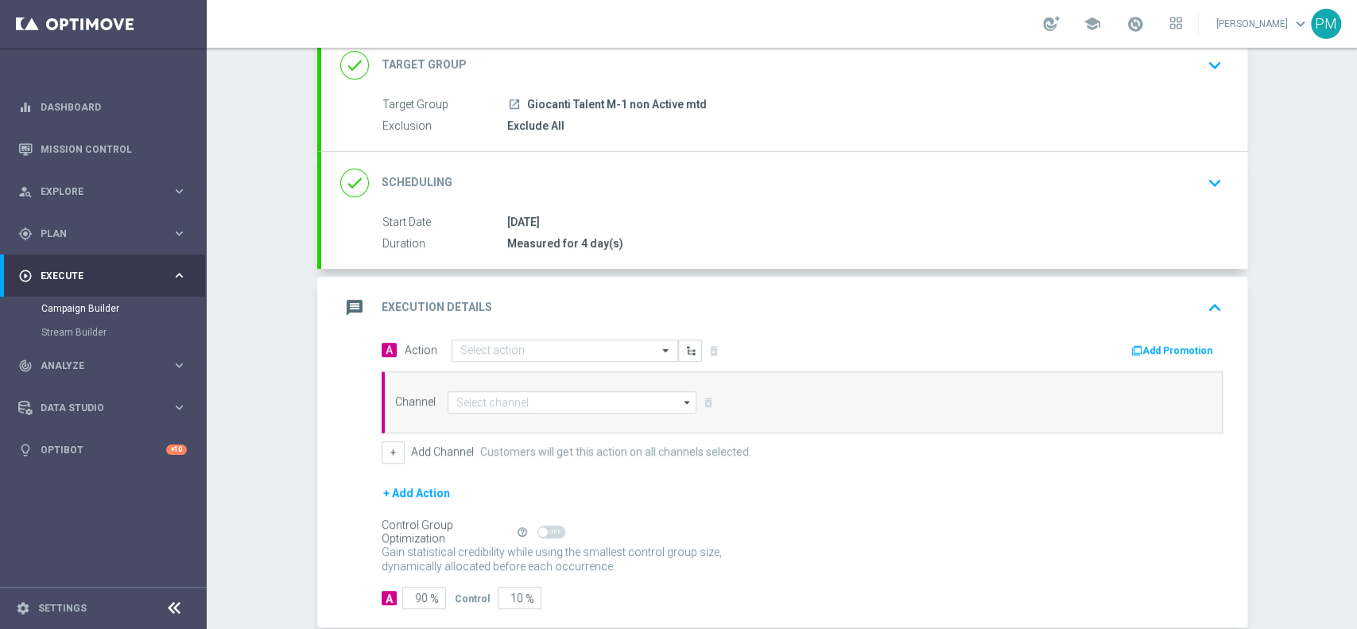
scroll to position [191, 0]
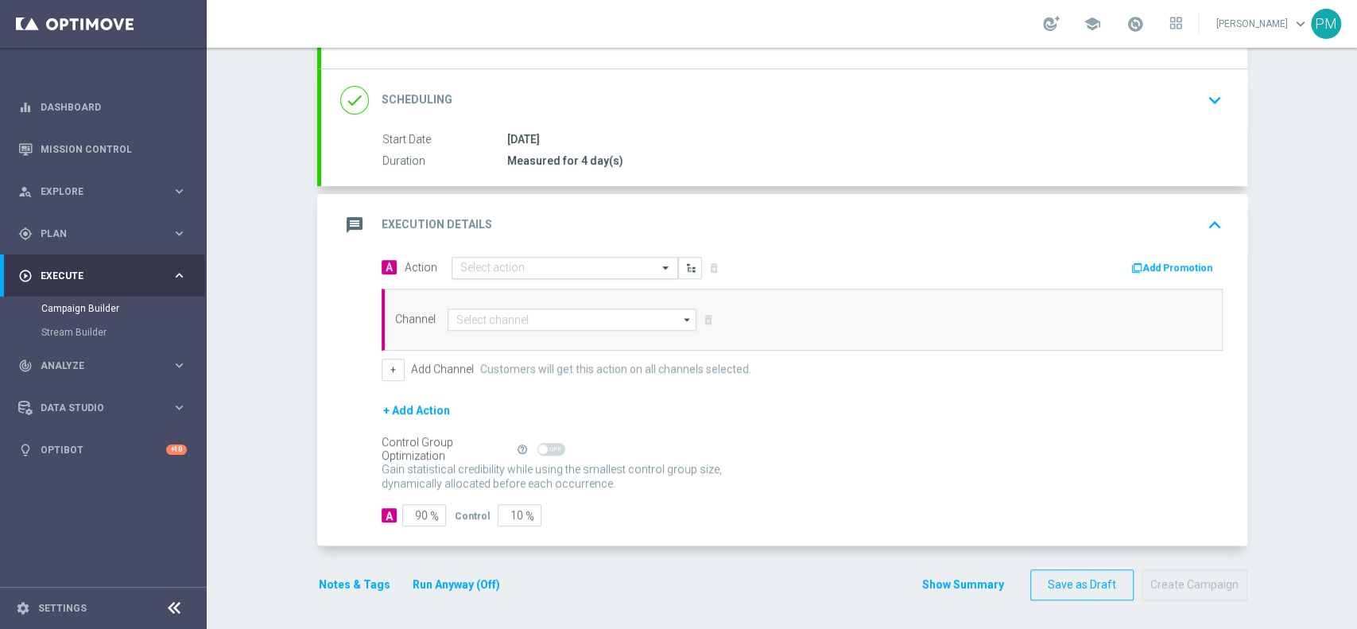
click at [494, 261] on input "text" at bounding box center [548, 268] width 177 height 14
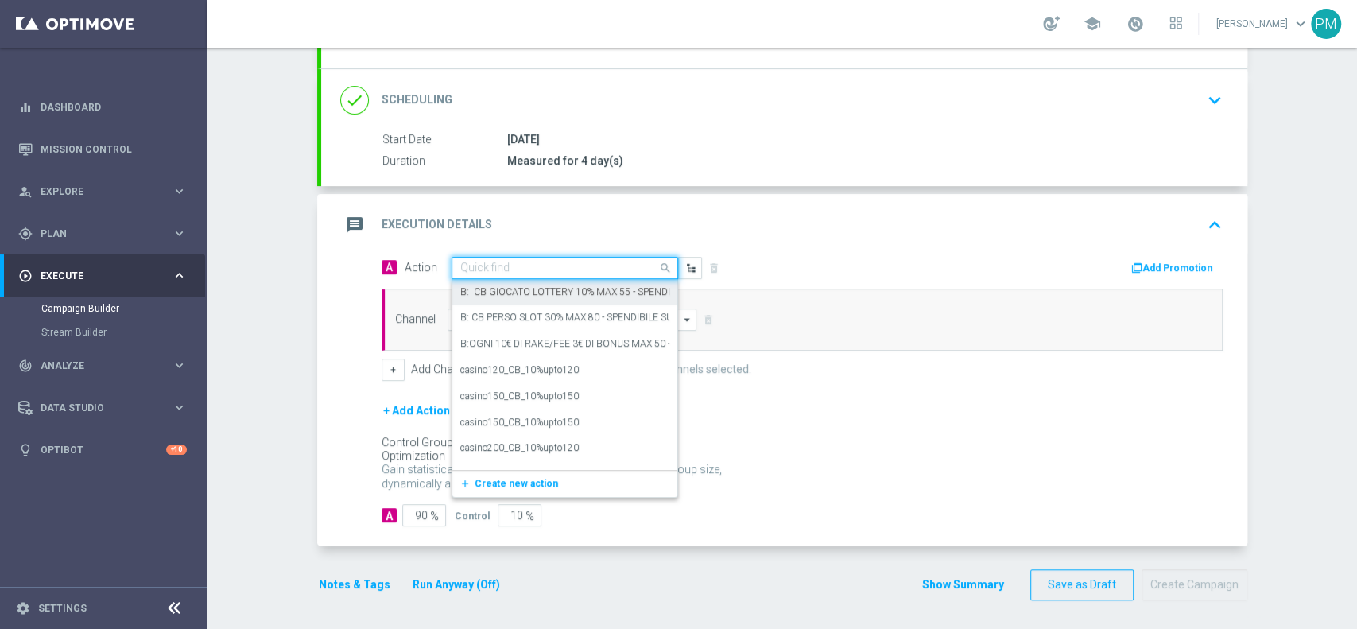
paste input "BF 4€ TUTTI I GIOCHI QeL2"
type input "BF 4€ TUTTI I GIOCHI QeL2"
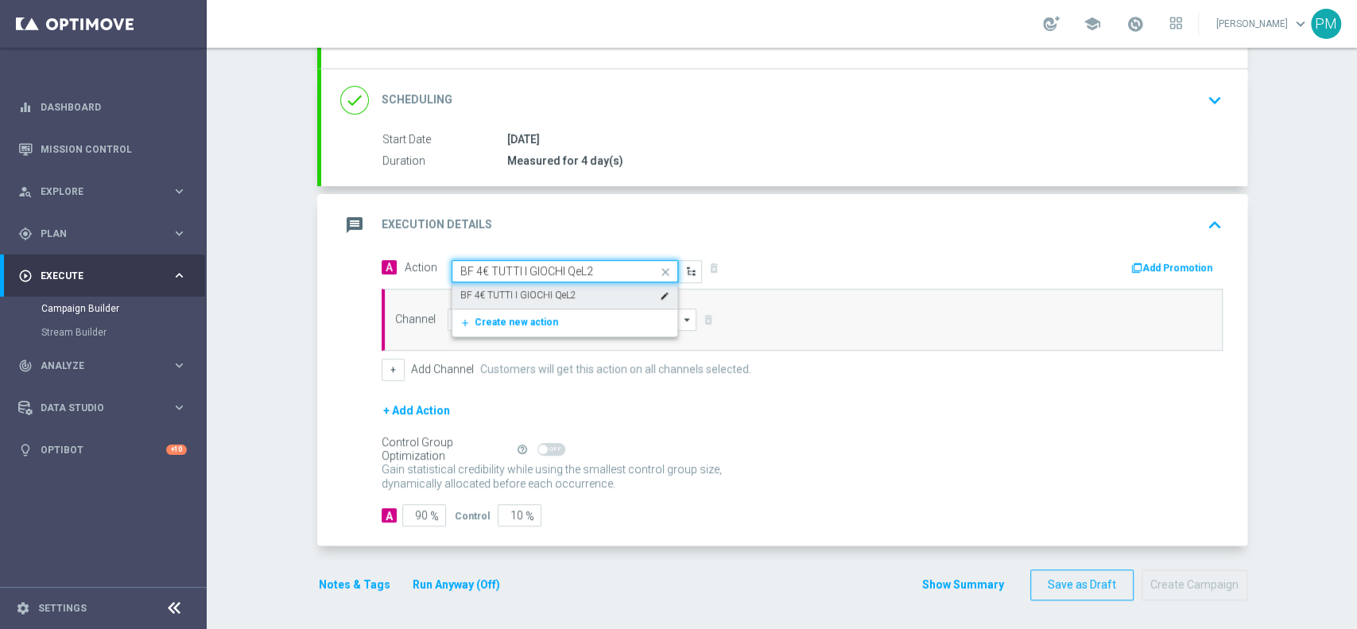
click at [561, 289] on label "BF 4€ TUTTI I GIOCHI QeL2" at bounding box center [518, 296] width 116 height 14
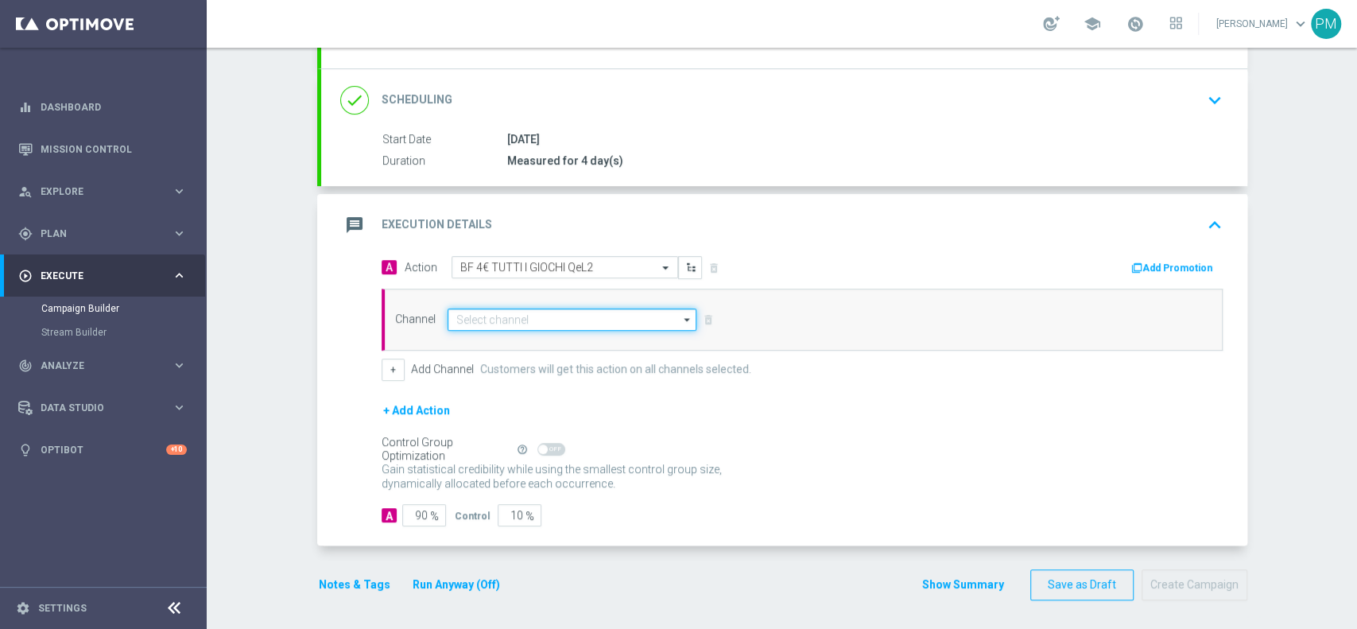
click at [471, 319] on input at bounding box center [572, 319] width 250 height 22
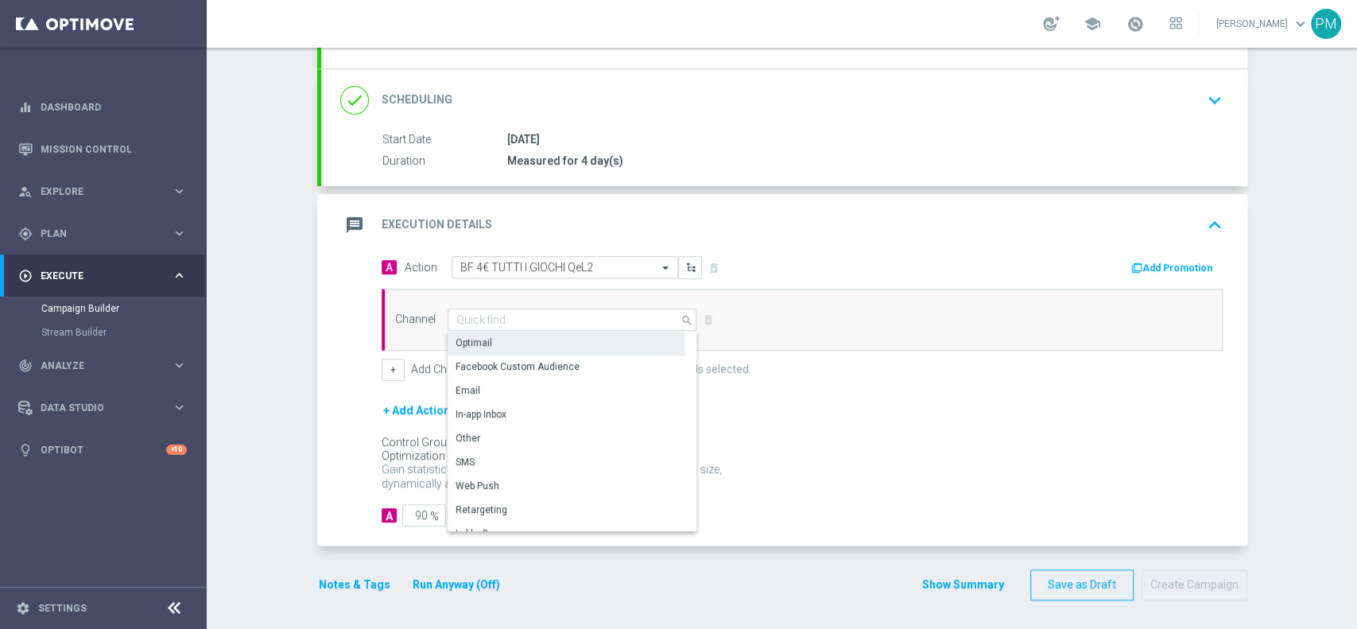
click at [482, 350] on div "Optimail" at bounding box center [565, 342] width 237 height 22
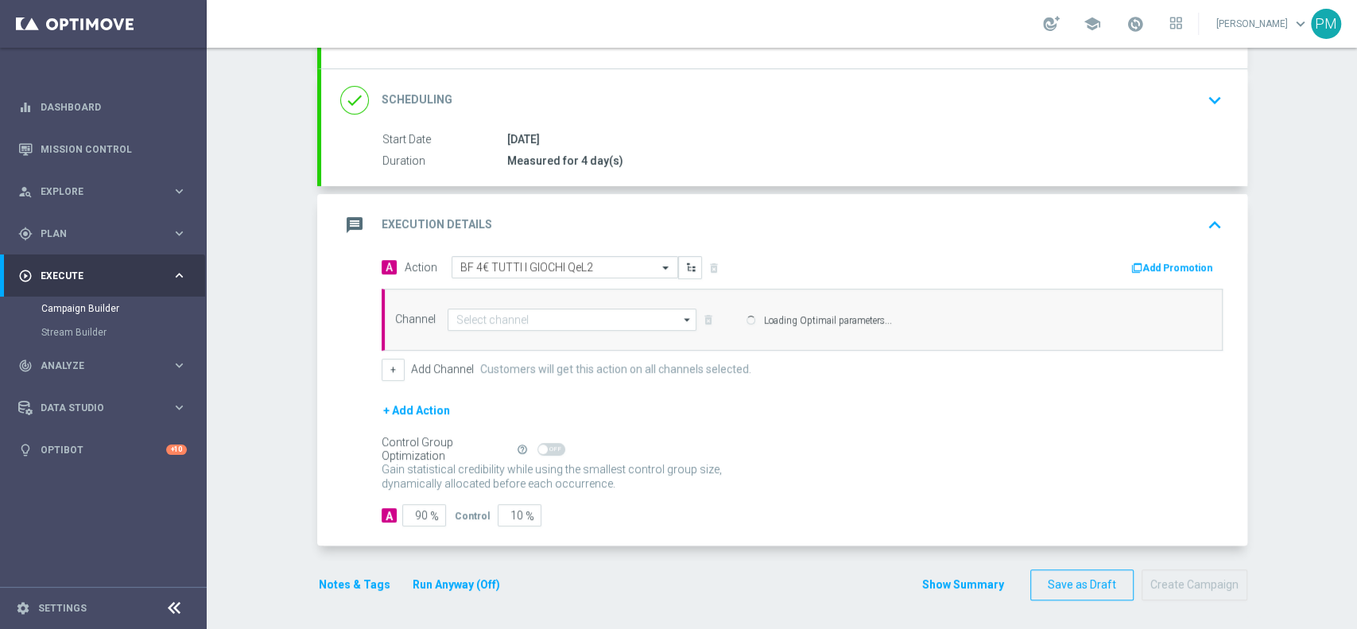
type input "Optimail"
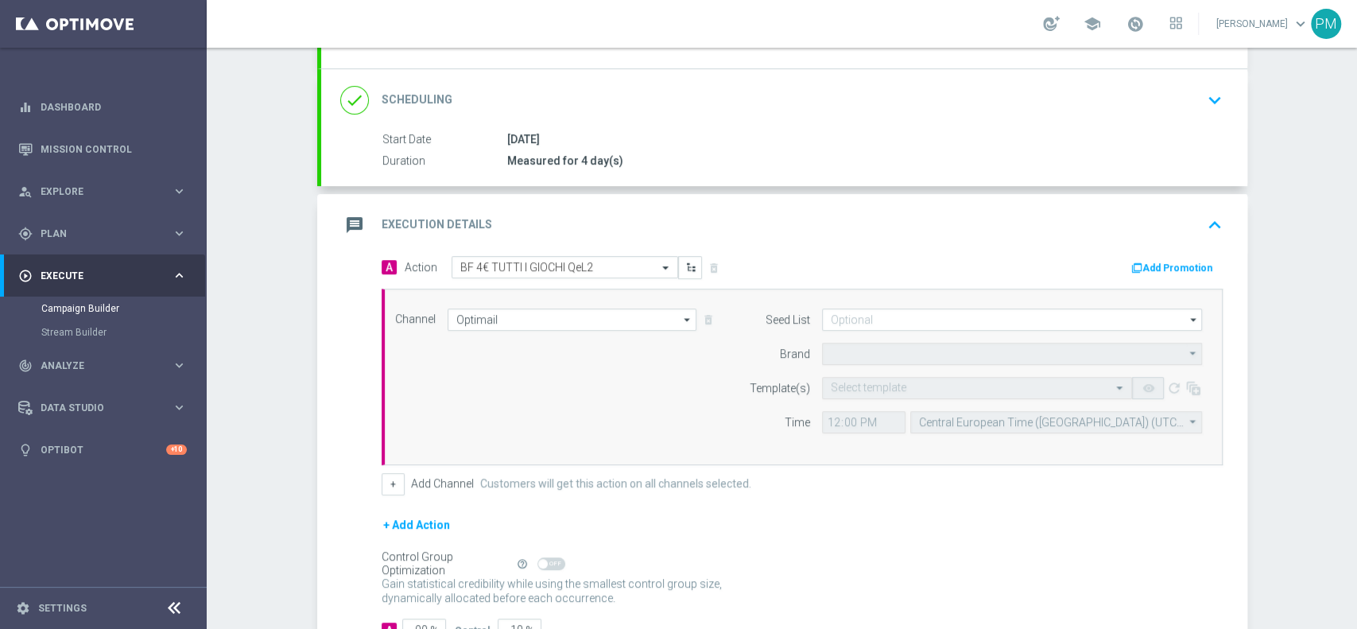
type input "Sisal Marketing"
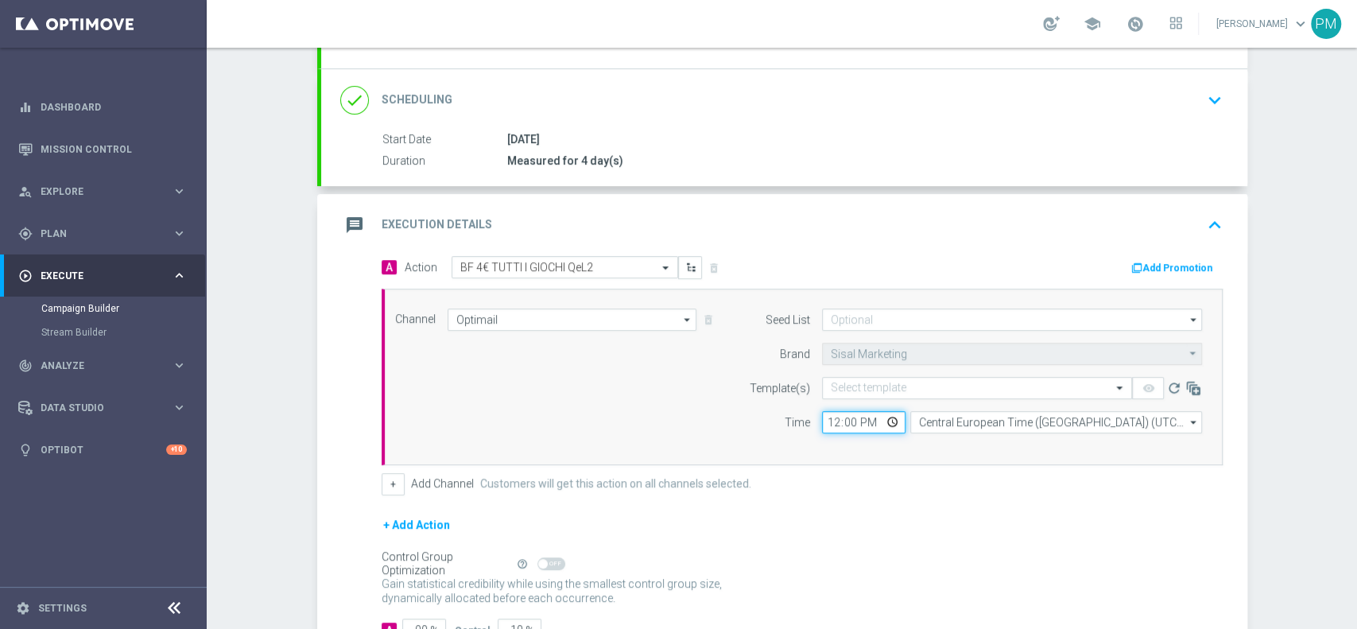
click at [826, 420] on input "12:00" at bounding box center [863, 422] width 83 height 22
type input "19:30"
click at [912, 382] on input "text" at bounding box center [961, 389] width 261 height 14
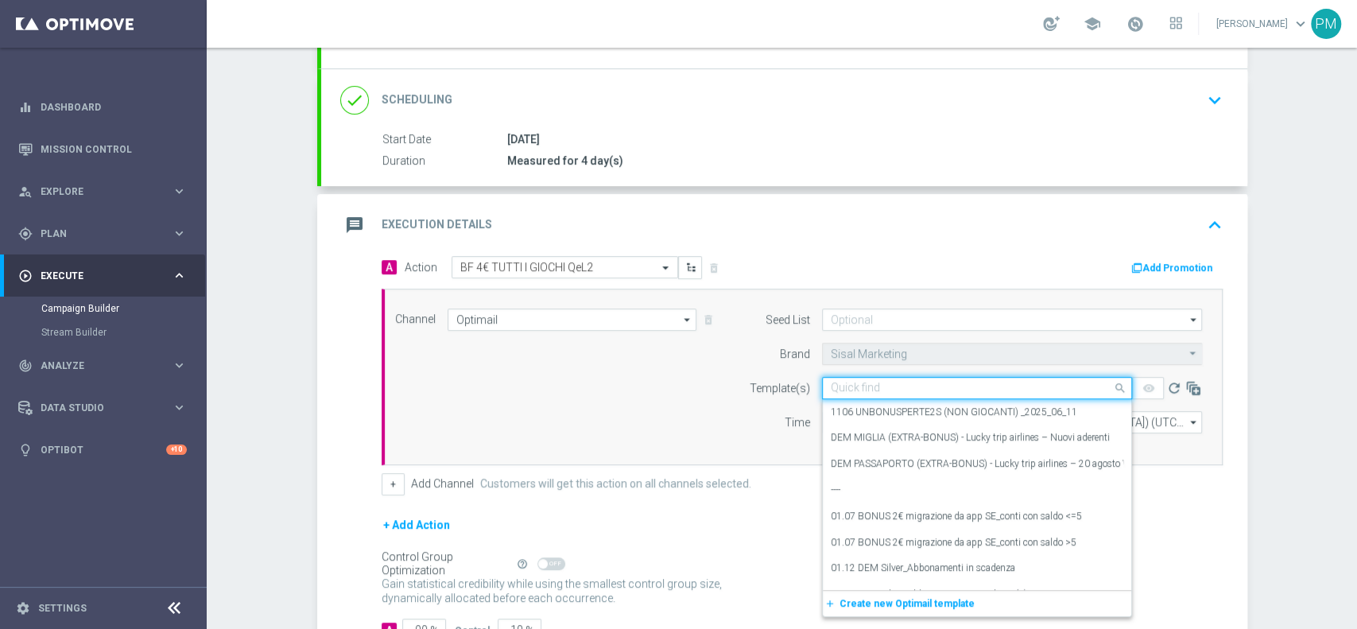
paste input "4BFGIOCHI1809 - [DATE]"
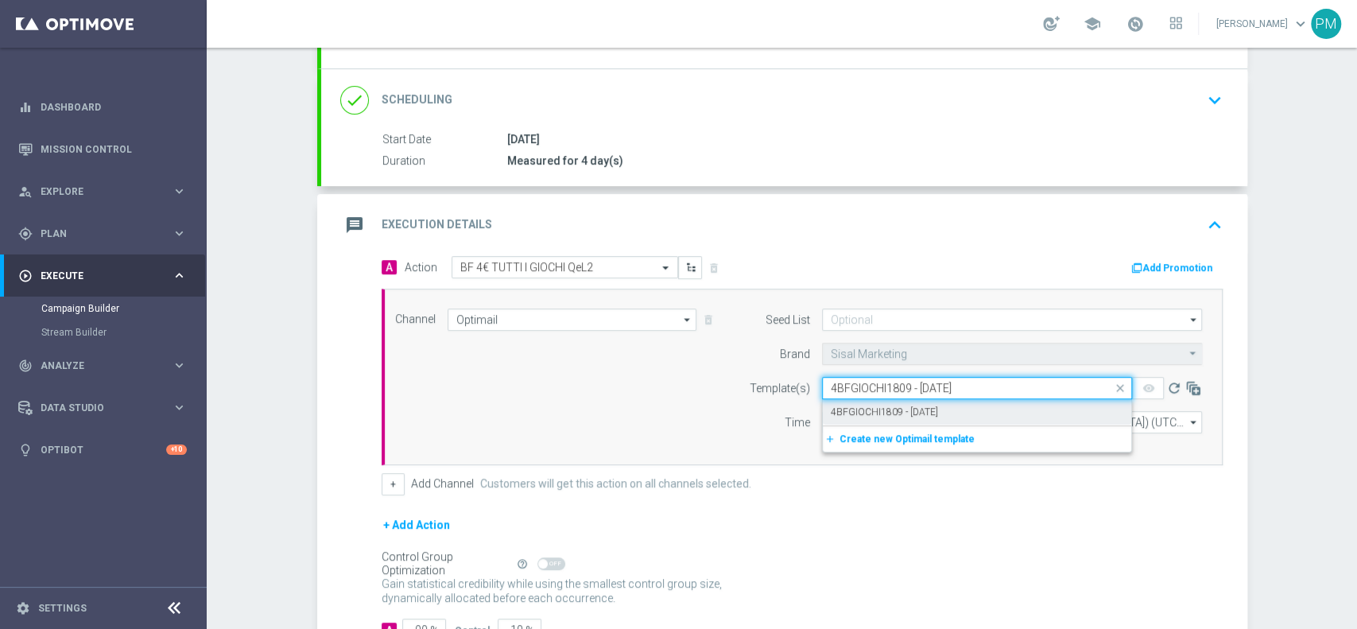
click at [911, 409] on label "4BFGIOCHI1809 - [DATE]" at bounding box center [884, 412] width 107 height 14
type input "4BFGIOCHI1809 - [DATE]"
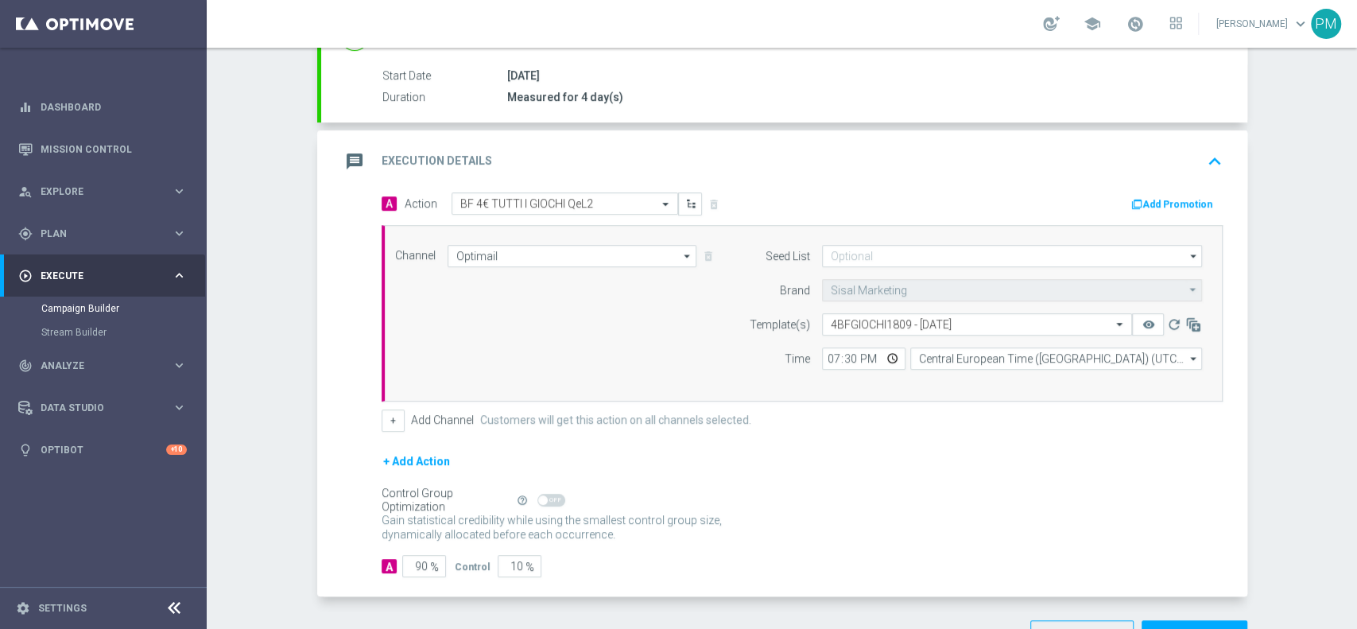
scroll to position [305, 0]
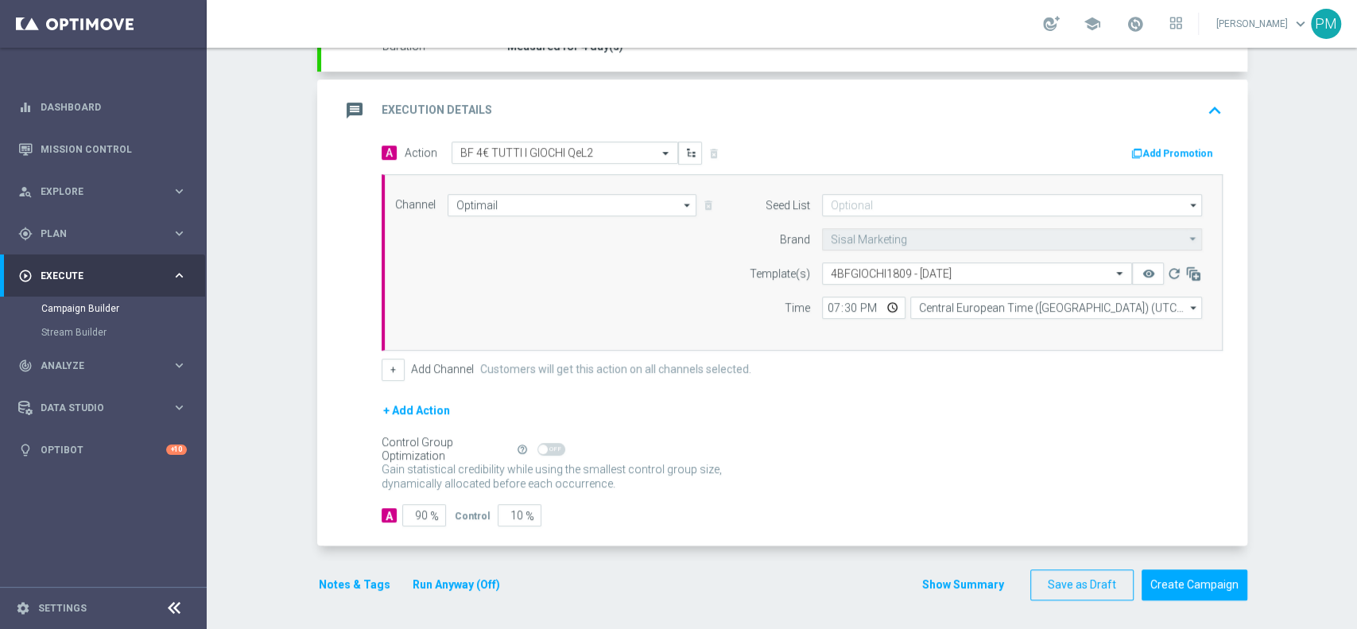
click at [335, 581] on button "Notes & Tags" at bounding box center [354, 585] width 75 height 20
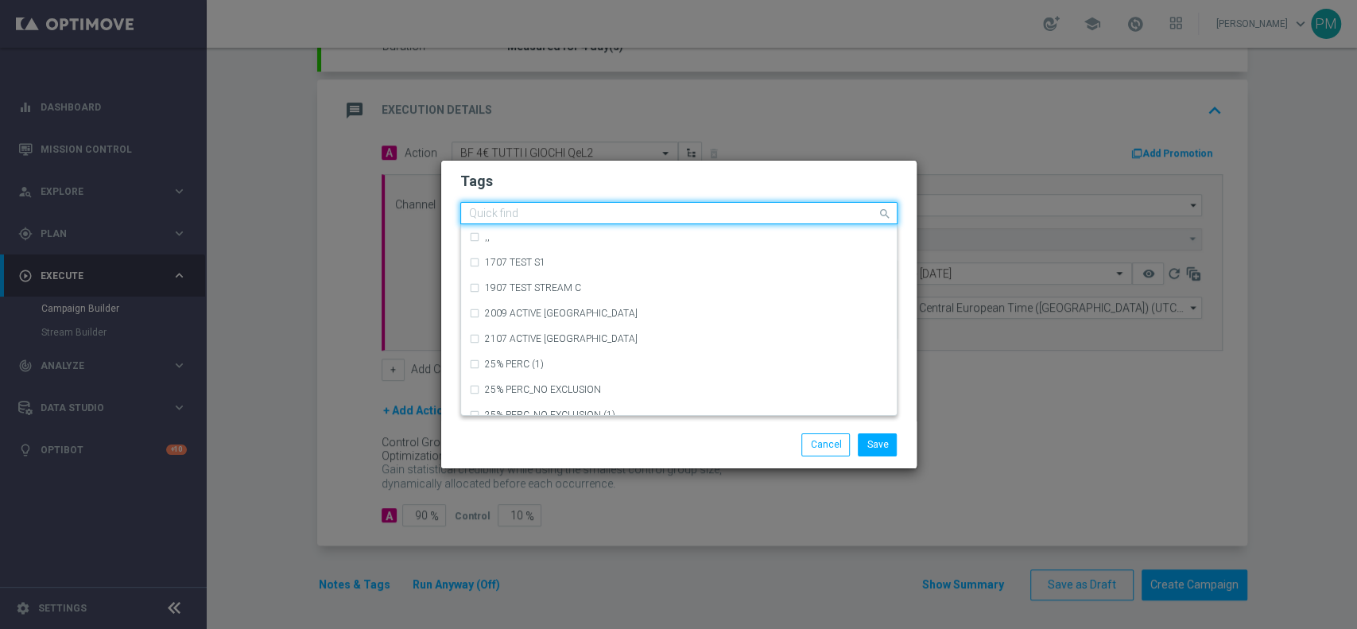
click at [544, 214] on input "text" at bounding box center [673, 214] width 408 height 14
paste input "236116"
type input "236116"
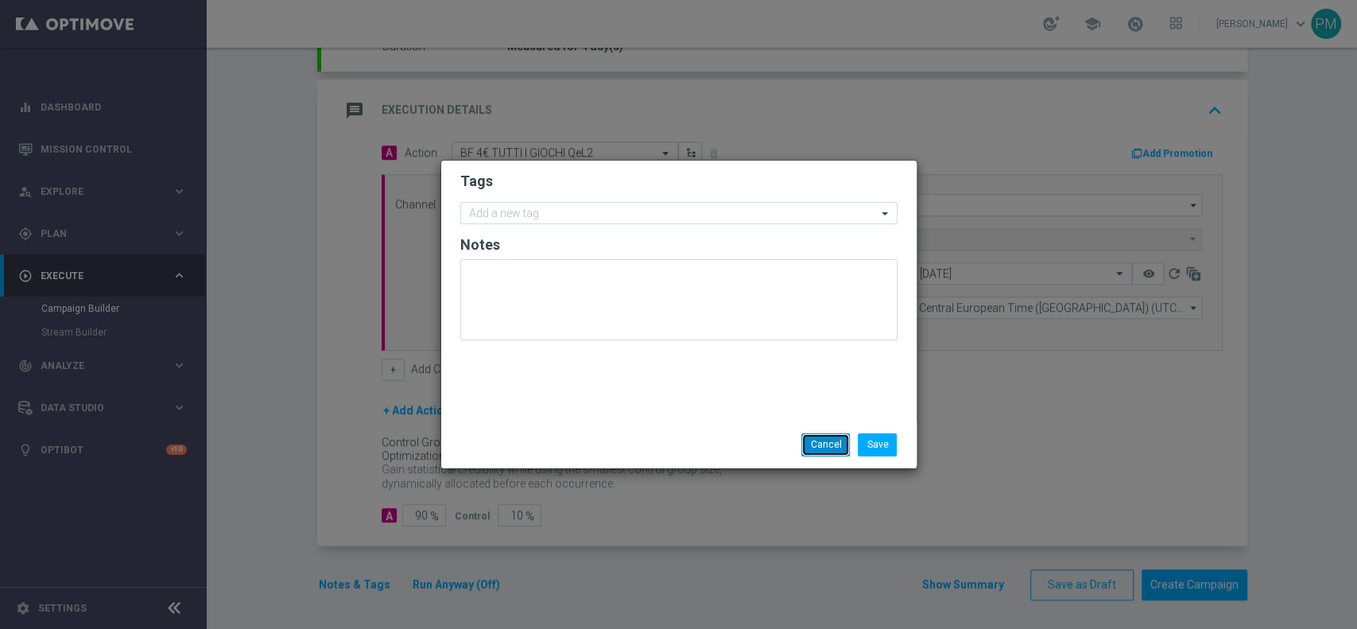
click at [829, 444] on button "Cancel" at bounding box center [825, 444] width 48 height 22
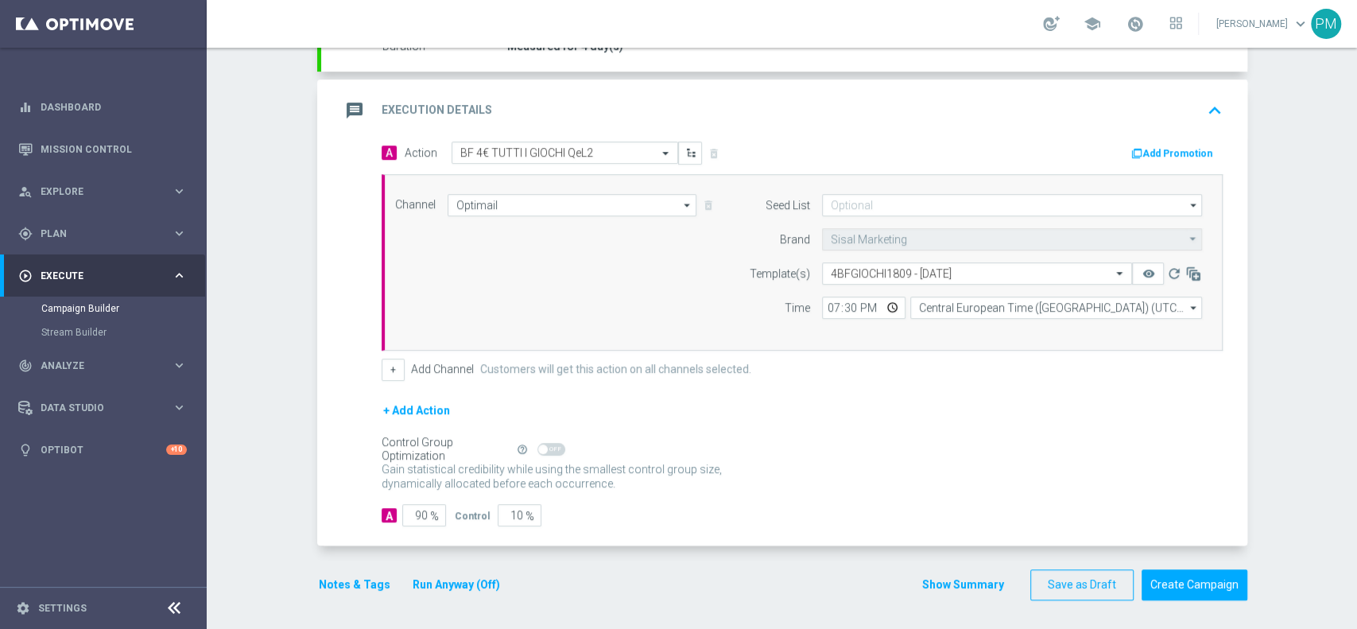
click at [1168, 149] on button "Add Promotion" at bounding box center [1173, 153] width 88 height 17
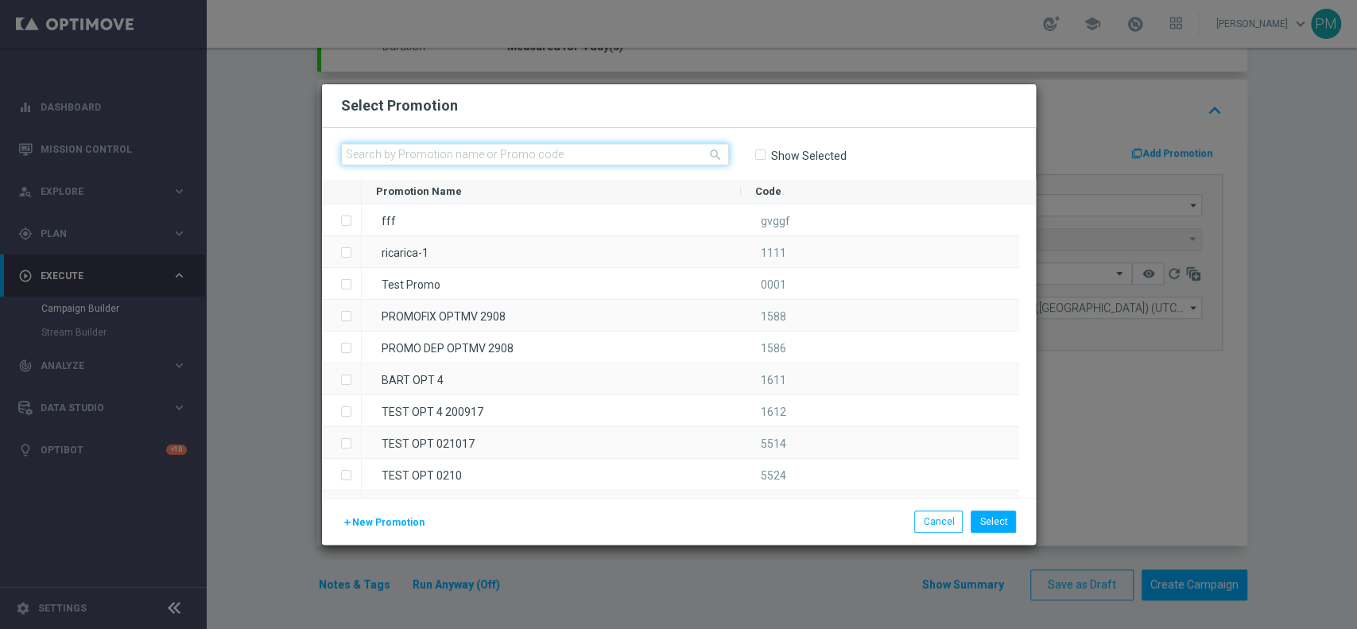
click at [565, 157] on input "text" at bounding box center [535, 154] width 388 height 22
paste input "236116"
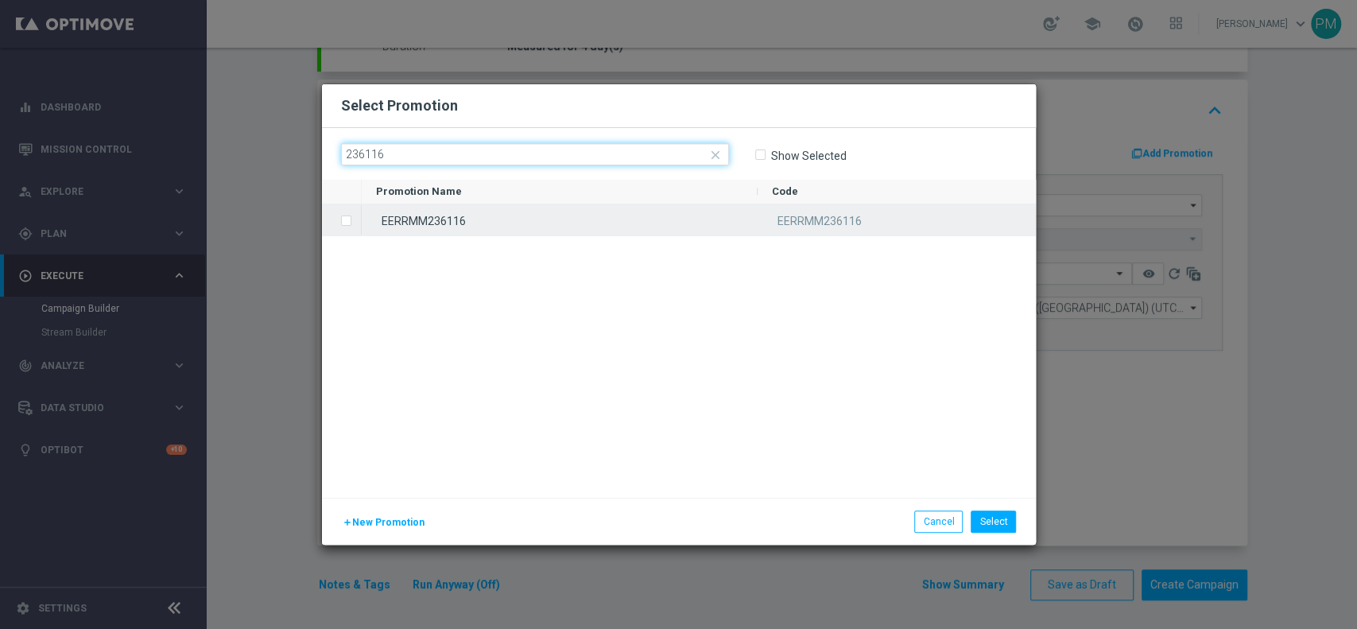
type input "236116"
click at [557, 214] on div "EERRMM236116" at bounding box center [560, 219] width 396 height 31
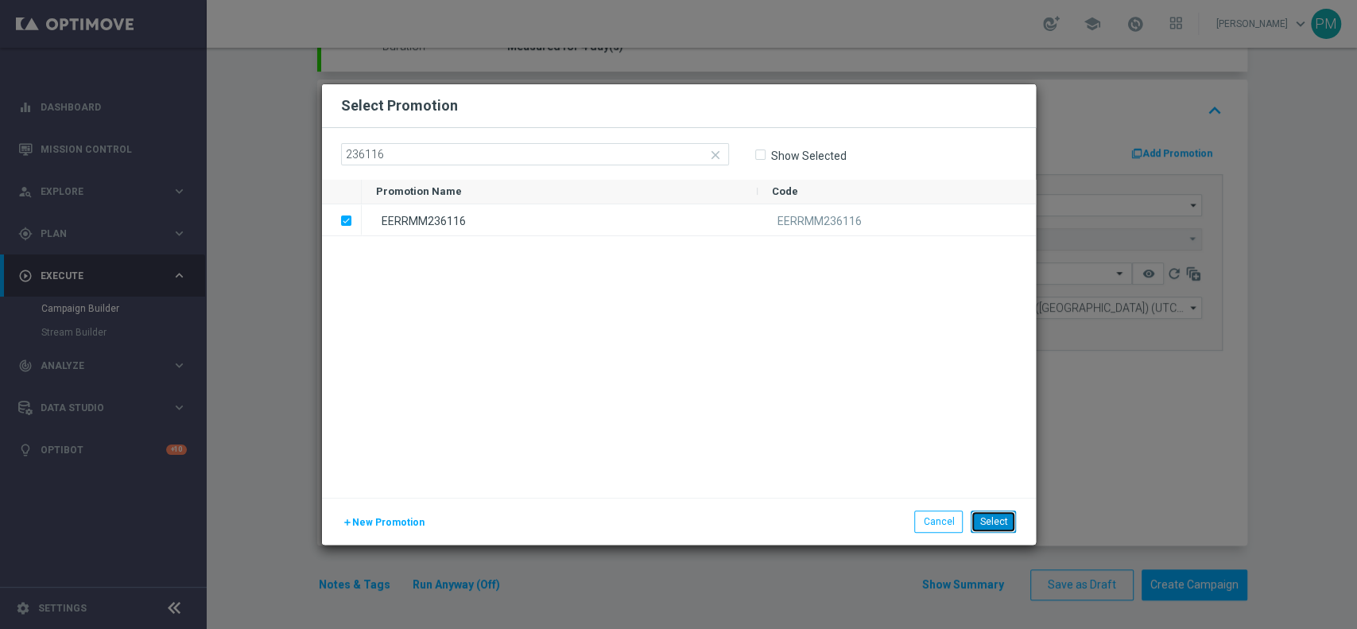
click at [982, 517] on button "Select" at bounding box center [992, 521] width 45 height 22
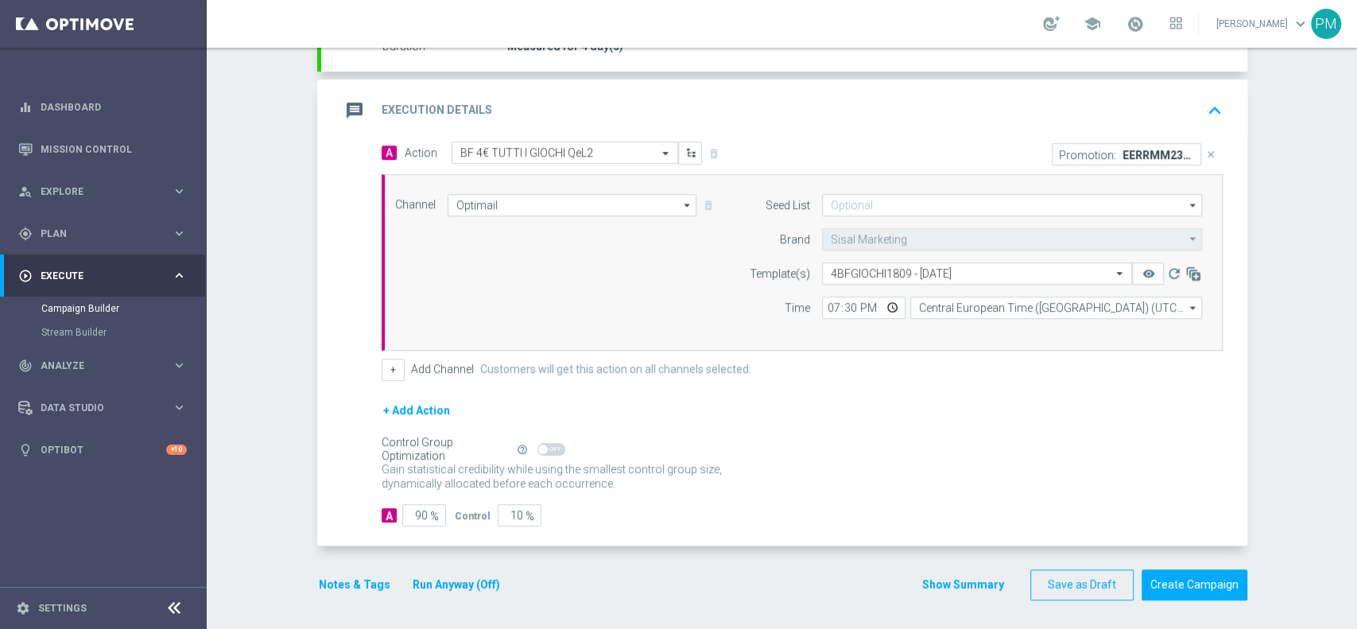
click at [329, 583] on button "Notes & Tags" at bounding box center [354, 585] width 75 height 20
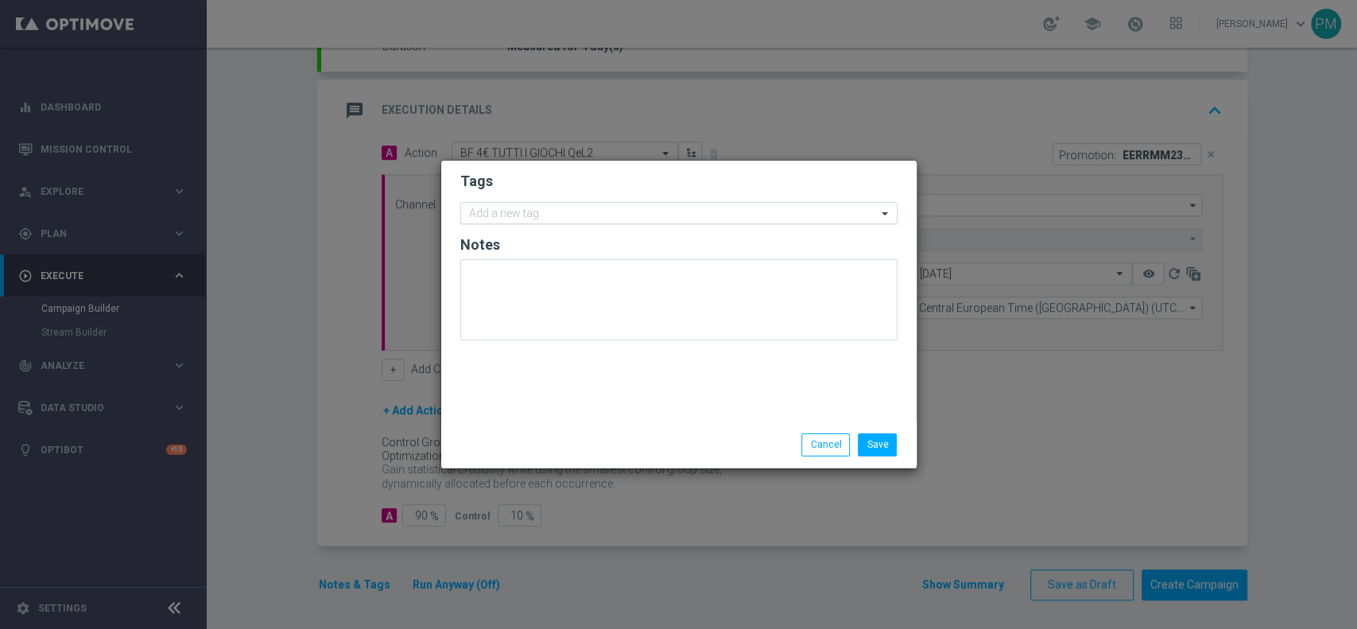
click at [496, 211] on input "text" at bounding box center [673, 214] width 408 height 14
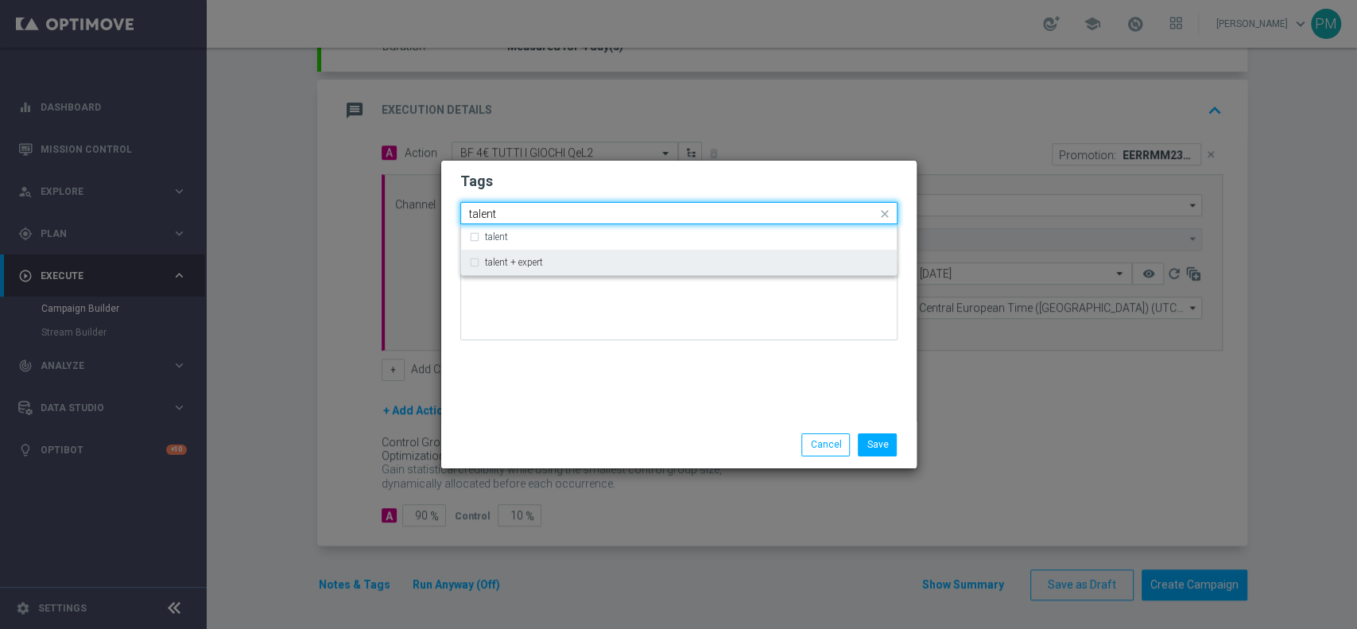
click at [506, 268] on div "talent + expert" at bounding box center [679, 262] width 420 height 25
click at [489, 211] on input "talent" at bounding box center [673, 214] width 408 height 14
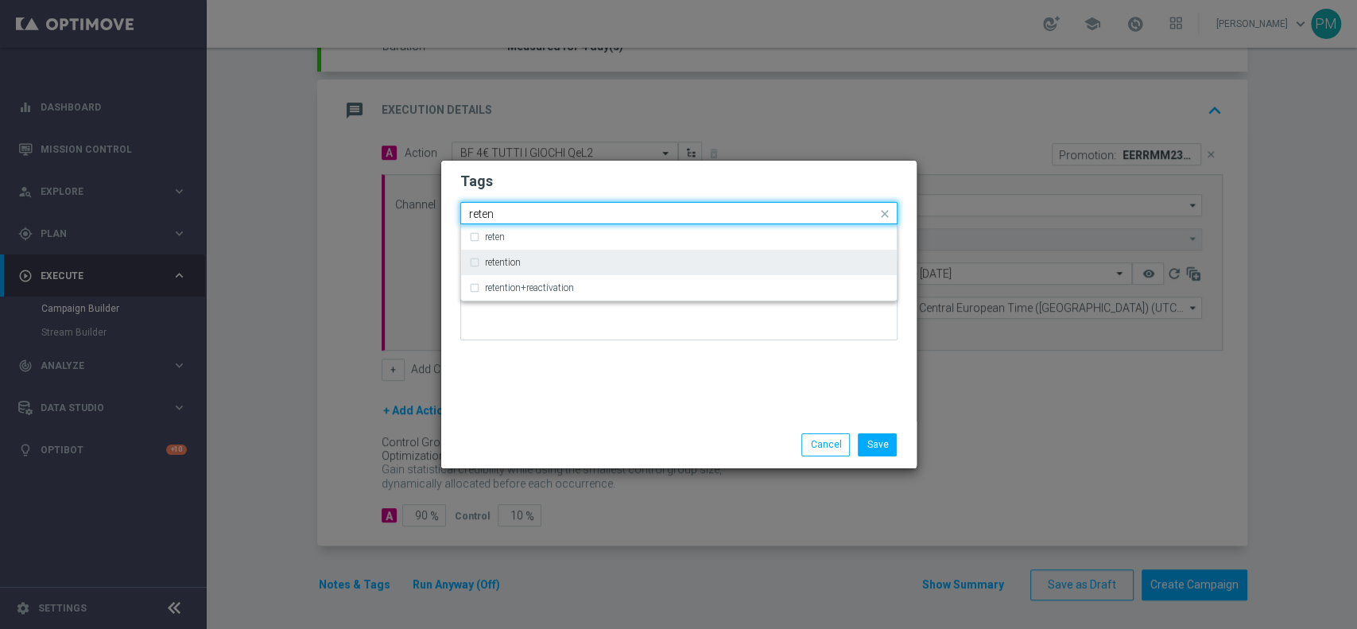
click at [498, 262] on label "retention" at bounding box center [503, 263] width 36 height 10
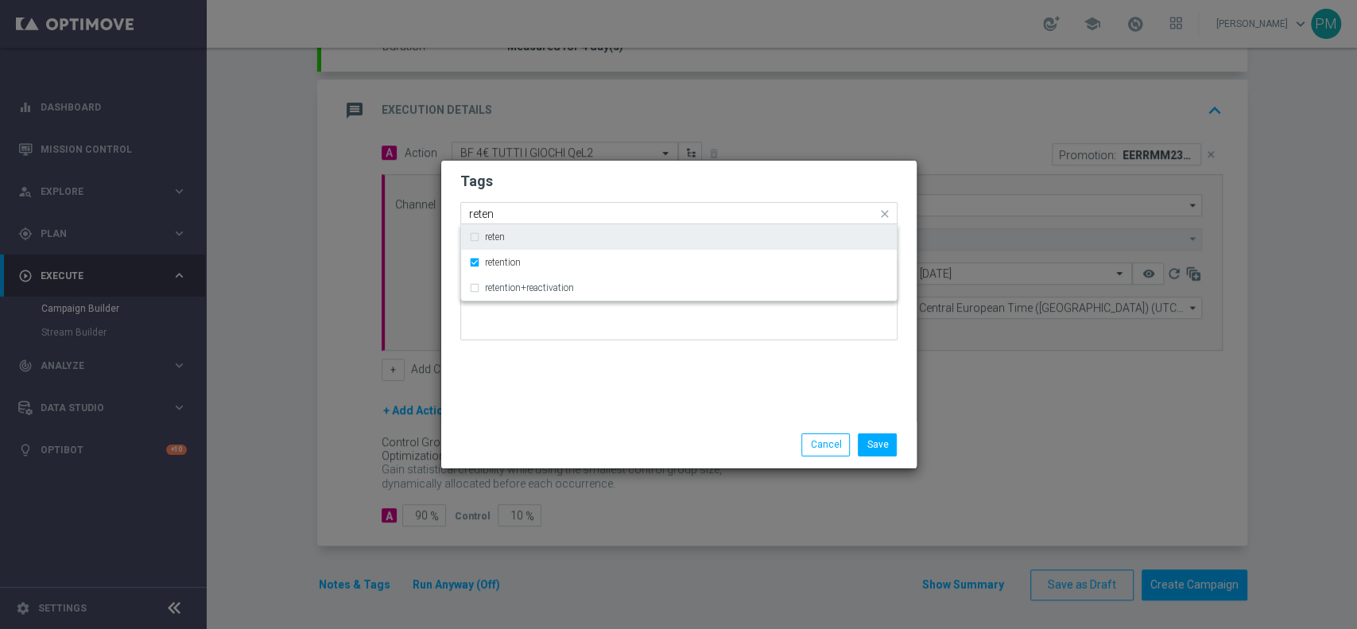
click at [480, 208] on input "reten" at bounding box center [673, 214] width 408 height 14
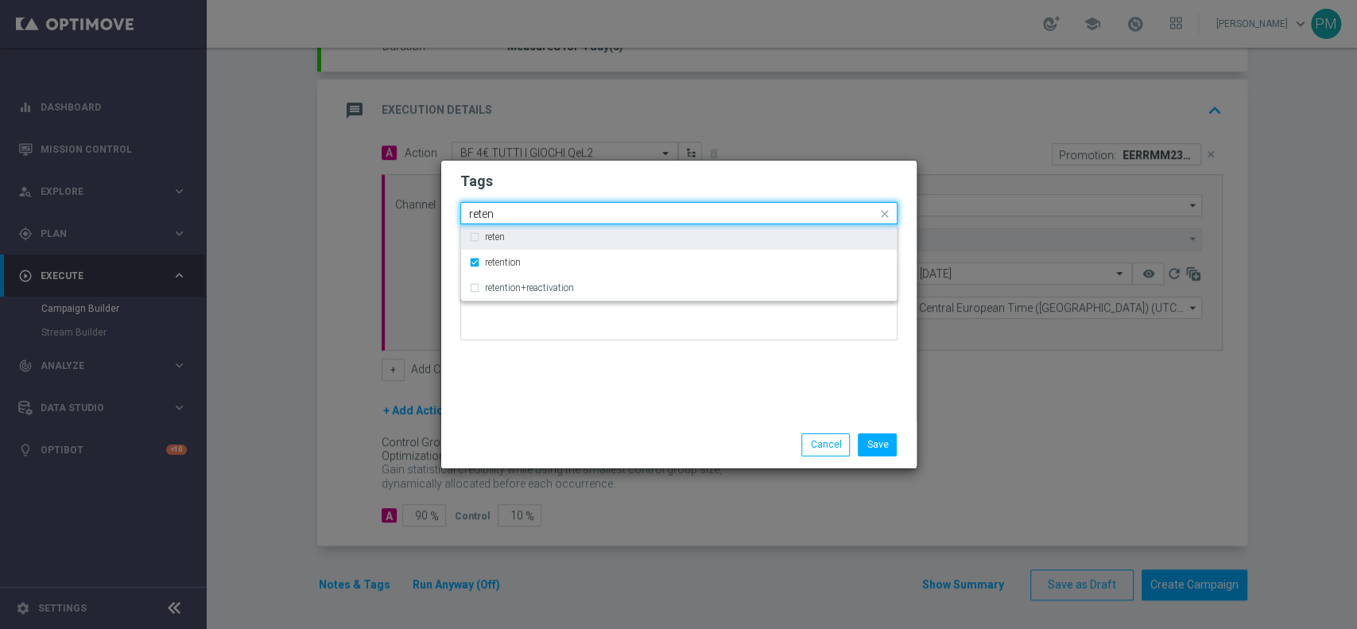
click at [480, 208] on input "reten" at bounding box center [673, 214] width 408 height 14
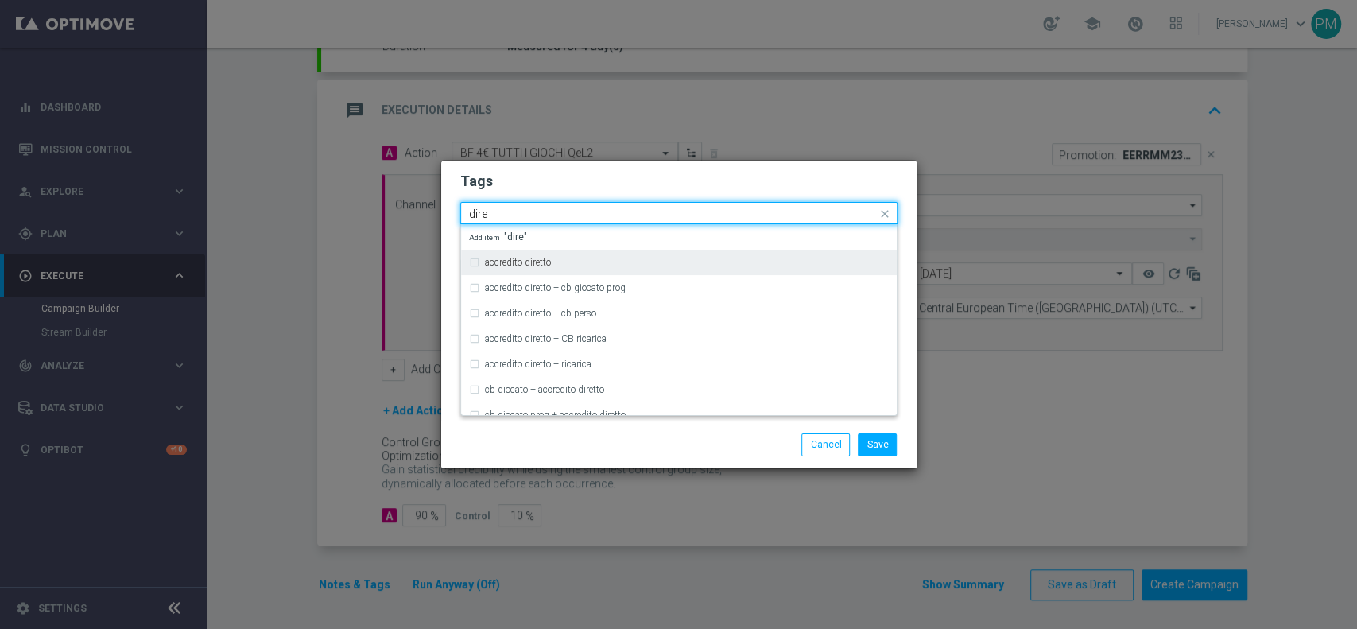
click at [522, 263] on label "accredito diretto" at bounding box center [518, 263] width 66 height 10
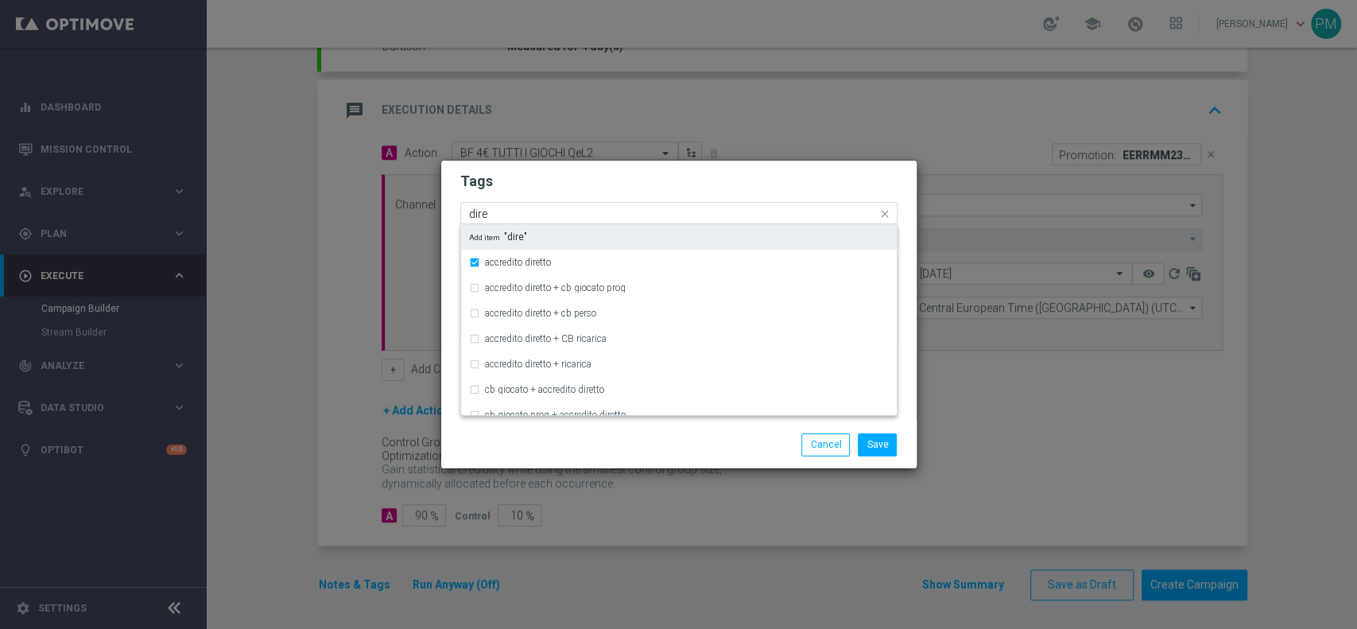
click at [479, 208] on input "dire" at bounding box center [673, 214] width 408 height 14
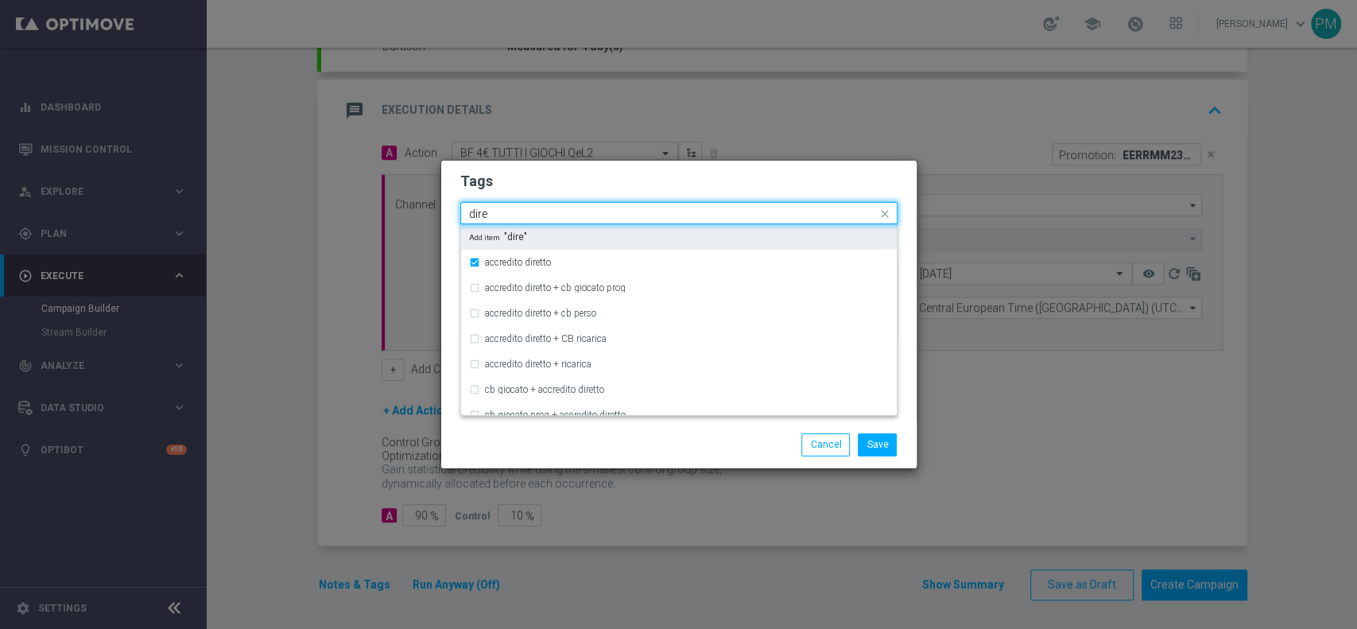
click at [479, 208] on input "dire" at bounding box center [673, 214] width 408 height 14
click at [502, 230] on div "all" at bounding box center [679, 236] width 420 height 25
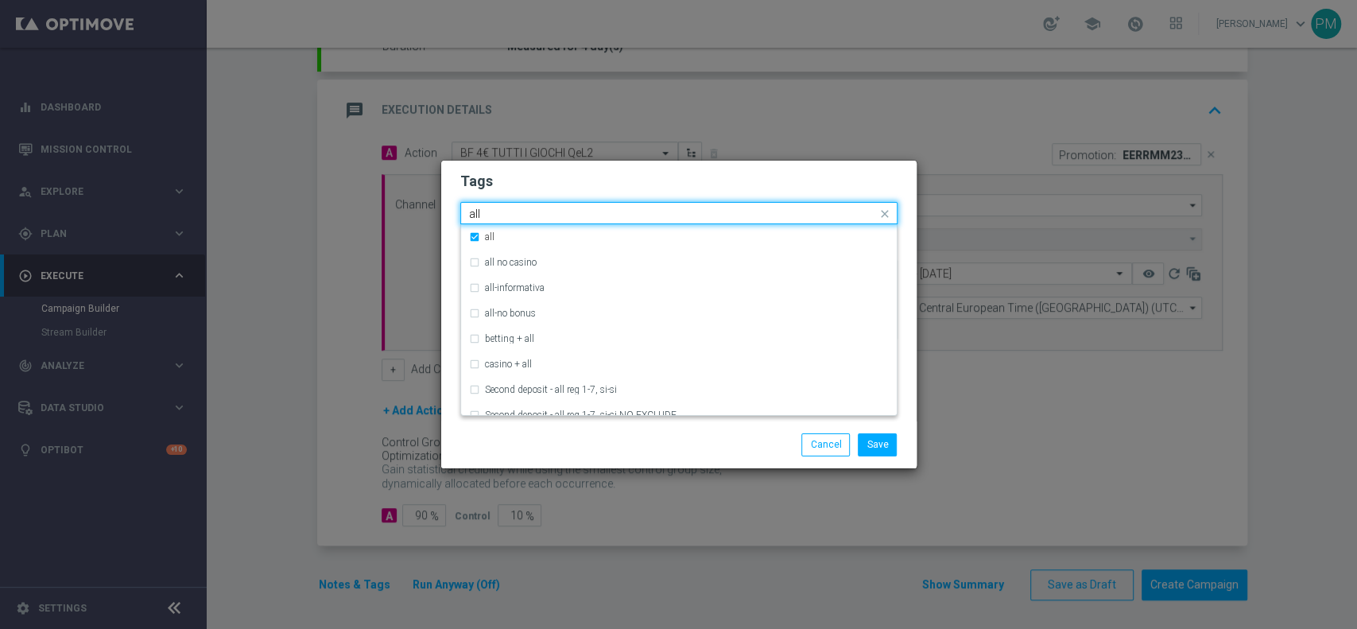
click at [475, 217] on input "all" at bounding box center [673, 214] width 408 height 14
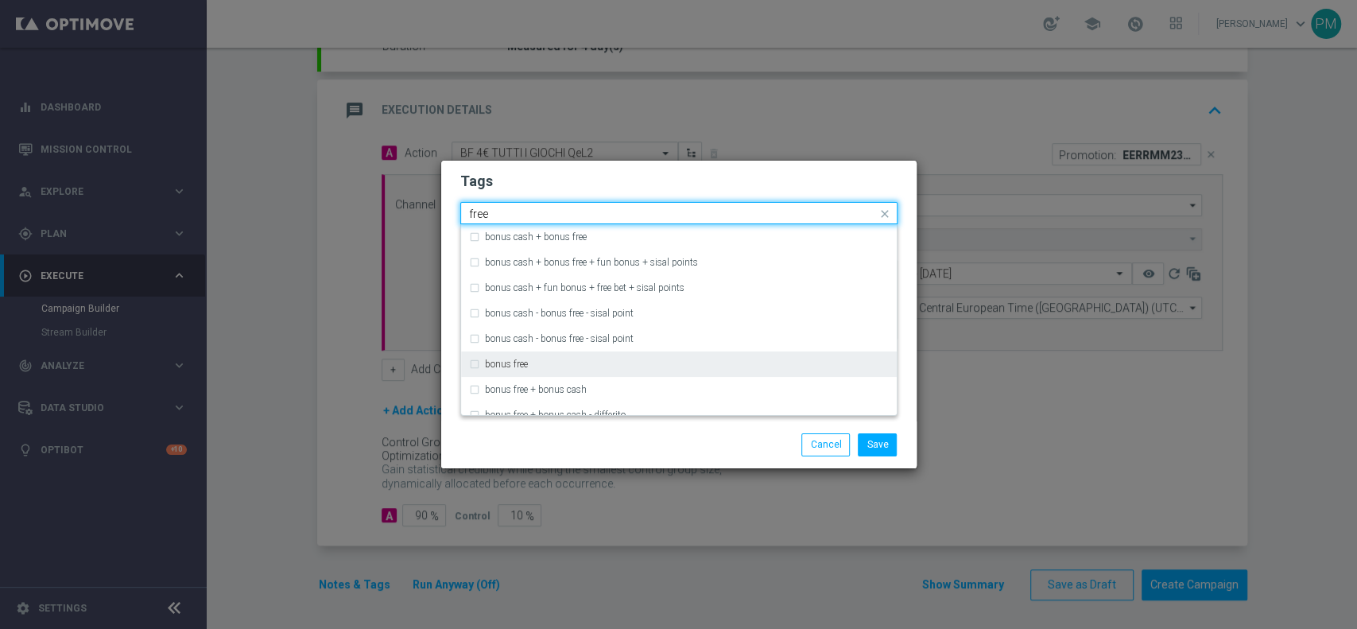
click at [568, 364] on div "bonus free" at bounding box center [687, 364] width 404 height 10
type input "free"
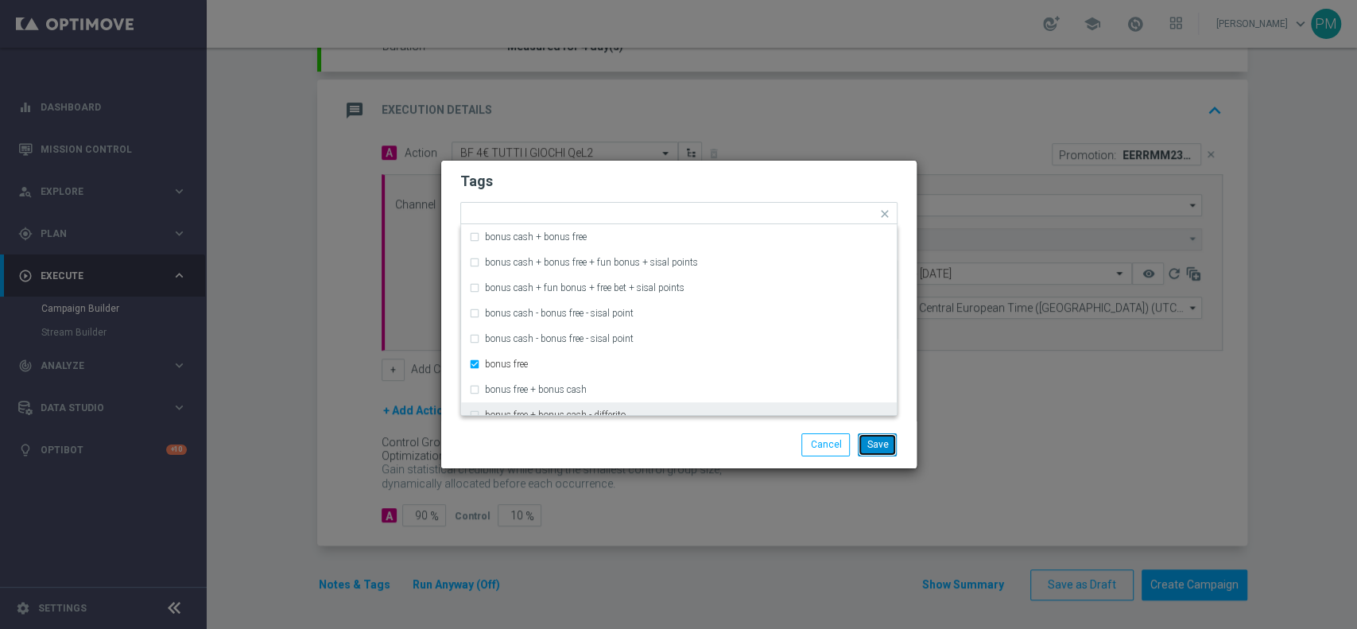
click at [868, 447] on button "Save" at bounding box center [877, 444] width 39 height 22
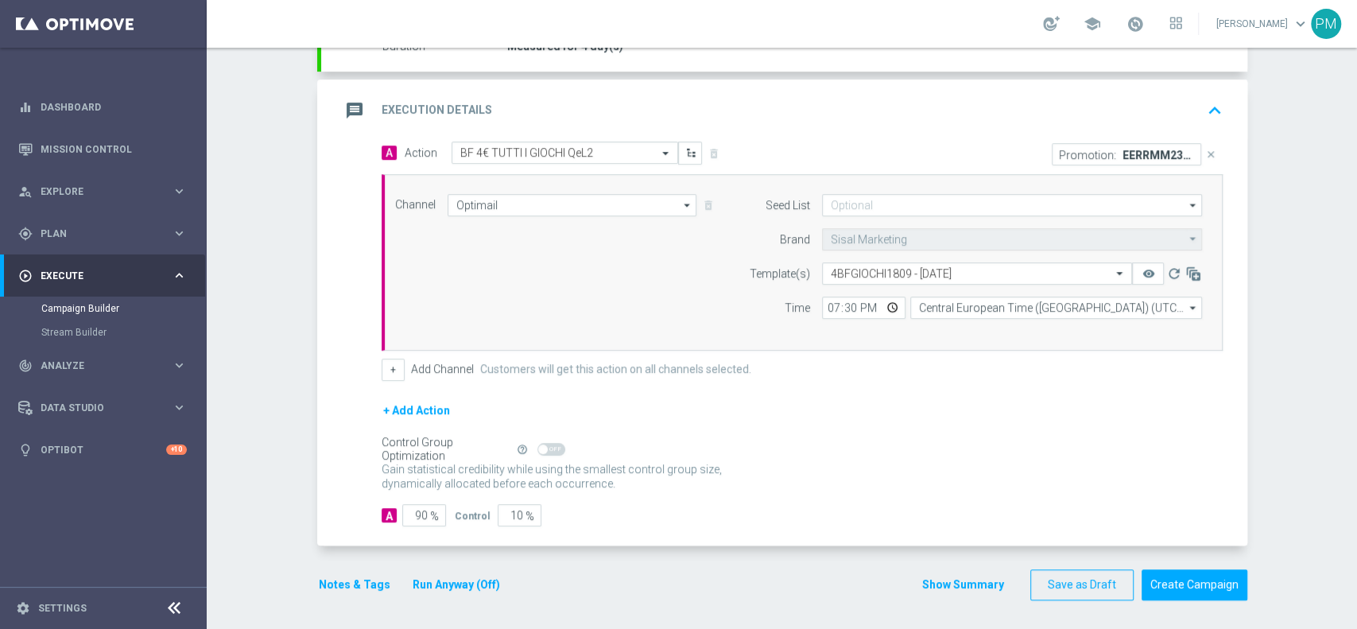
click at [332, 580] on button "Notes & Tags" at bounding box center [354, 585] width 75 height 20
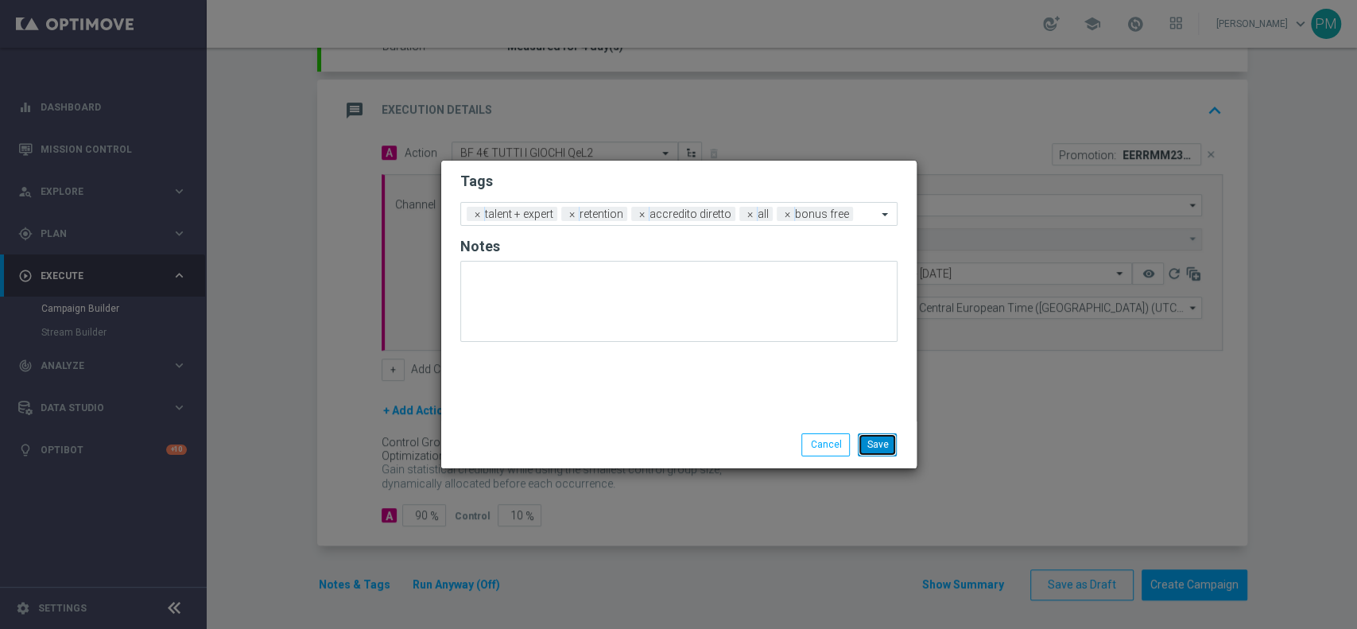
click at [885, 443] on button "Save" at bounding box center [877, 444] width 39 height 22
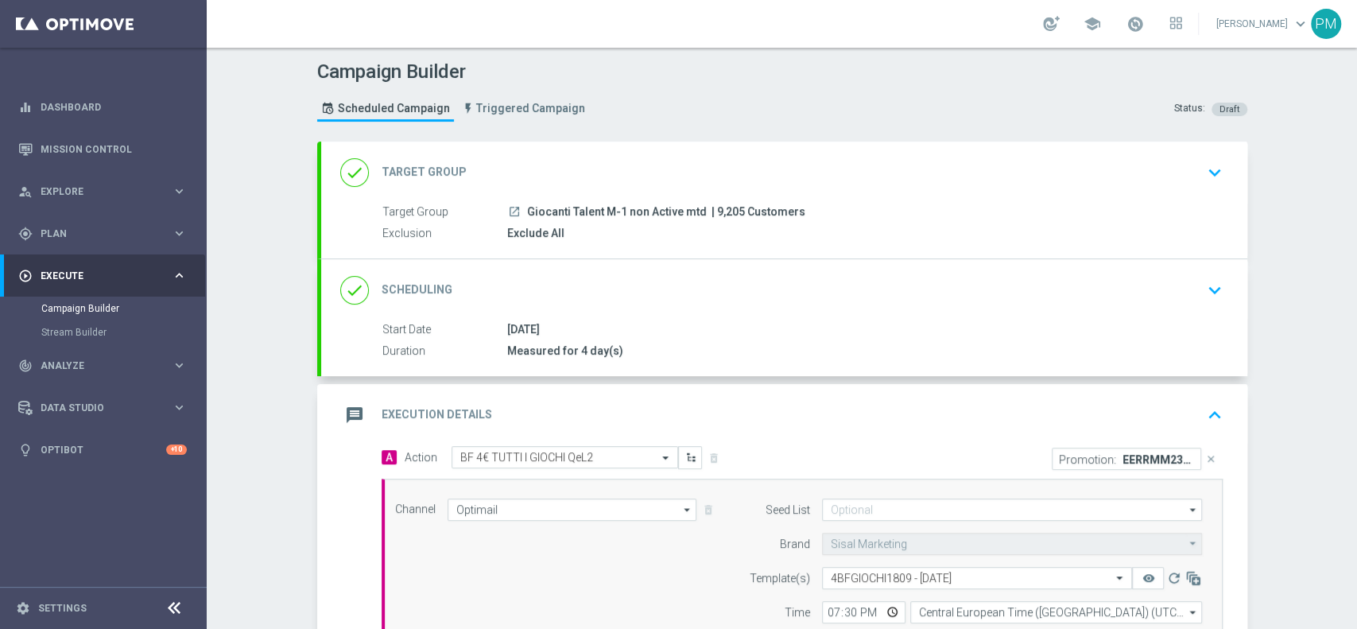
scroll to position [0, 0]
click at [807, 276] on div "done Scheduling keyboard_arrow_down" at bounding box center [784, 291] width 888 height 30
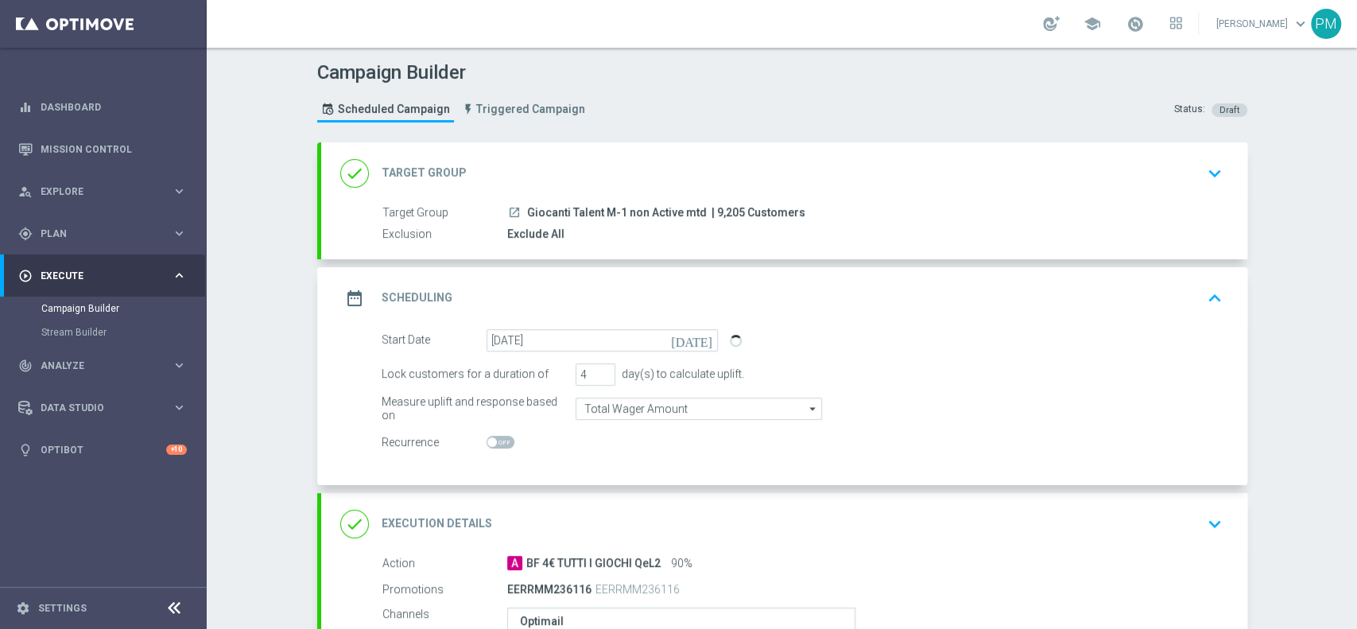
click at [877, 290] on div "date_range Scheduling keyboard_arrow_up" at bounding box center [784, 298] width 888 height 30
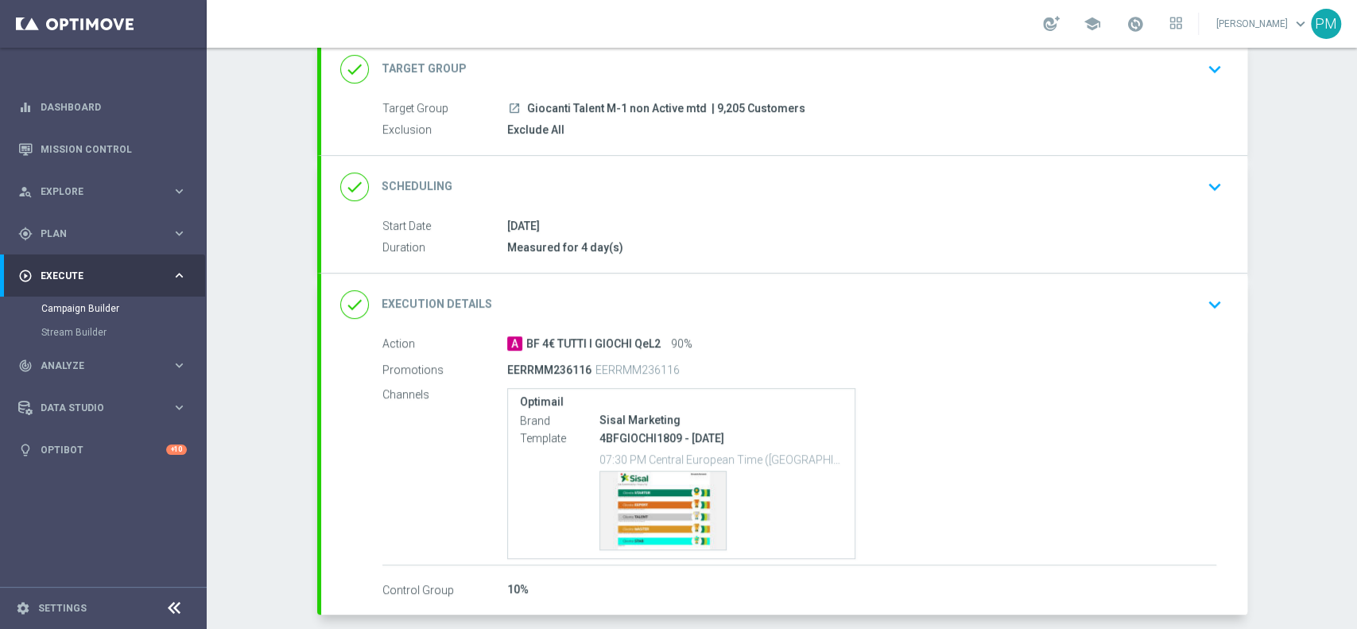
scroll to position [174, 0]
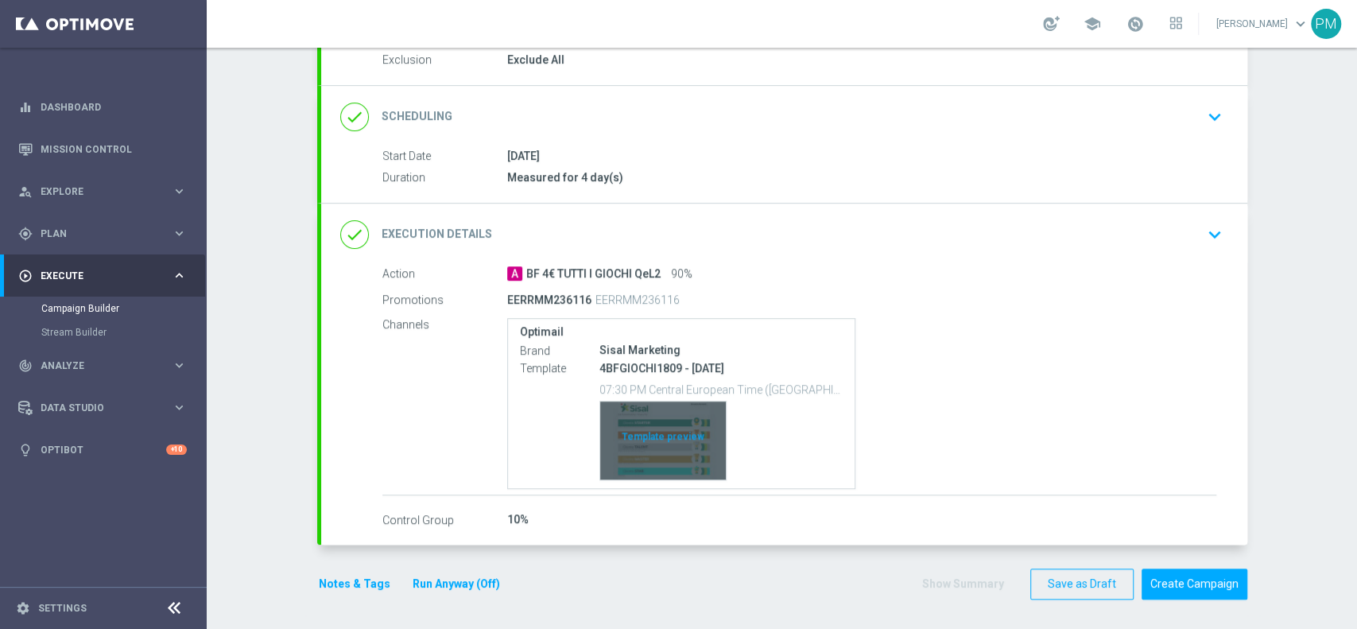
click at [657, 439] on div "Template preview" at bounding box center [663, 440] width 126 height 78
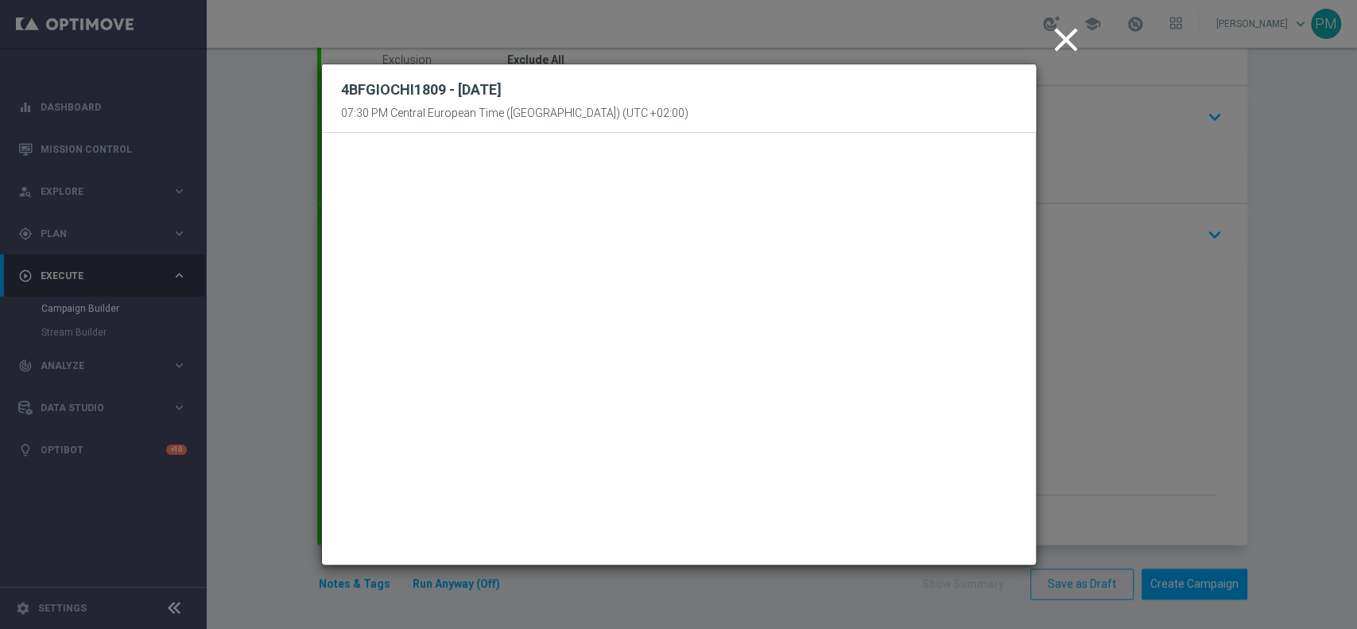
click at [1052, 41] on icon "close" at bounding box center [1066, 40] width 40 height 40
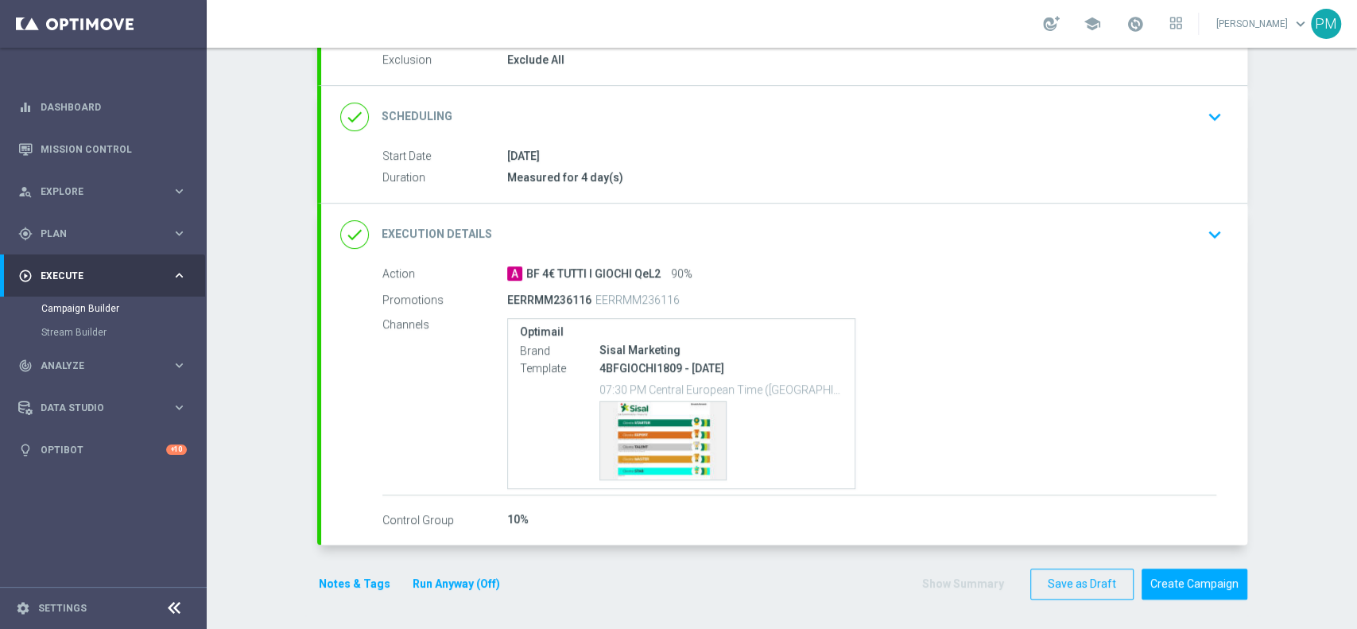
scroll to position [0, 0]
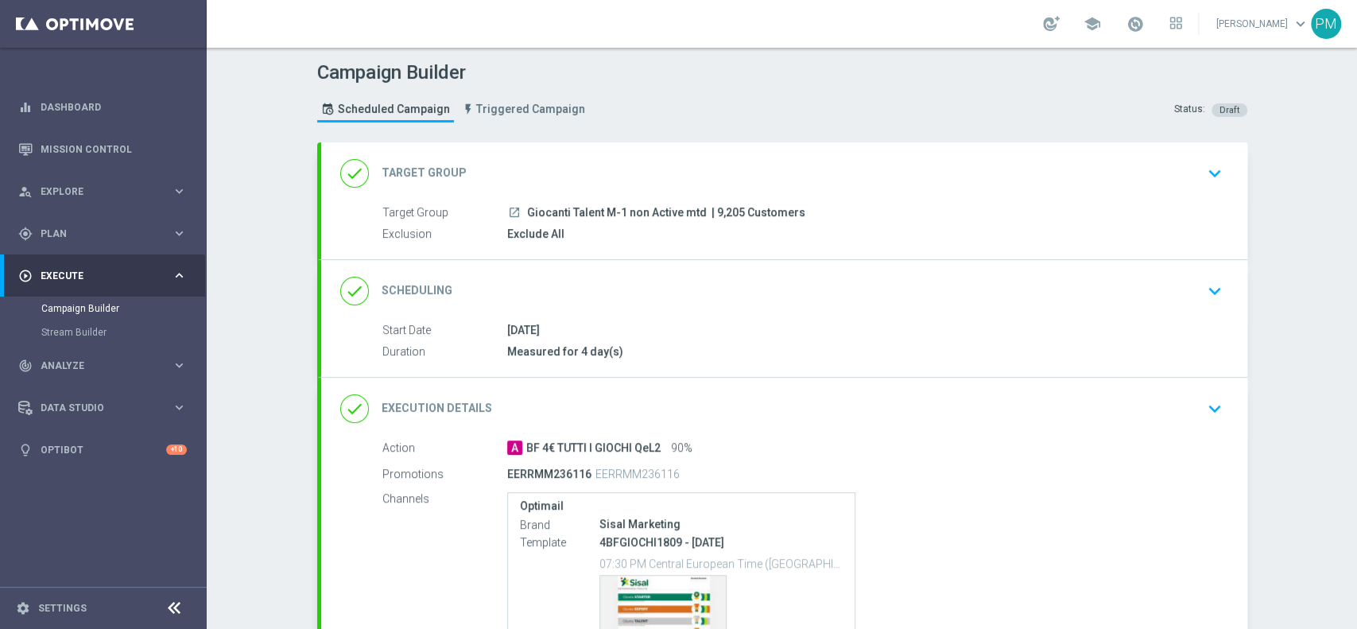
click at [821, 281] on div "done Scheduling keyboard_arrow_down" at bounding box center [784, 291] width 888 height 30
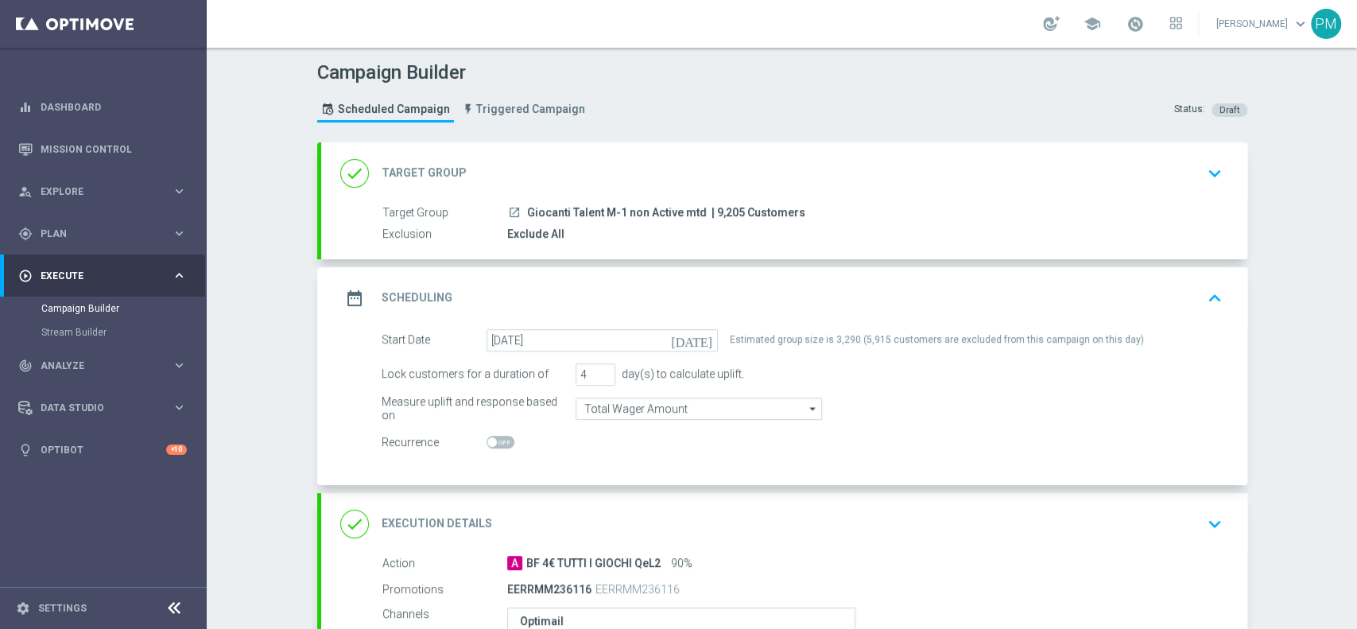
click at [1041, 165] on div "done Target Group keyboard_arrow_down" at bounding box center [784, 173] width 888 height 30
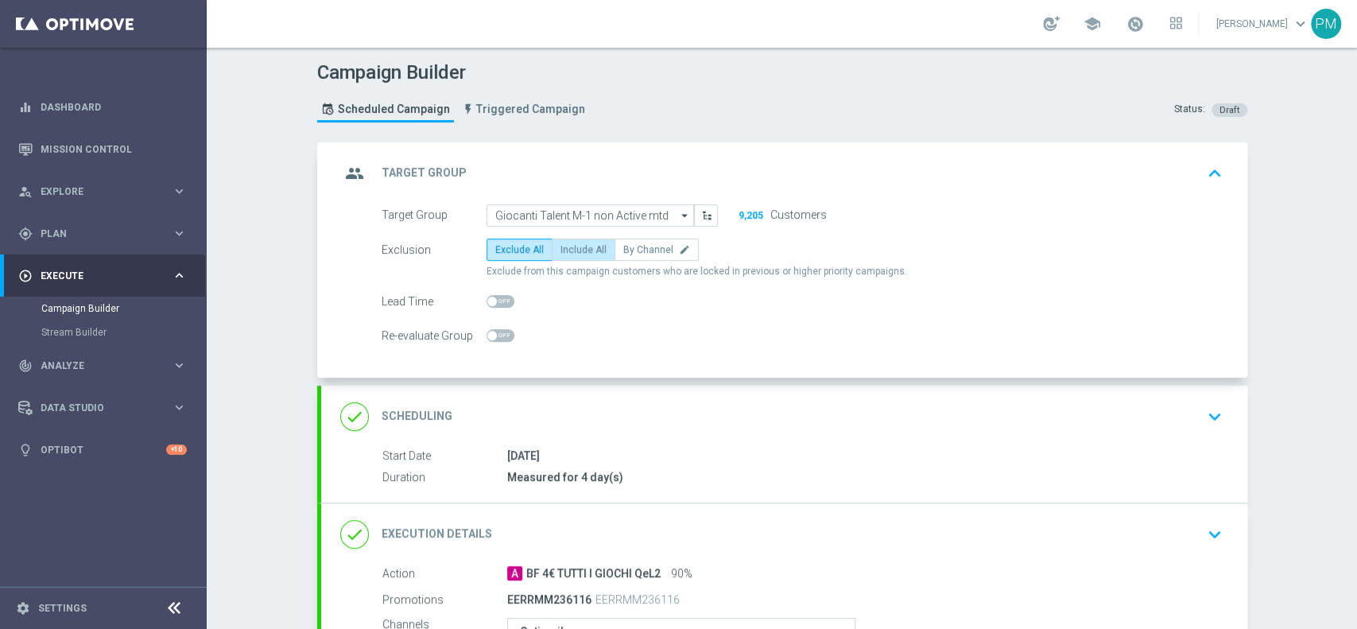
click at [561, 253] on span "Include All" at bounding box center [583, 249] width 46 height 11
click at [561, 253] on input "Include All" at bounding box center [565, 252] width 10 height 10
radio input "true"
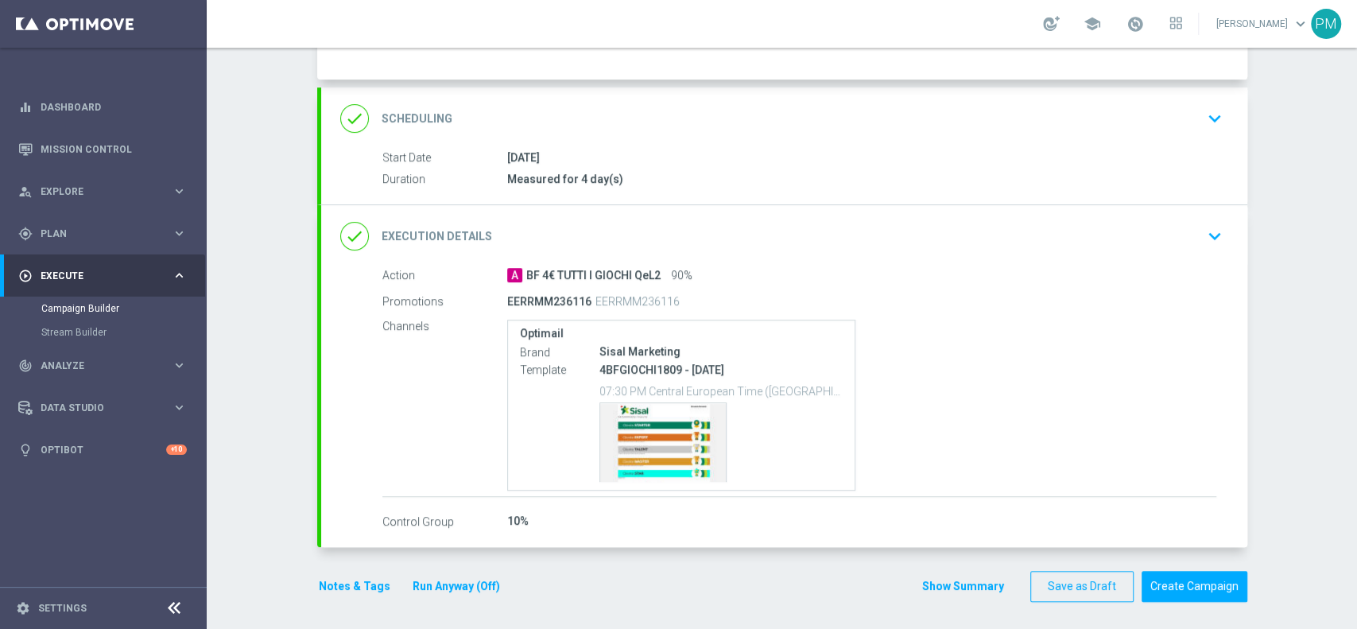
scroll to position [300, 0]
click at [1152, 587] on button "Create Campaign" at bounding box center [1194, 584] width 106 height 31
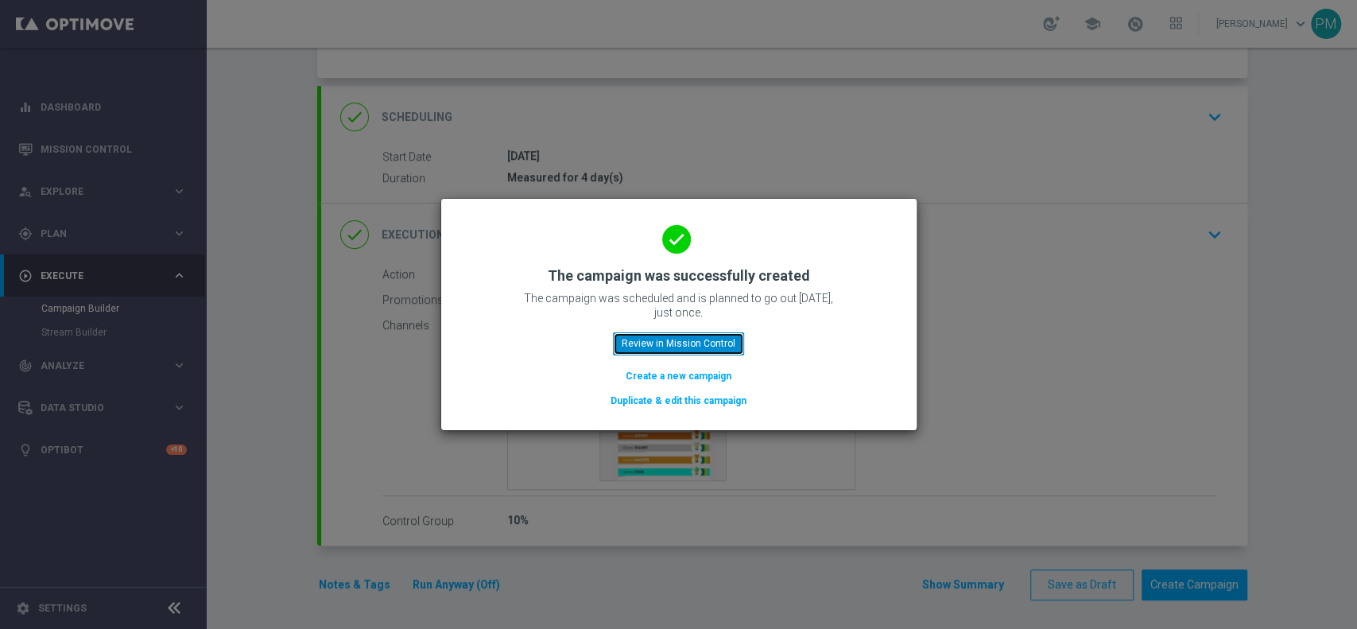
click at [676, 347] on button "Review in Mission Control" at bounding box center [678, 343] width 131 height 22
